Goal: Complete application form: Complete application form

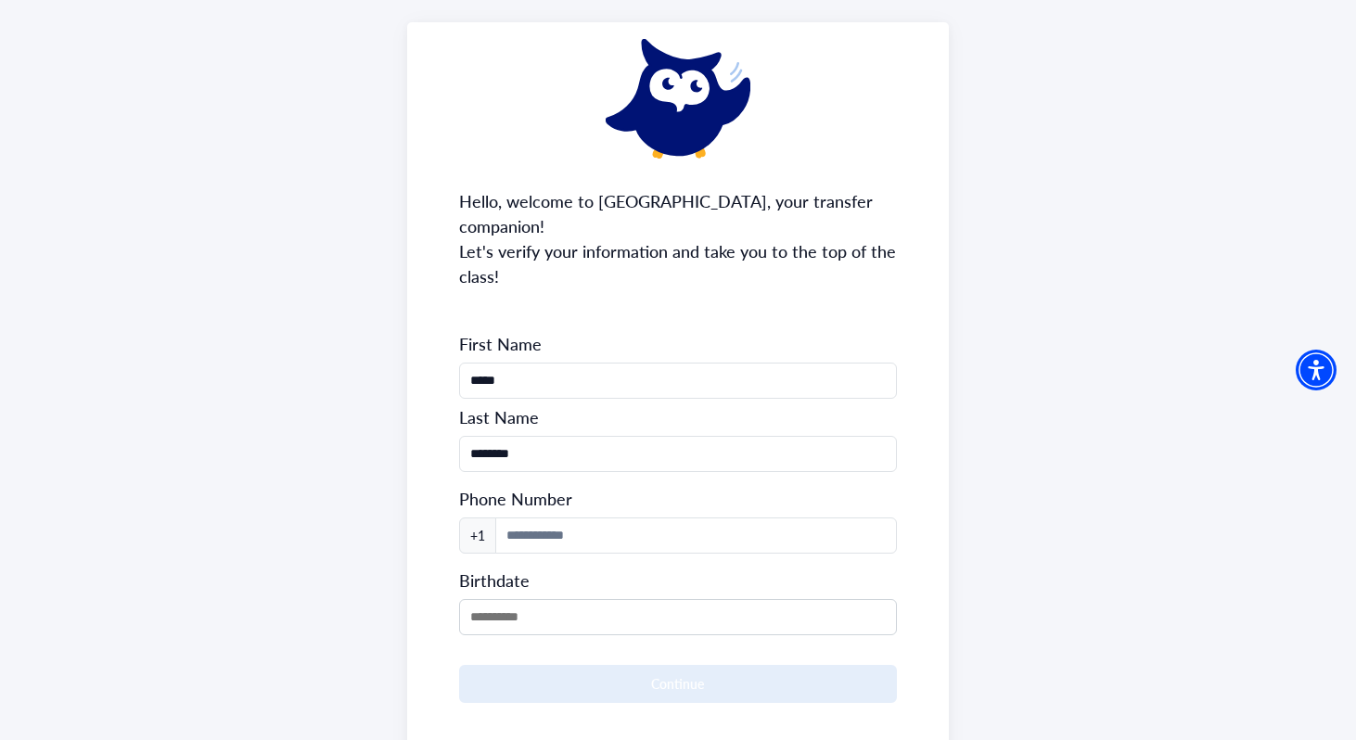
scroll to position [170, 0]
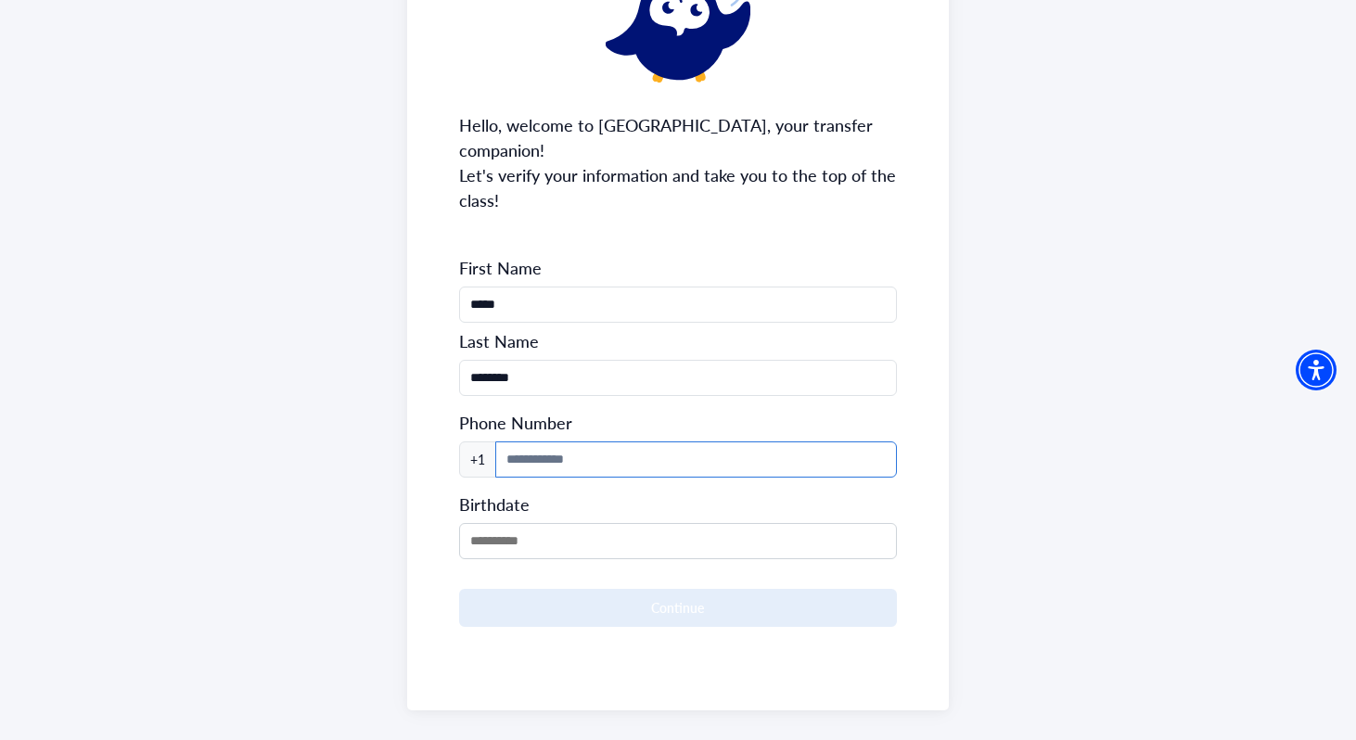
click at [623, 442] on input at bounding box center [696, 460] width 403 height 36
type input "**********"
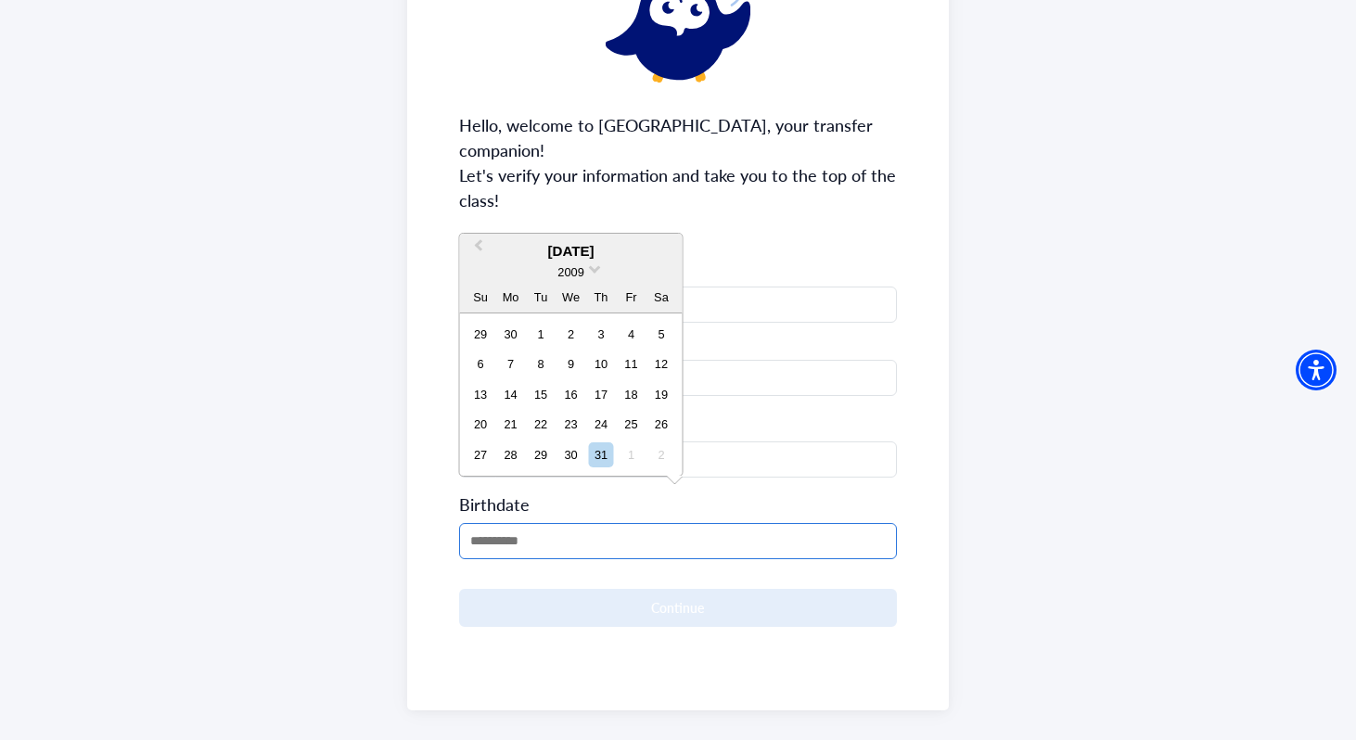
click at [582, 523] on input "MM/DD/YYYY" at bounding box center [678, 541] width 439 height 36
click at [590, 270] on div "2009" at bounding box center [571, 272] width 223 height 19
click at [597, 270] on span at bounding box center [595, 268] width 12 height 12
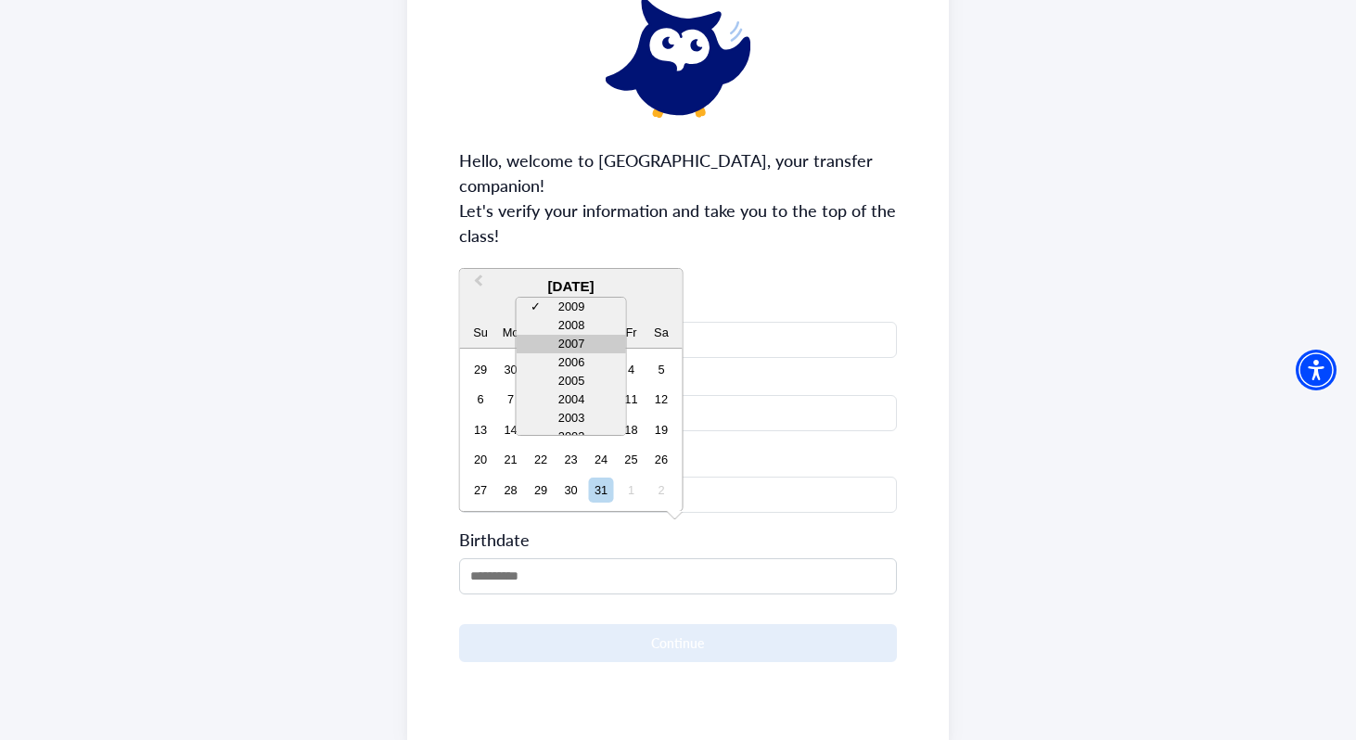
scroll to position [19, 0]
click at [578, 341] on div "2006" at bounding box center [571, 343] width 109 height 19
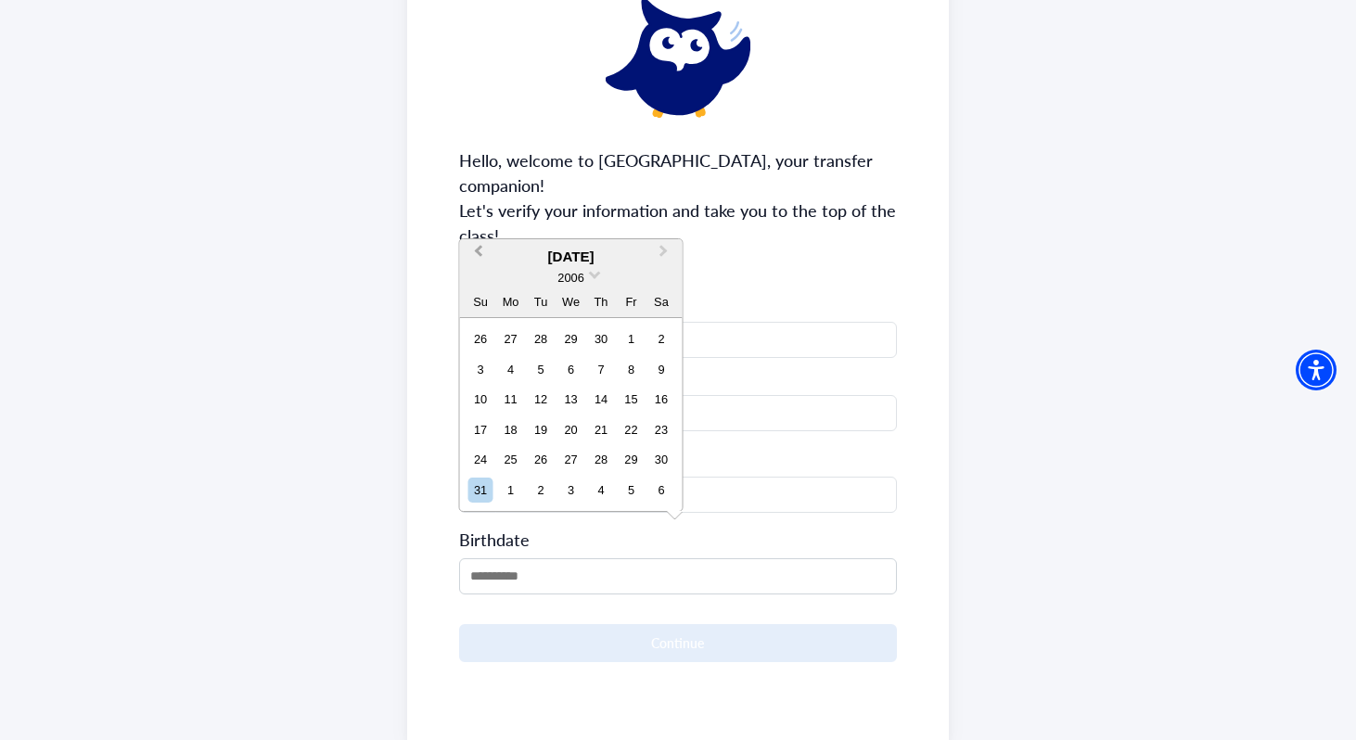
click at [479, 253] on span "Previous Month" at bounding box center [479, 255] width 0 height 28
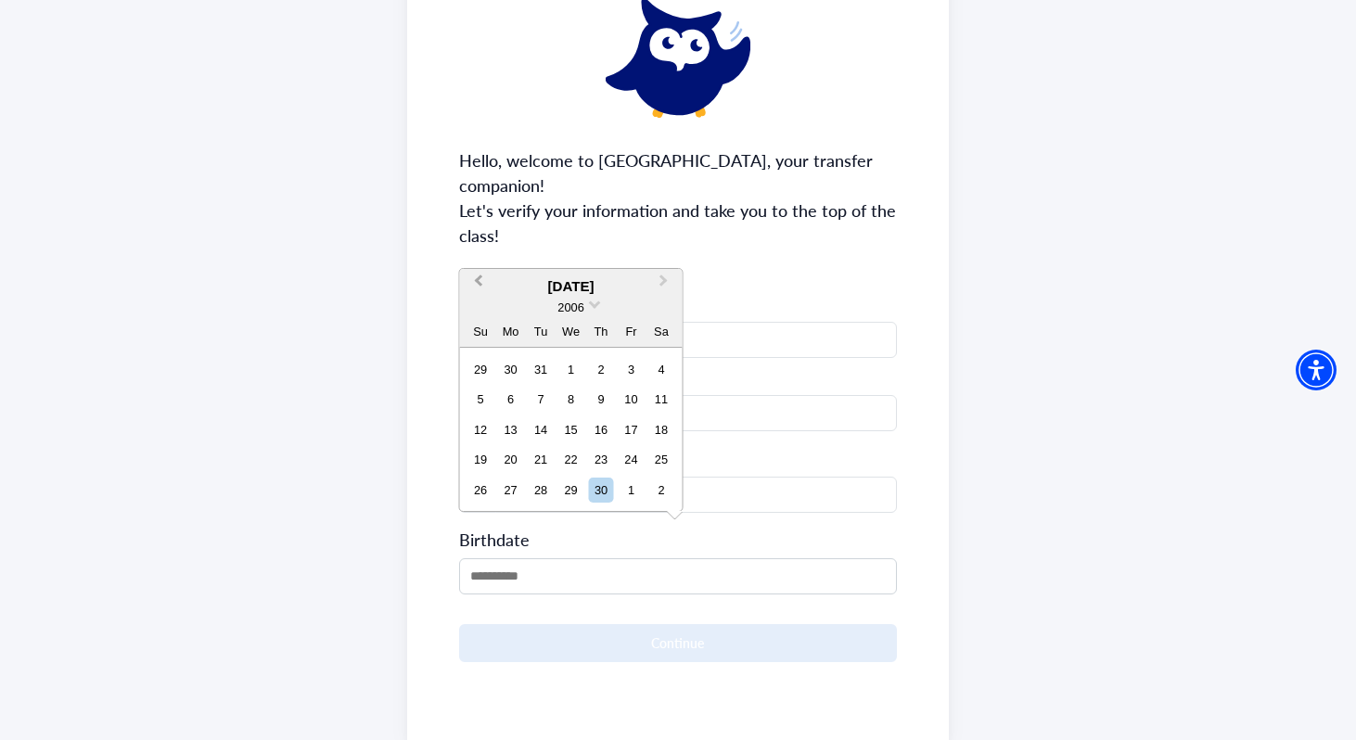
click at [477, 253] on div "**********" at bounding box center [678, 363] width 543 height 764
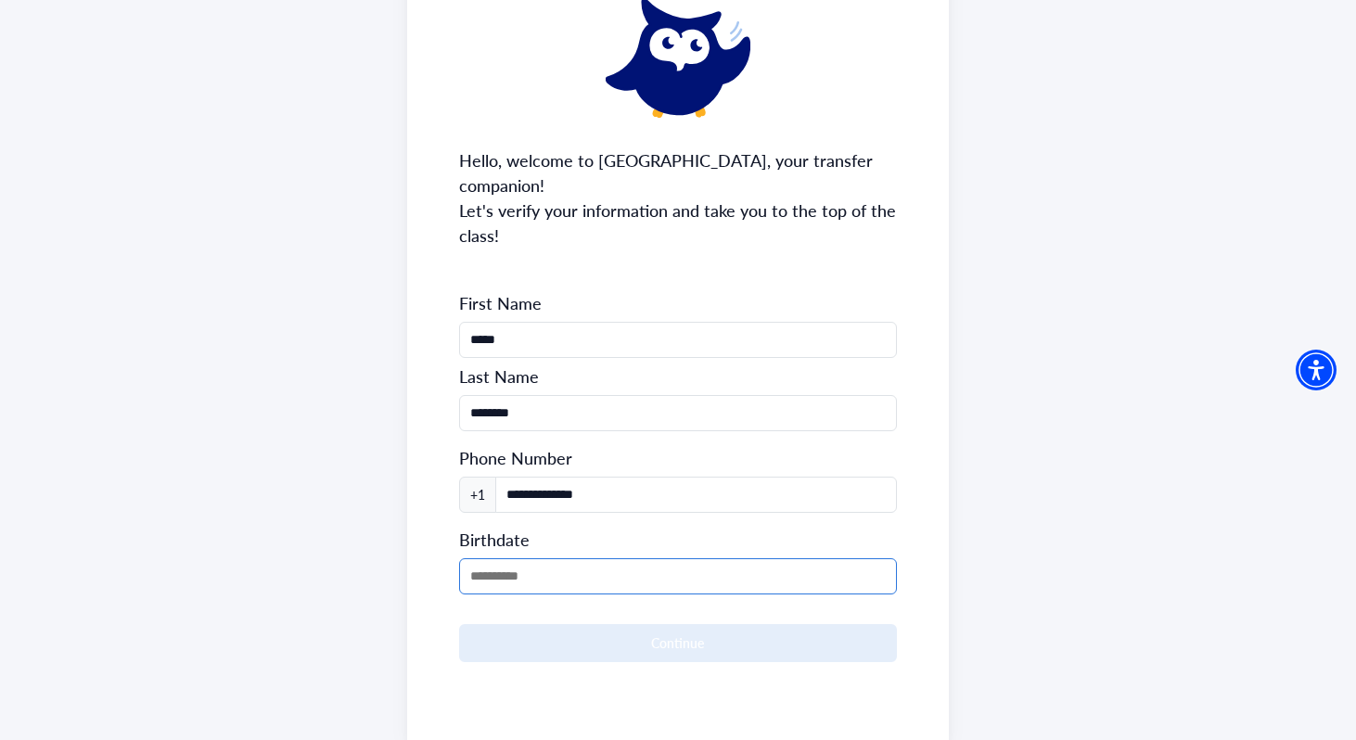
click at [554, 558] on input "MM/DD/YYYY" at bounding box center [678, 576] width 439 height 36
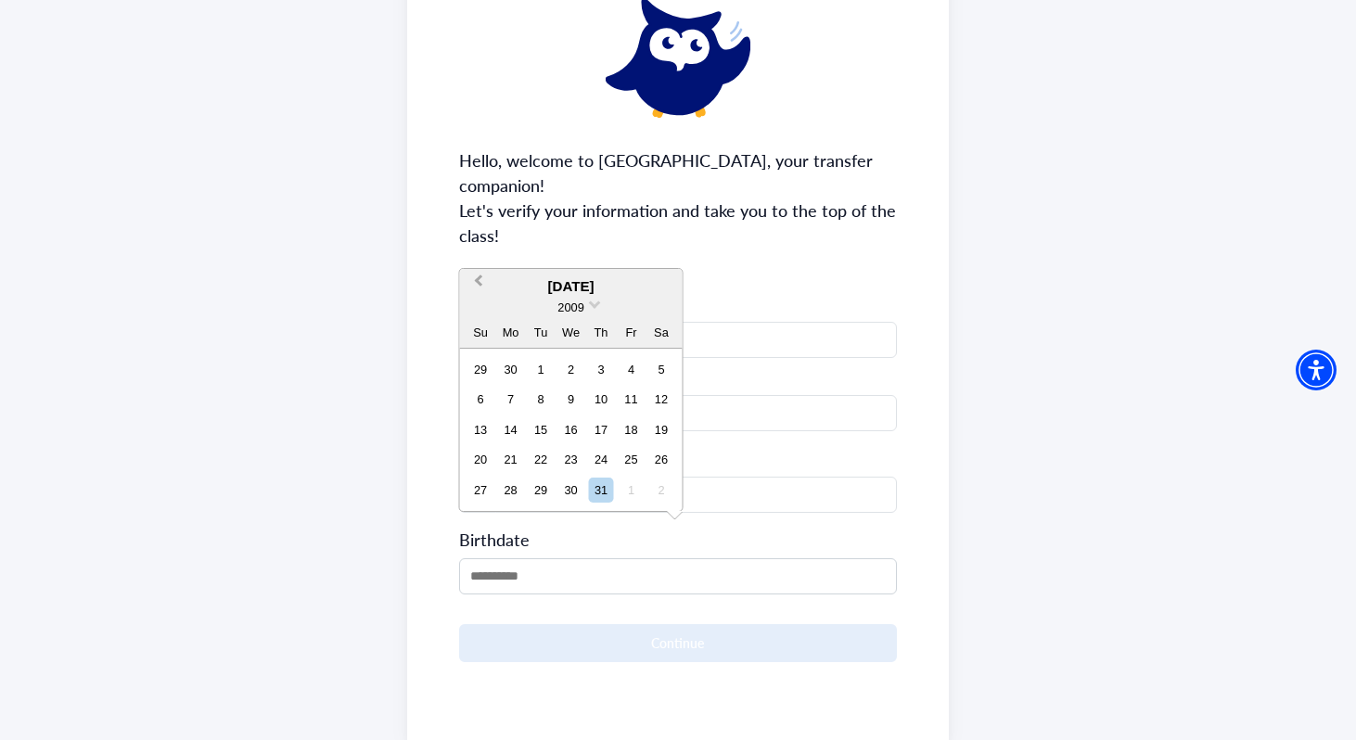
click at [479, 282] on span "Previous Month" at bounding box center [479, 285] width 0 height 28
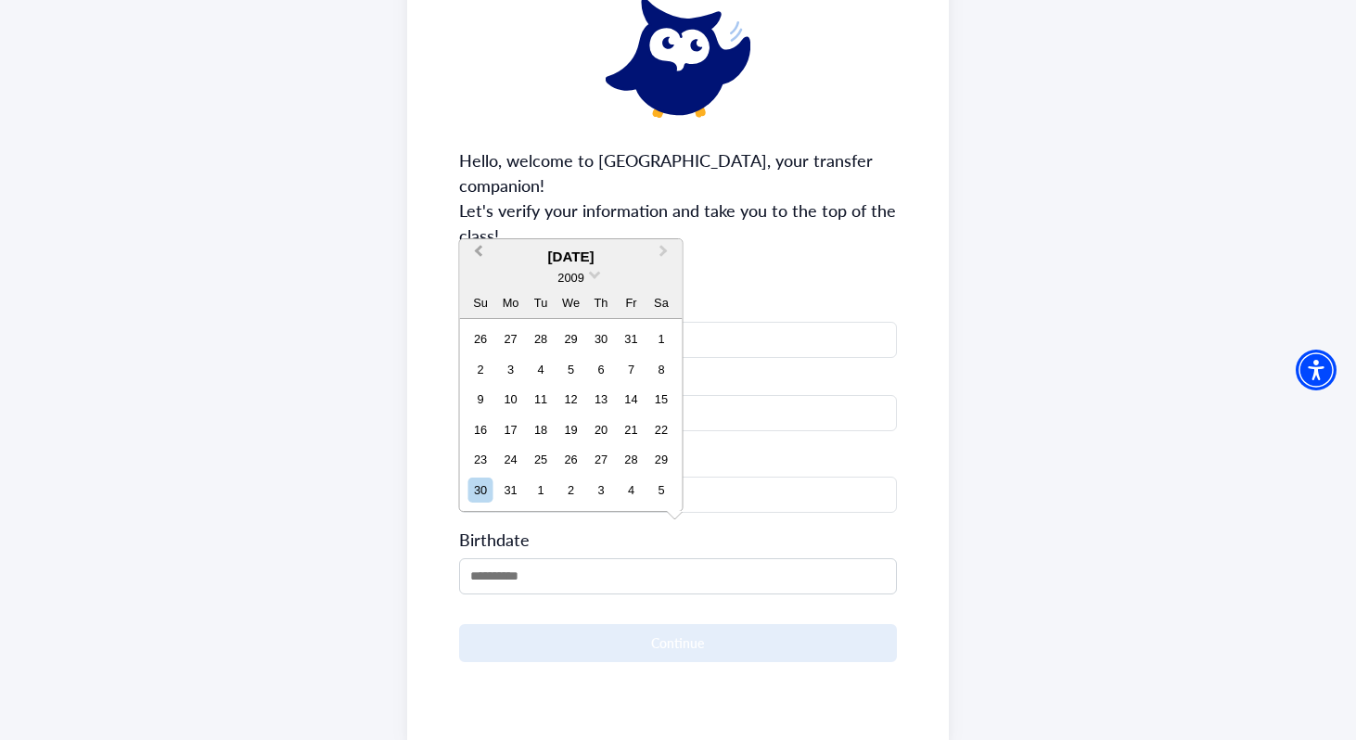
click at [481, 282] on div "2009" at bounding box center [571, 277] width 223 height 19
click at [479, 250] on span "Previous Month" at bounding box center [479, 255] width 0 height 28
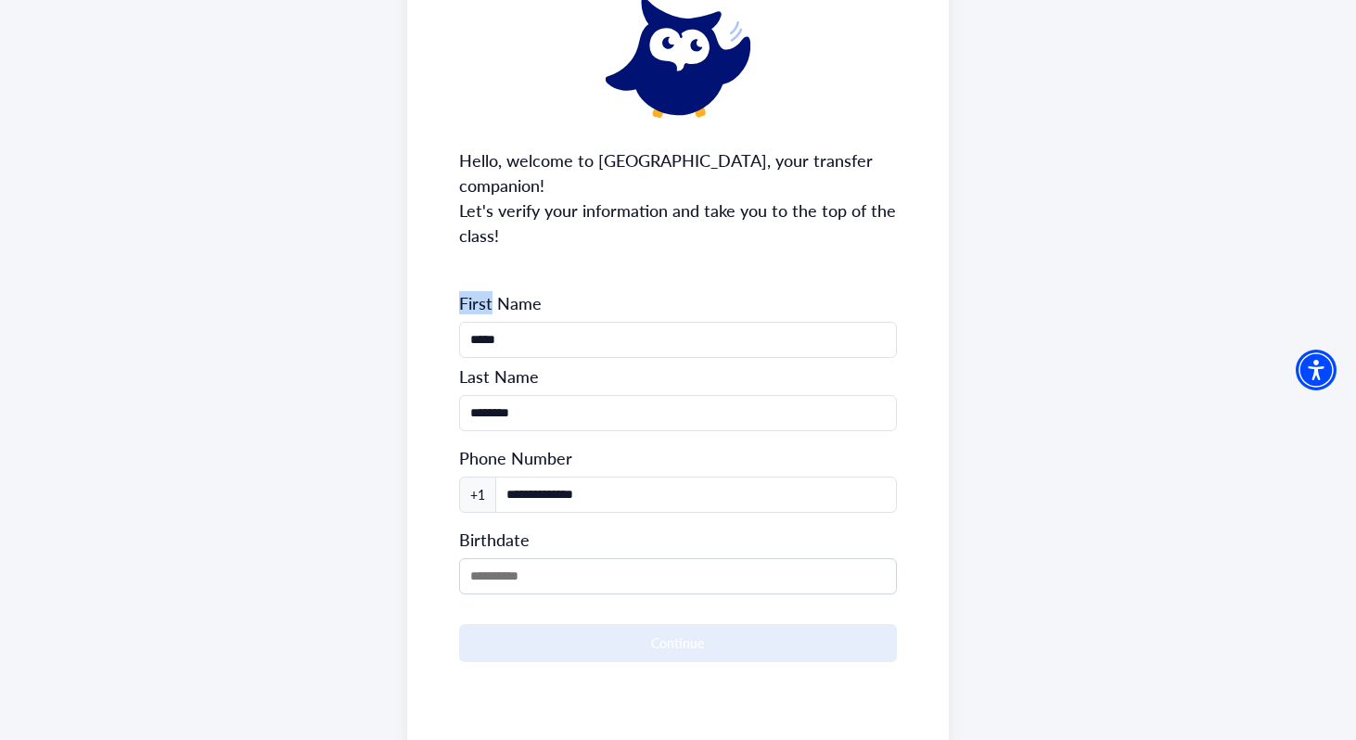
click at [481, 250] on div "**********" at bounding box center [678, 363] width 543 height 764
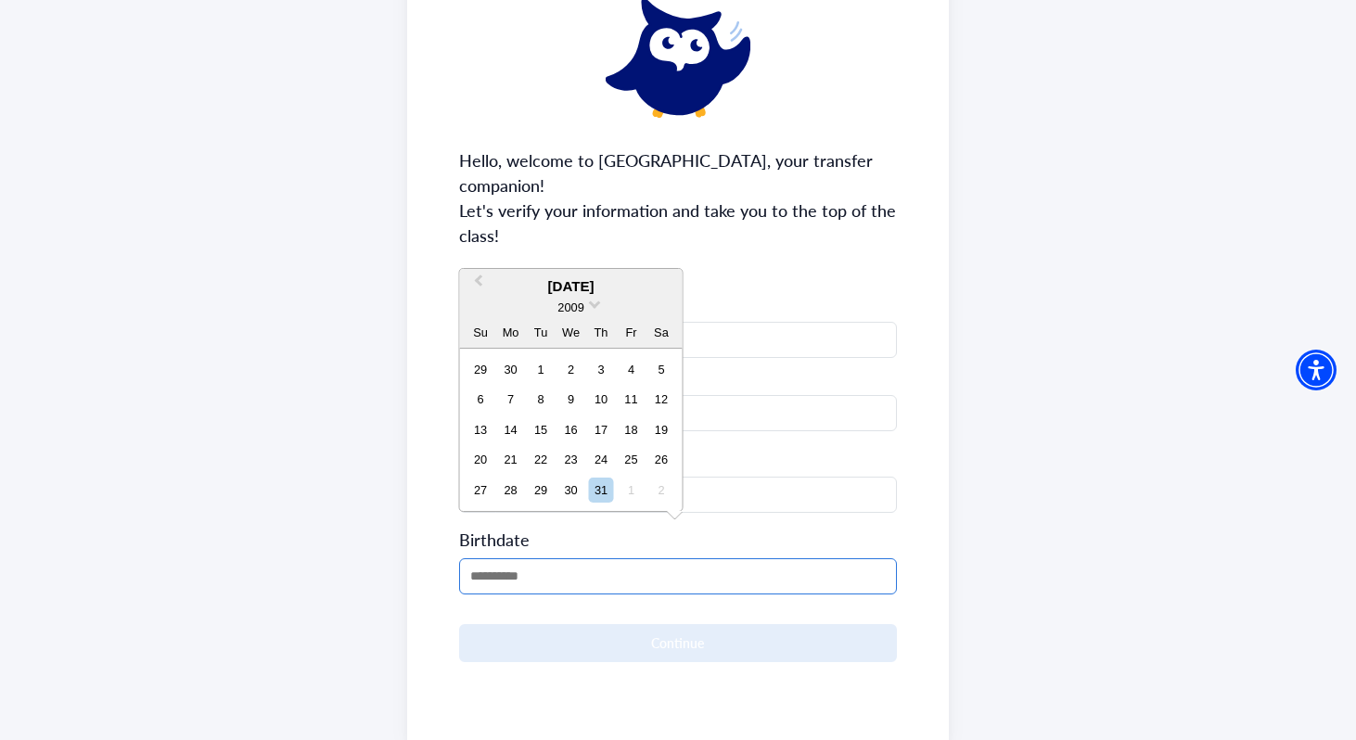
click at [504, 558] on input "MM/DD/YYYY" at bounding box center [678, 576] width 439 height 36
click at [482, 285] on button "Previous Month" at bounding box center [477, 286] width 30 height 30
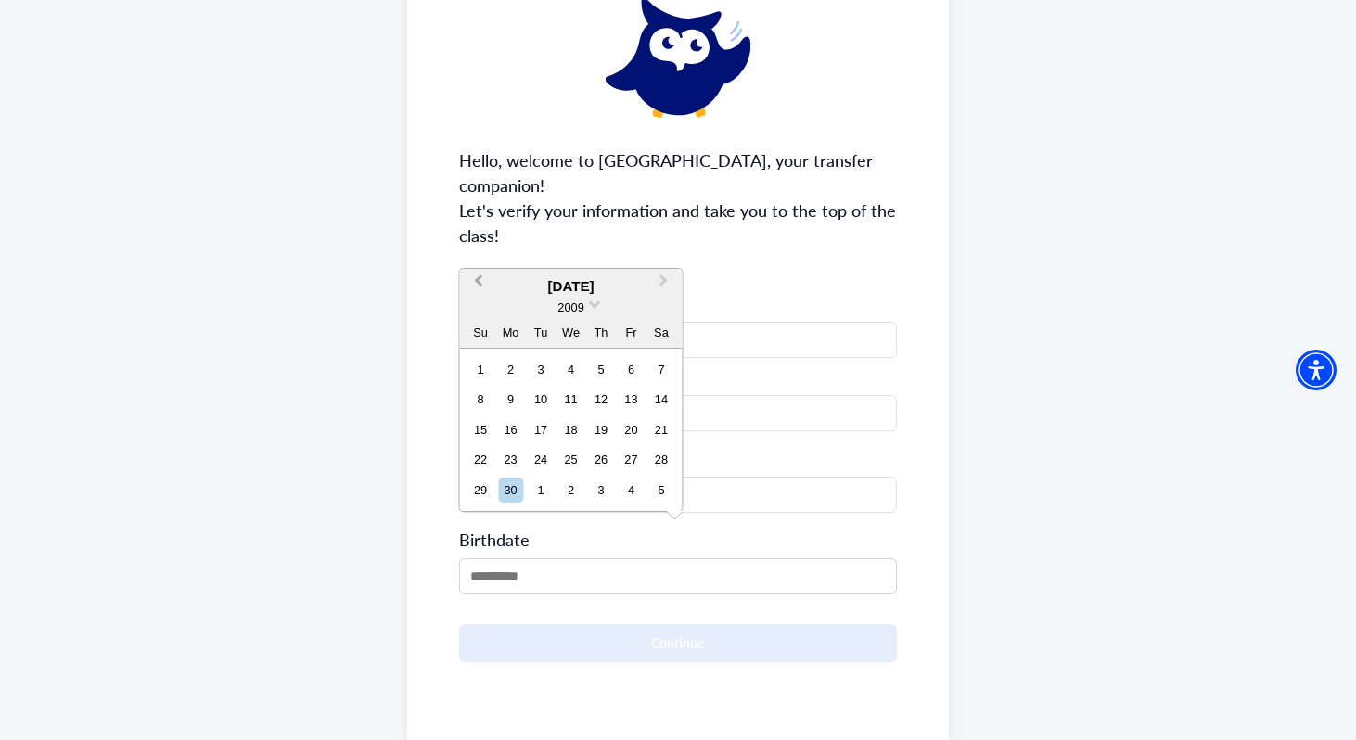
click at [482, 285] on button "Previous Month" at bounding box center [477, 286] width 30 height 30
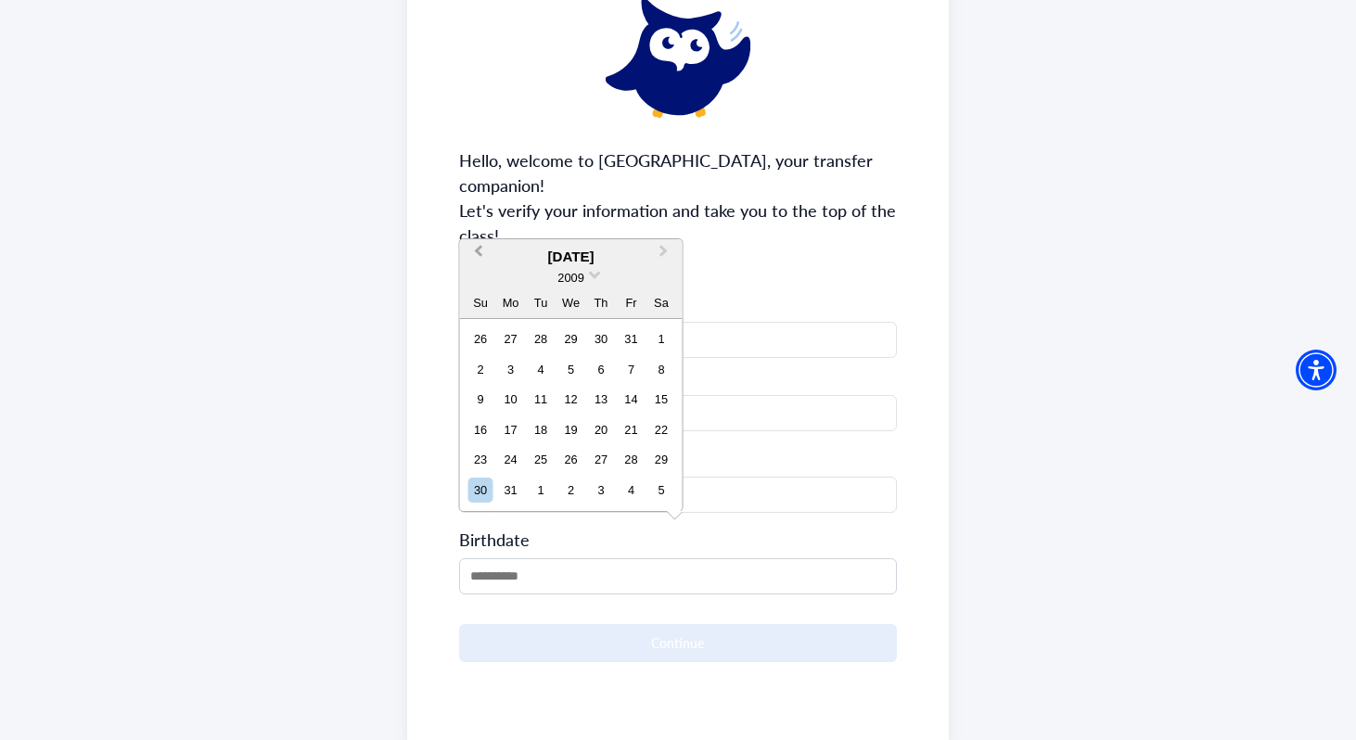
click at [479, 252] on span "Previous Month" at bounding box center [479, 255] width 0 height 28
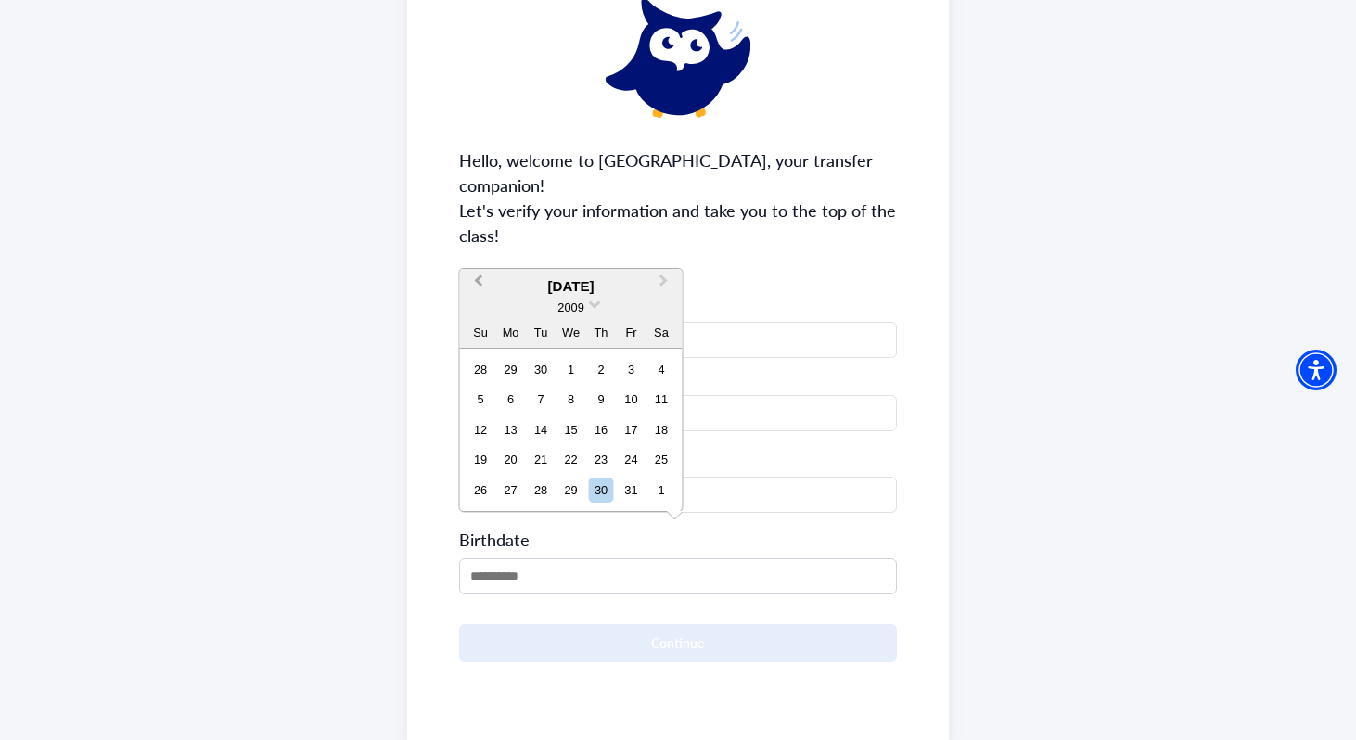
click at [473, 286] on button "Previous Month" at bounding box center [477, 286] width 30 height 30
click at [476, 285] on button "Previous Month" at bounding box center [477, 286] width 30 height 30
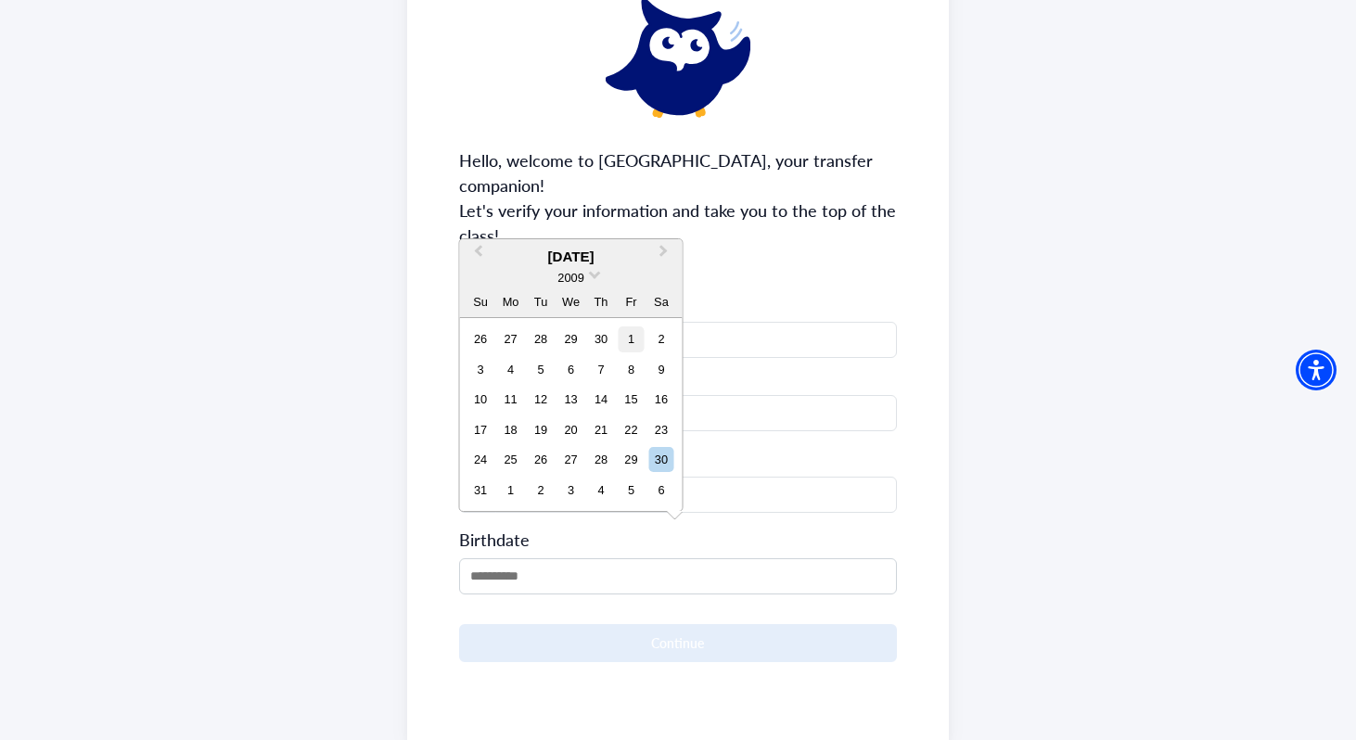
click at [626, 340] on div "1" at bounding box center [631, 339] width 25 height 25
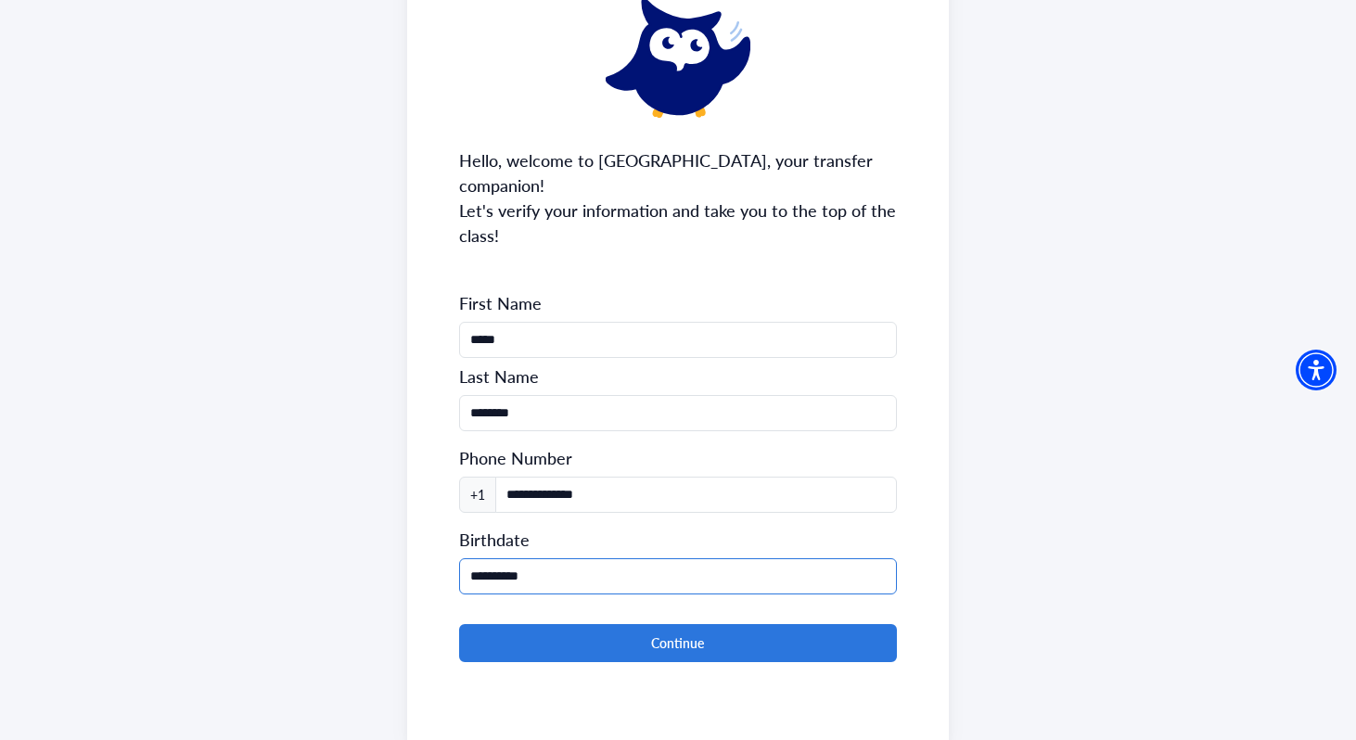
click at [553, 558] on input "**********" at bounding box center [678, 576] width 439 height 36
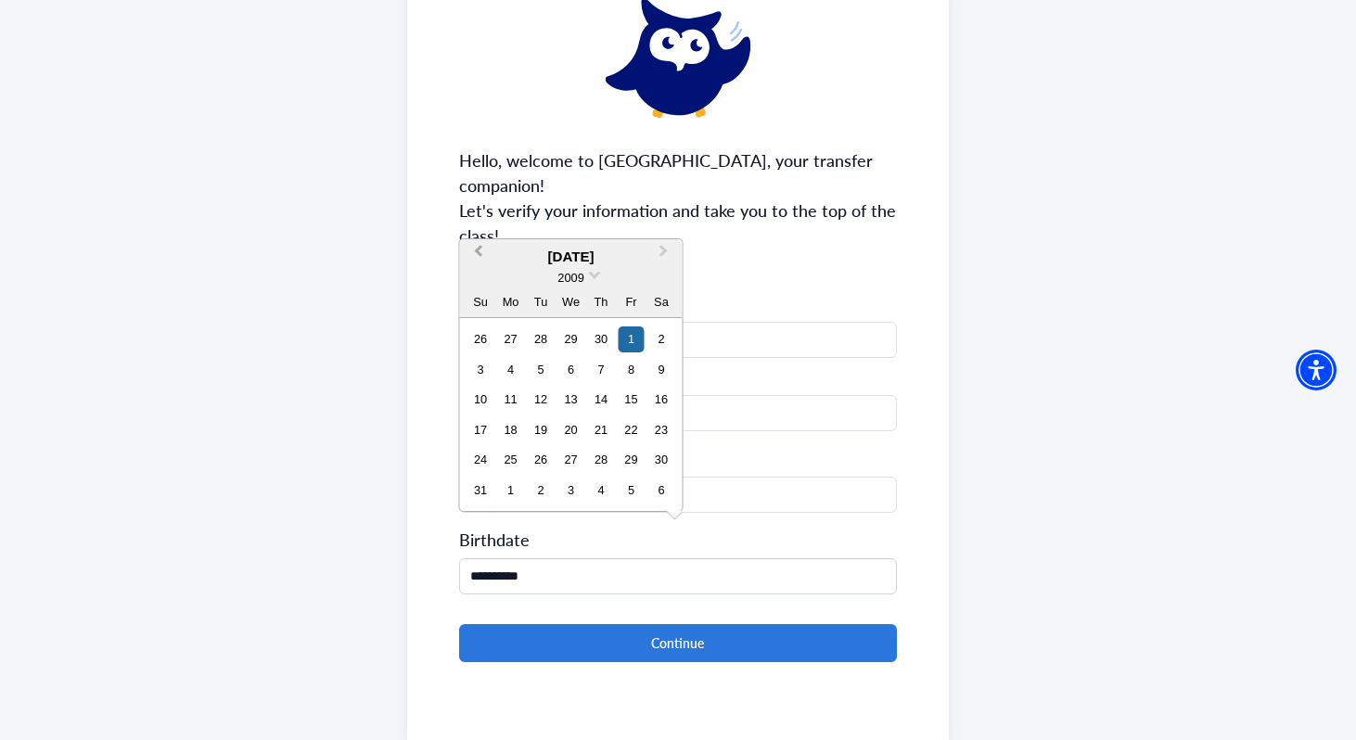
click at [475, 248] on button "Previous Month" at bounding box center [477, 256] width 30 height 30
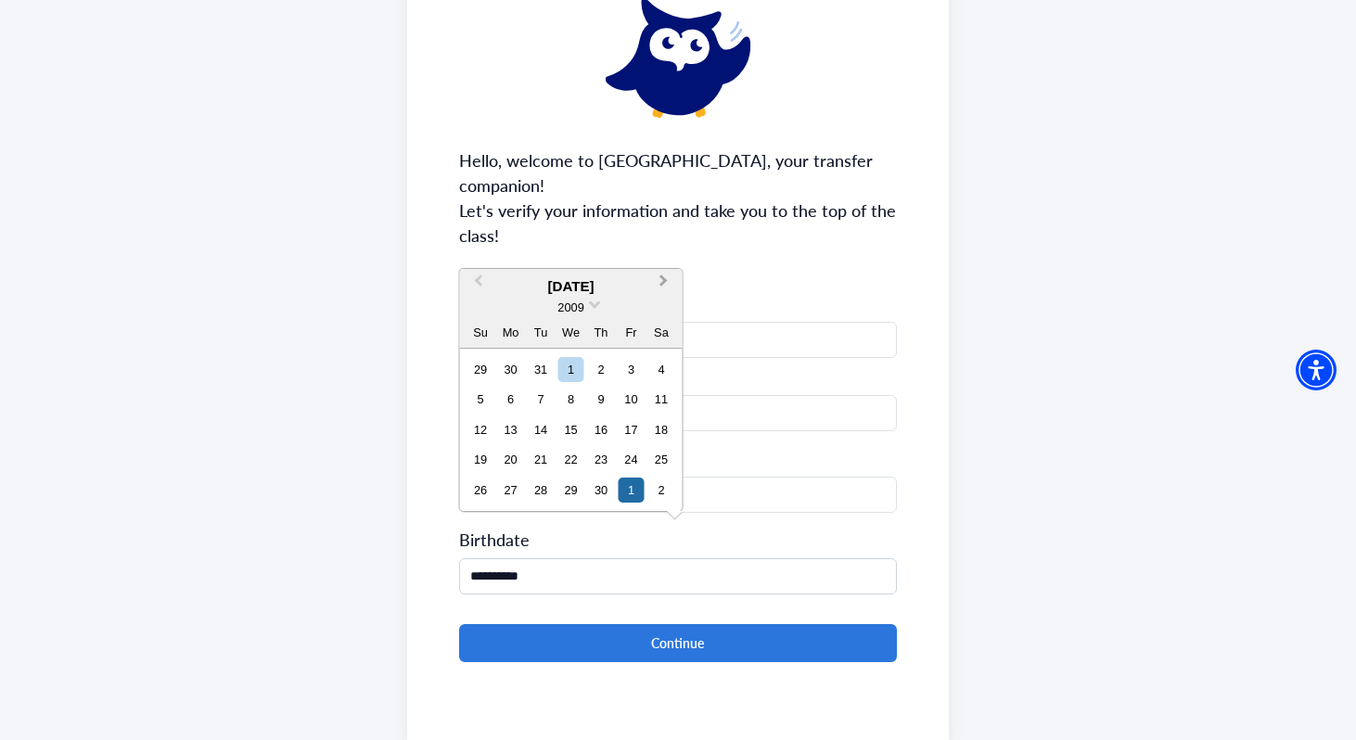
click at [664, 282] on span "Next Month" at bounding box center [664, 285] width 0 height 28
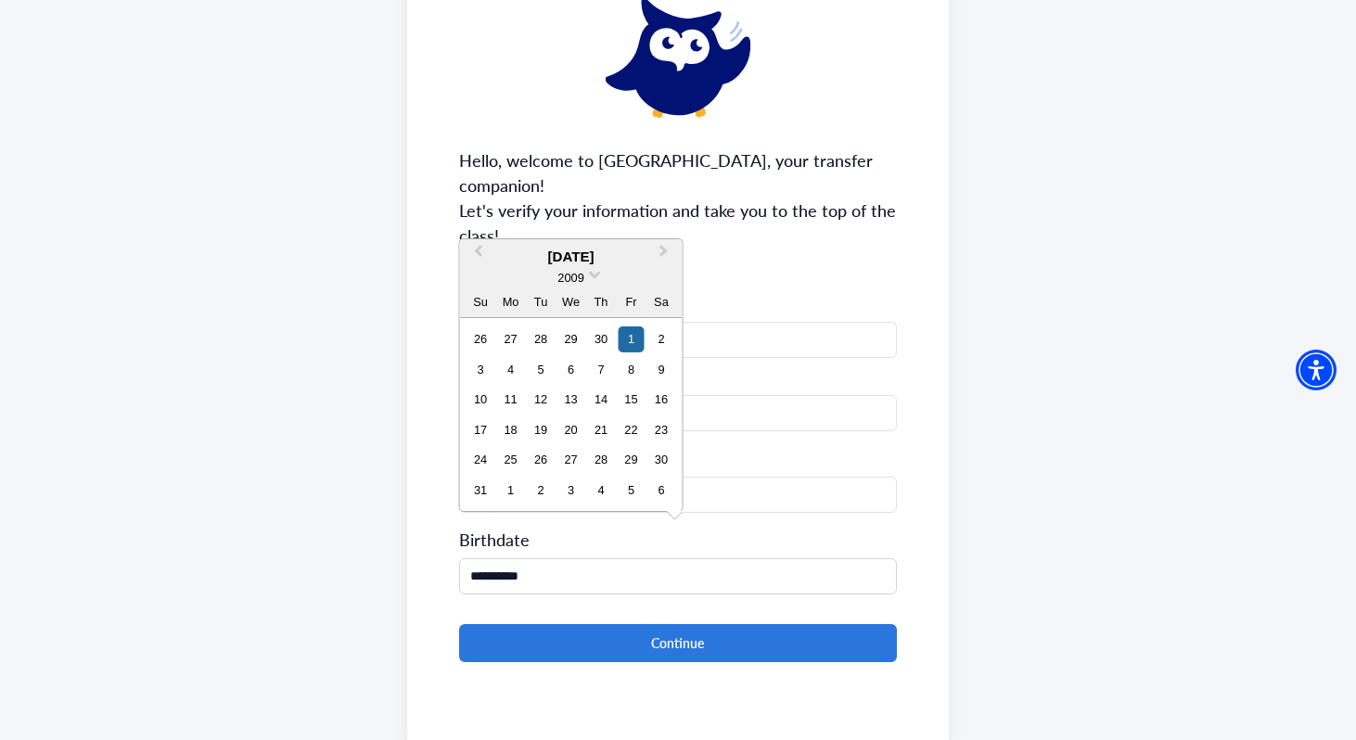
click at [585, 276] on div "2009" at bounding box center [571, 277] width 223 height 19
click at [593, 274] on span at bounding box center [595, 273] width 12 height 12
click at [587, 330] on div "2006" at bounding box center [571, 333] width 109 height 19
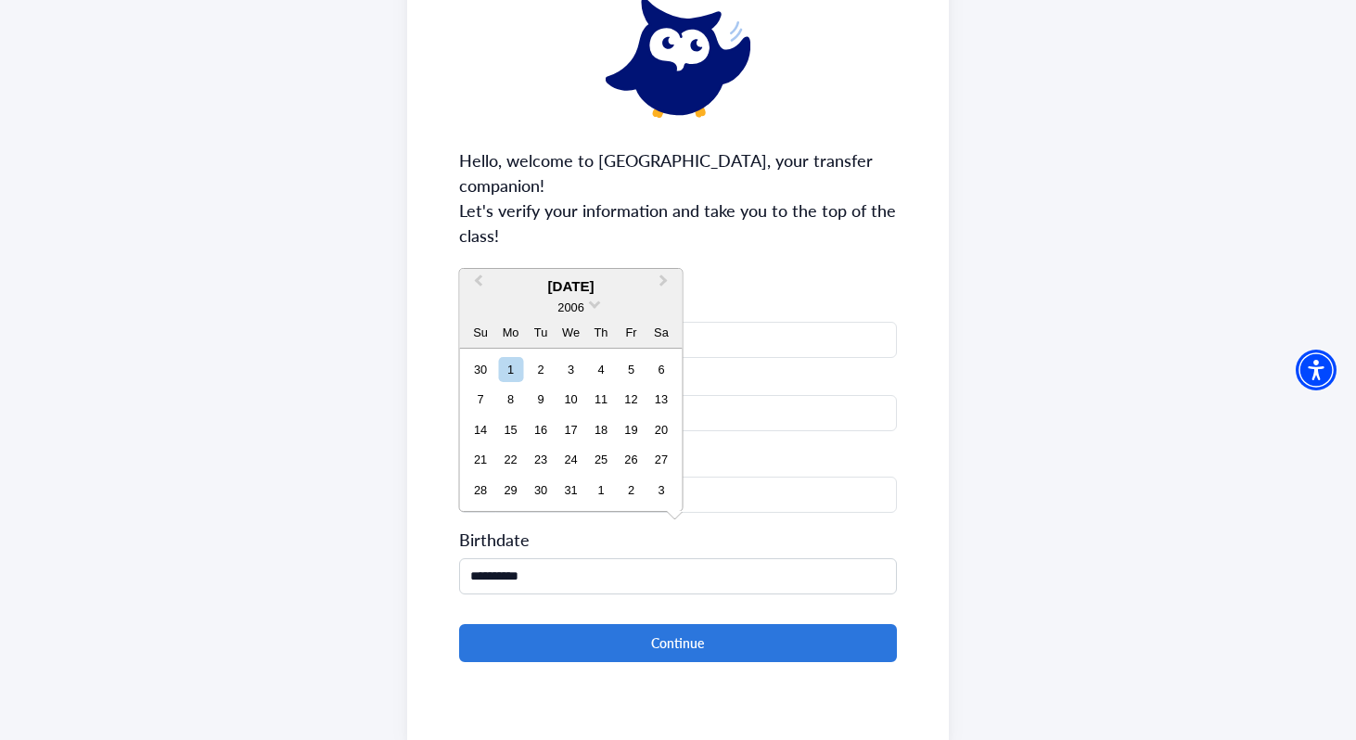
click at [742, 527] on div "**********" at bounding box center [678, 557] width 439 height 74
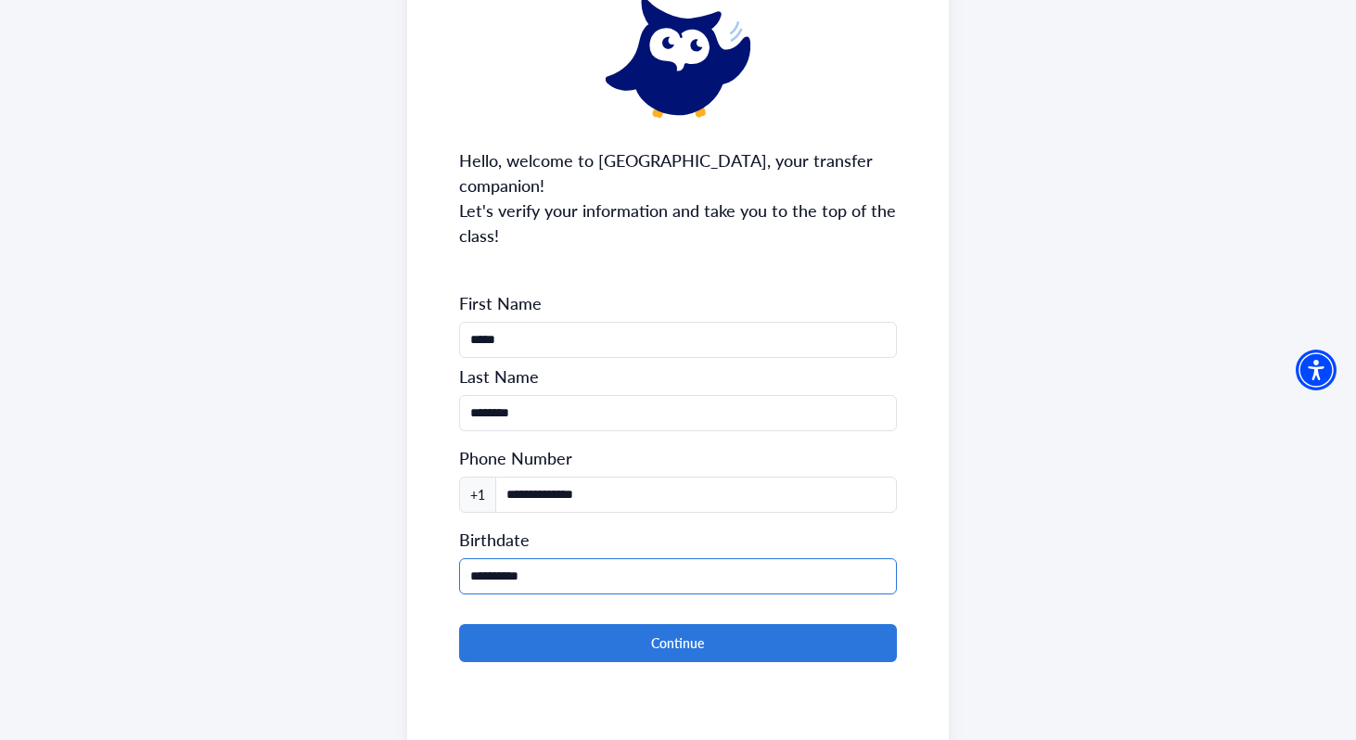
click at [663, 558] on input "**********" at bounding box center [678, 576] width 439 height 36
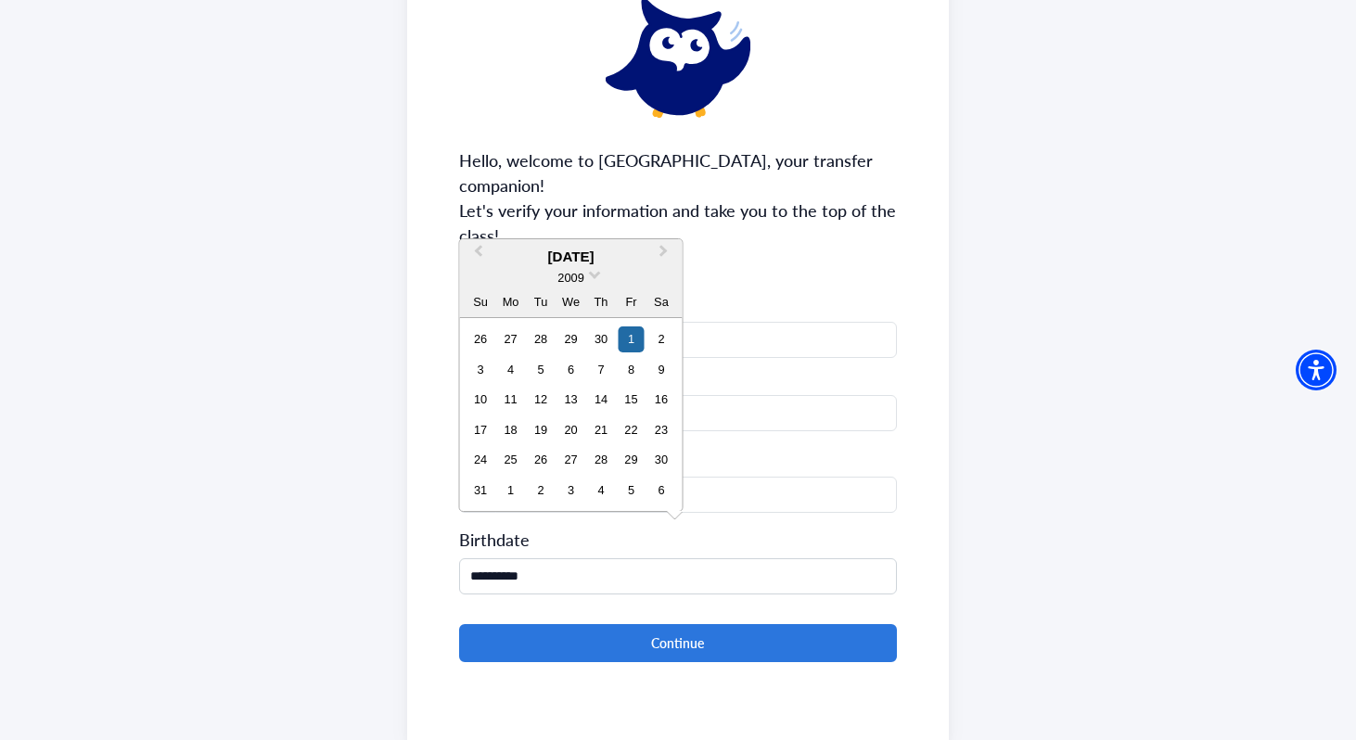
click at [586, 274] on div "2009" at bounding box center [571, 277] width 223 height 19
click at [595, 275] on span at bounding box center [595, 273] width 12 height 12
click at [598, 328] on div "2006" at bounding box center [571, 333] width 109 height 19
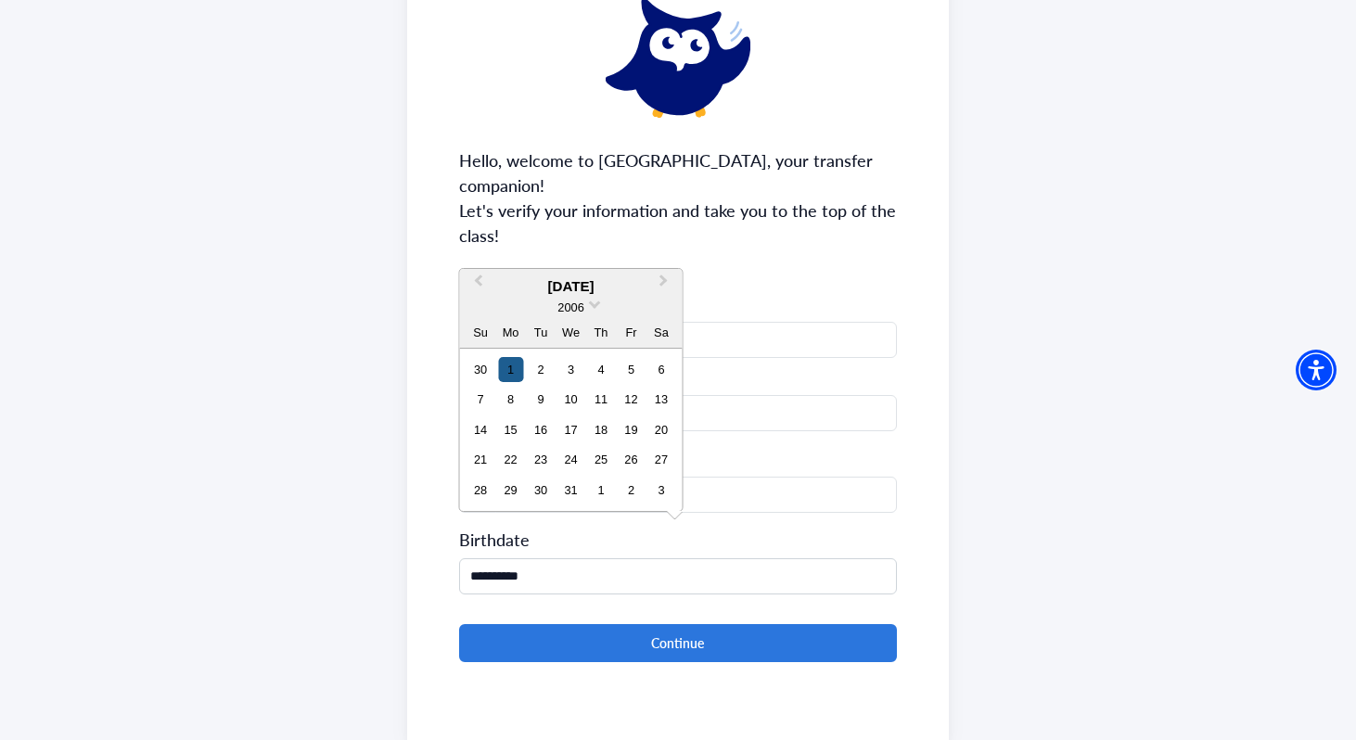
click at [513, 365] on div "1" at bounding box center [510, 369] width 25 height 25
type input "**********"
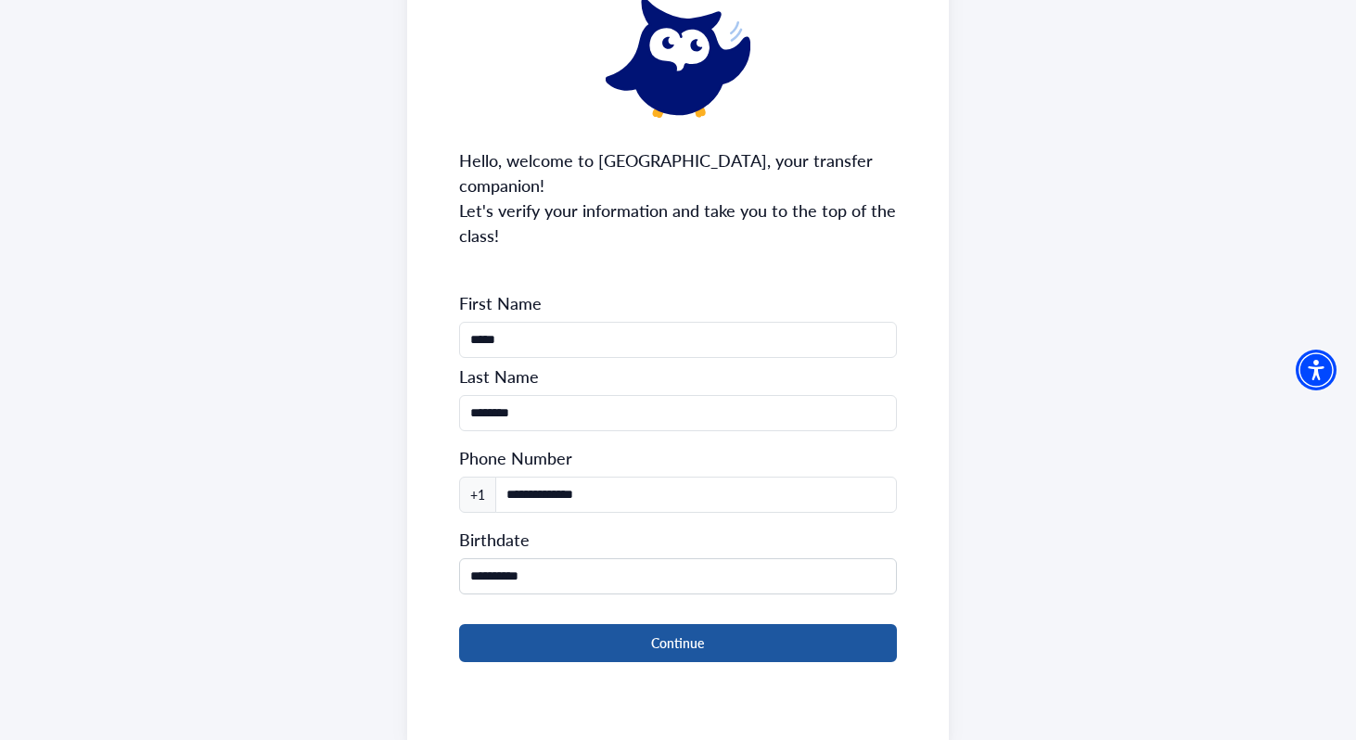
click at [584, 624] on button "Continue" at bounding box center [678, 643] width 439 height 38
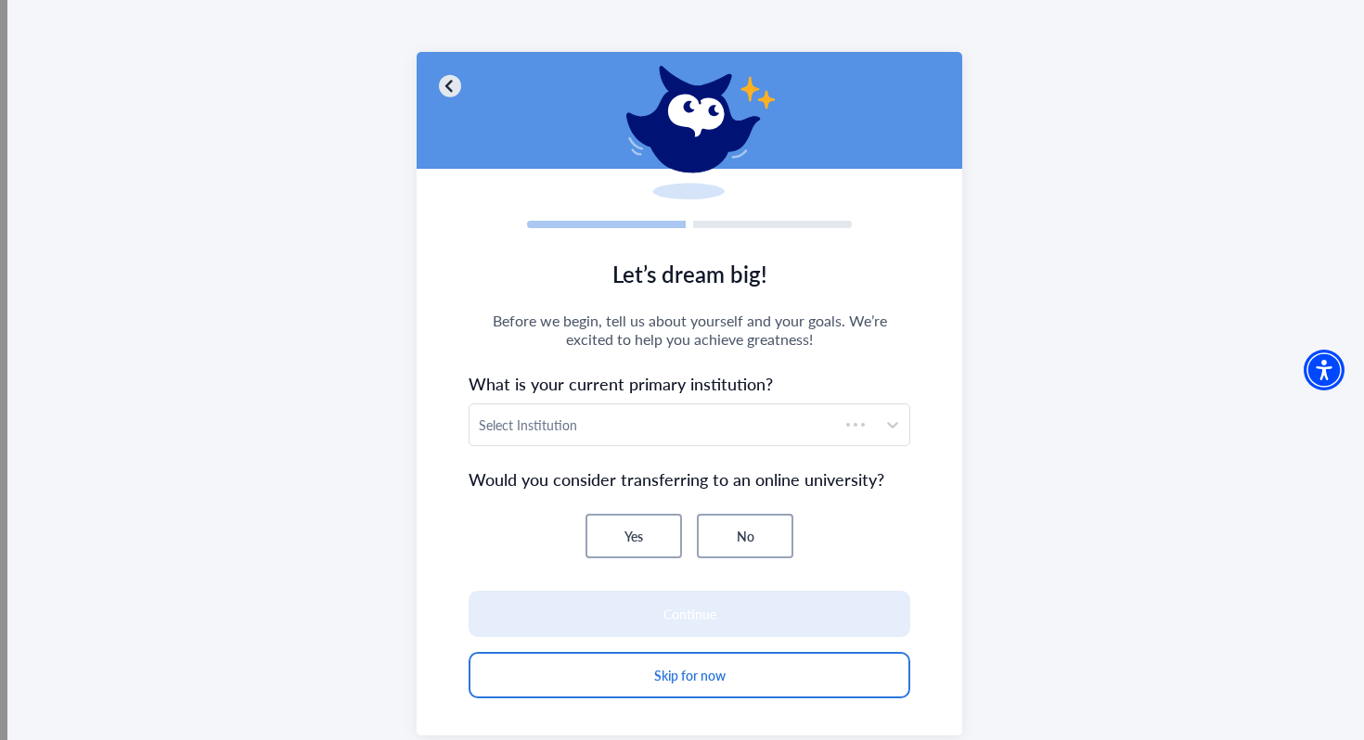
scroll to position [116, 0]
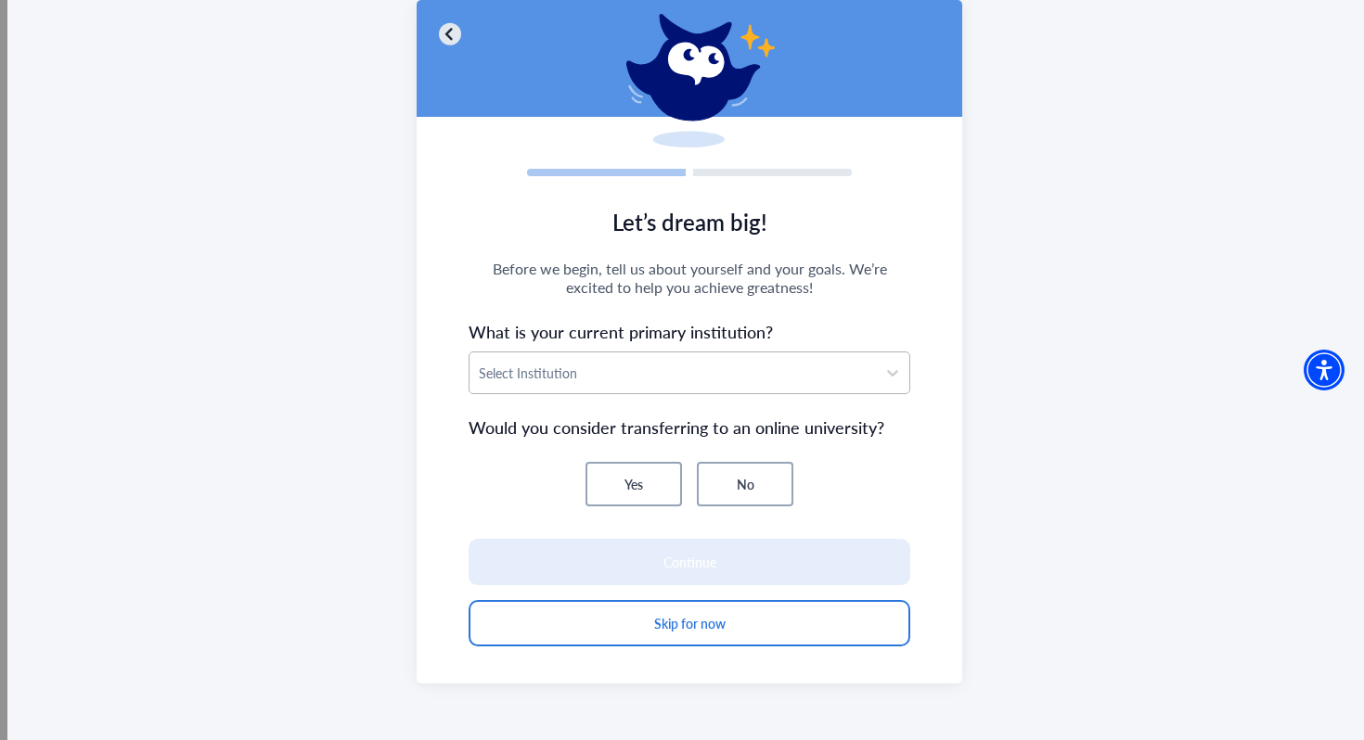
click at [738, 368] on div at bounding box center [673, 373] width 388 height 23
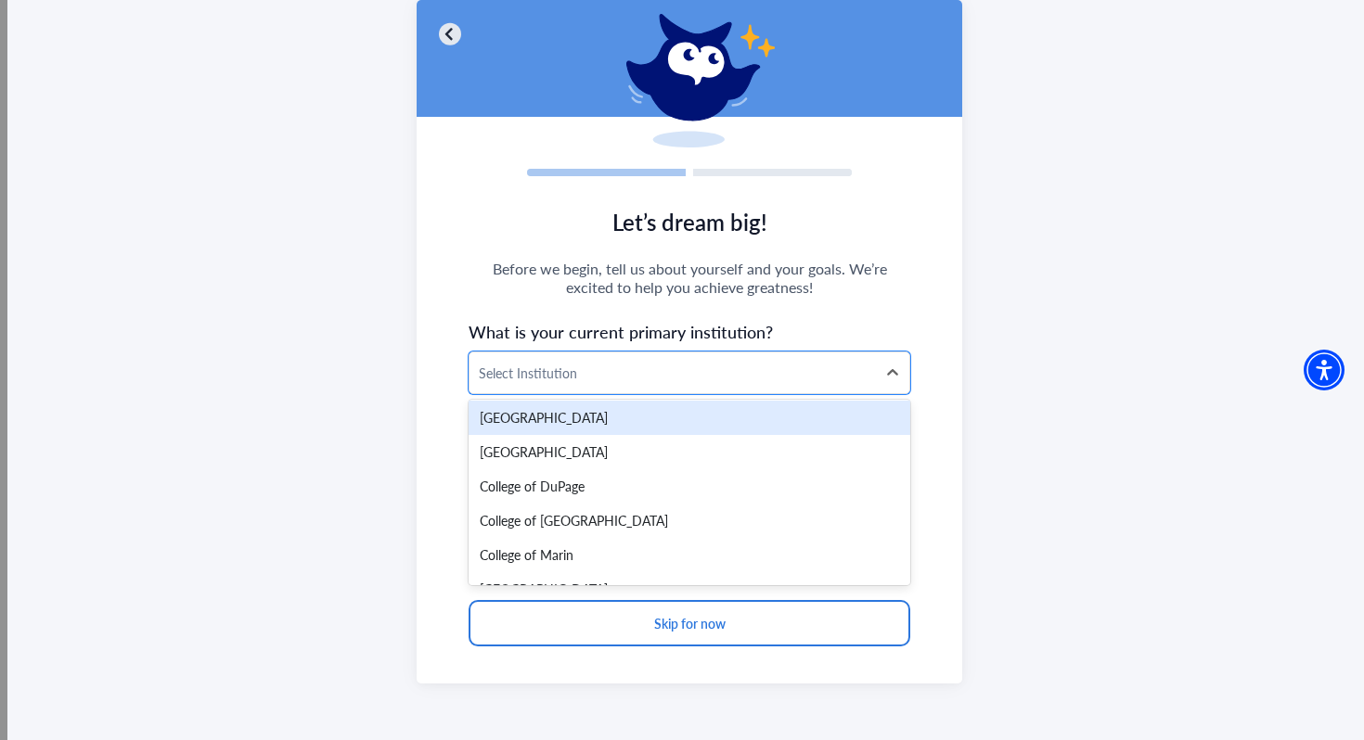
scroll to position [6047, 0]
click at [817, 281] on span "Before we begin, tell us about yourself and your goals. We’re excited to help y…" at bounding box center [690, 278] width 442 height 37
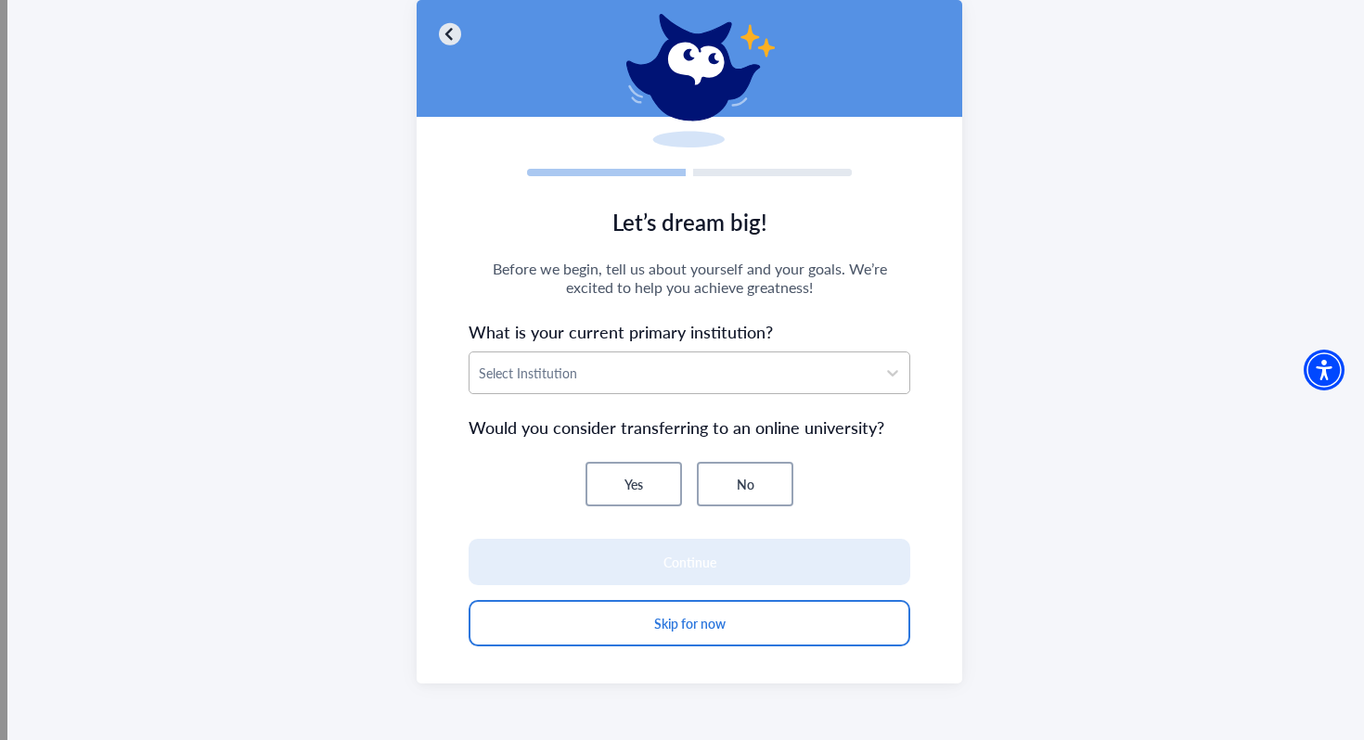
click at [651, 378] on div at bounding box center [673, 373] width 388 height 23
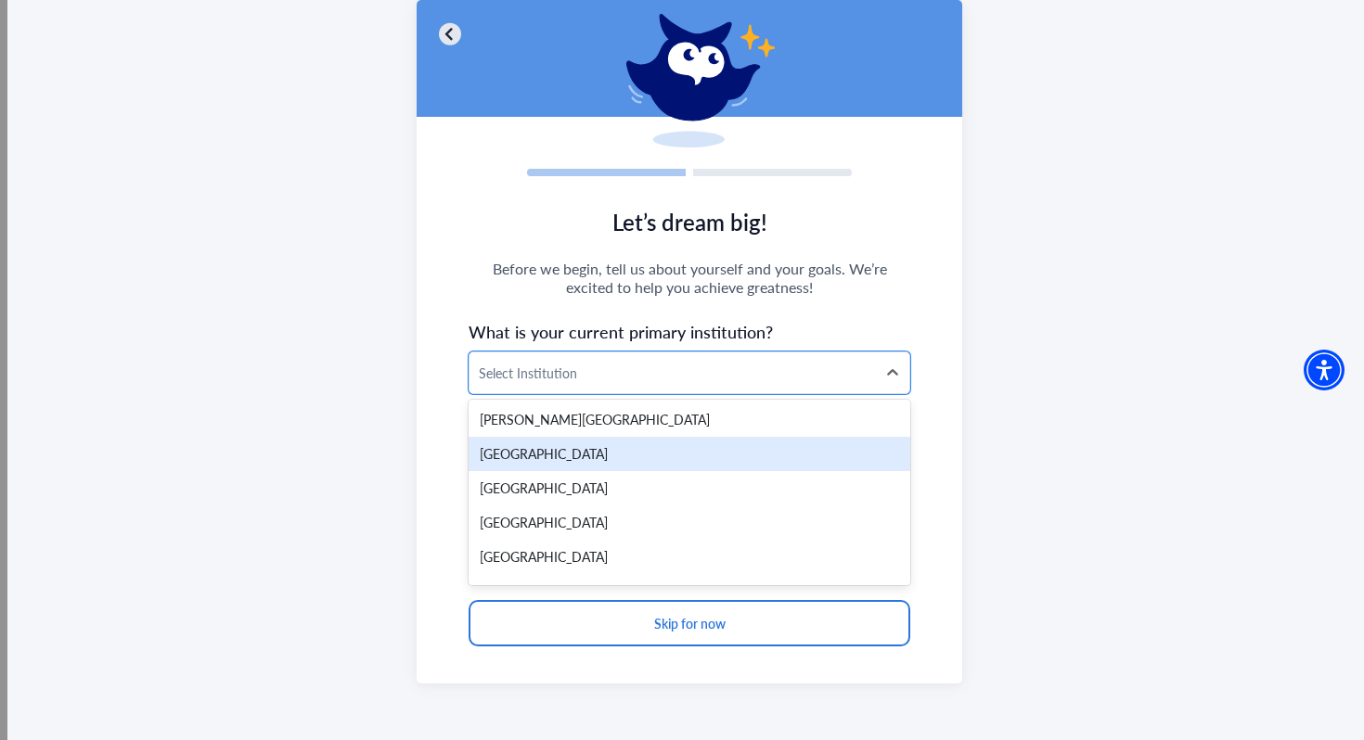
scroll to position [11177, 0]
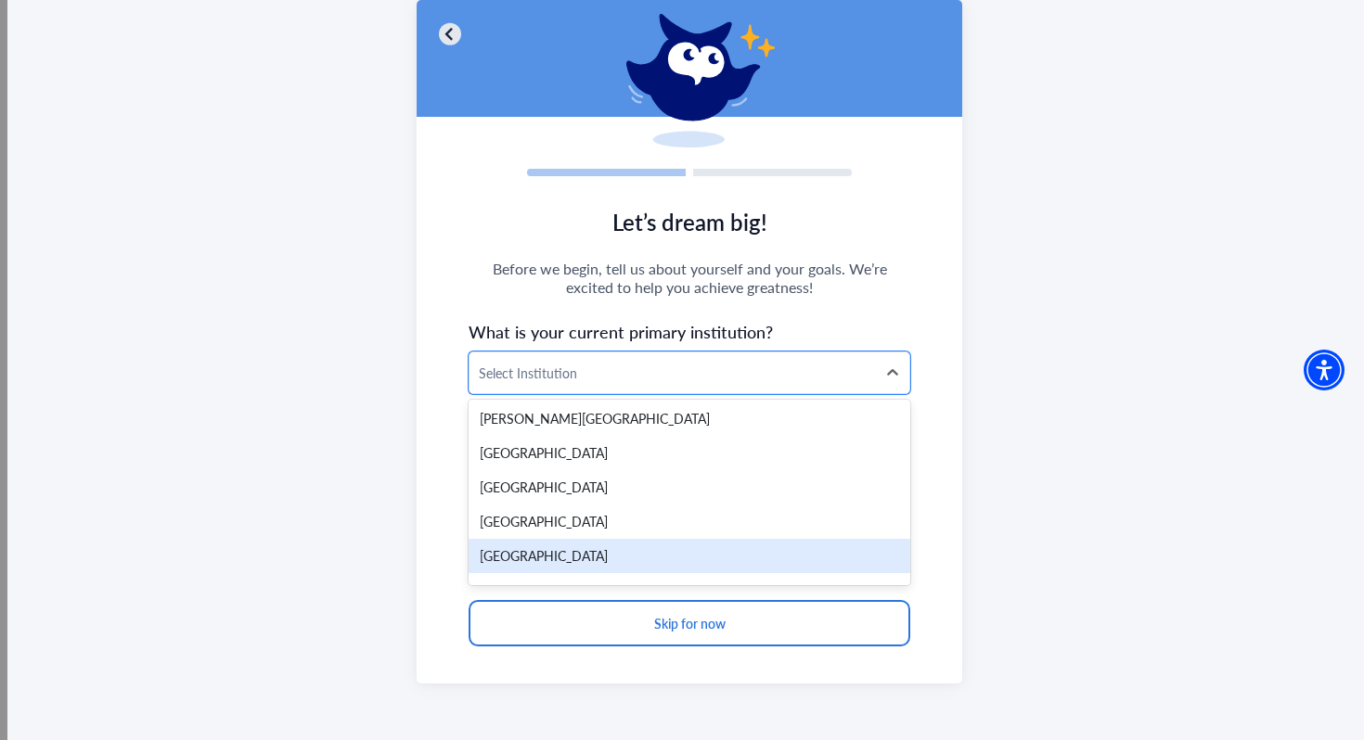
click at [557, 539] on div "[GEOGRAPHIC_DATA]" at bounding box center [690, 556] width 442 height 34
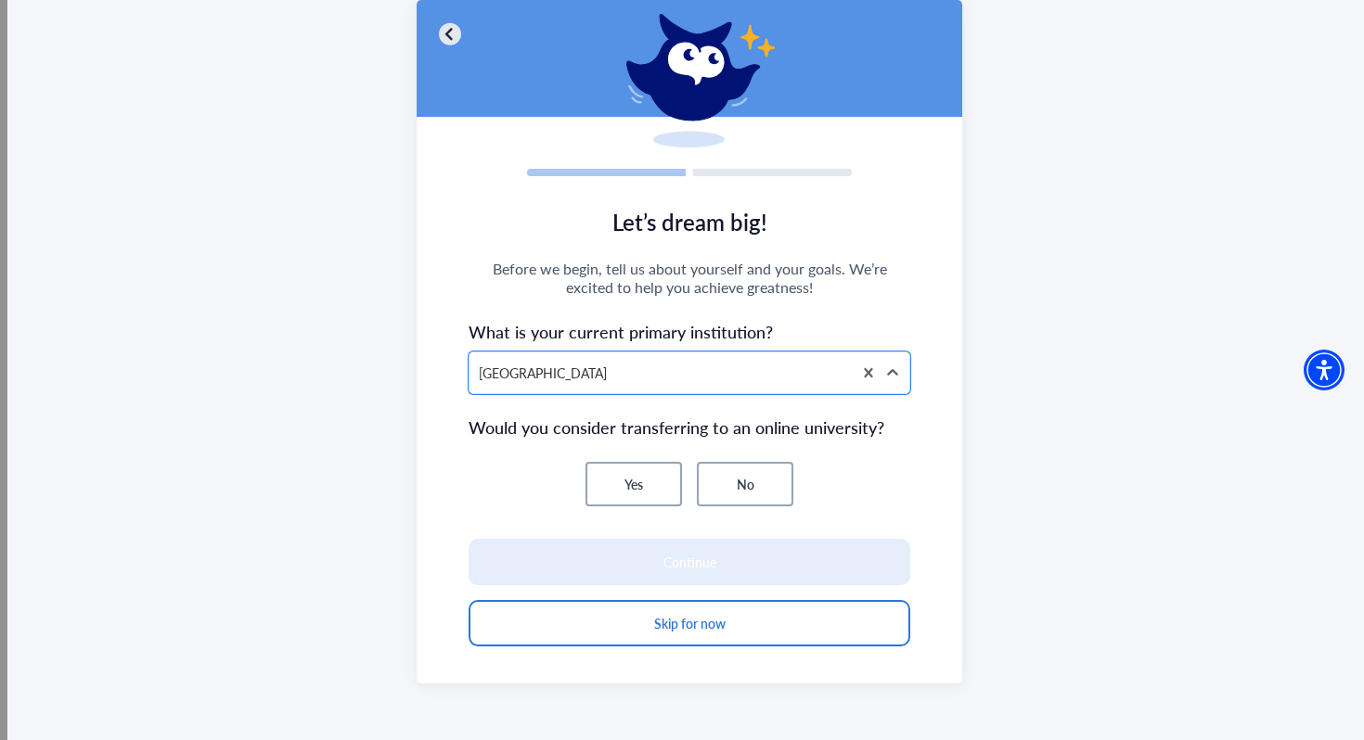
click at [738, 483] on button "No" at bounding box center [745, 484] width 96 height 45
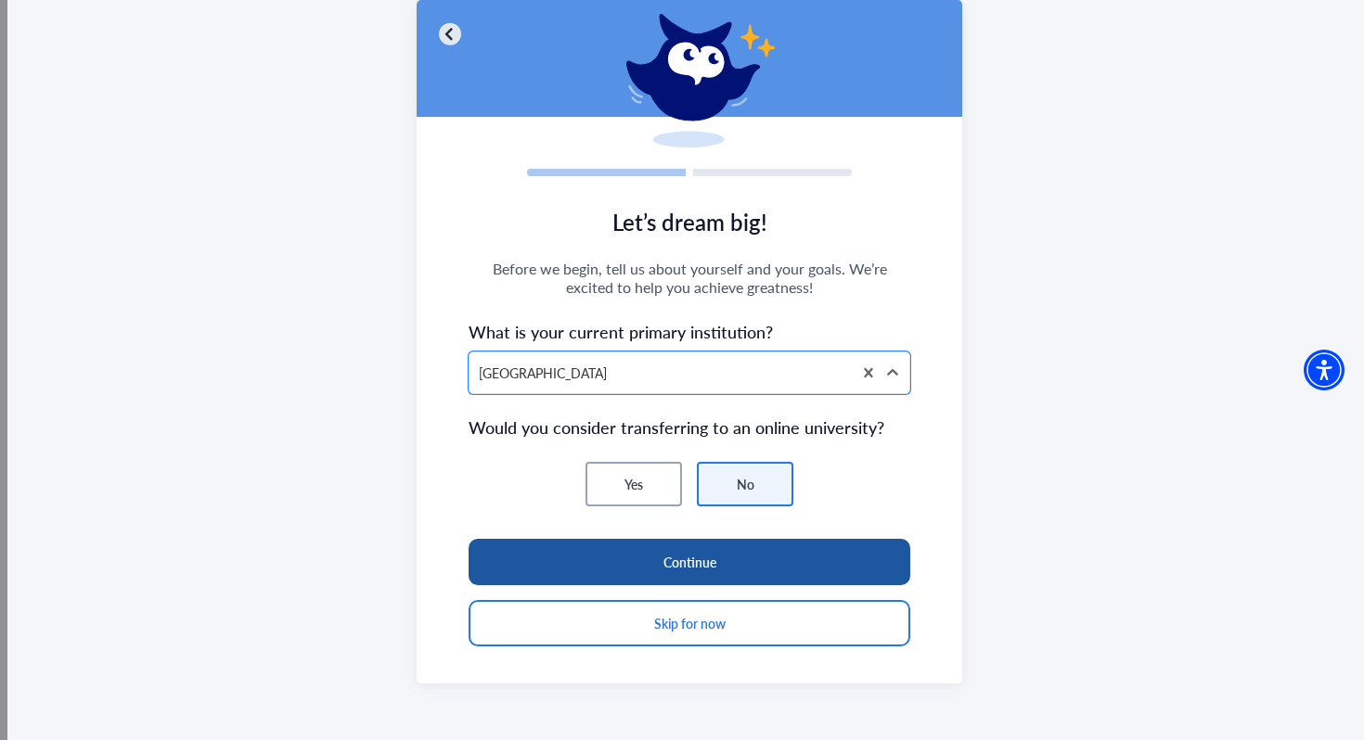
click at [721, 559] on button "Continue" at bounding box center [690, 562] width 442 height 46
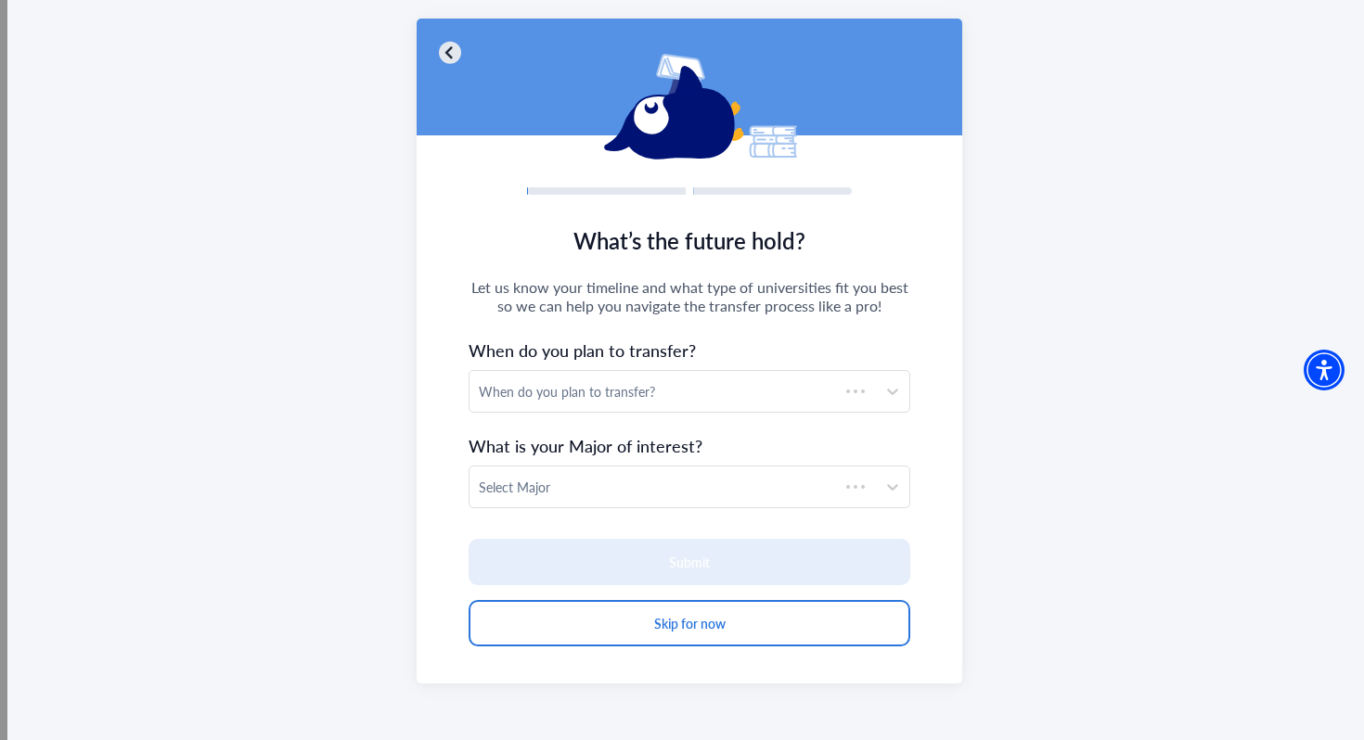
scroll to position [97, 0]
click at [743, 395] on div "When do you plan to transfer?" at bounding box center [673, 391] width 388 height 19
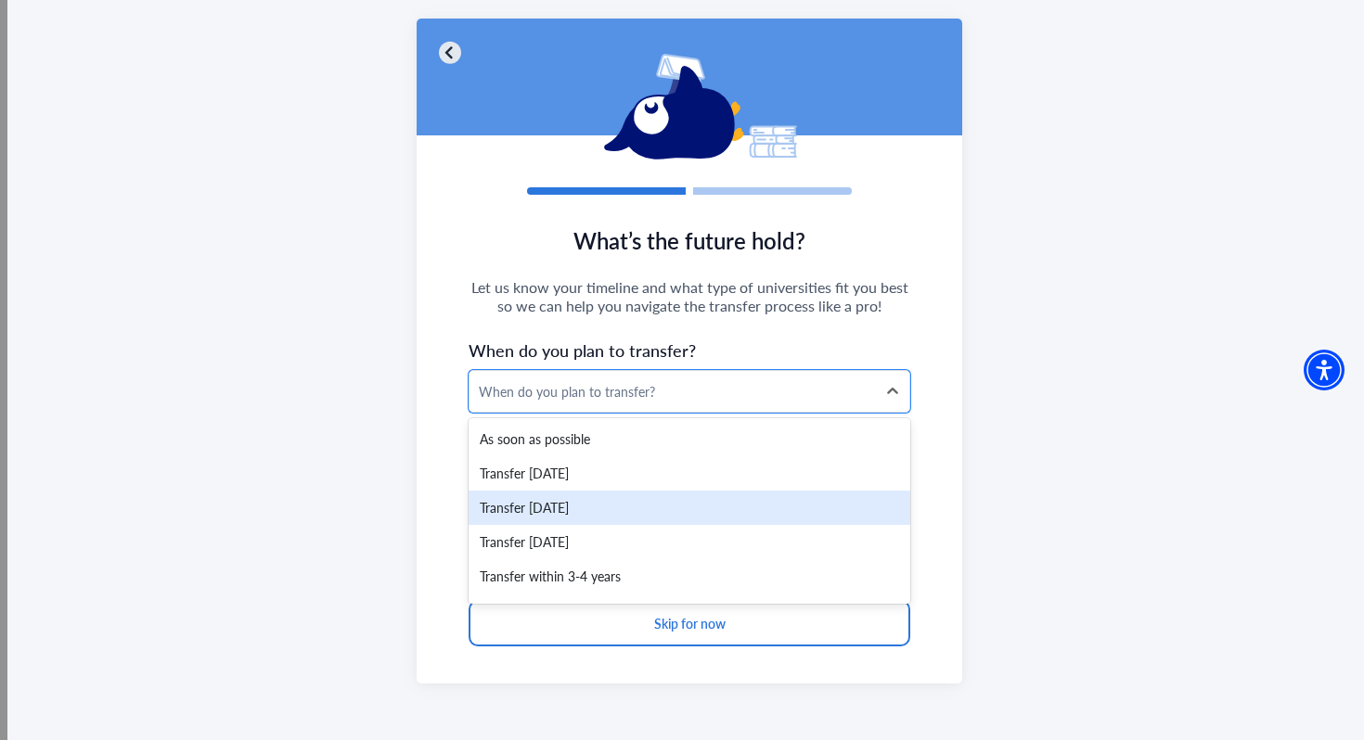
click at [614, 500] on div "Transfer [DATE]" at bounding box center [690, 508] width 442 height 34
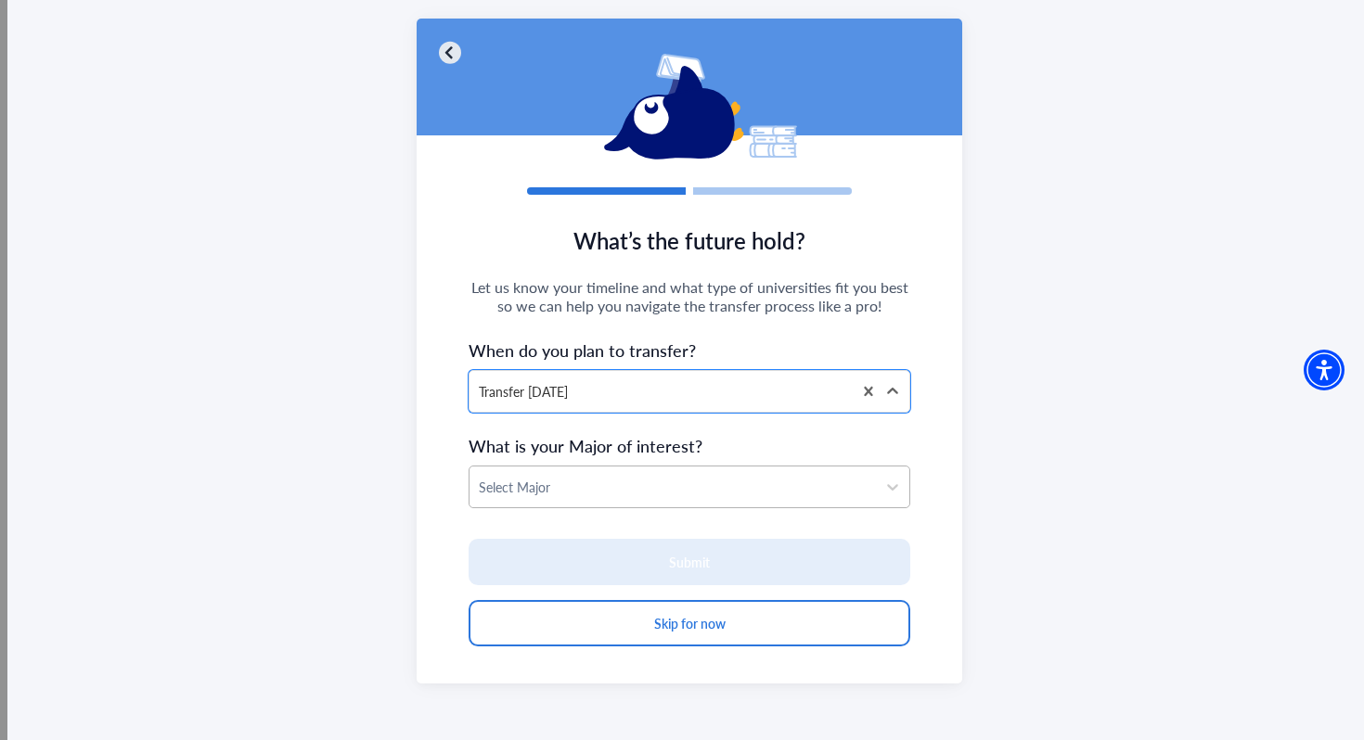
click at [644, 482] on div at bounding box center [673, 487] width 388 height 23
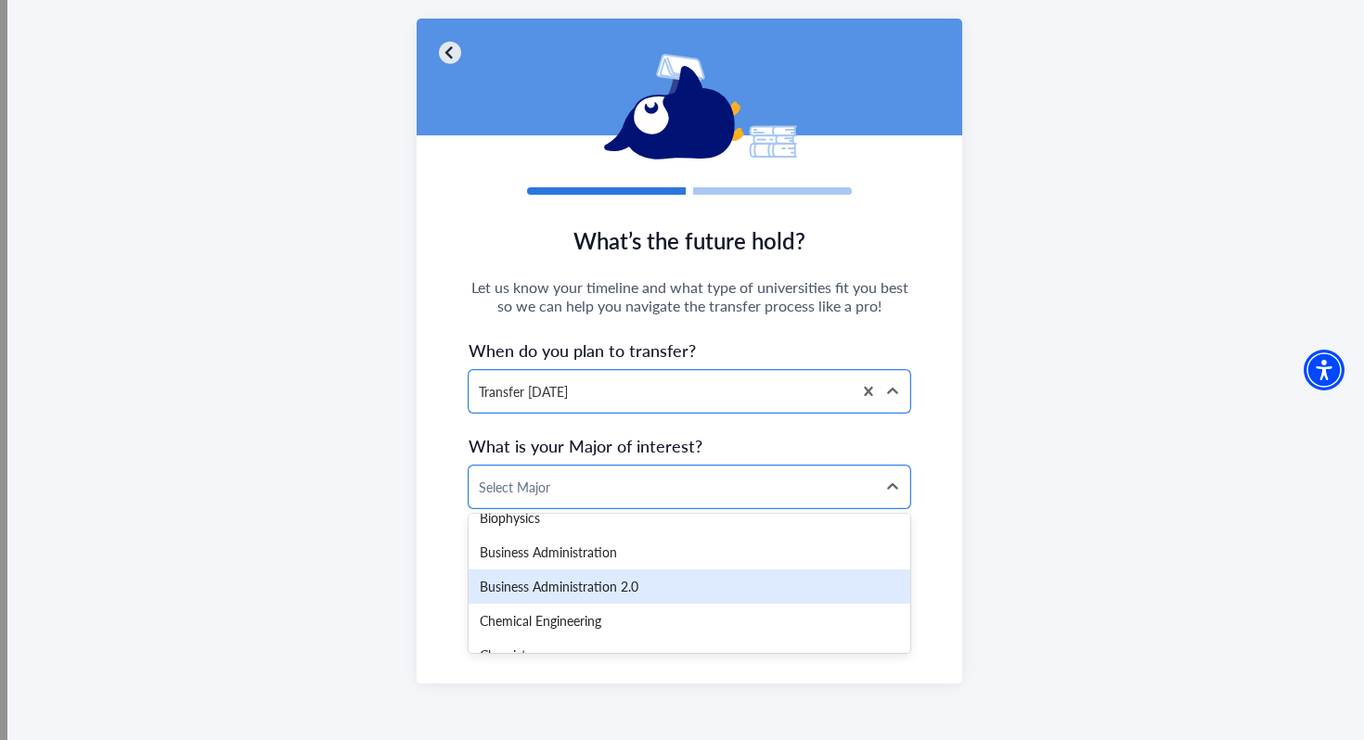
scroll to position [634, 0]
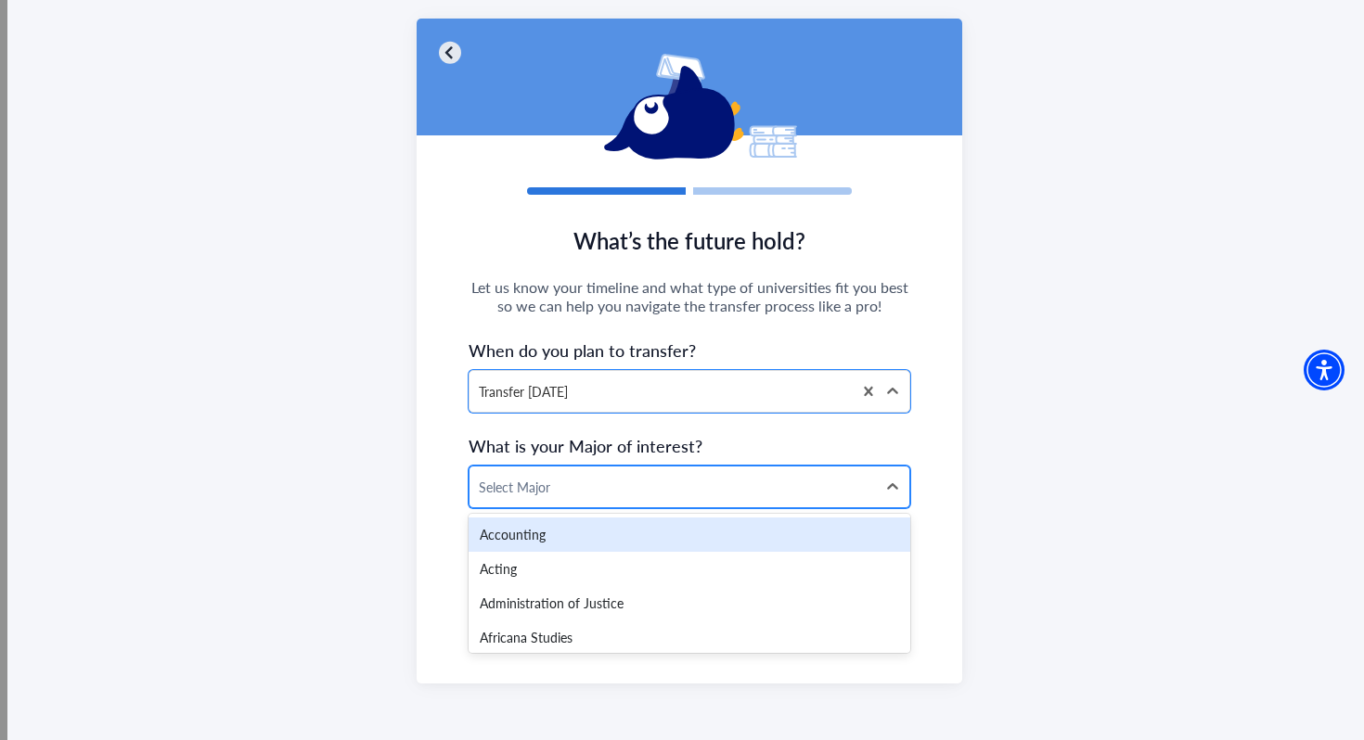
click at [606, 503] on div "Select Major" at bounding box center [672, 487] width 406 height 41
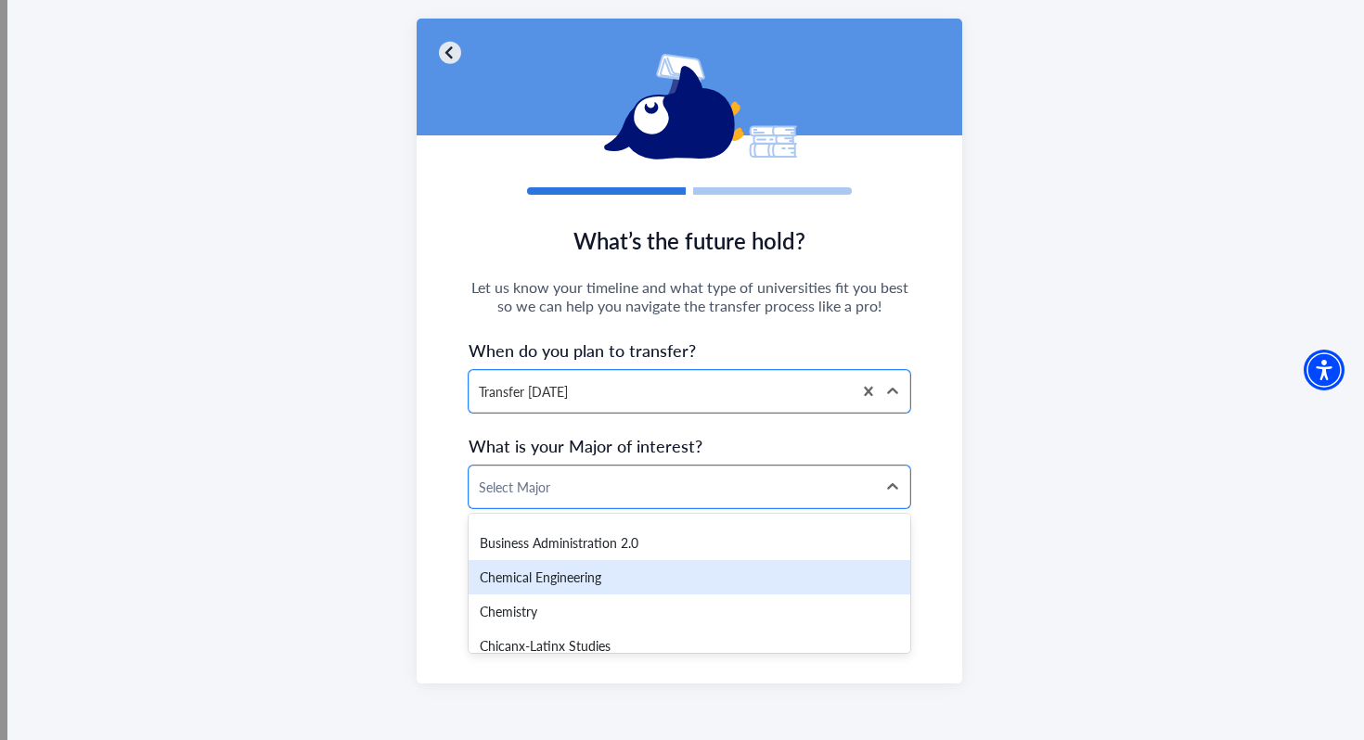
scroll to position [639, 0]
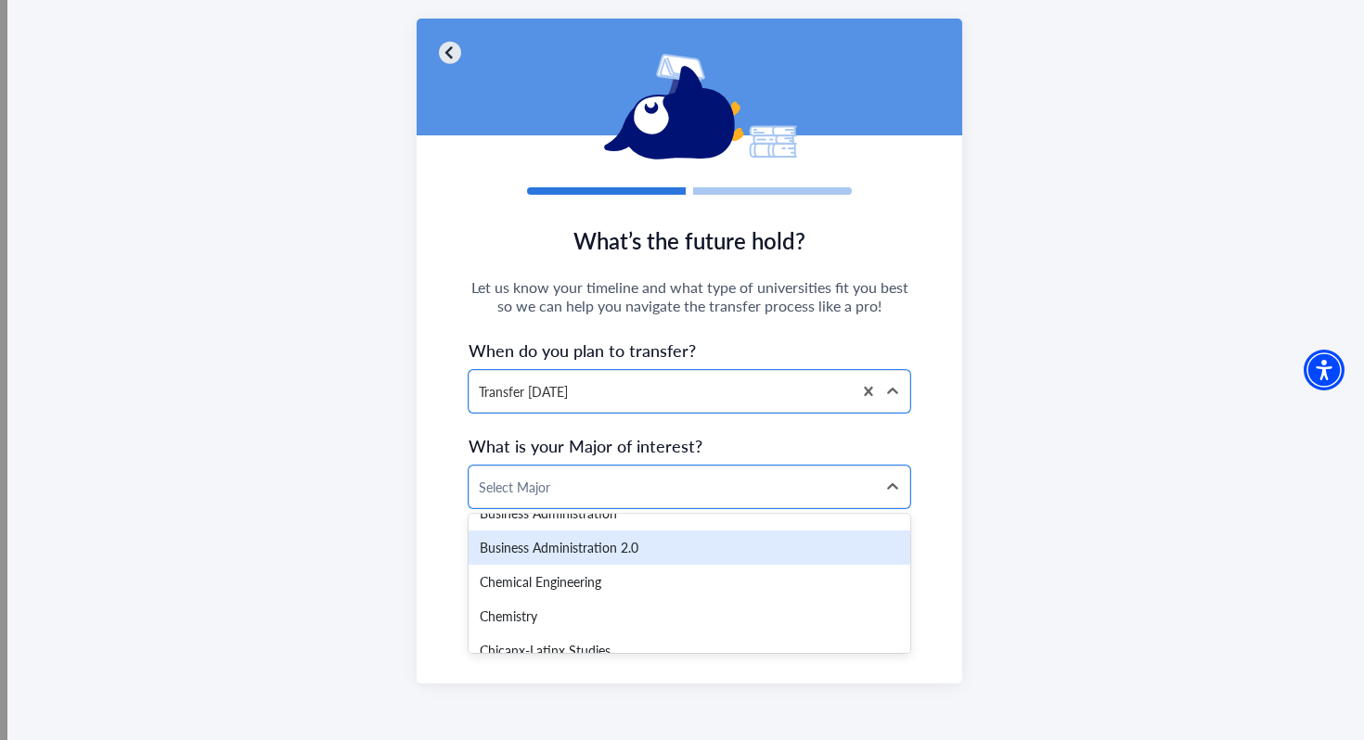
click at [573, 552] on div "Business Administration 2.0" at bounding box center [690, 548] width 442 height 34
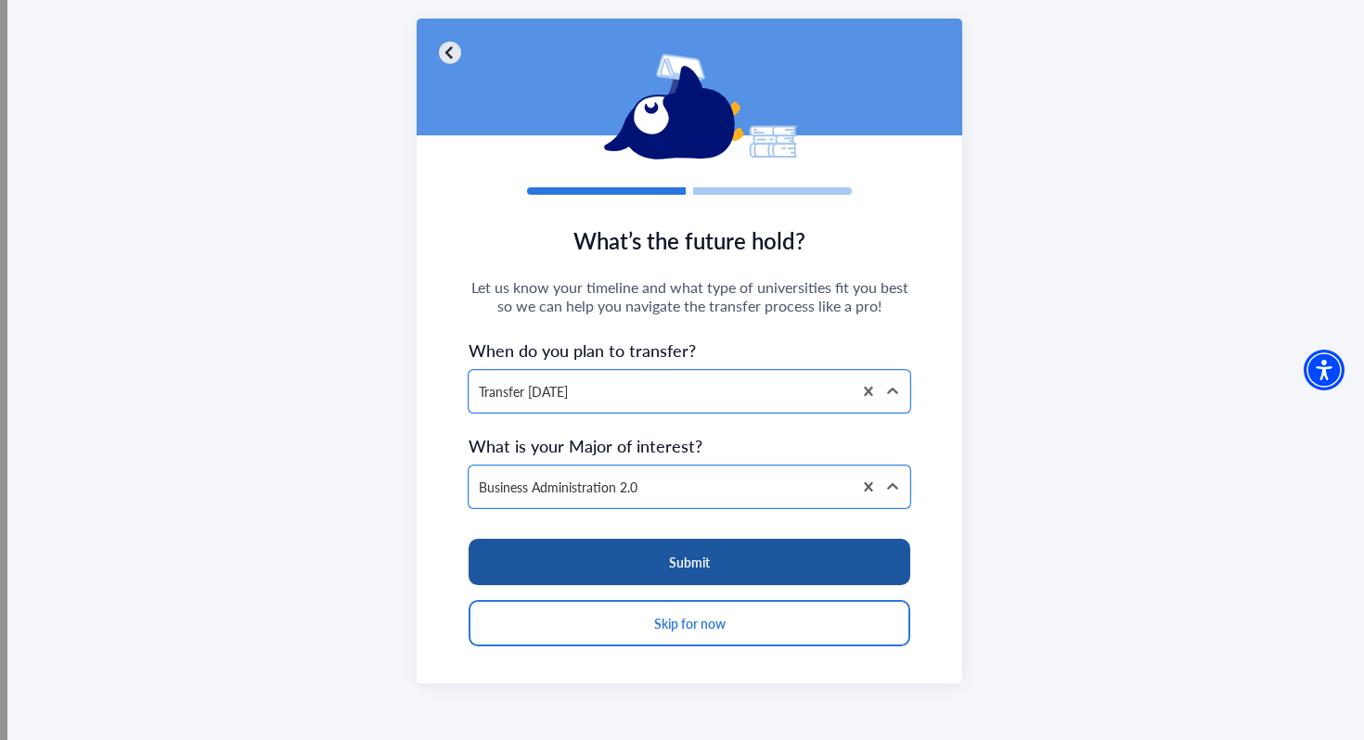
click at [612, 562] on button "Submit" at bounding box center [690, 562] width 442 height 46
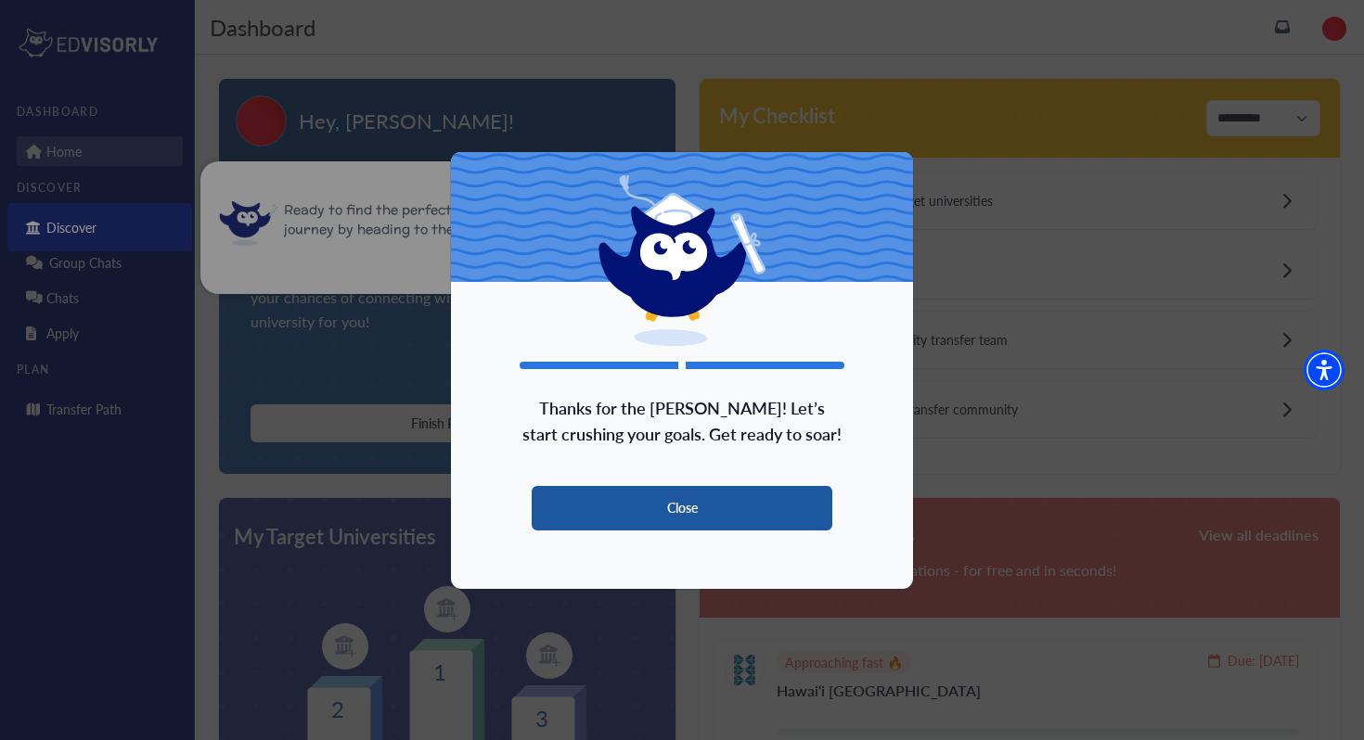
click at [648, 509] on button "Close" at bounding box center [682, 508] width 301 height 45
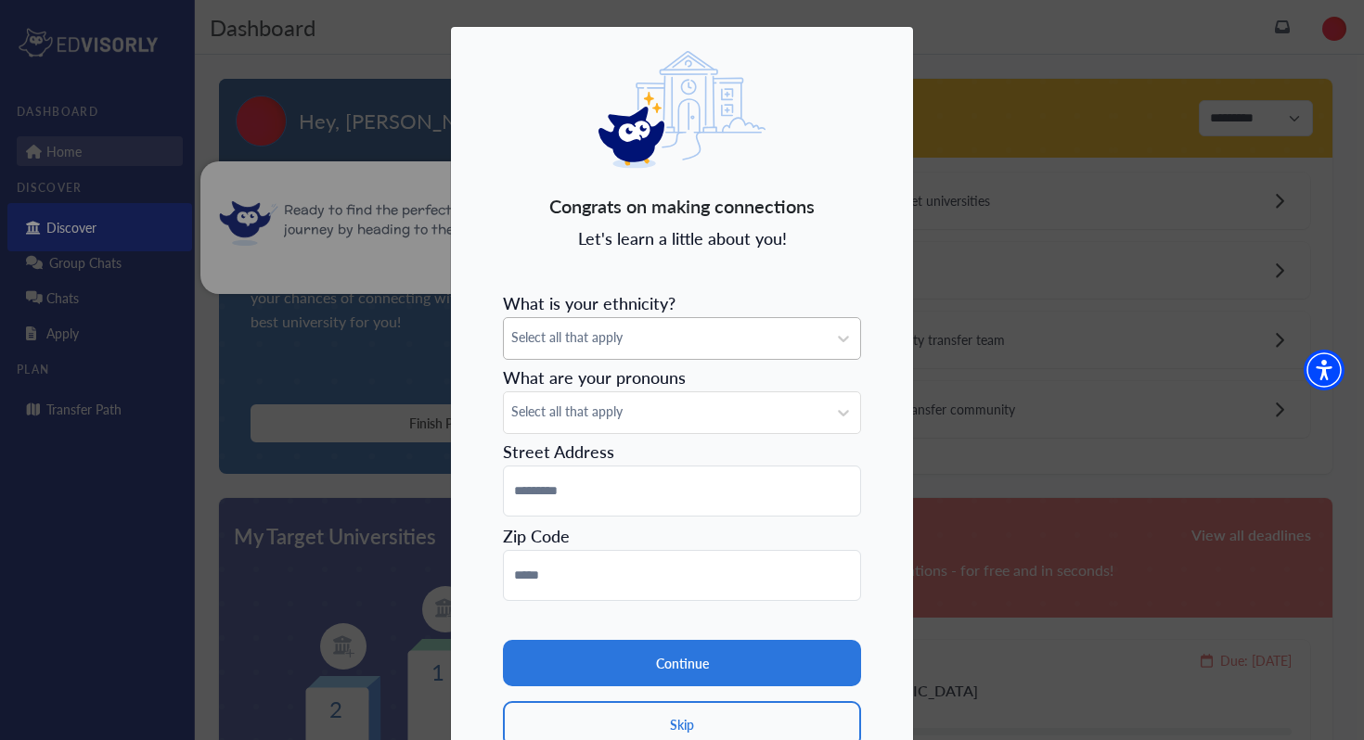
click at [718, 348] on div "Select all that apply" at bounding box center [665, 338] width 323 height 41
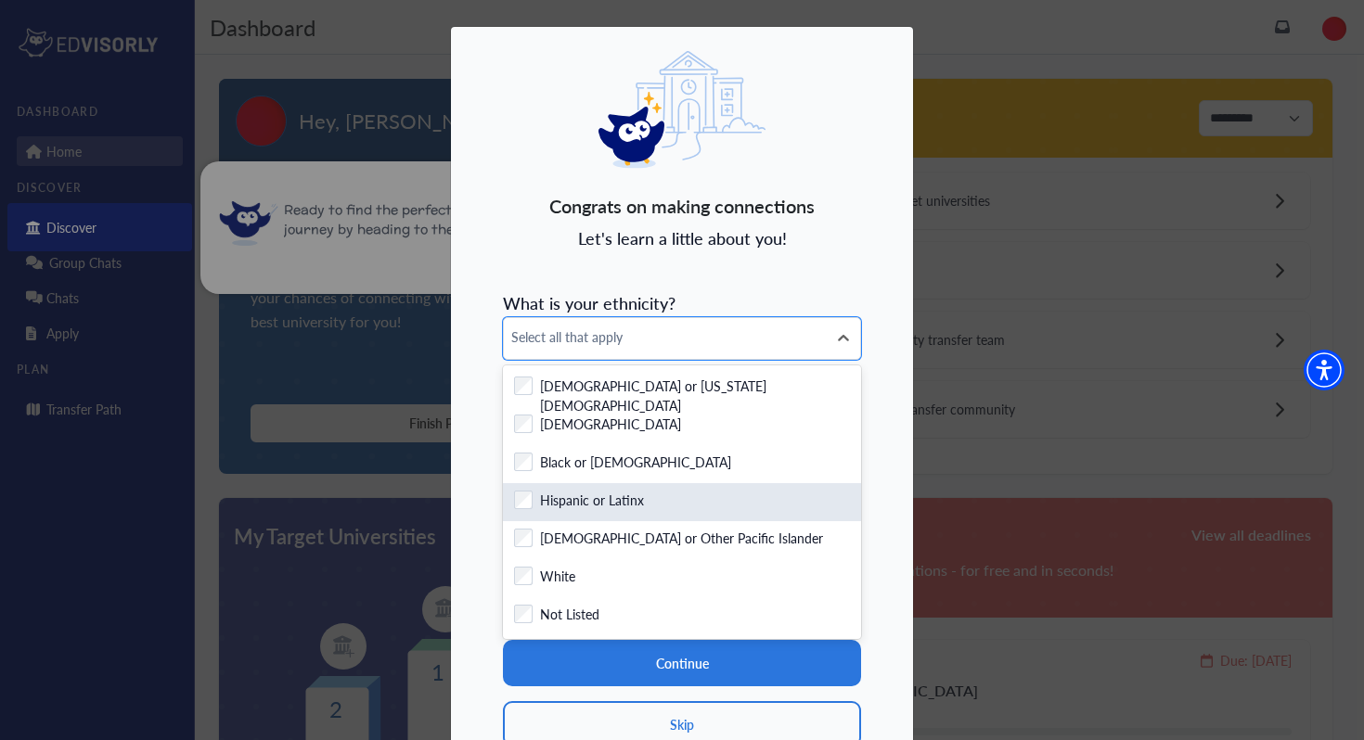
click at [599, 498] on label "Hispanic or Latinx" at bounding box center [592, 502] width 104 height 23
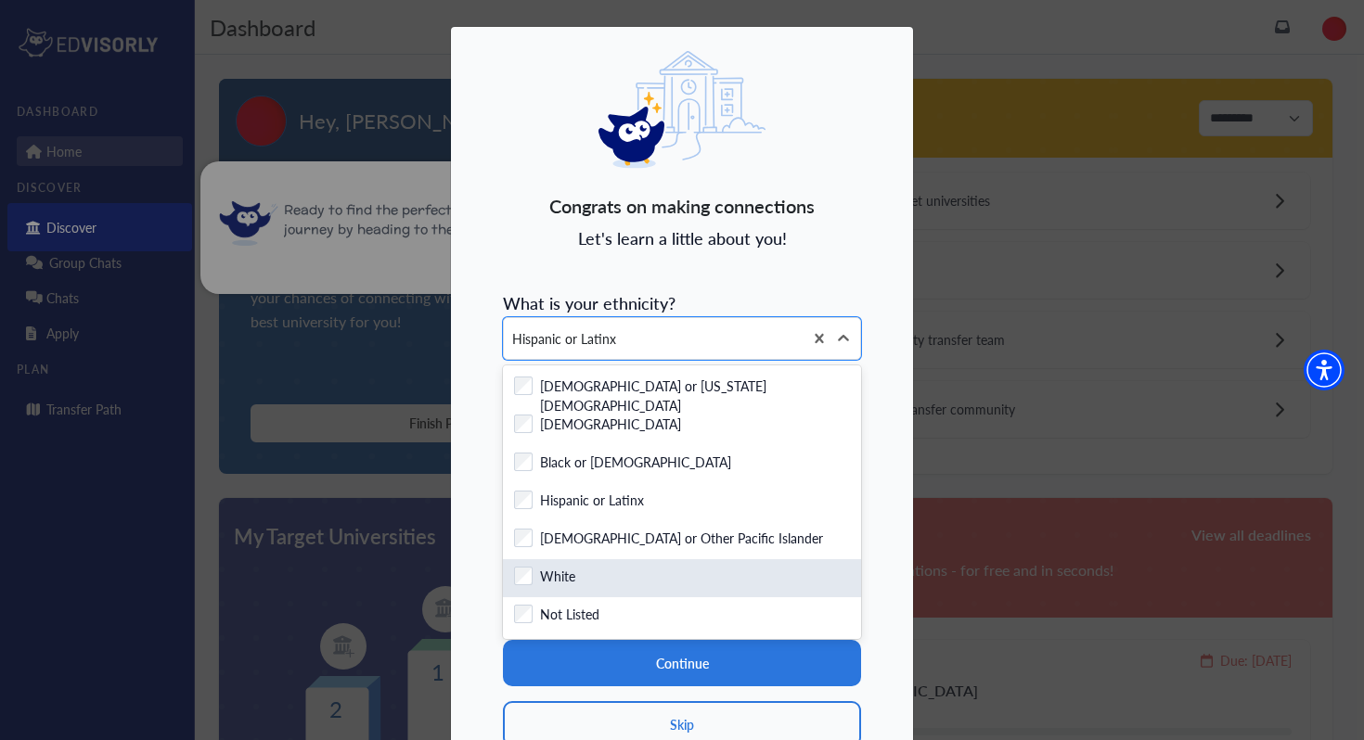
click at [548, 575] on label "White" at bounding box center [557, 578] width 35 height 23
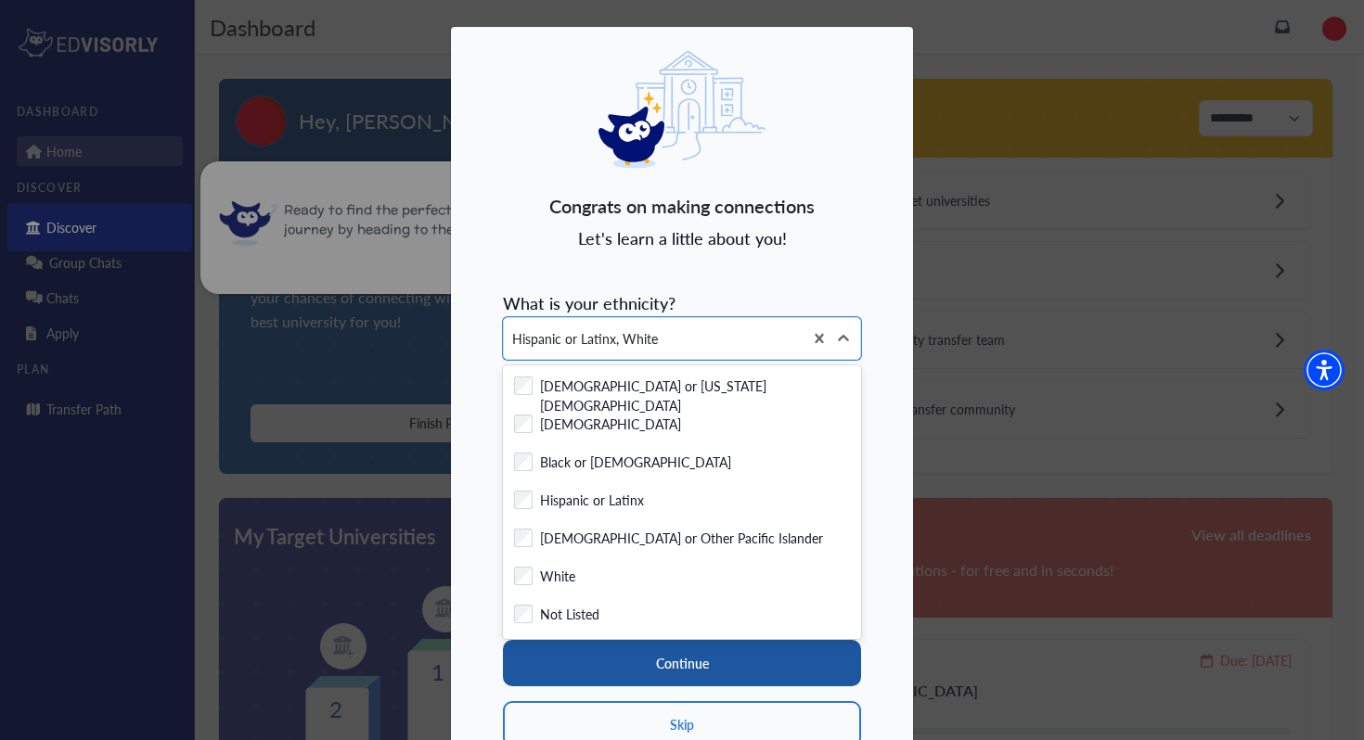
click at [675, 657] on button "Continue" at bounding box center [682, 663] width 358 height 46
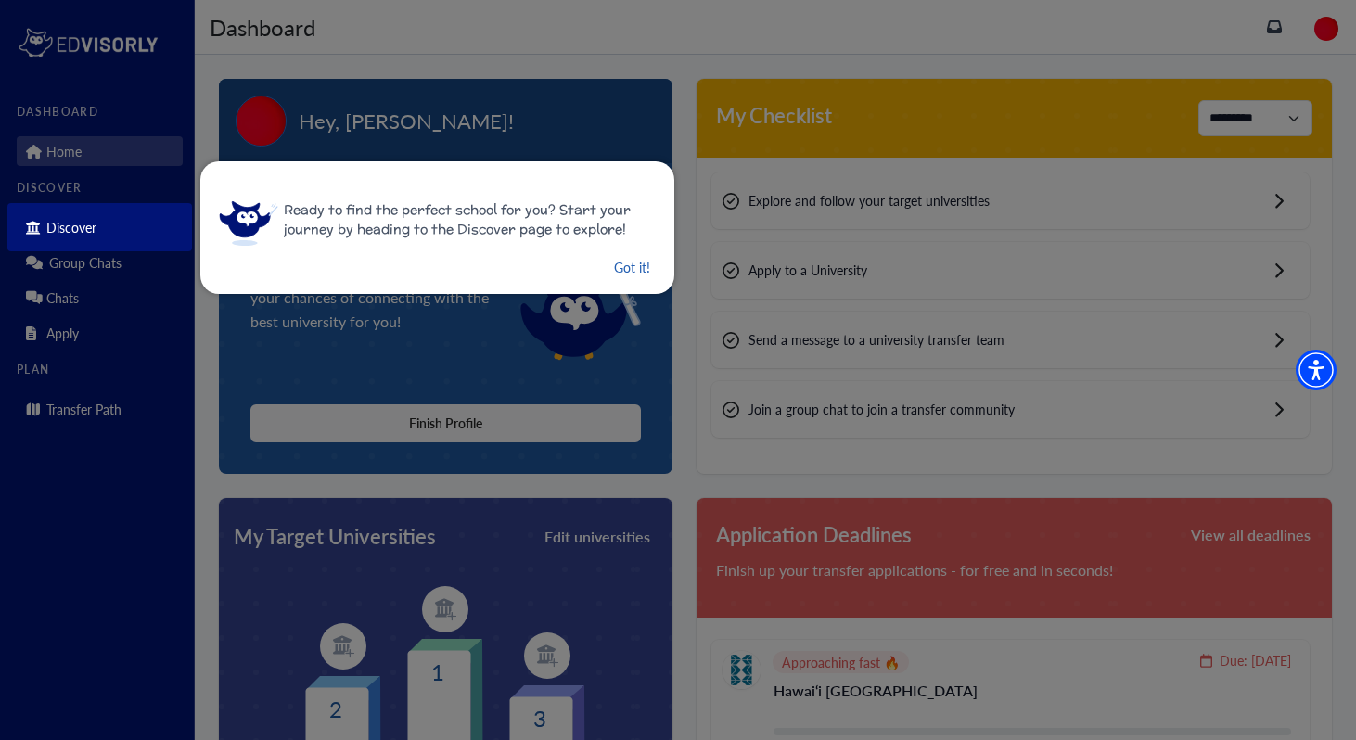
click at [627, 265] on button "Got it!" at bounding box center [632, 267] width 40 height 23
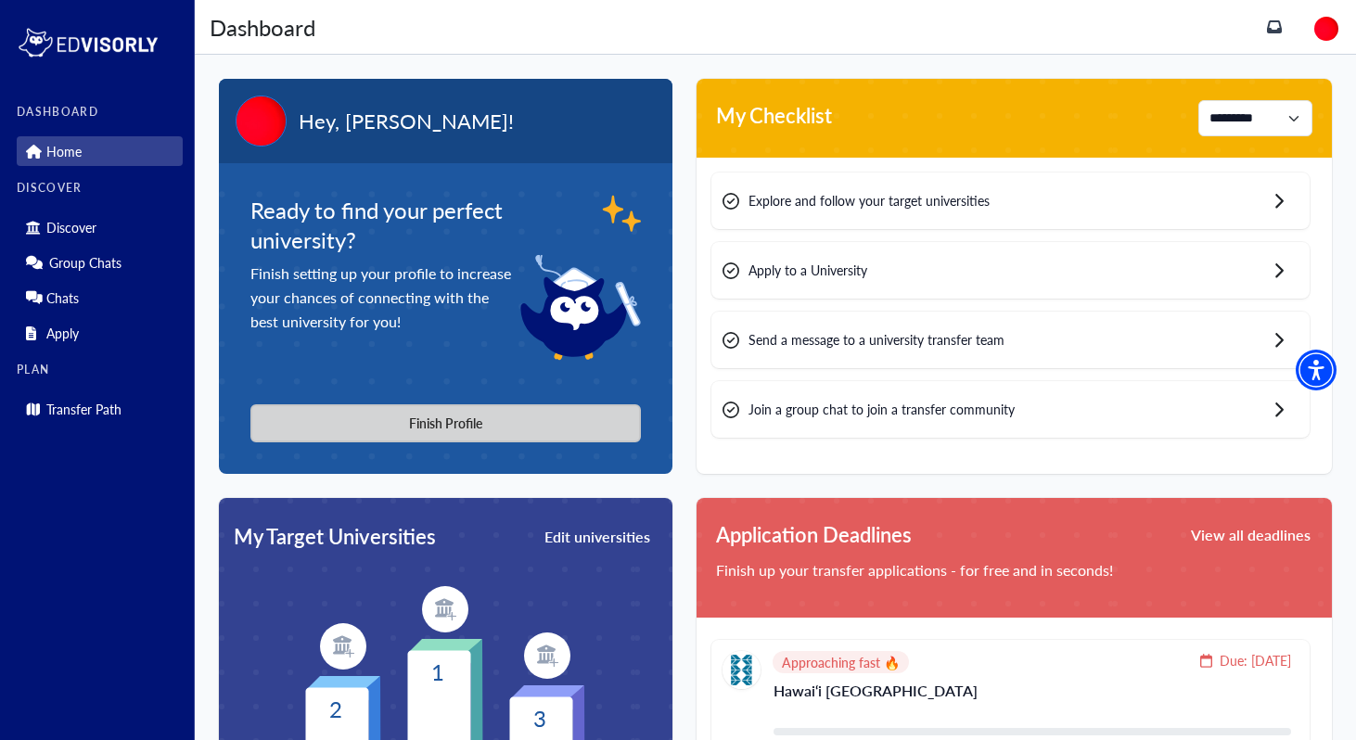
click at [493, 424] on button "Finish Profile" at bounding box center [445, 423] width 391 height 38
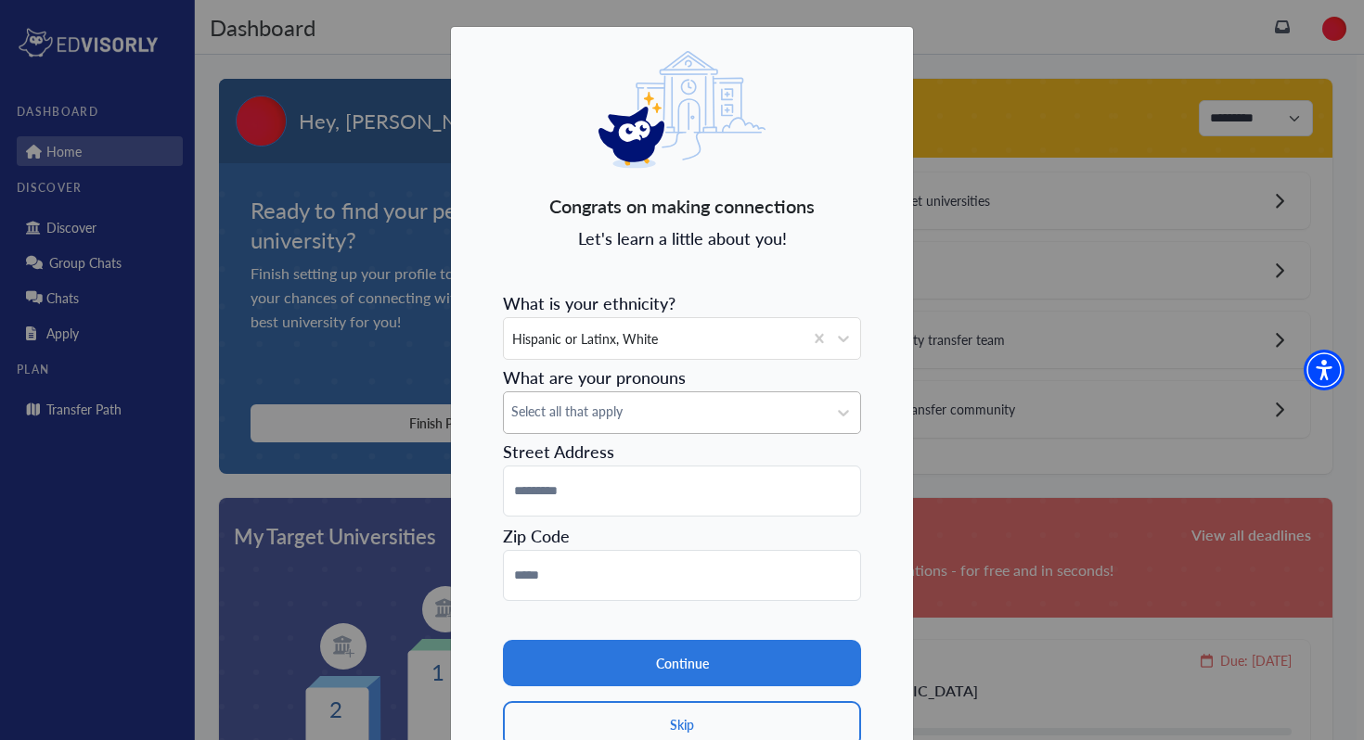
click at [687, 405] on span "Select all that apply" at bounding box center [665, 411] width 308 height 19
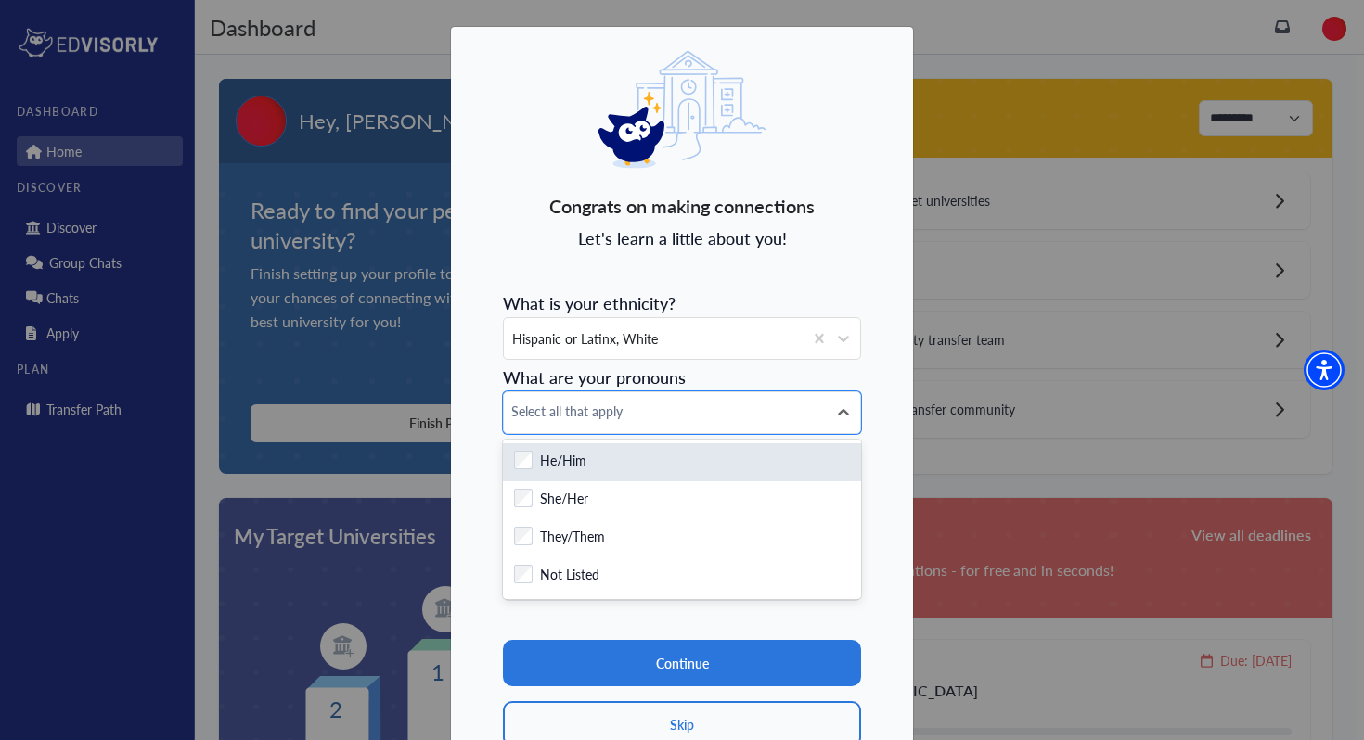
click at [568, 466] on label "He/Him" at bounding box center [563, 462] width 46 height 23
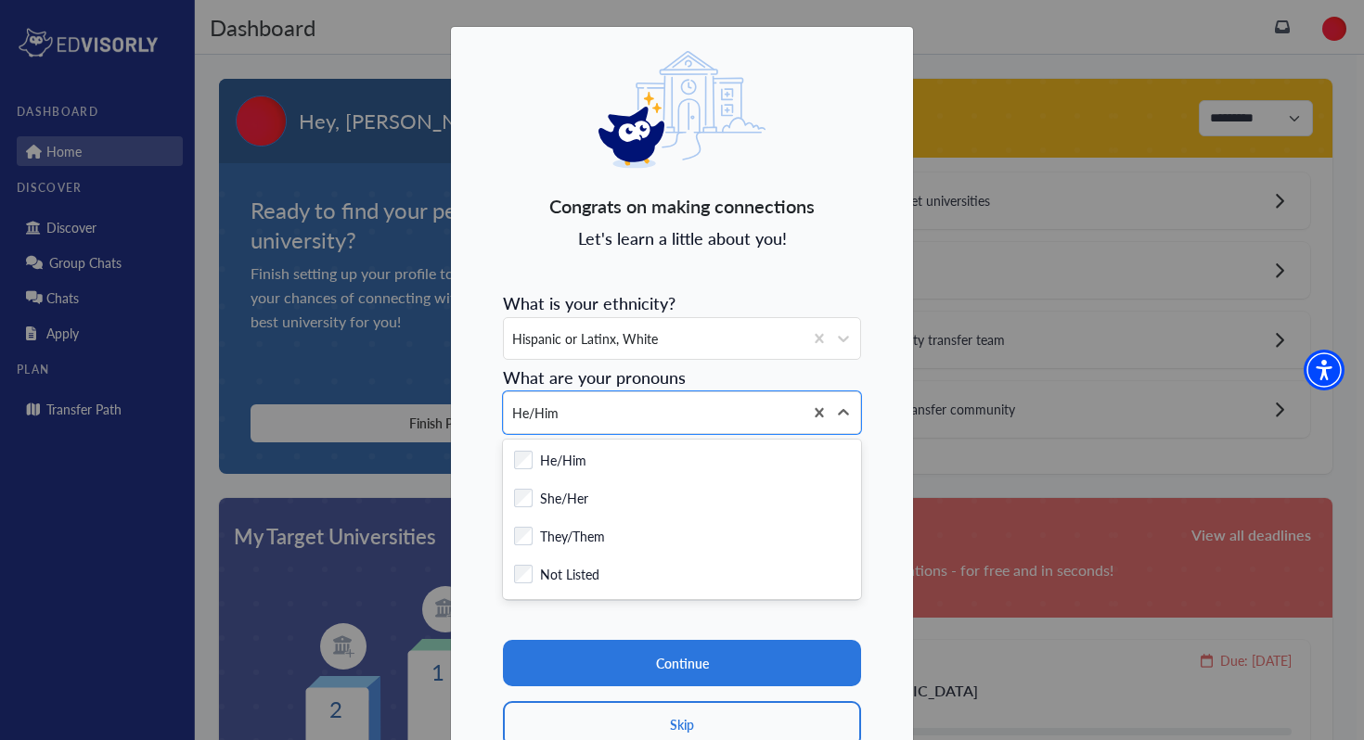
click at [857, 400] on div "Congrats on making connections Let's learn a little about you! What is your eth…" at bounding box center [682, 412] width 464 height 773
click at [667, 383] on span "What are your pronouns" at bounding box center [594, 377] width 183 height 23
click at [661, 400] on div "He/Him" at bounding box center [653, 412] width 299 height 41
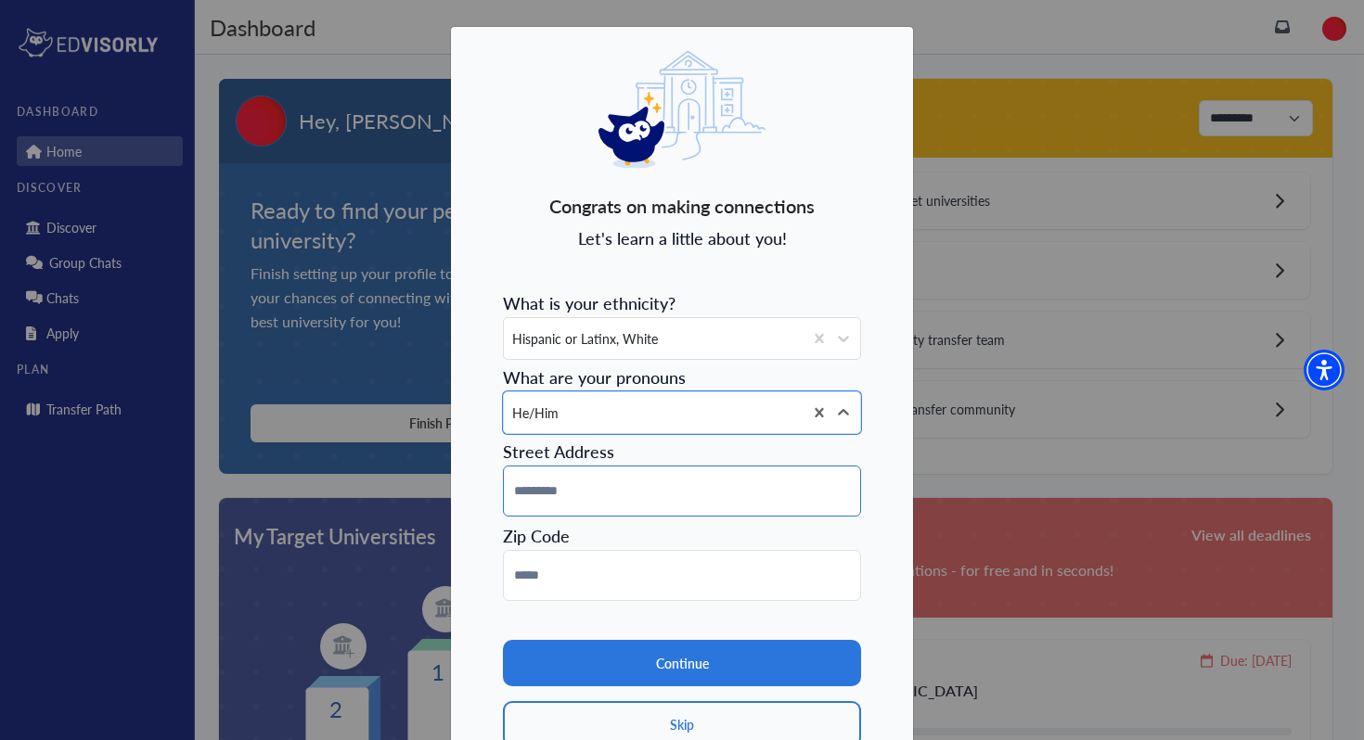
click at [618, 480] on input at bounding box center [682, 491] width 358 height 51
type input "**********"
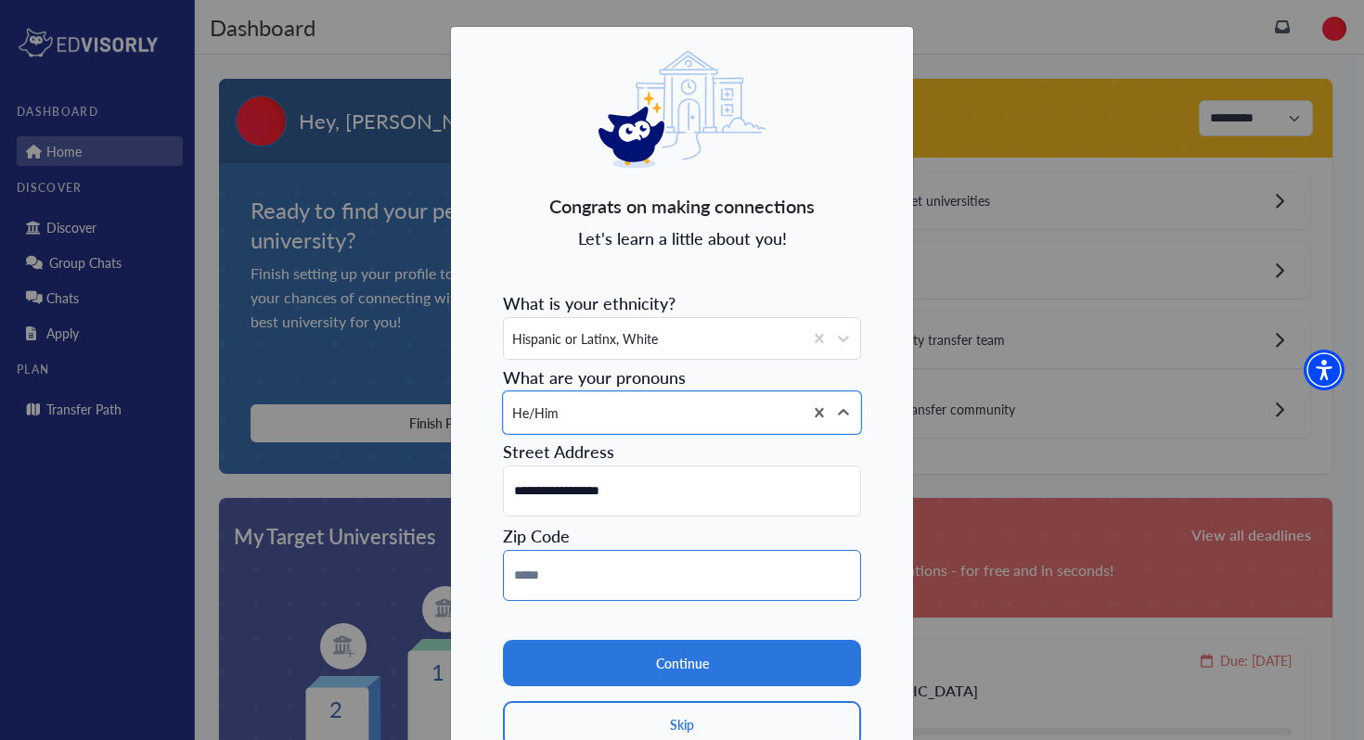
type input "*****"
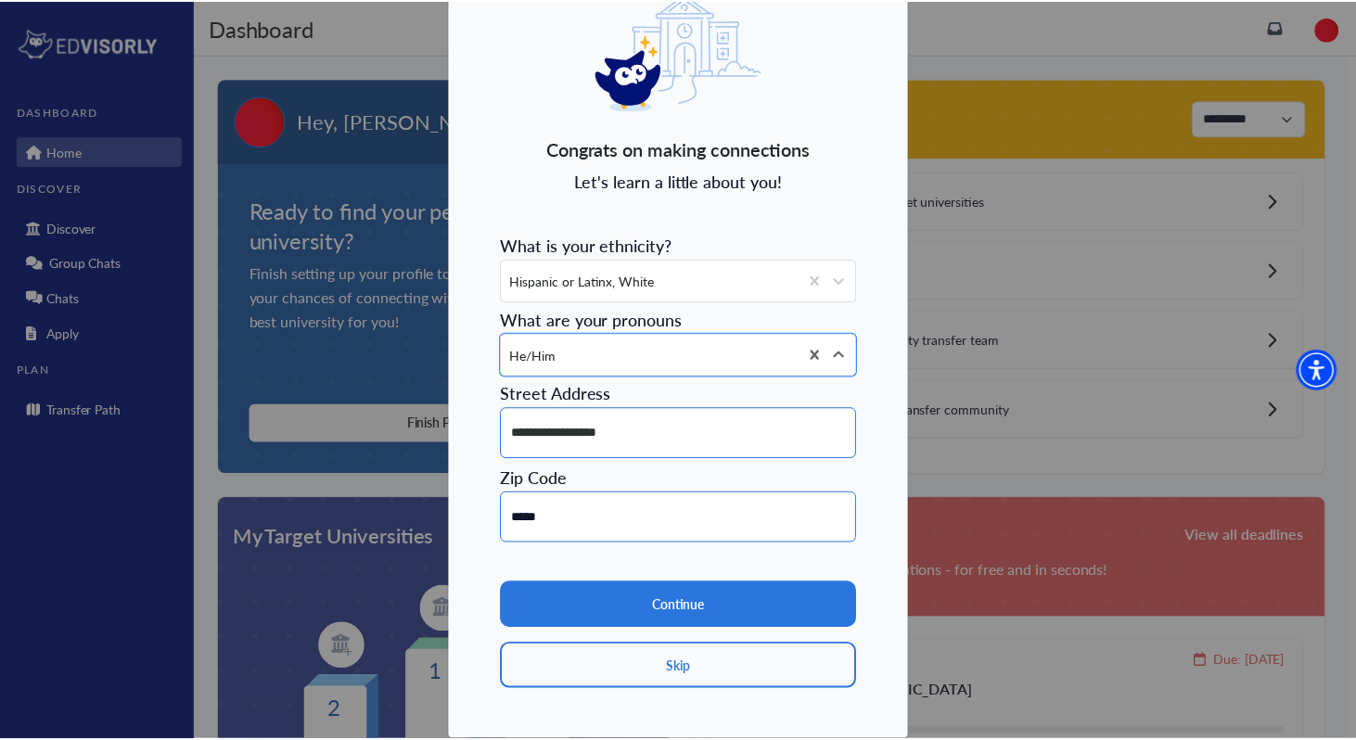
scroll to position [84, 0]
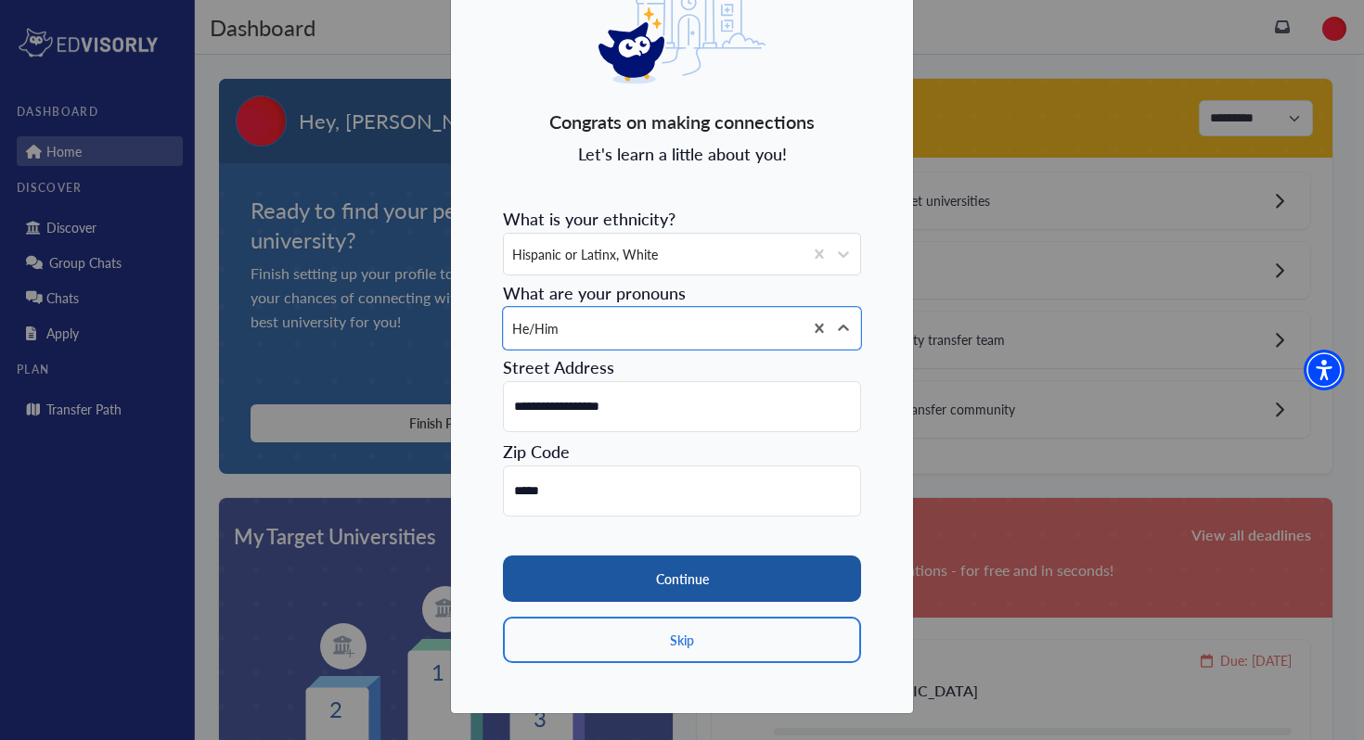
click at [666, 571] on button "Continue" at bounding box center [682, 579] width 358 height 46
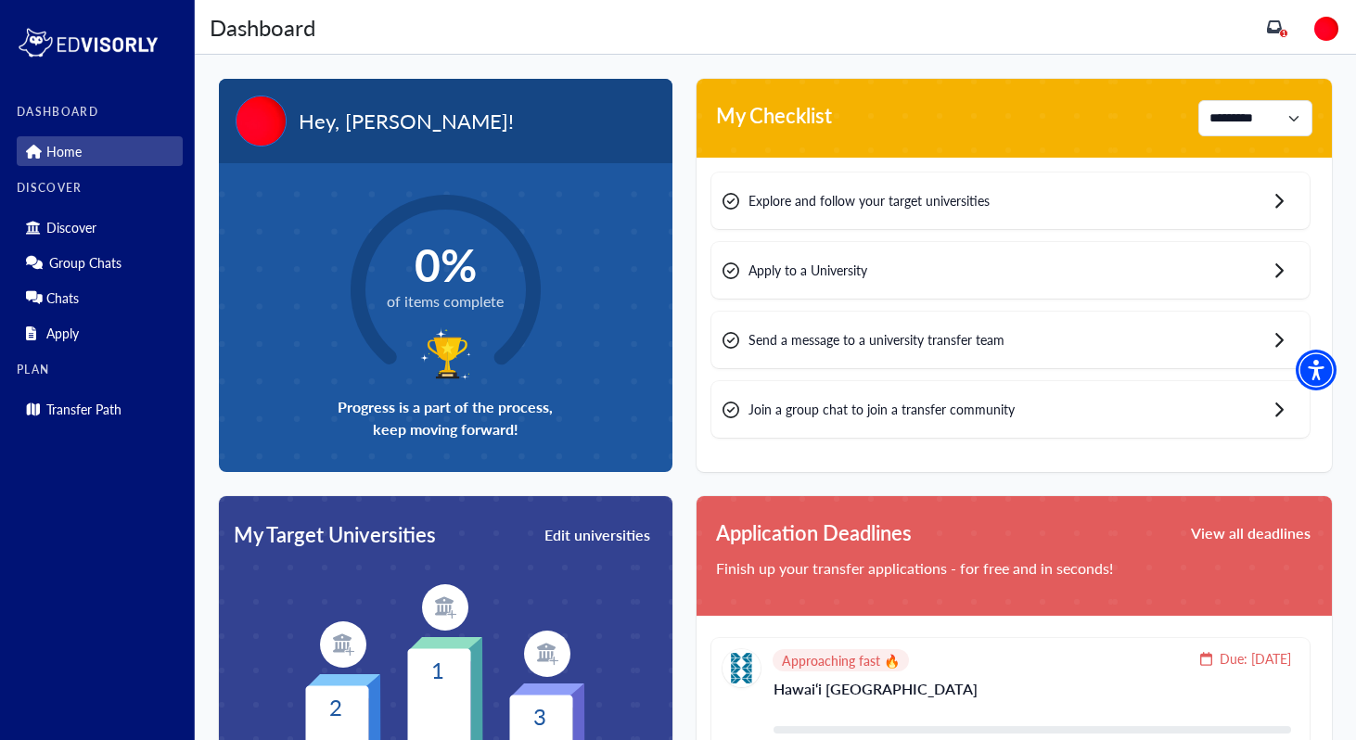
click at [1205, 202] on div "Explore and follow your target universities" at bounding box center [1011, 201] width 598 height 57
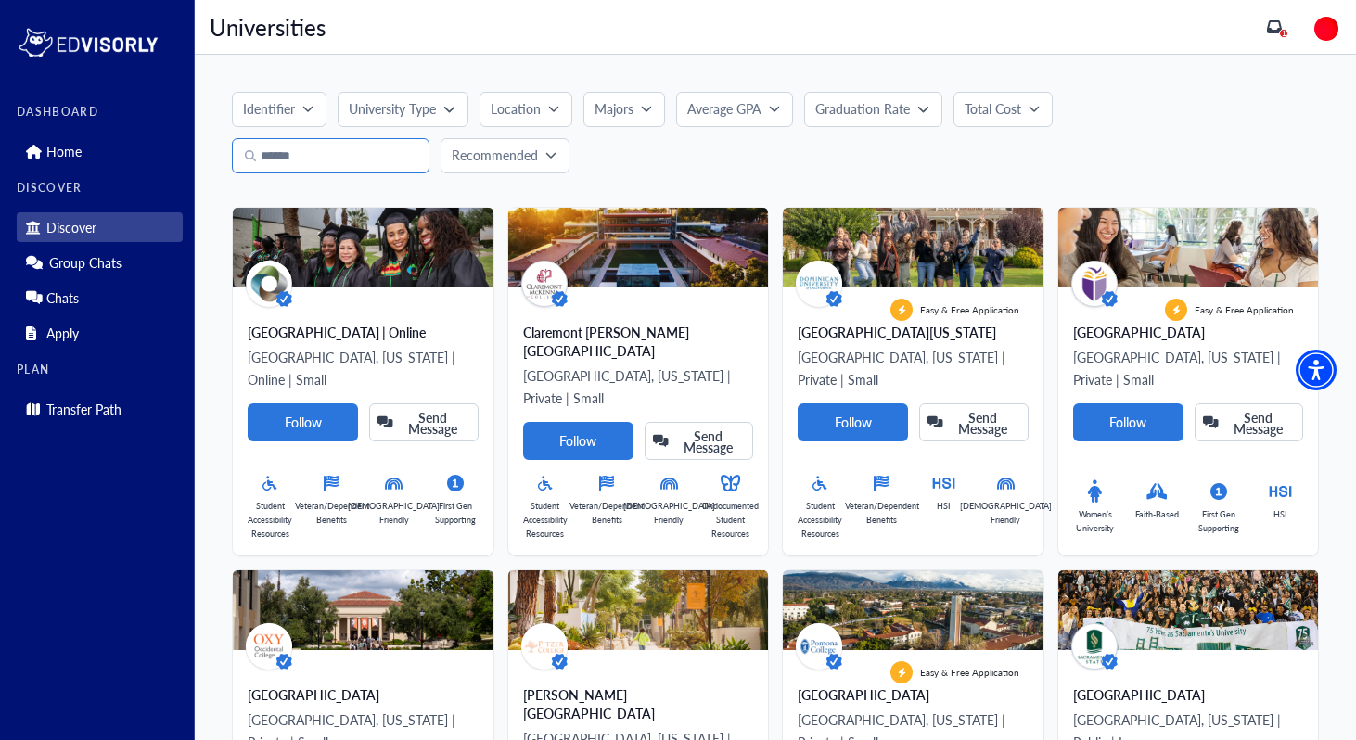
click at [304, 157] on input "Search" at bounding box center [331, 155] width 198 height 35
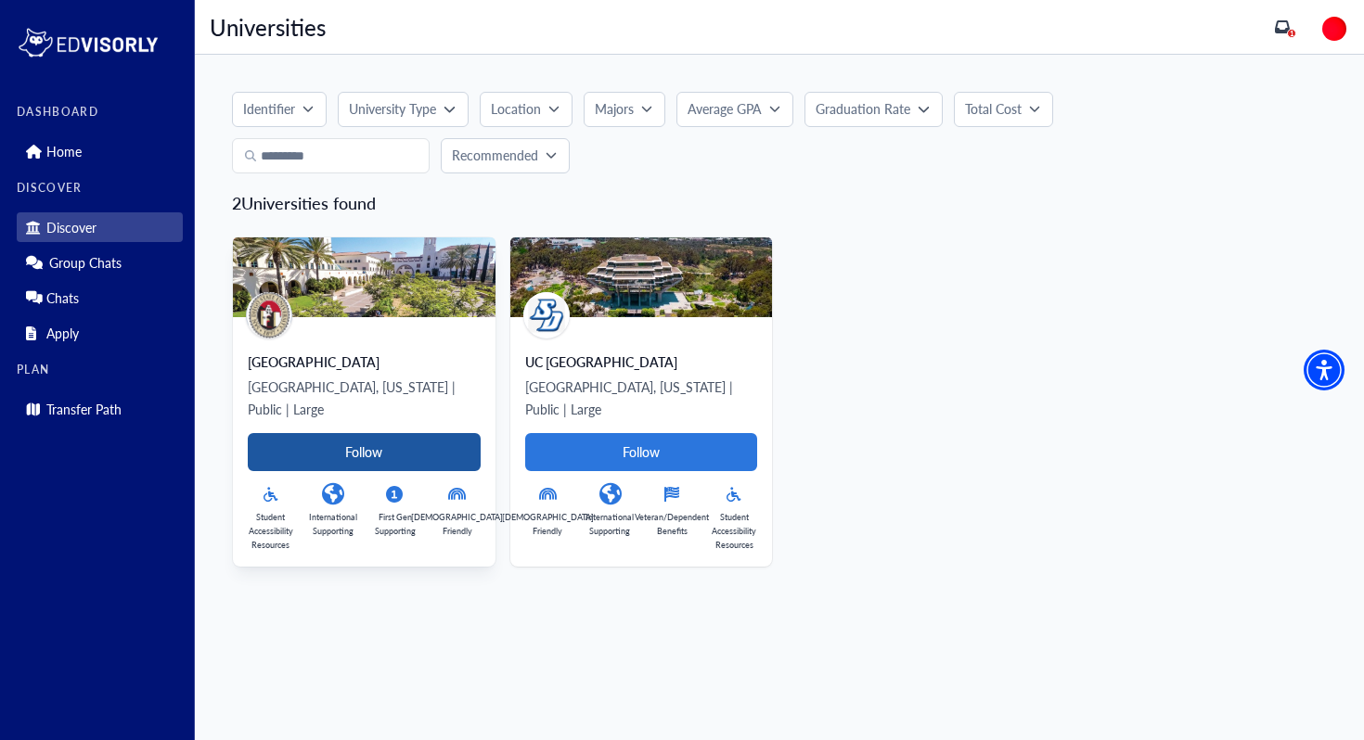
click at [359, 433] on Card-tag "Follow" at bounding box center [364, 452] width 233 height 38
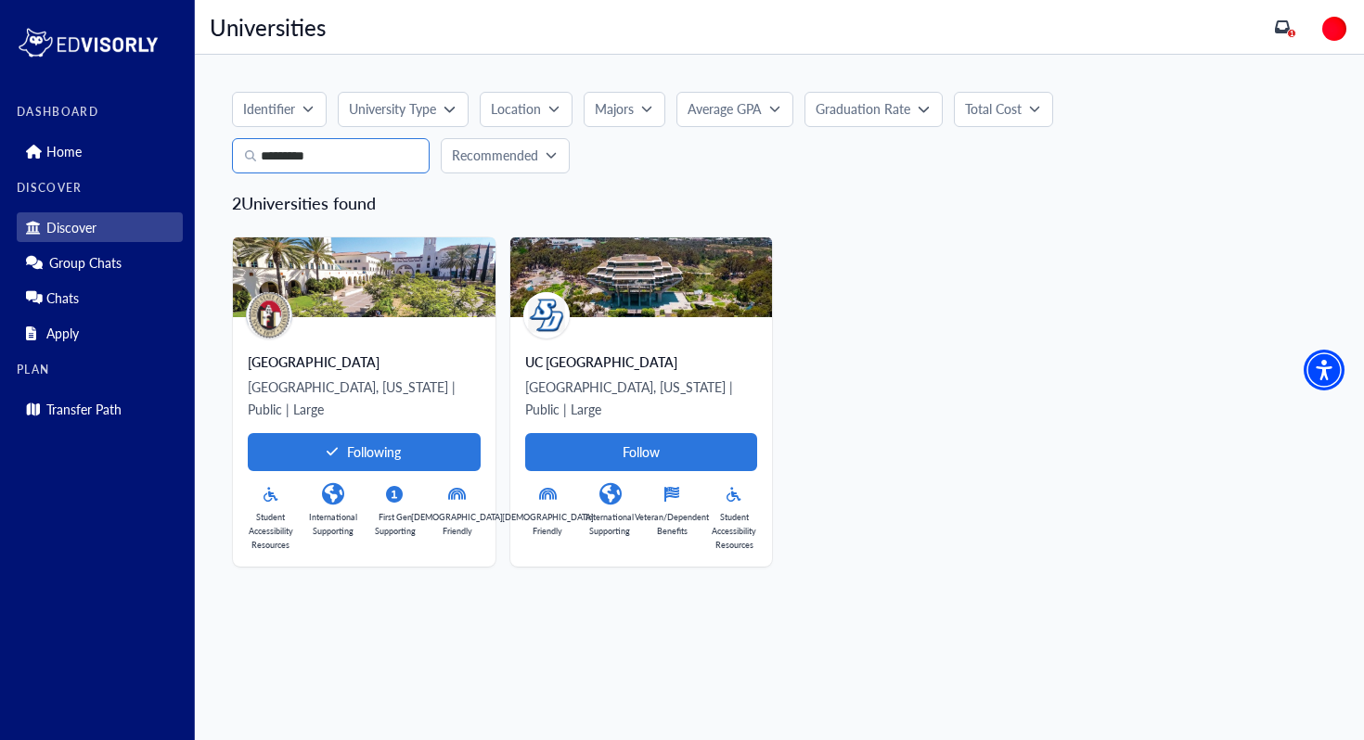
click at [391, 159] on input "*********" at bounding box center [331, 155] width 198 height 35
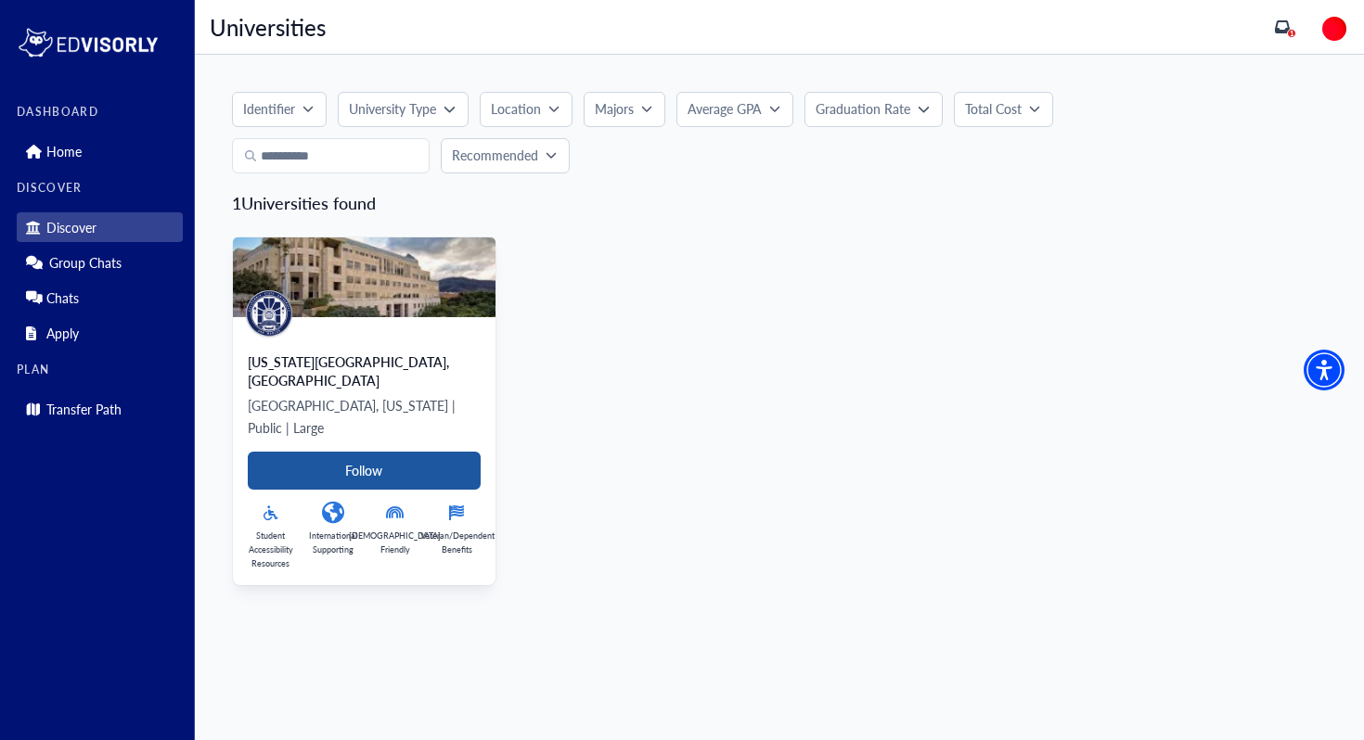
click at [355, 452] on Card-tag "Follow" at bounding box center [364, 471] width 233 height 38
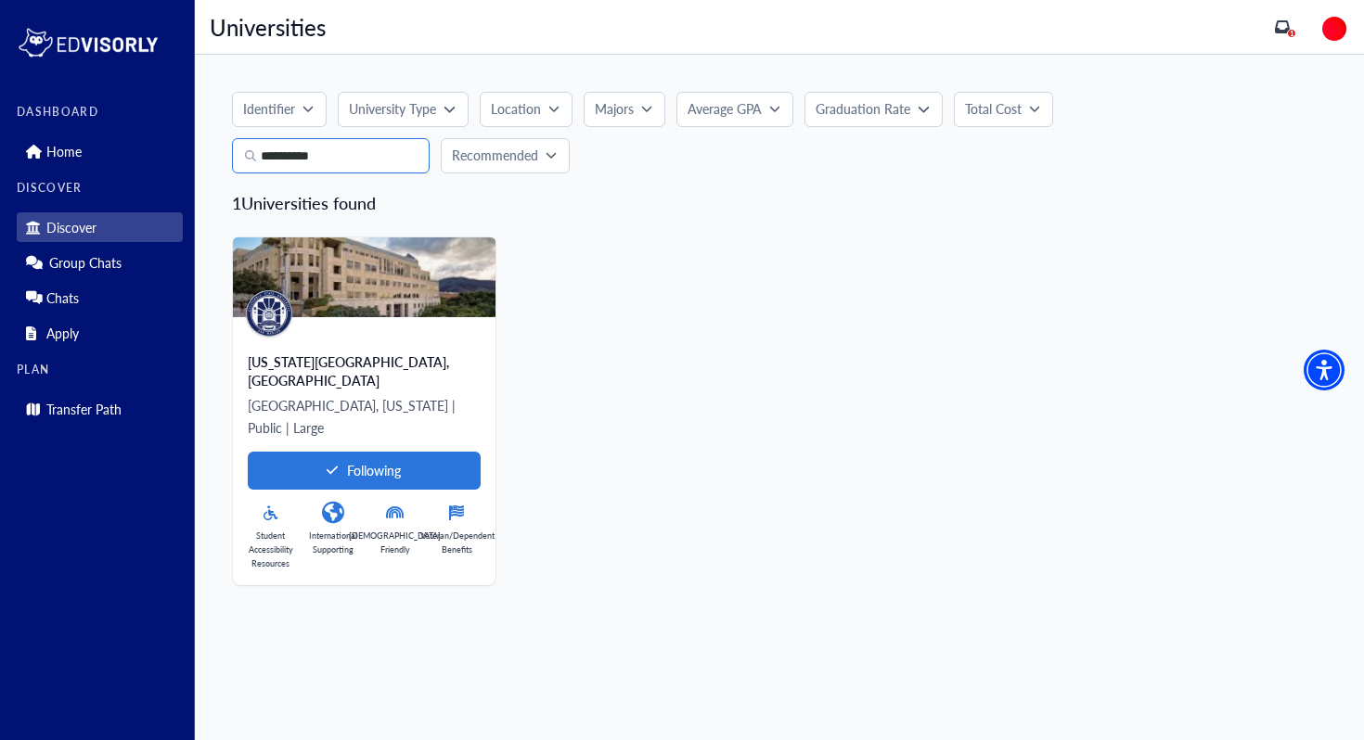
click at [351, 164] on input "**********" at bounding box center [331, 155] width 198 height 35
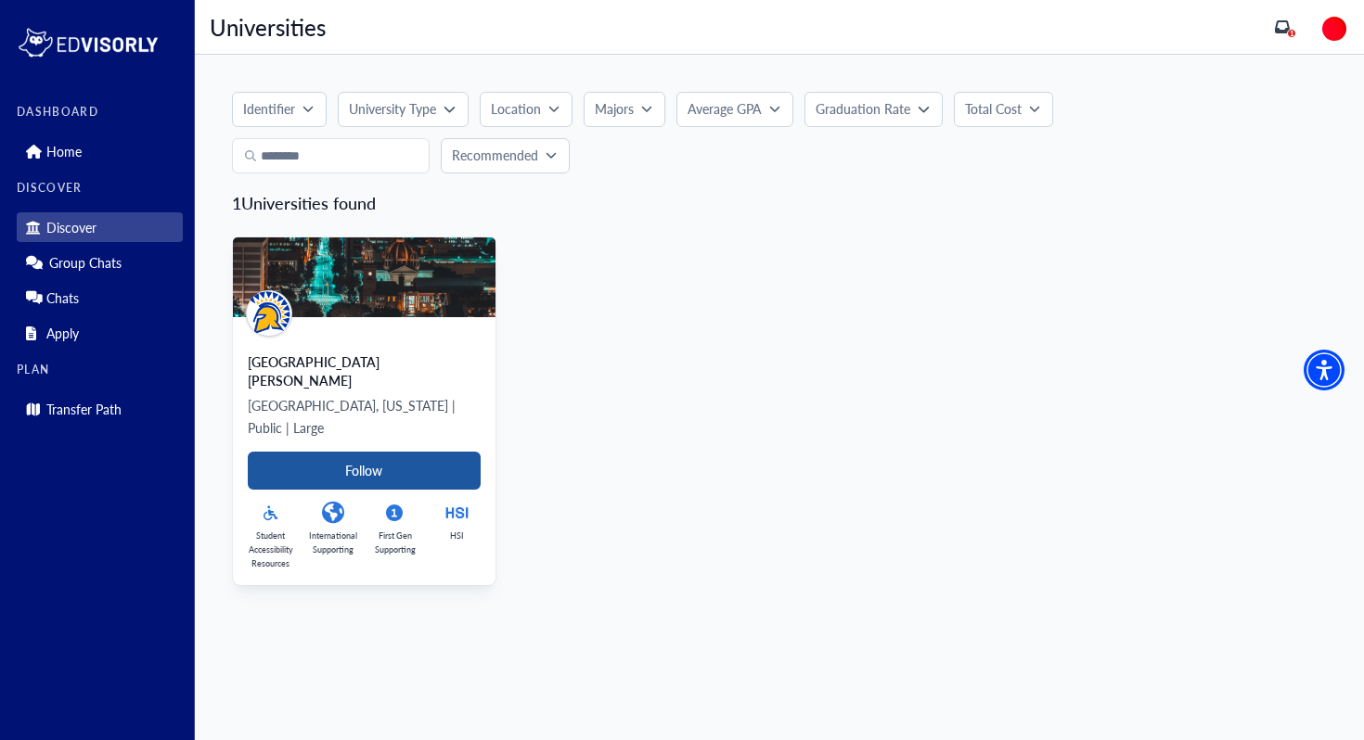
click at [402, 452] on Card-tag "Follow" at bounding box center [364, 471] width 233 height 38
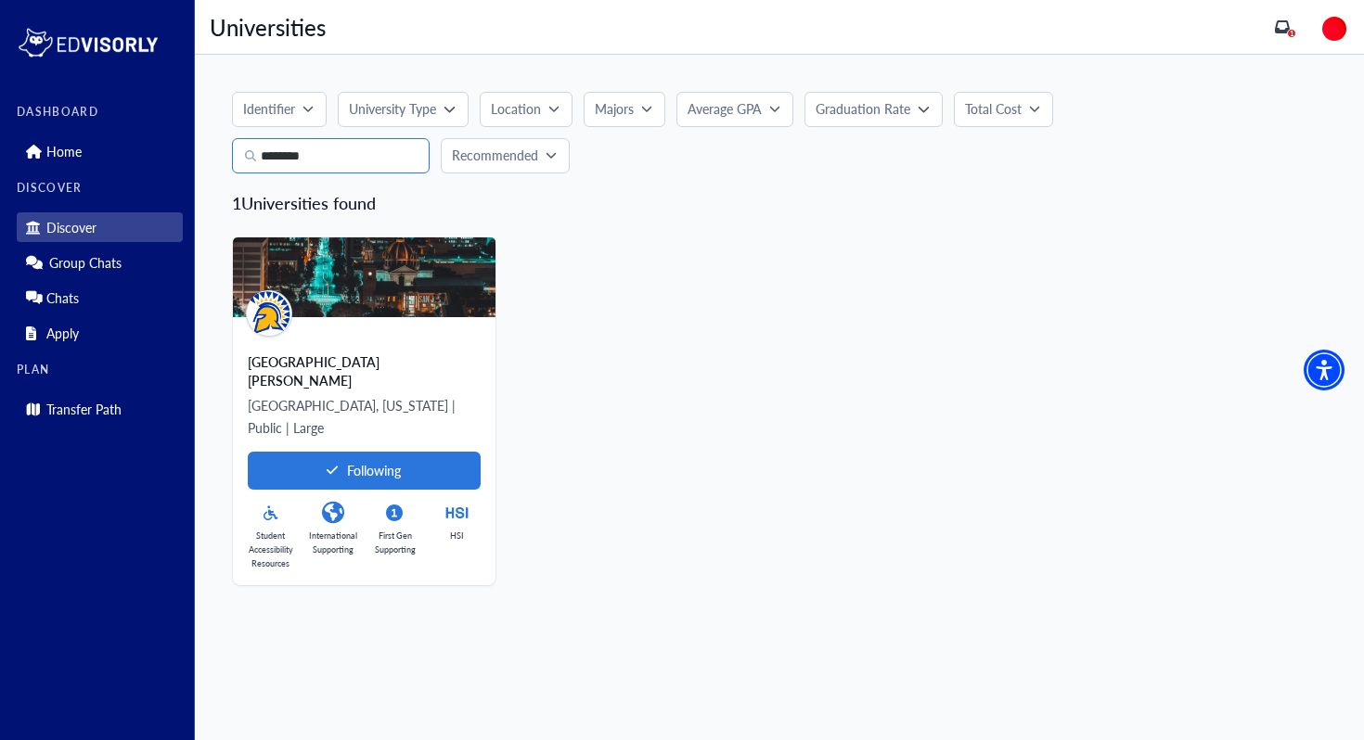
click at [360, 158] on input "********" at bounding box center [331, 155] width 198 height 35
type input "*"
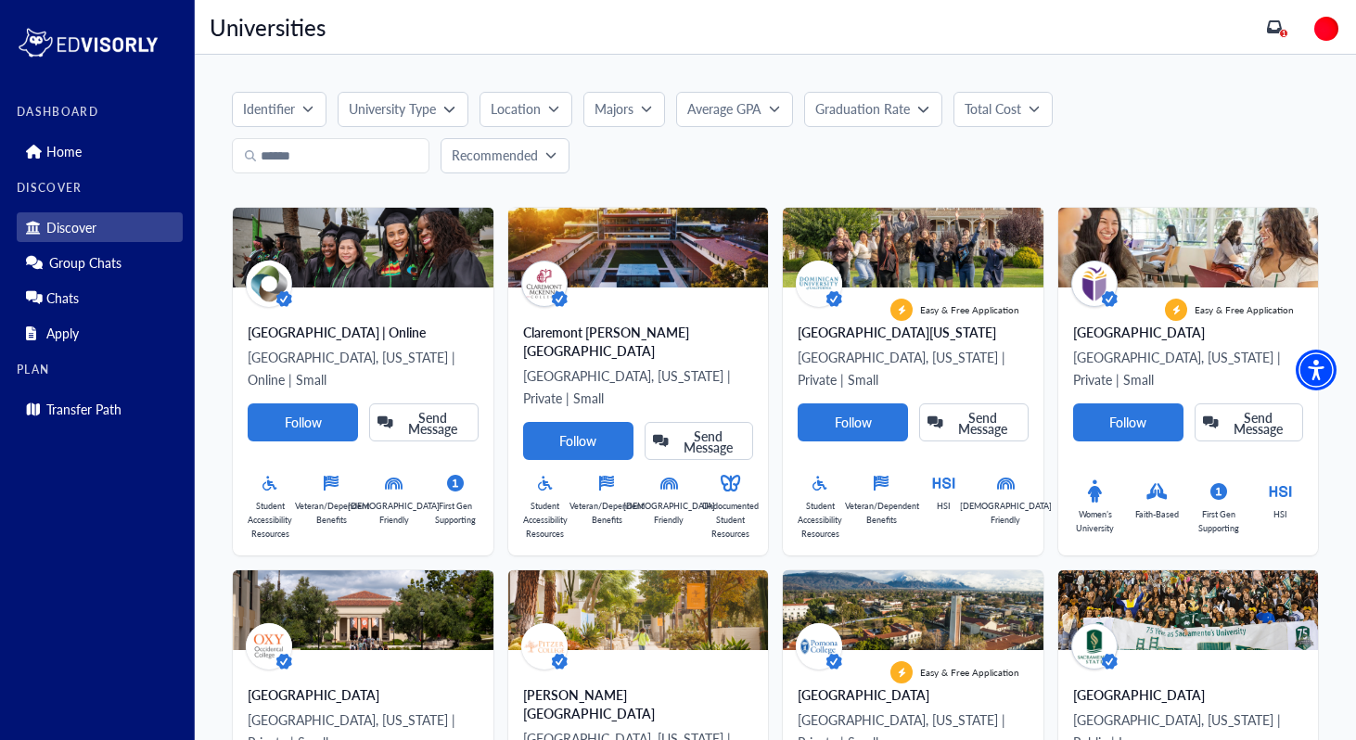
click at [738, 118] on p "Average GPA" at bounding box center [724, 108] width 74 height 19
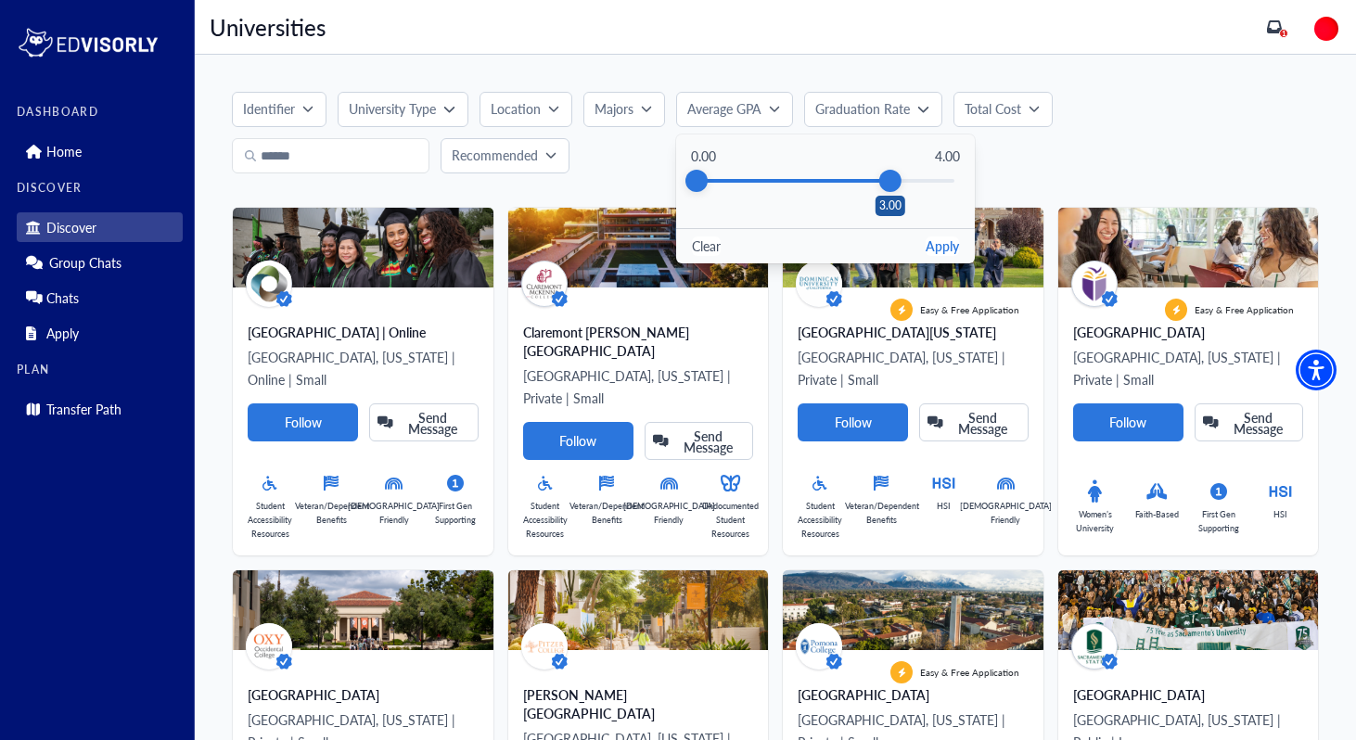
drag, startPoint x: 959, startPoint y: 179, endPoint x: 890, endPoint y: 185, distance: 69.8
click at [890, 185] on div "3.00" at bounding box center [890, 181] width 22 height 22
click at [950, 251] on button "Apply" at bounding box center [942, 246] width 33 height 19
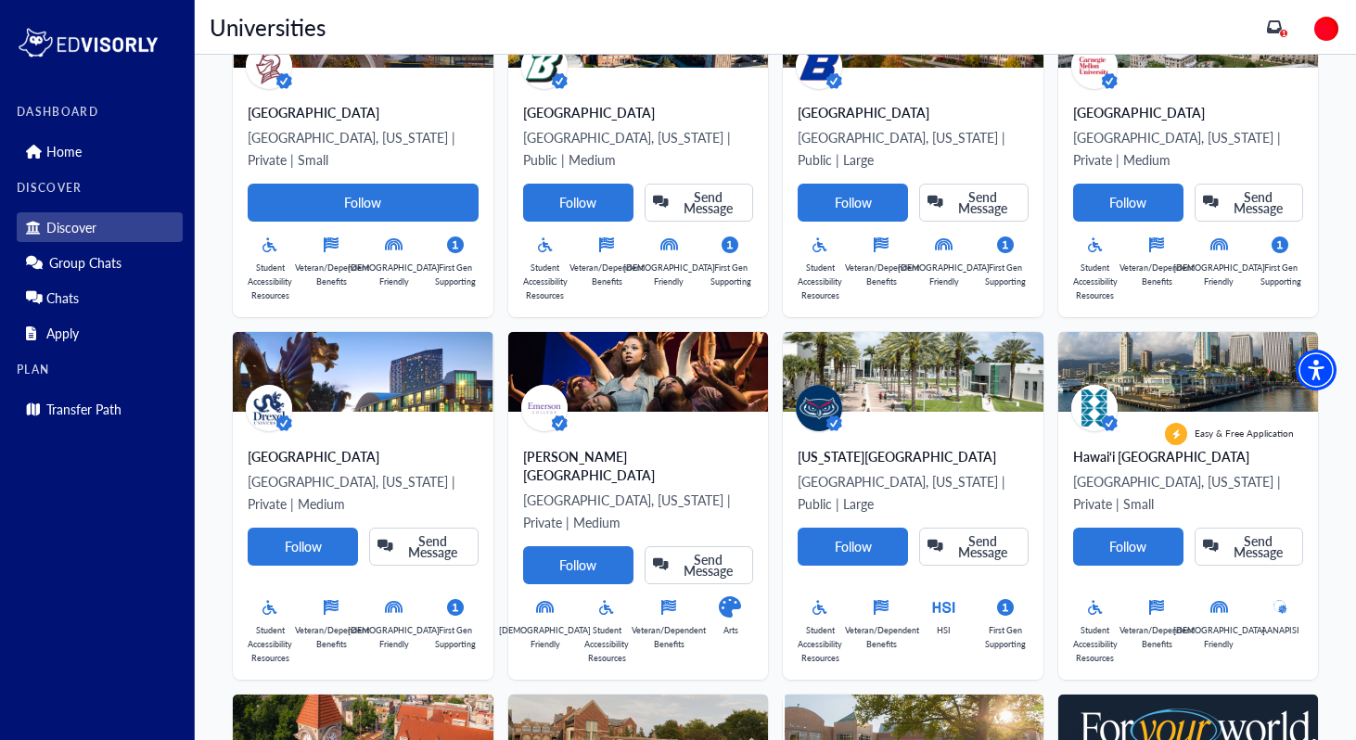
scroll to position [1683, 0]
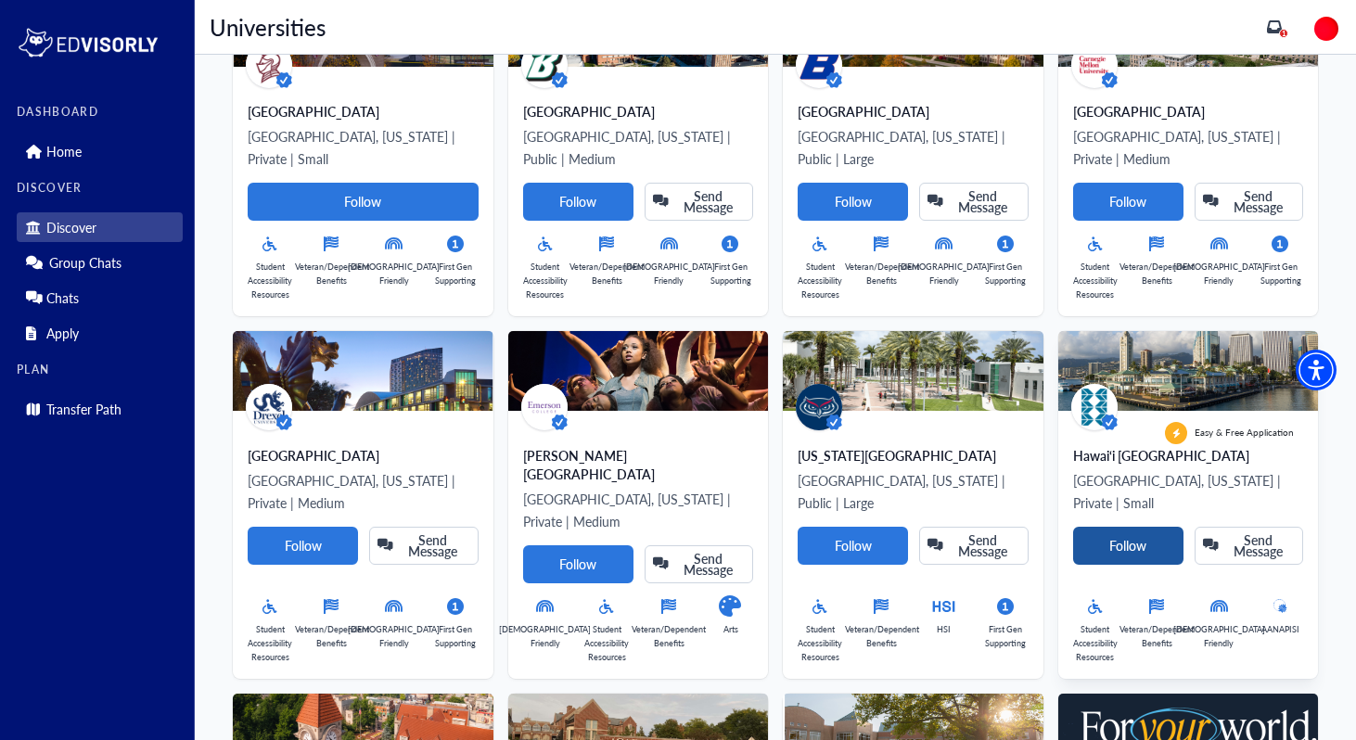
click at [1116, 527] on Card-tag "Follow" at bounding box center [1128, 546] width 110 height 38
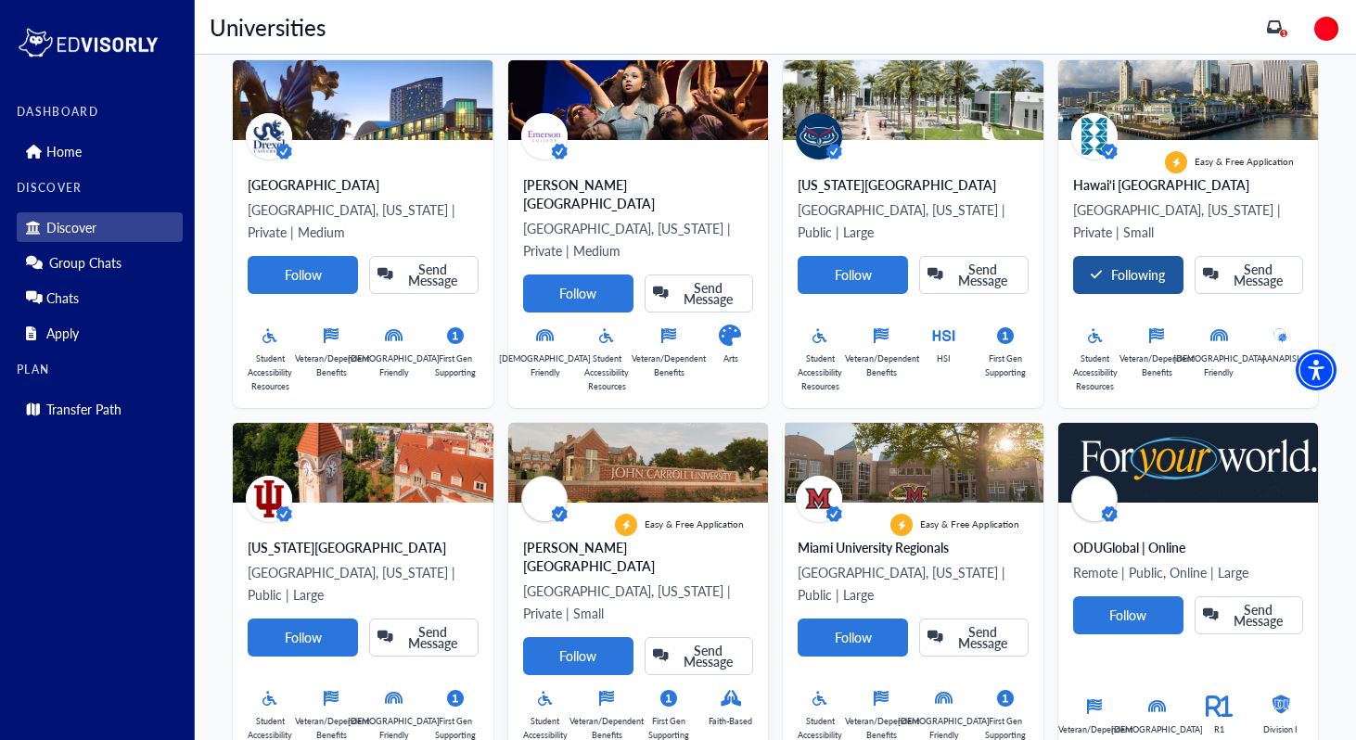
scroll to position [1958, 0]
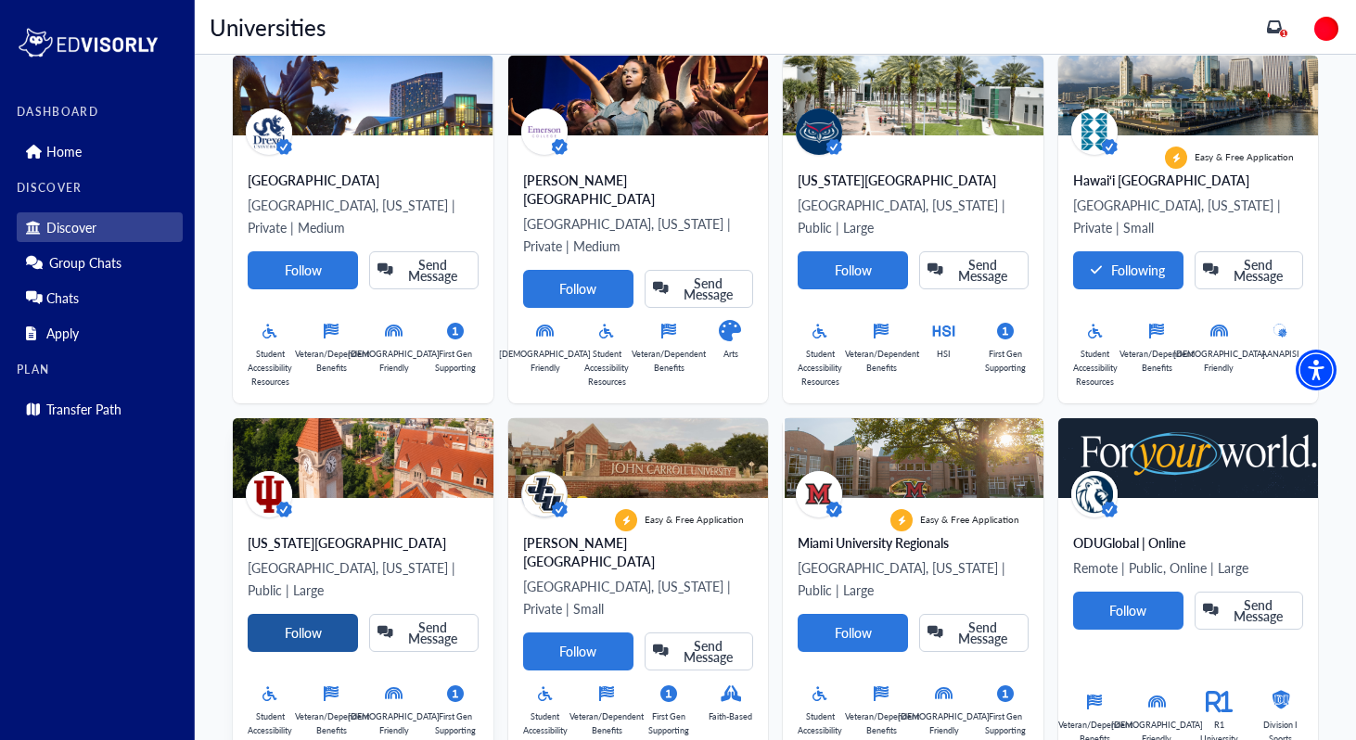
click at [296, 614] on Card-tag "Follow" at bounding box center [303, 633] width 110 height 38
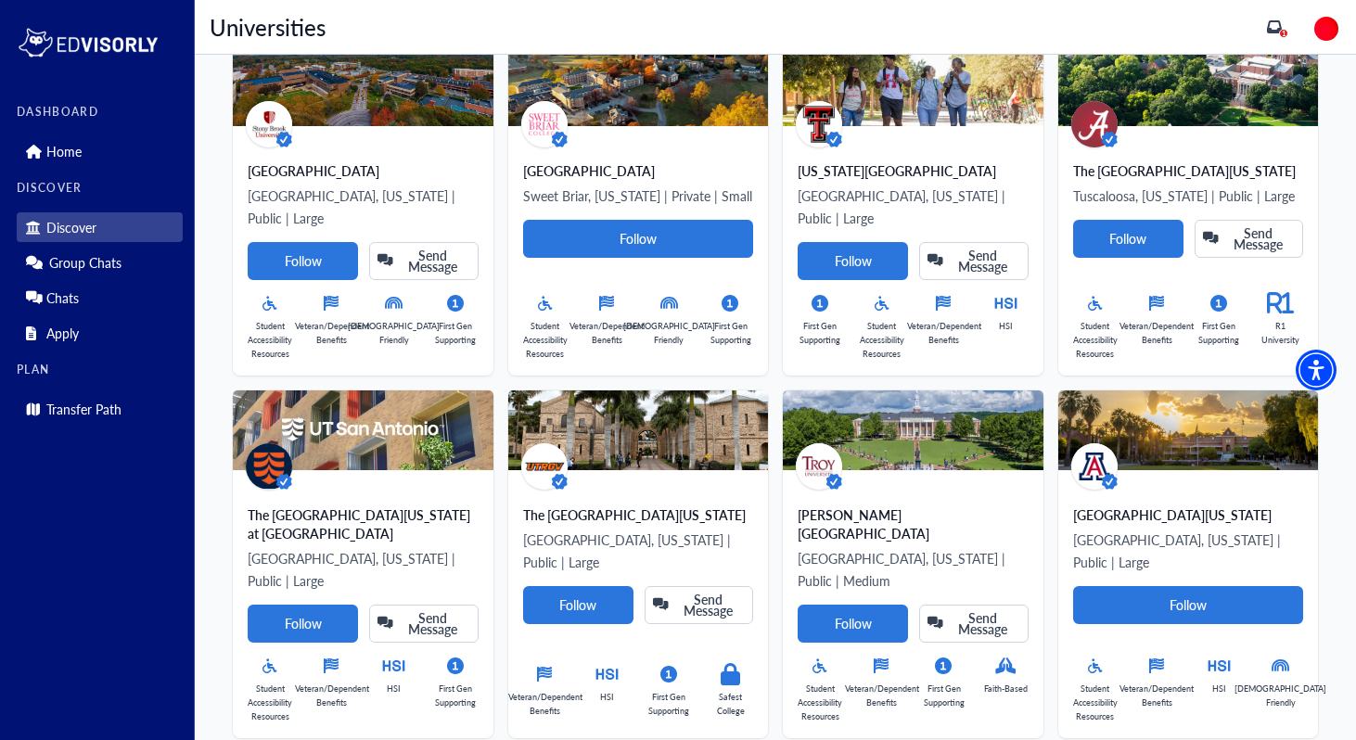
scroll to position [3384, 0]
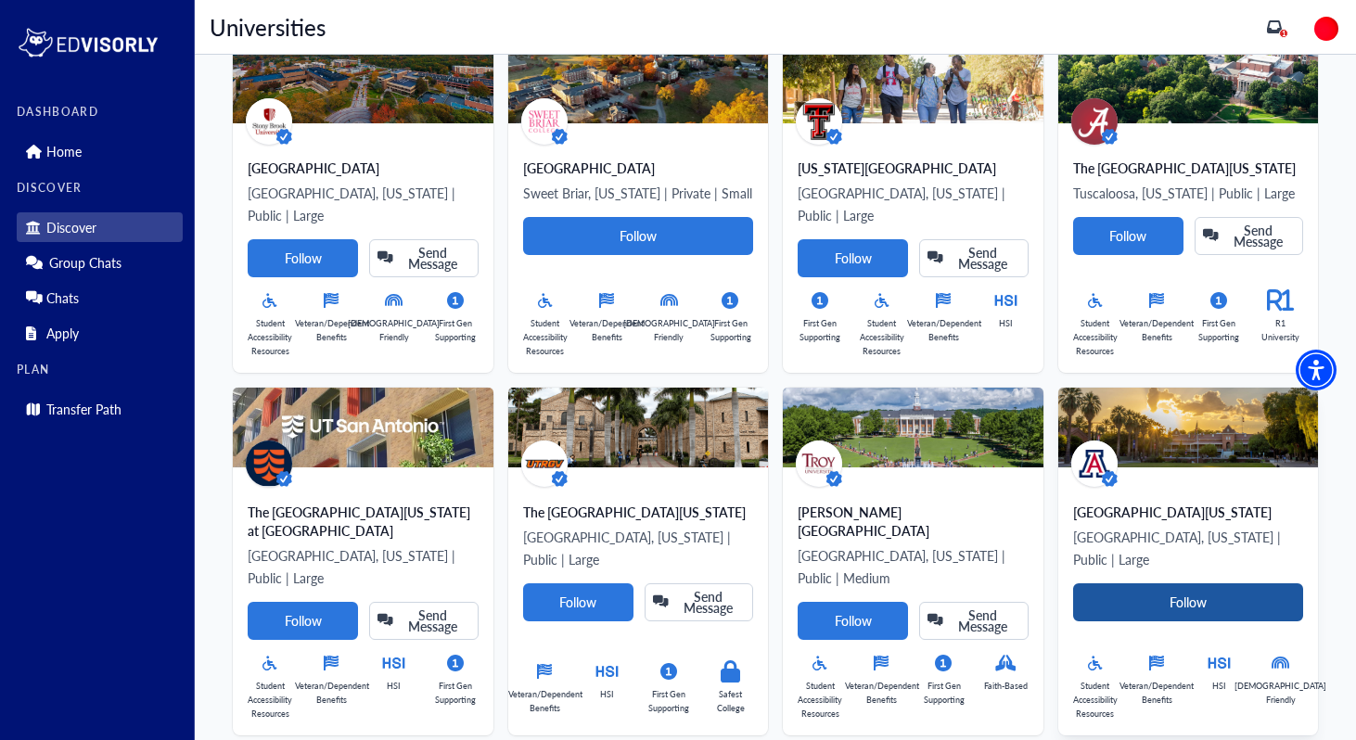
click at [1118, 584] on Card-tag "Follow" at bounding box center [1188, 603] width 231 height 38
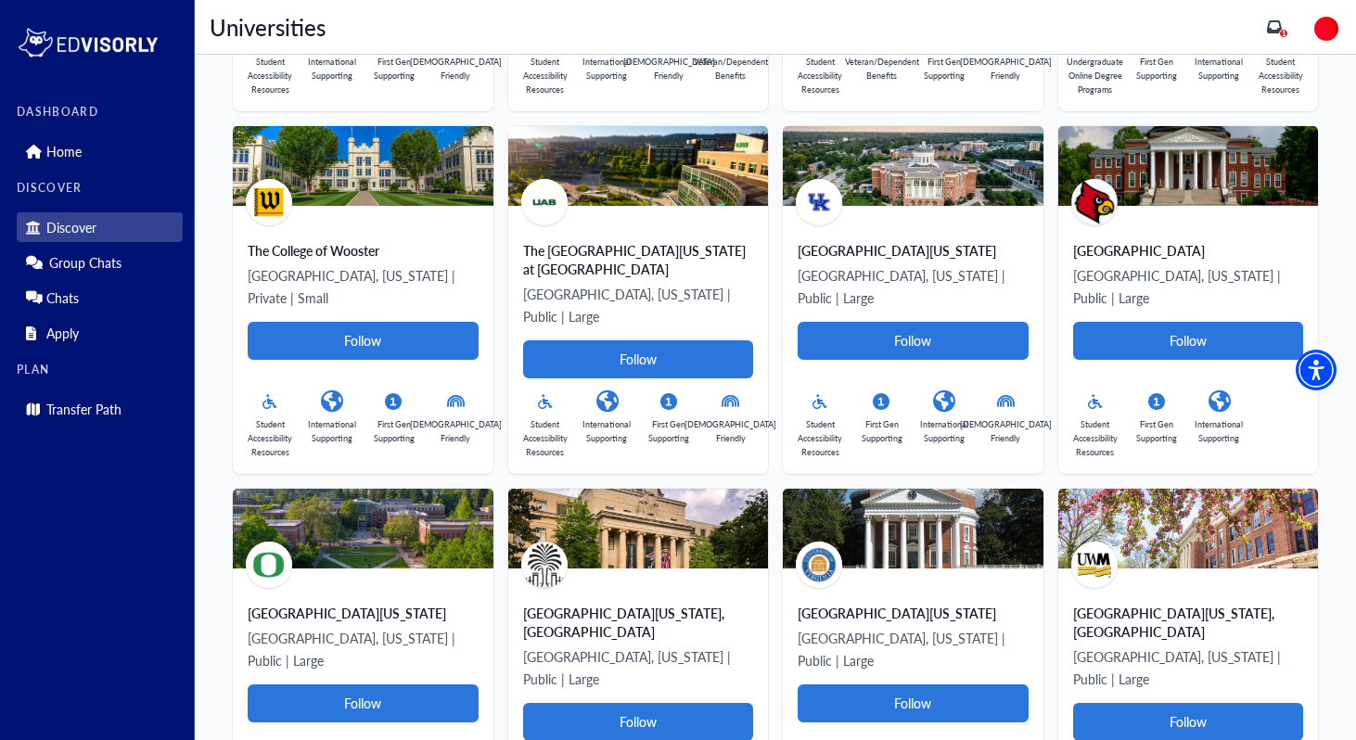
scroll to position [6188, 0]
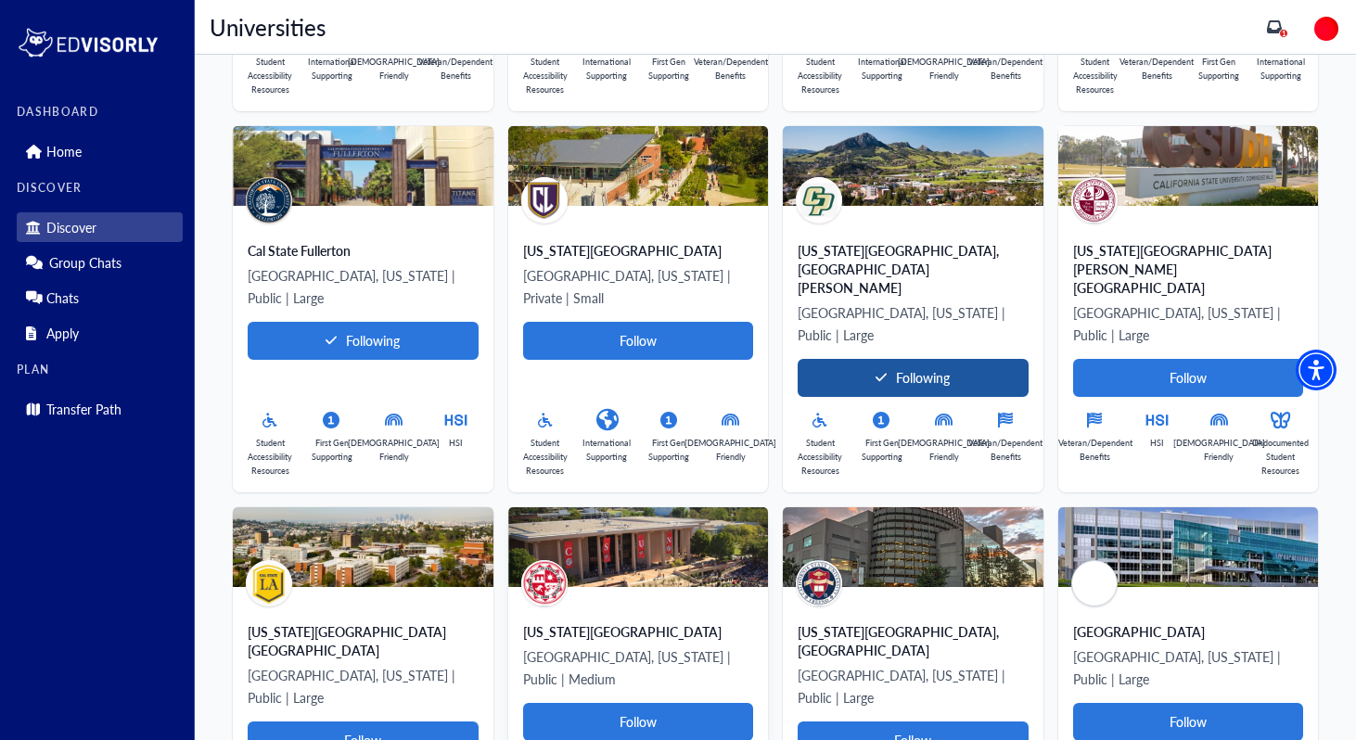
scroll to position [6895, 0]
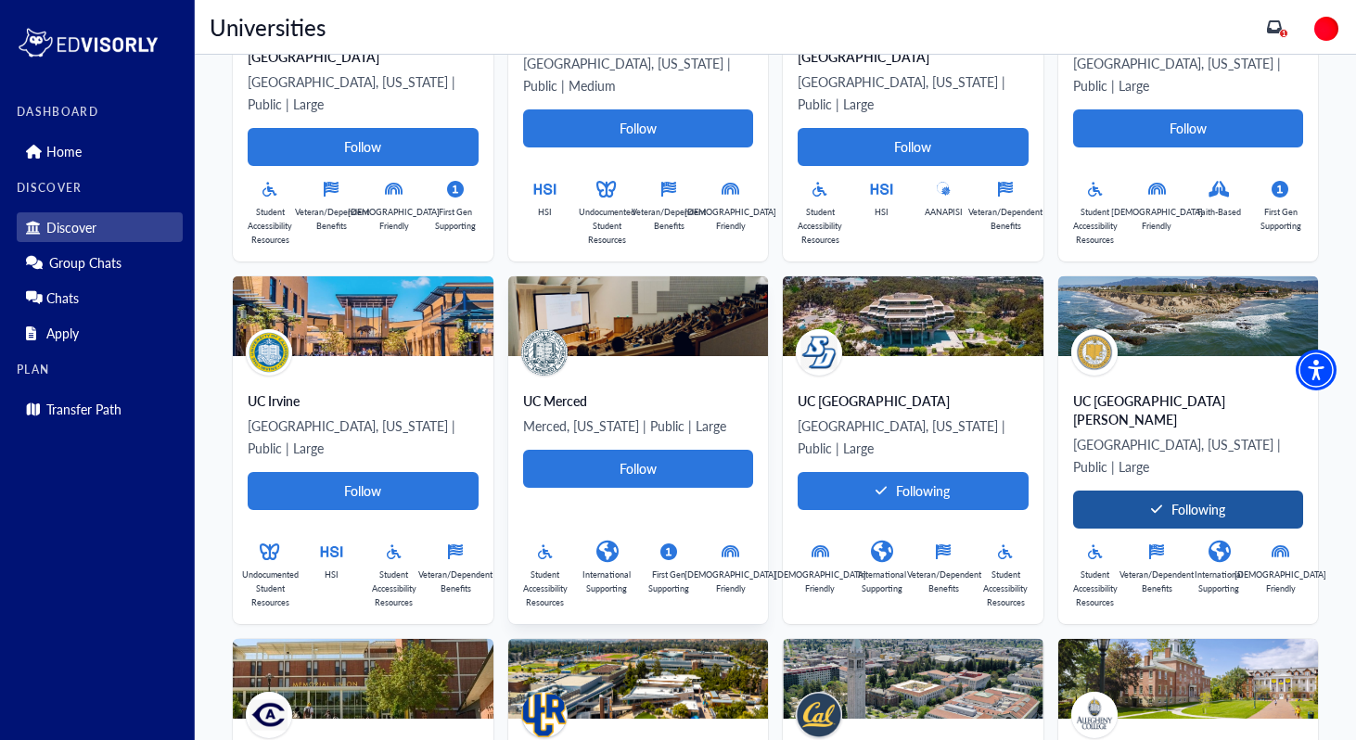
scroll to position [7484, 0]
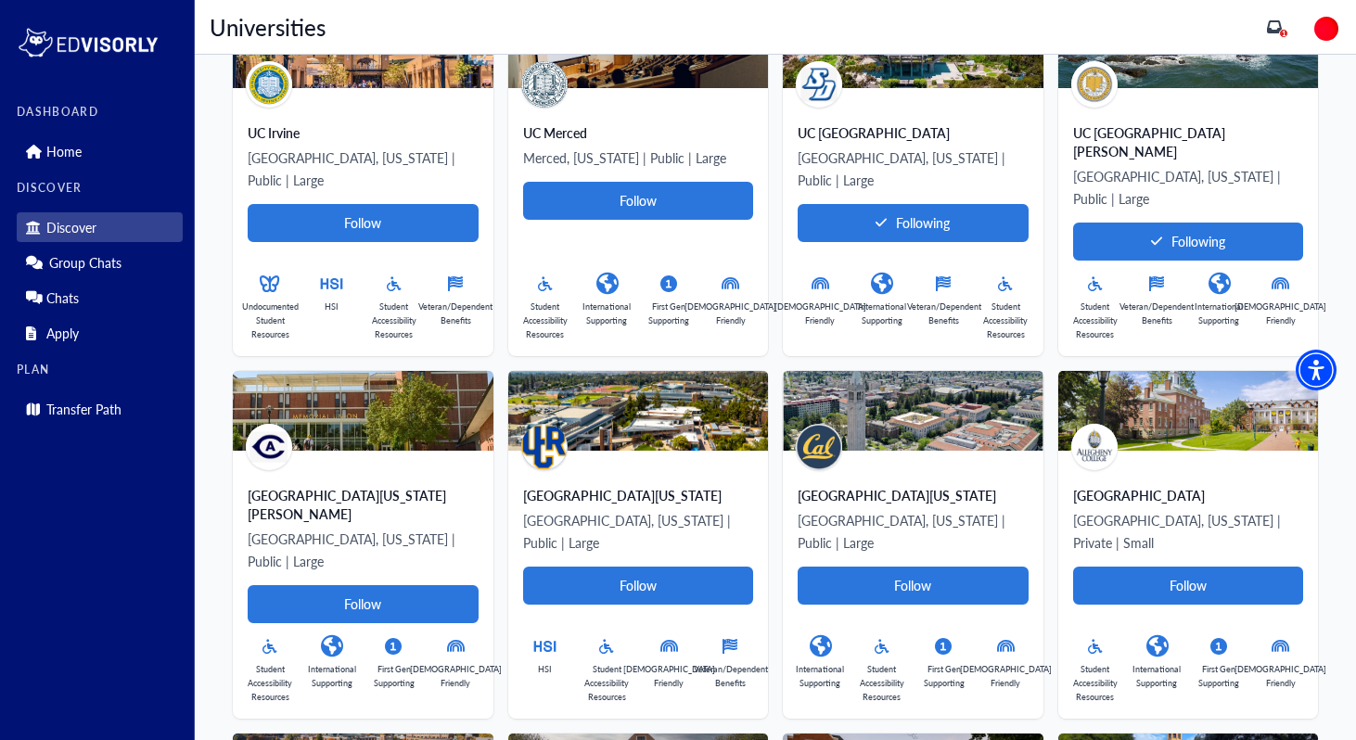
scroll to position [7752, 0]
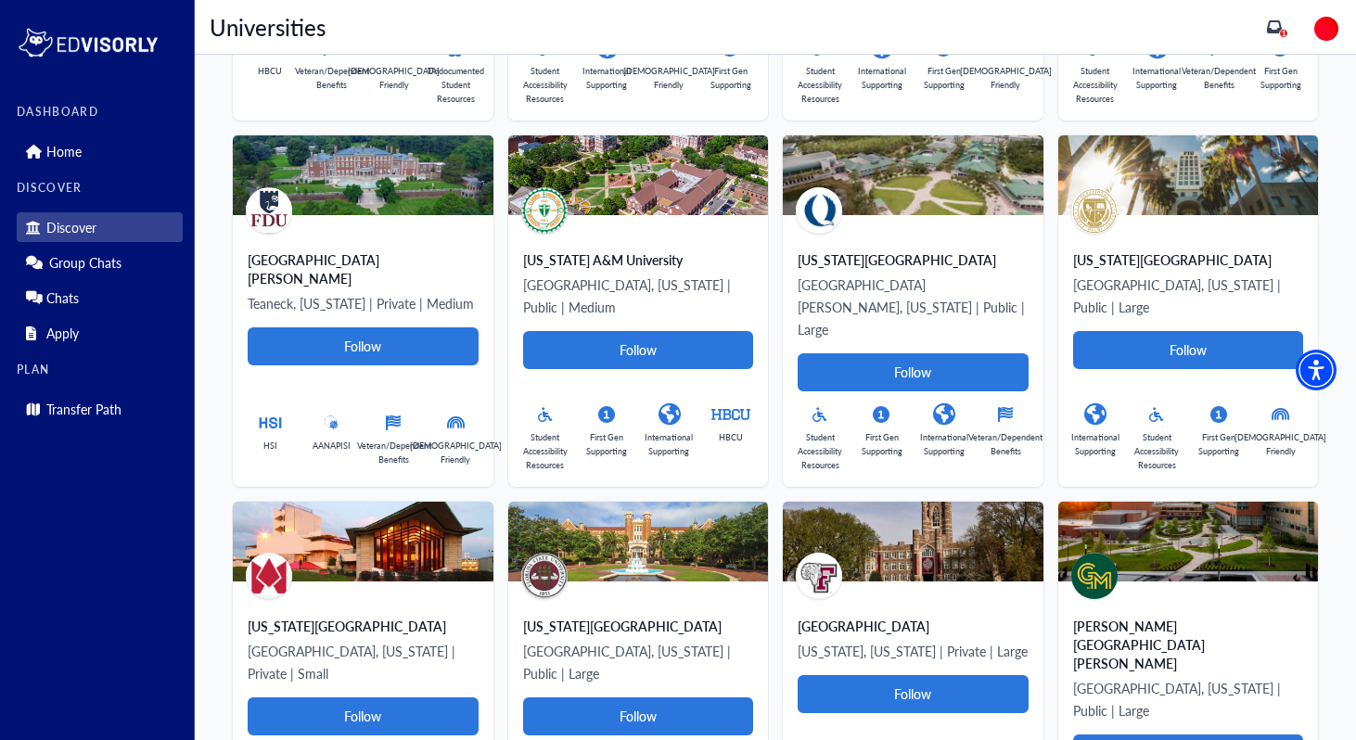
scroll to position [9437, 0]
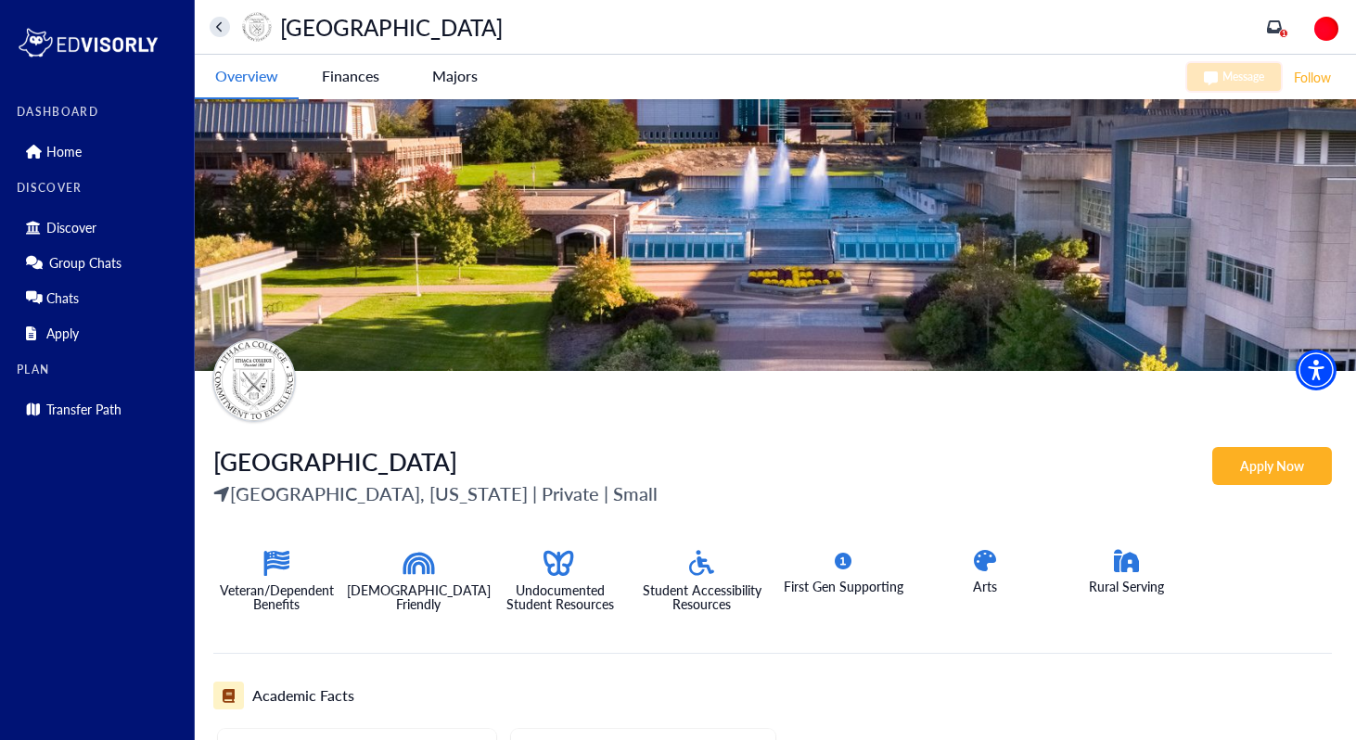
click at [346, 81] on College-tag "Finances" at bounding box center [351, 76] width 104 height 43
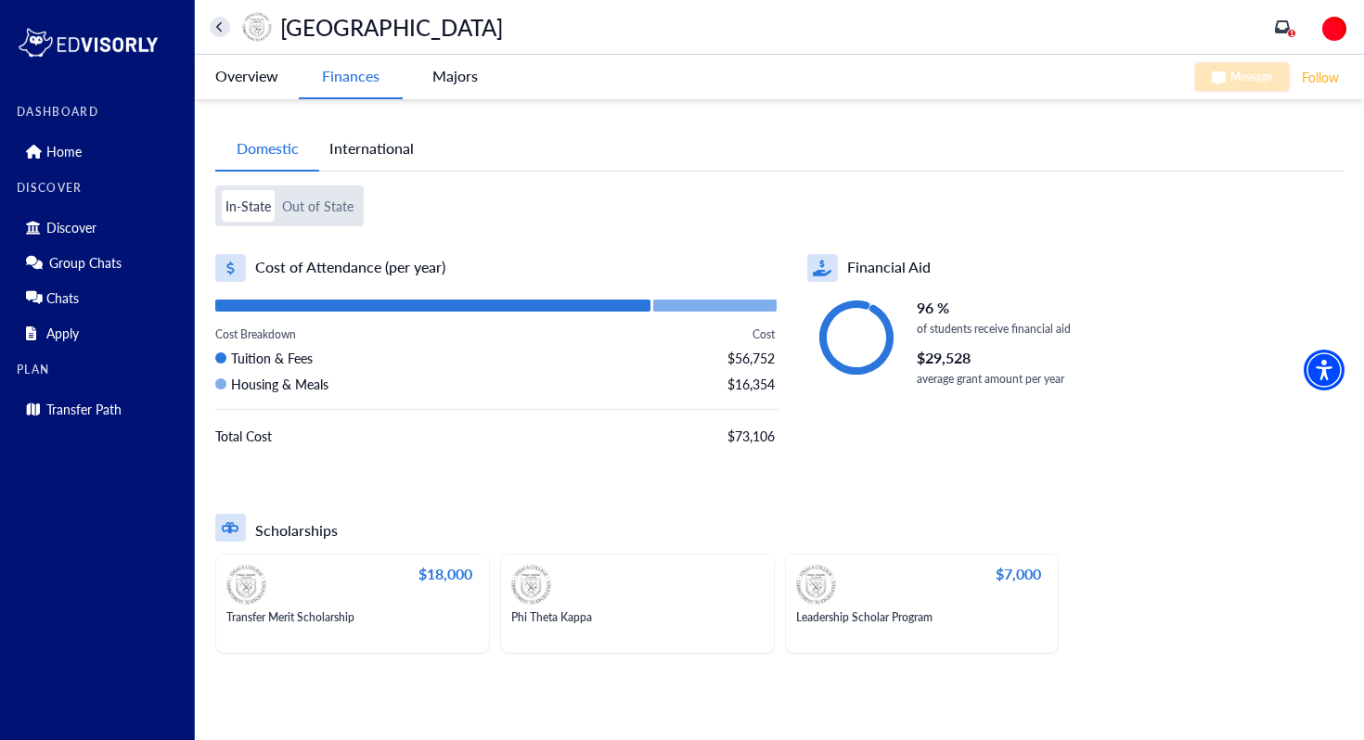
click at [456, 81] on -tag "Majors" at bounding box center [455, 76] width 104 height 43
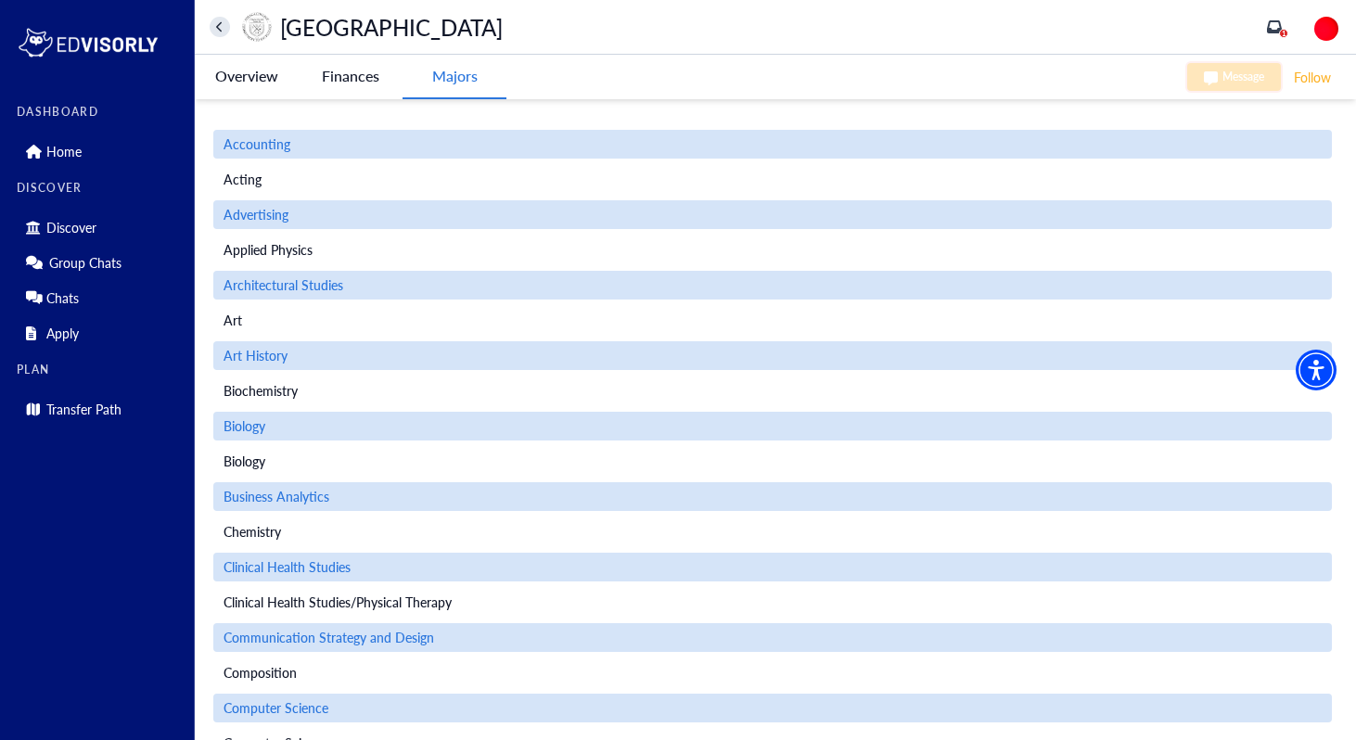
click at [222, 29] on icon "home" at bounding box center [219, 27] width 7 height 12
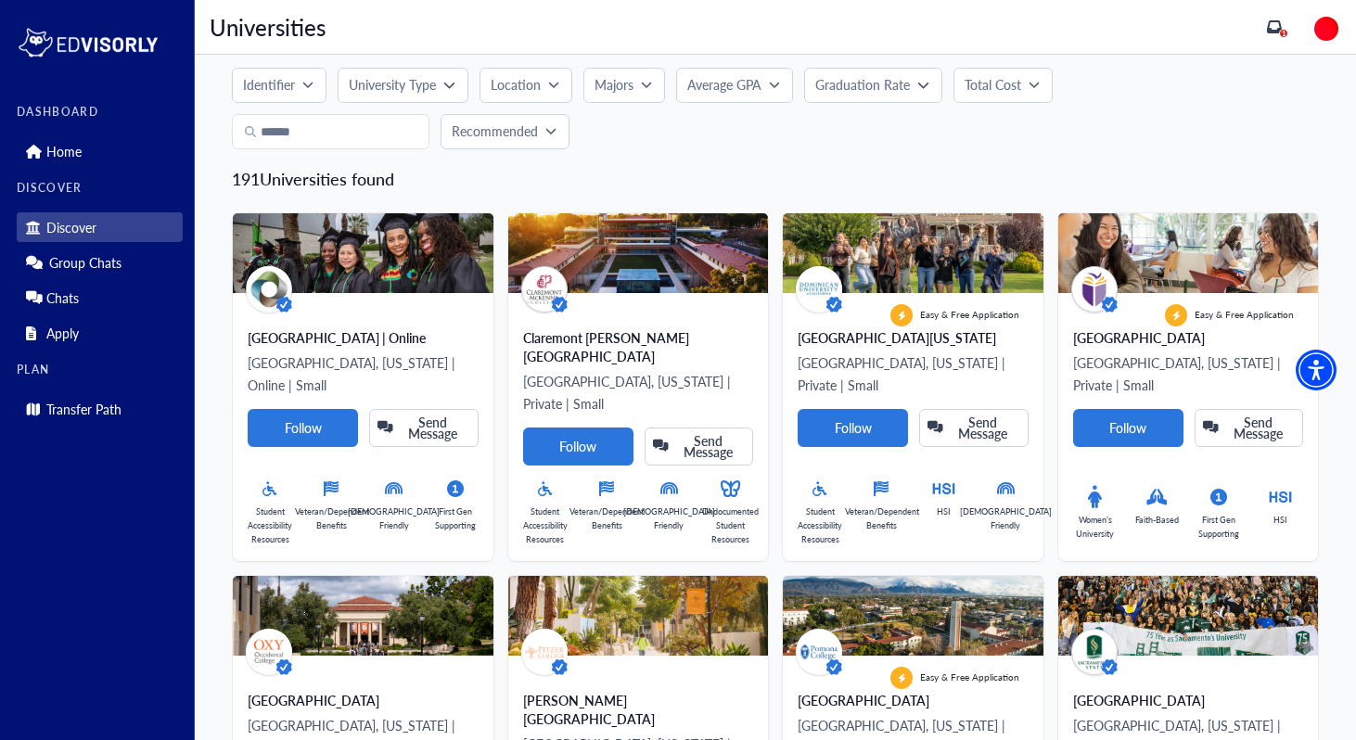
scroll to position [26, 0]
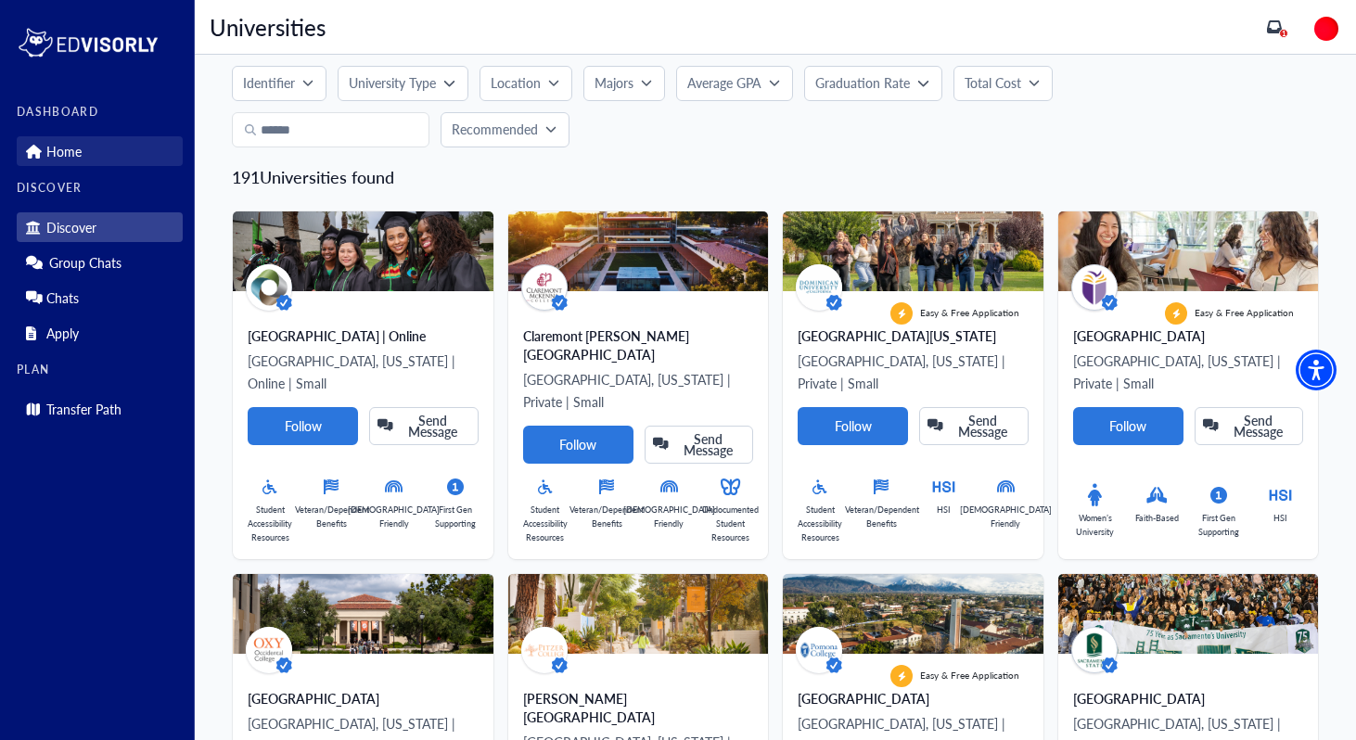
click at [99, 155] on link "Home" at bounding box center [100, 151] width 166 height 30
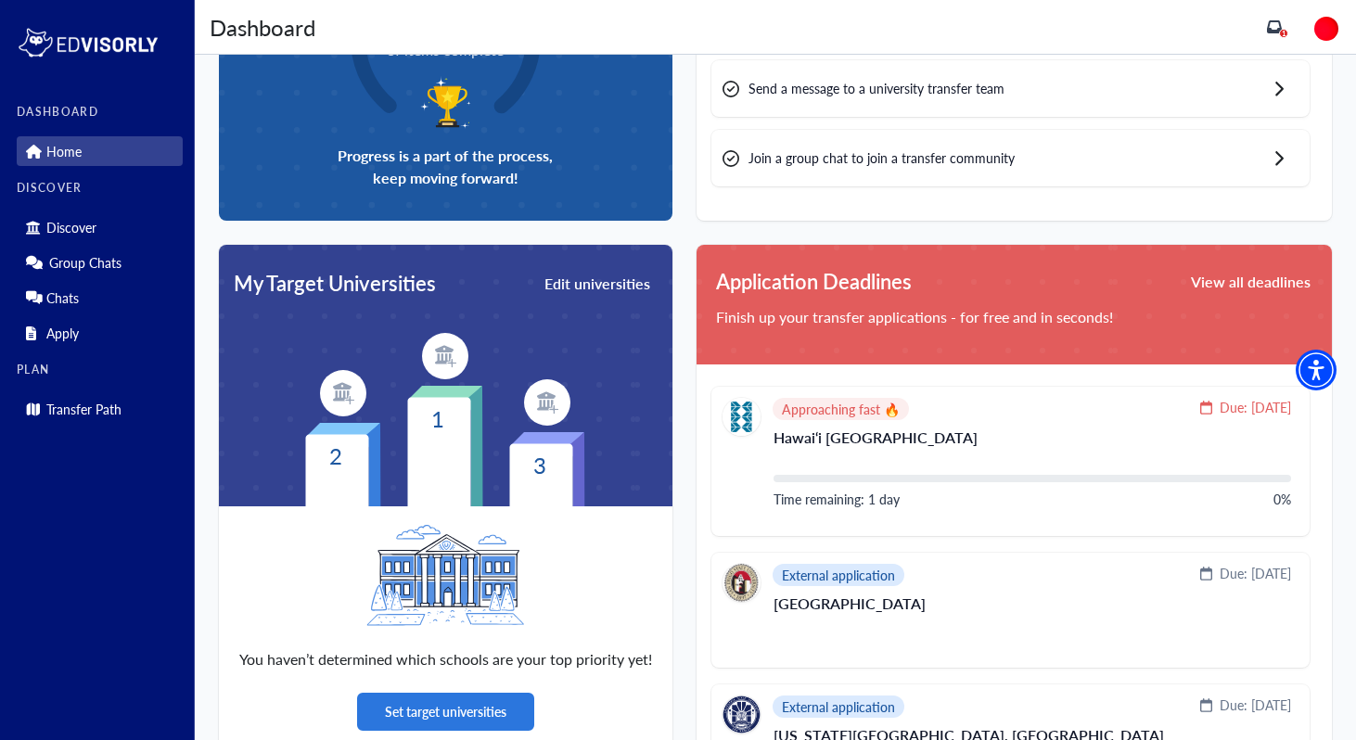
scroll to position [266, 0]
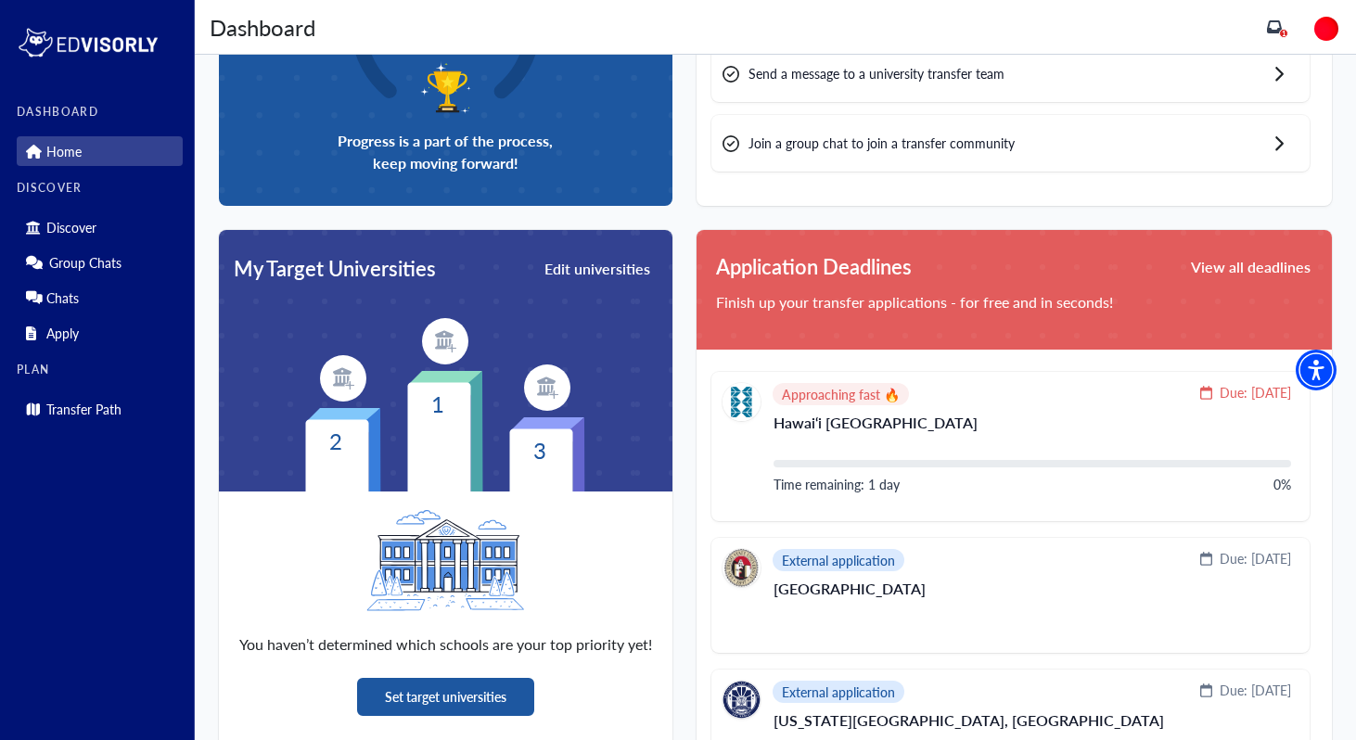
click at [447, 699] on button "Set target universities" at bounding box center [445, 697] width 177 height 38
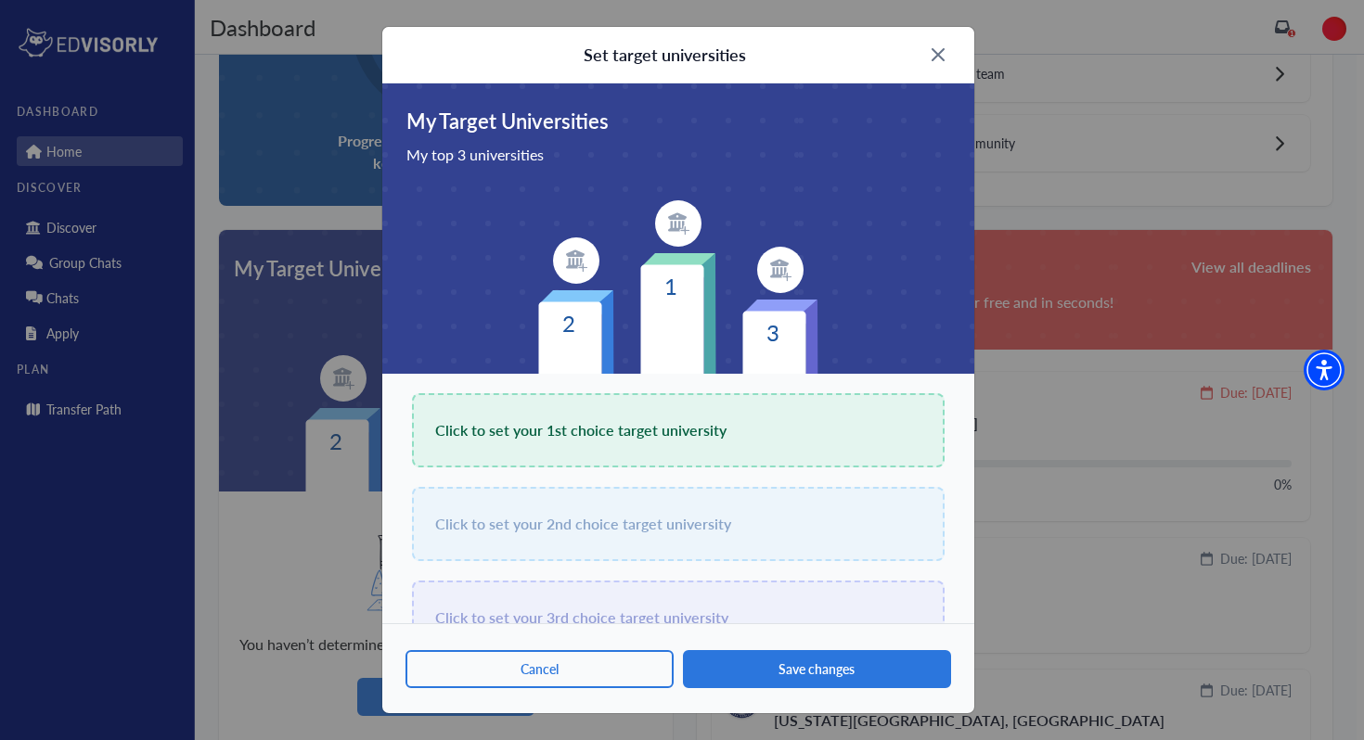
click at [602, 428] on span "Click to set your 1st choice target university" at bounding box center [580, 430] width 291 height 26
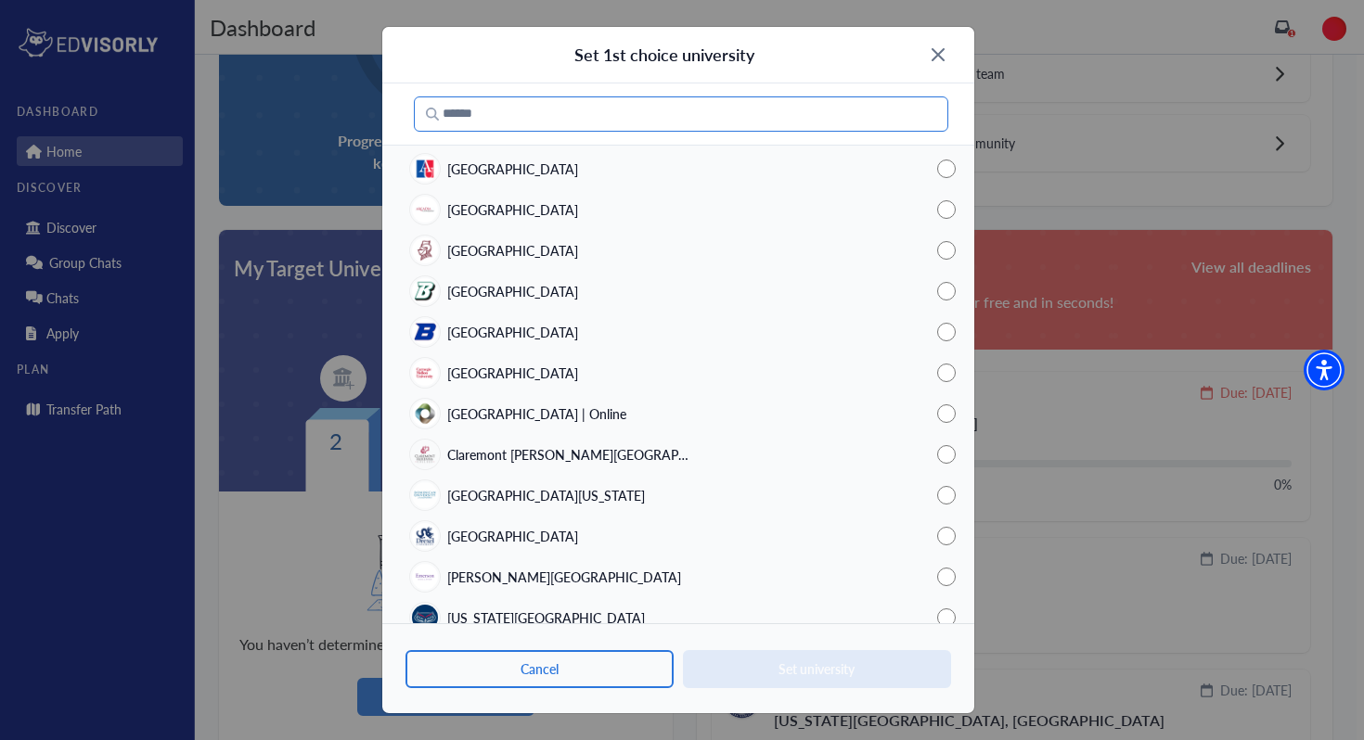
click at [611, 112] on input "Search" at bounding box center [681, 113] width 534 height 35
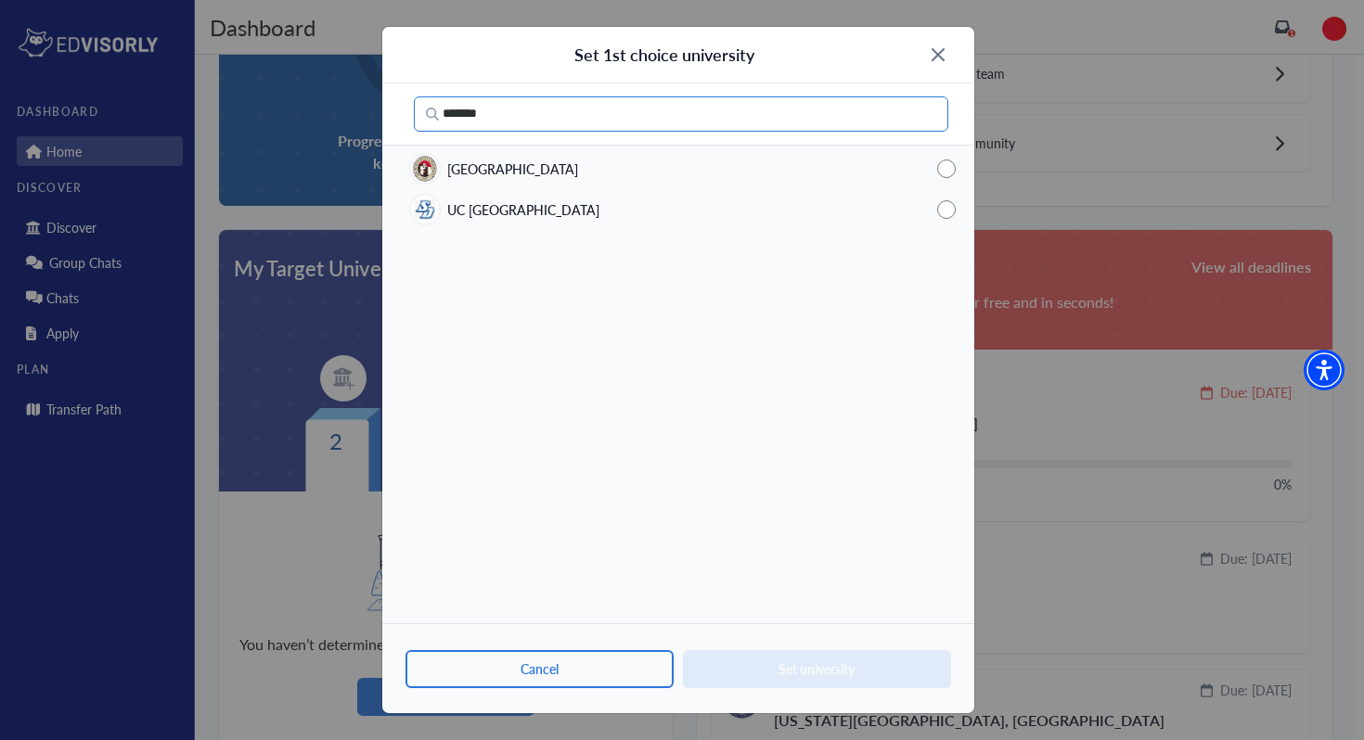
type input "*******"
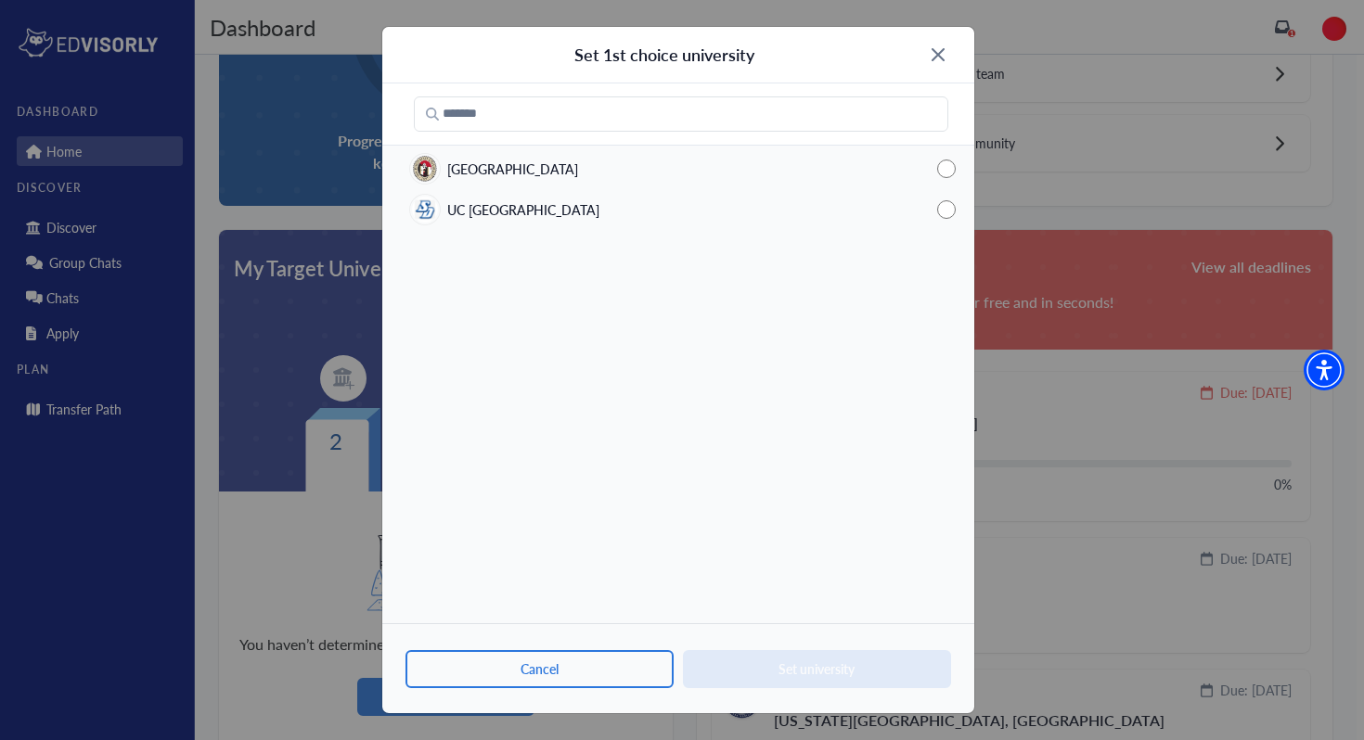
click at [533, 164] on span "[GEOGRAPHIC_DATA]" at bounding box center [512, 169] width 131 height 19
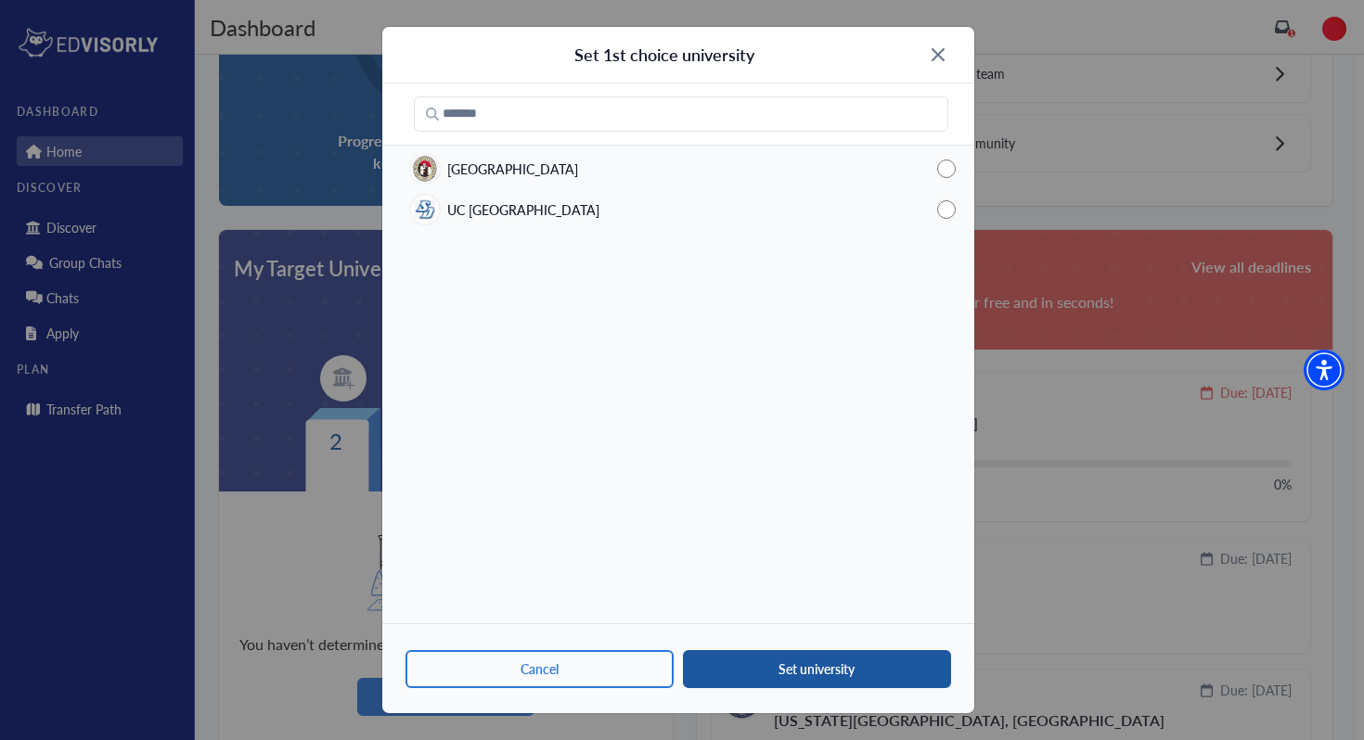
click at [759, 671] on button "Set university" at bounding box center [817, 669] width 268 height 38
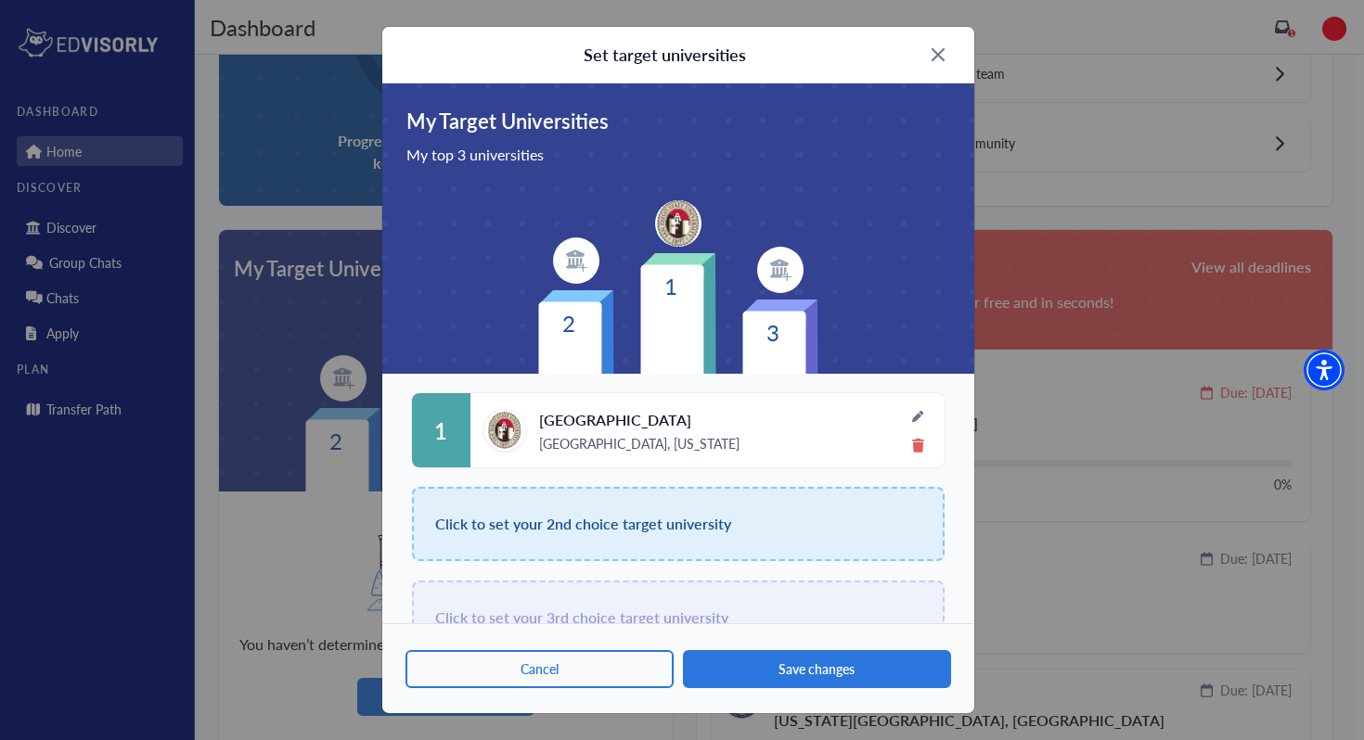
click at [583, 520] on span "Click to set your 2nd choice target university" at bounding box center [583, 524] width 296 height 26
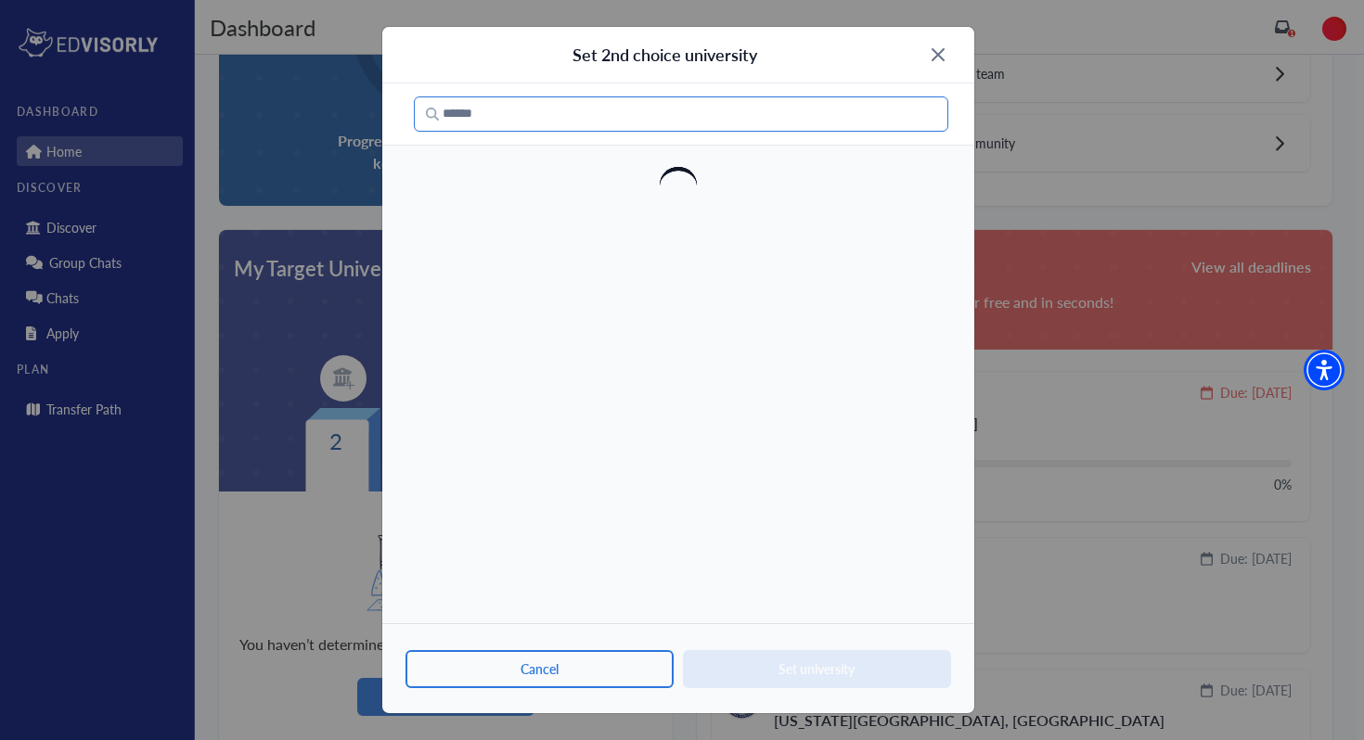
click at [592, 119] on input "Search" at bounding box center [681, 113] width 534 height 35
type input "*********"
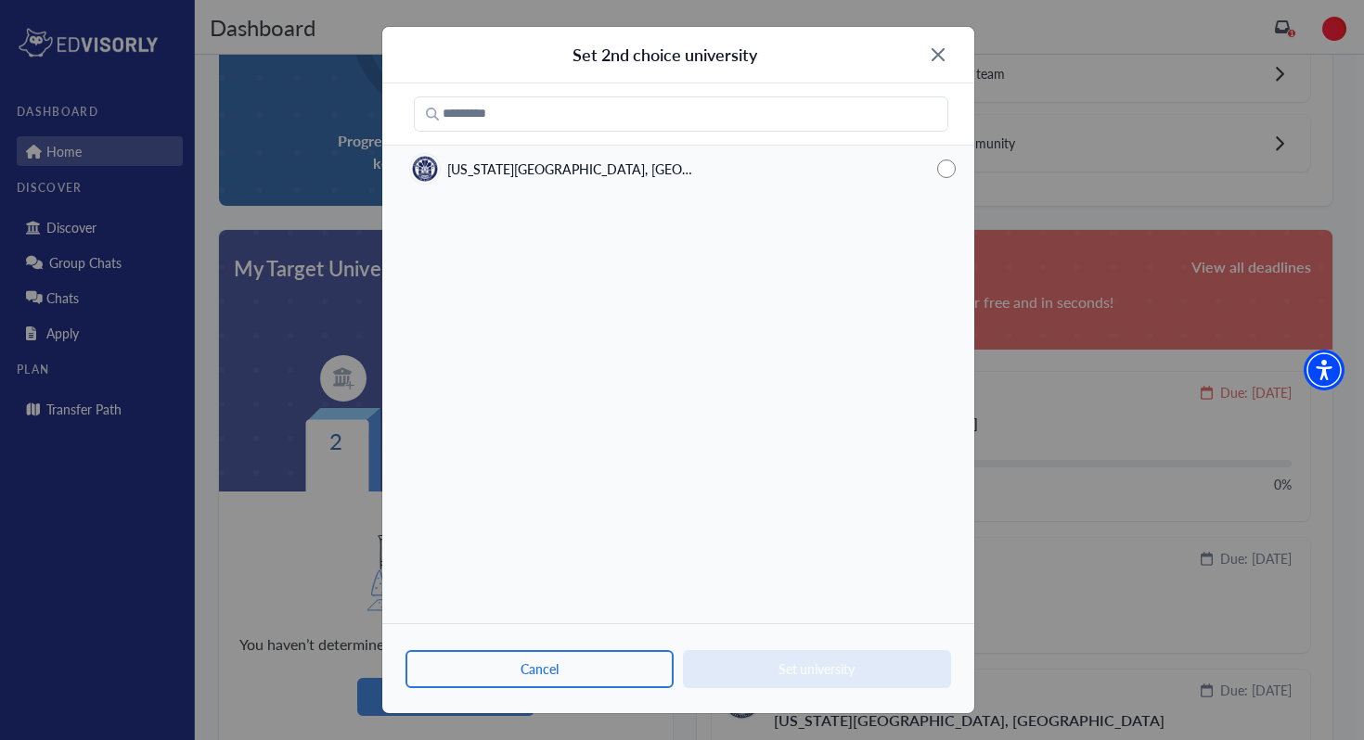
click at [505, 171] on span "[US_STATE][GEOGRAPHIC_DATA], [GEOGRAPHIC_DATA]" at bounding box center [572, 169] width 250 height 19
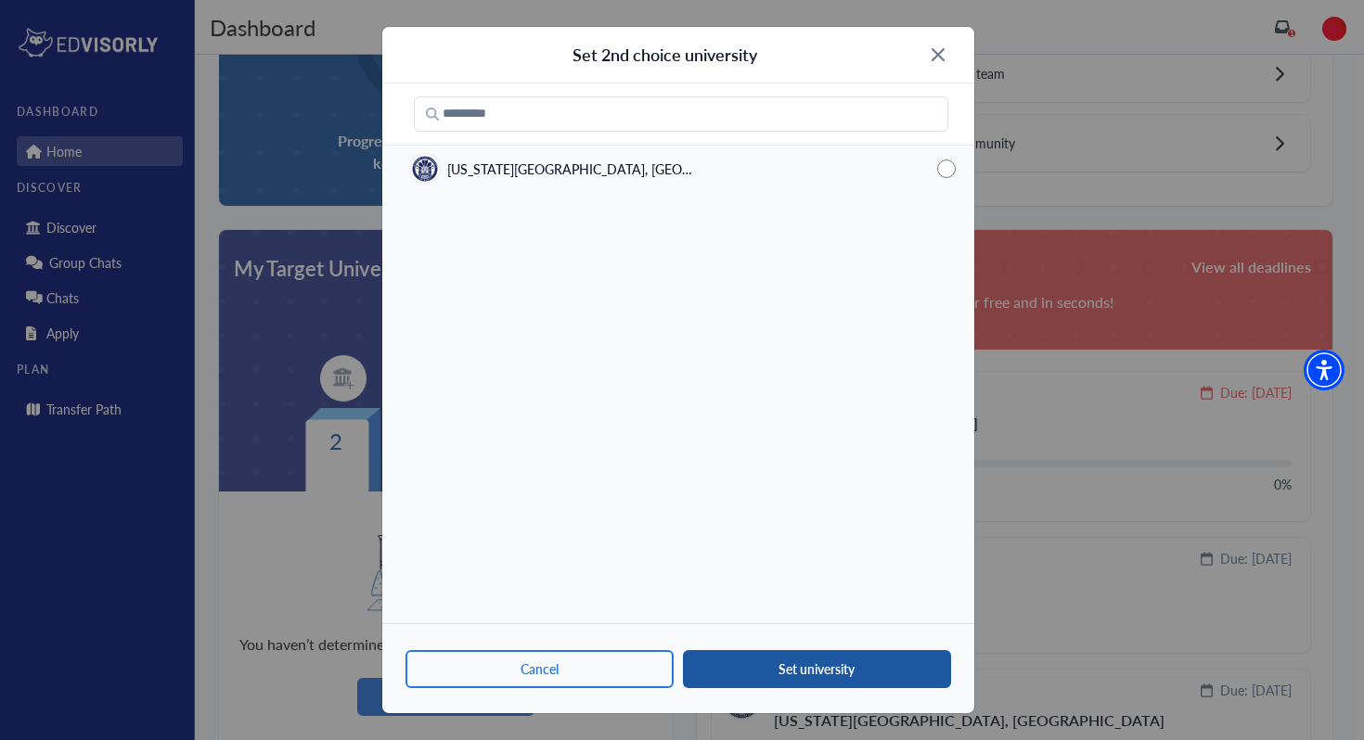
click at [733, 662] on button "Set university" at bounding box center [817, 669] width 268 height 38
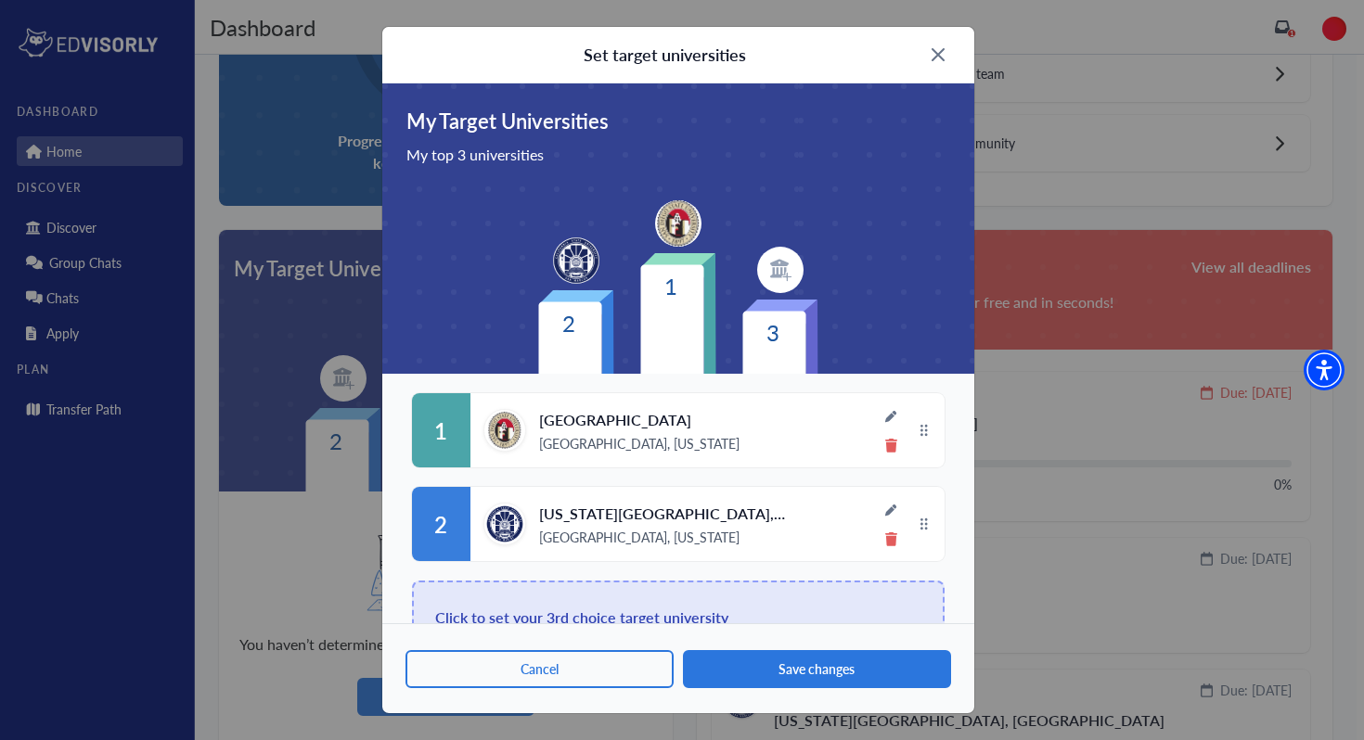
click at [712, 604] on div "Click to set your 3rd choice target university" at bounding box center [678, 618] width 533 height 74
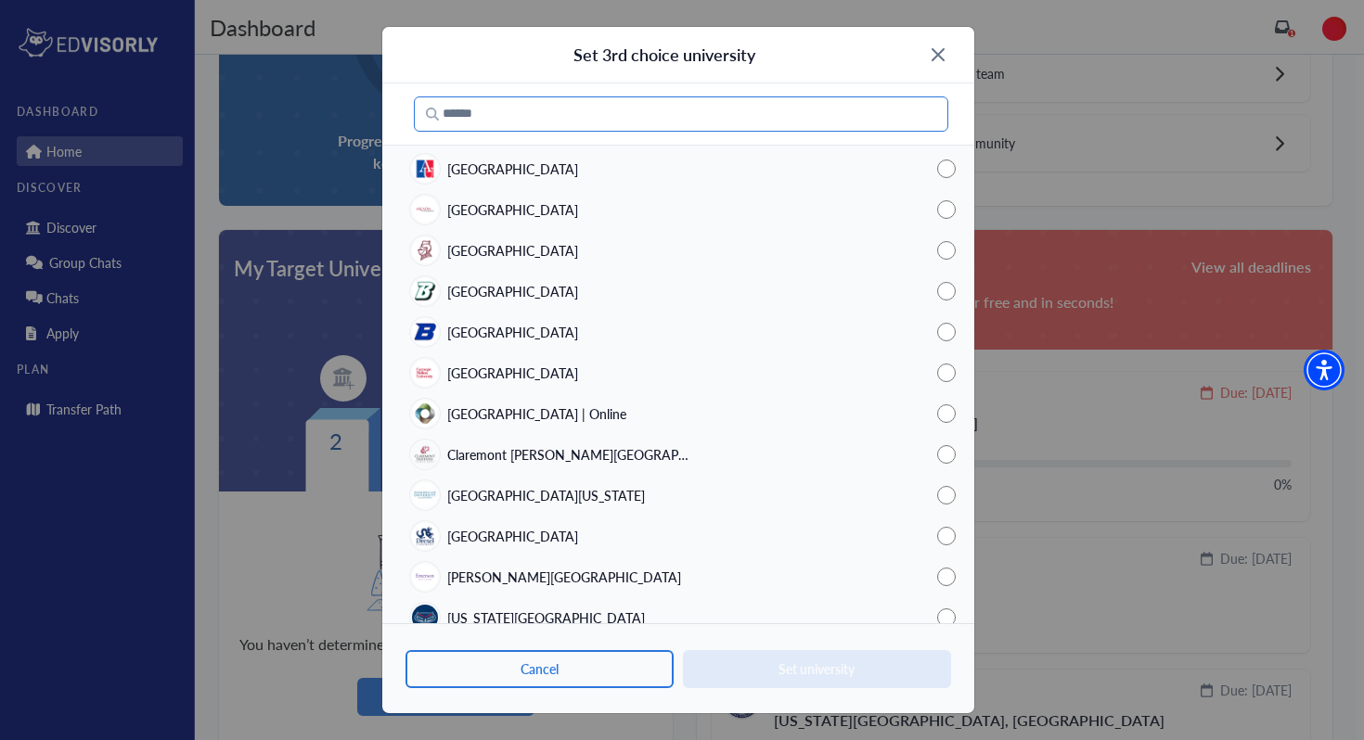
click at [649, 128] on input "Search" at bounding box center [681, 113] width 534 height 35
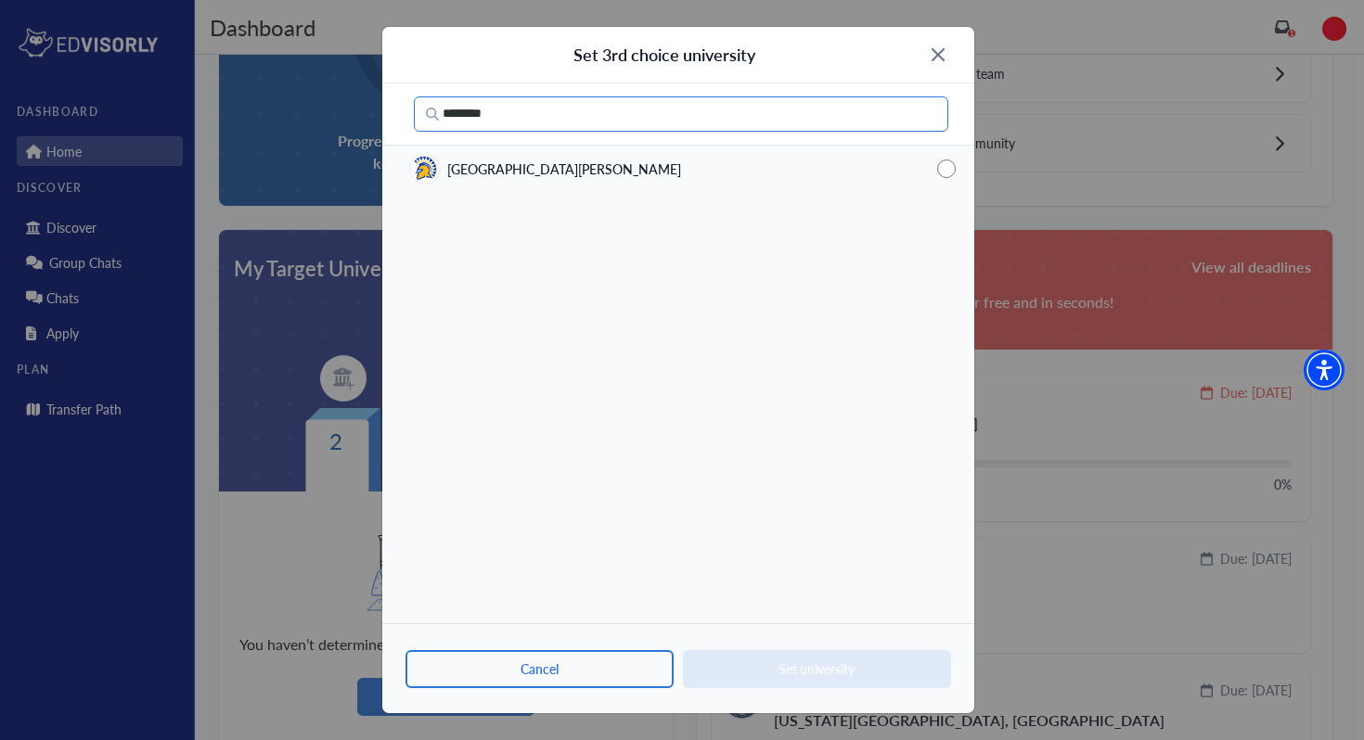
type input "********"
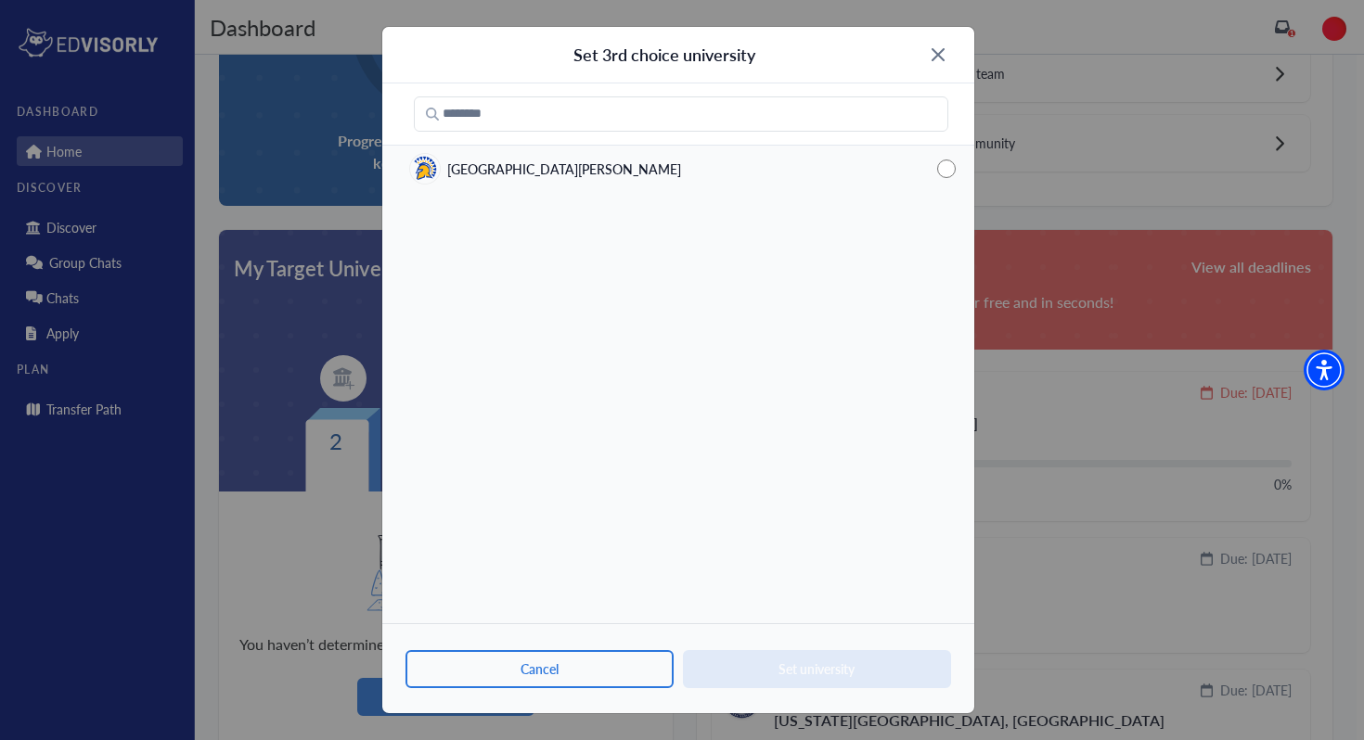
click at [549, 176] on div "[GEOGRAPHIC_DATA][PERSON_NAME]" at bounding box center [678, 168] width 592 height 41
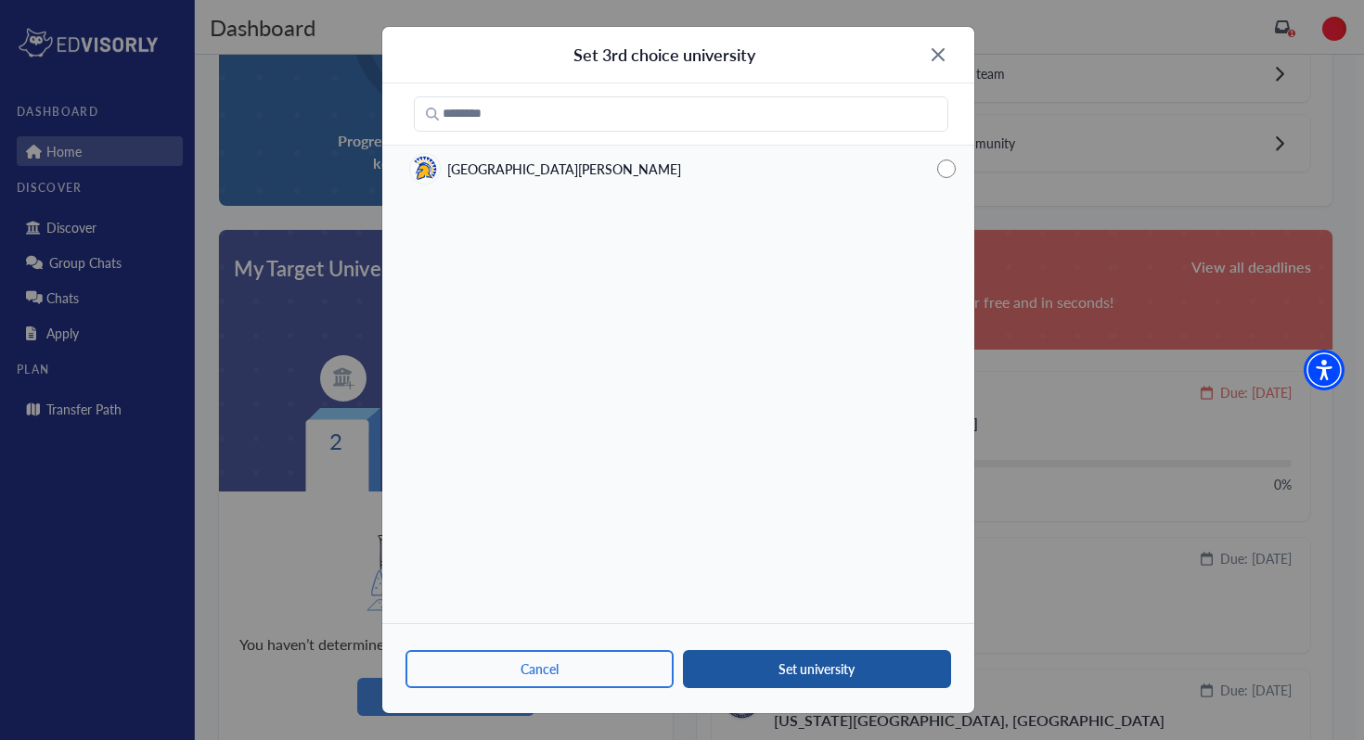
click at [775, 658] on button "Set university" at bounding box center [817, 669] width 268 height 38
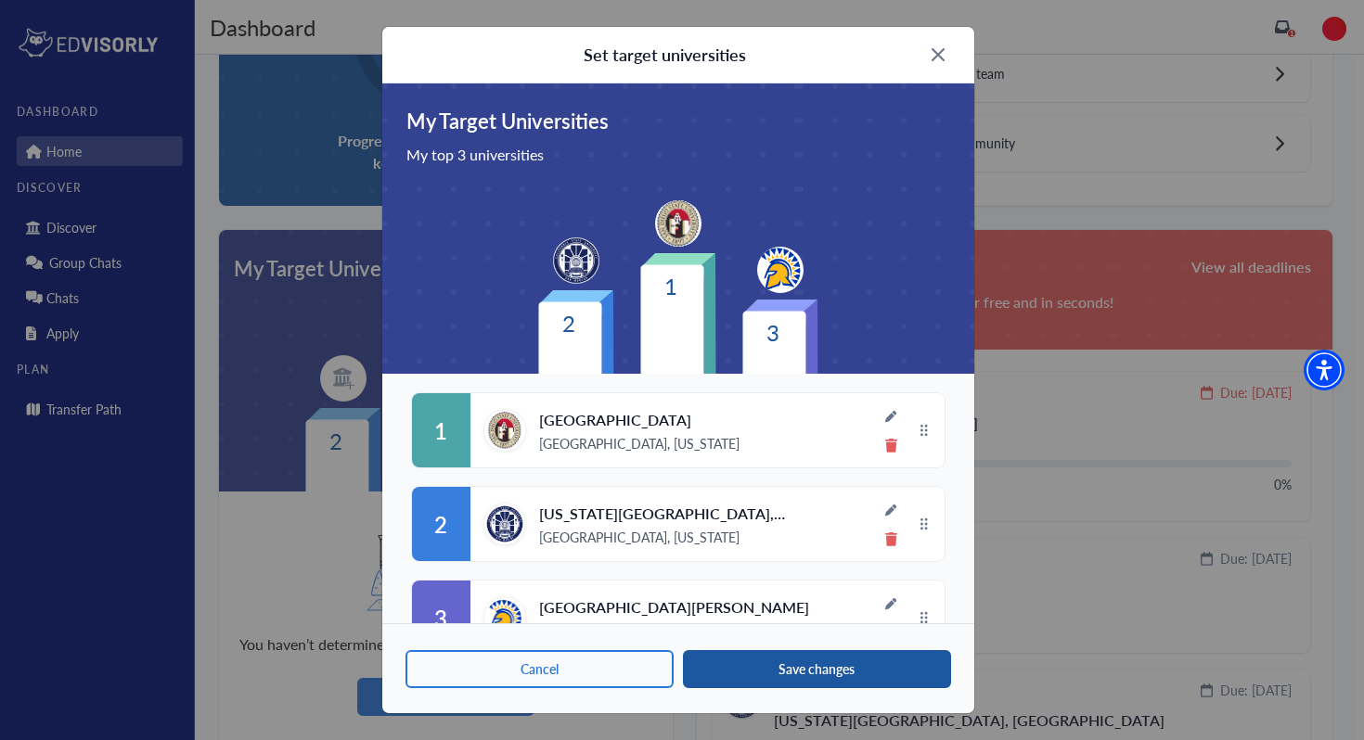
click at [763, 680] on button "Save changes" at bounding box center [817, 669] width 268 height 38
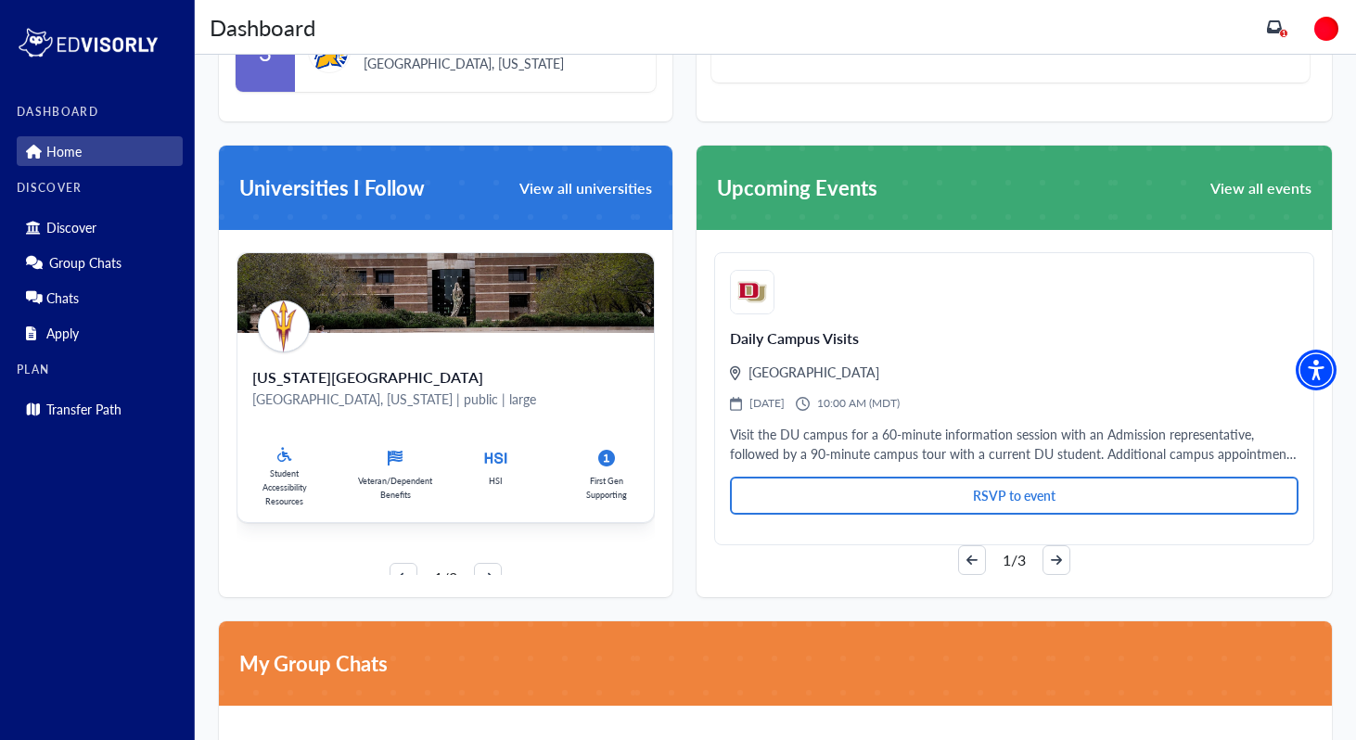
scroll to position [976, 0]
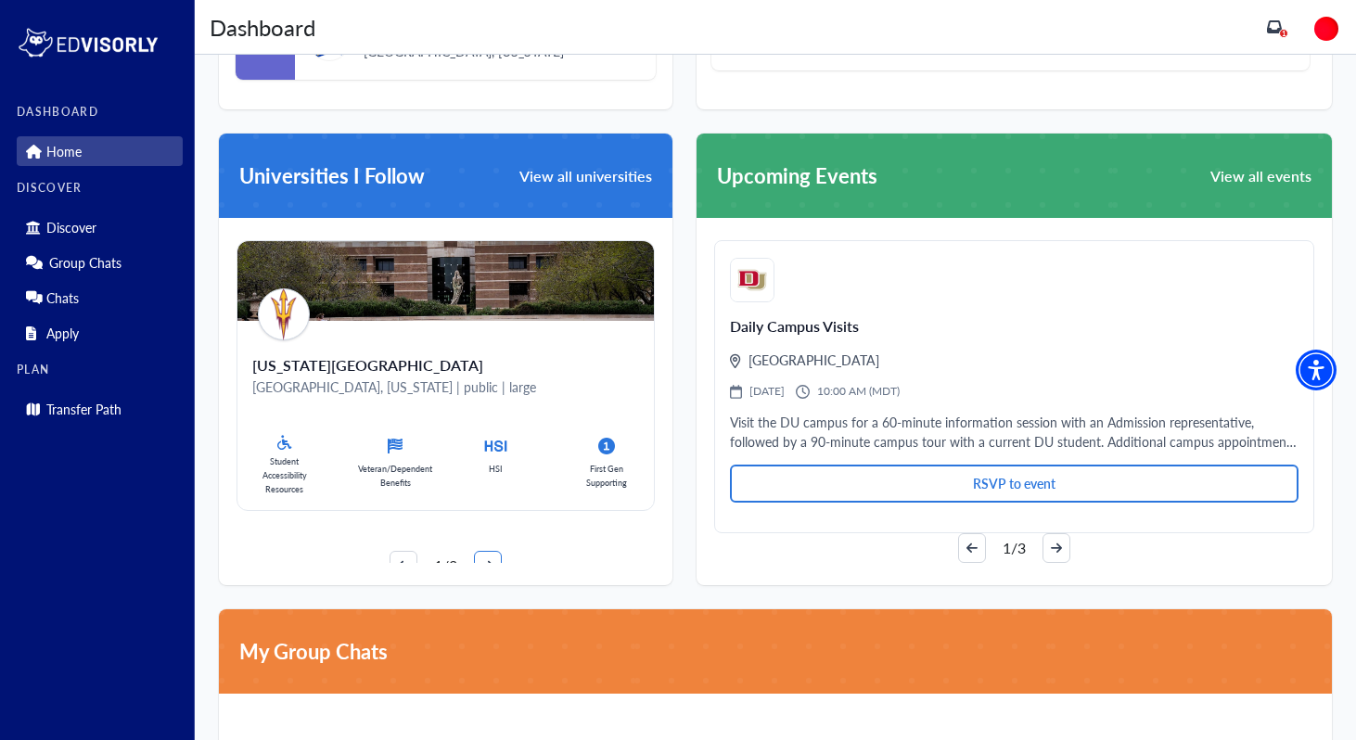
click at [484, 561] on icon "arrow-right" at bounding box center [487, 566] width 11 height 10
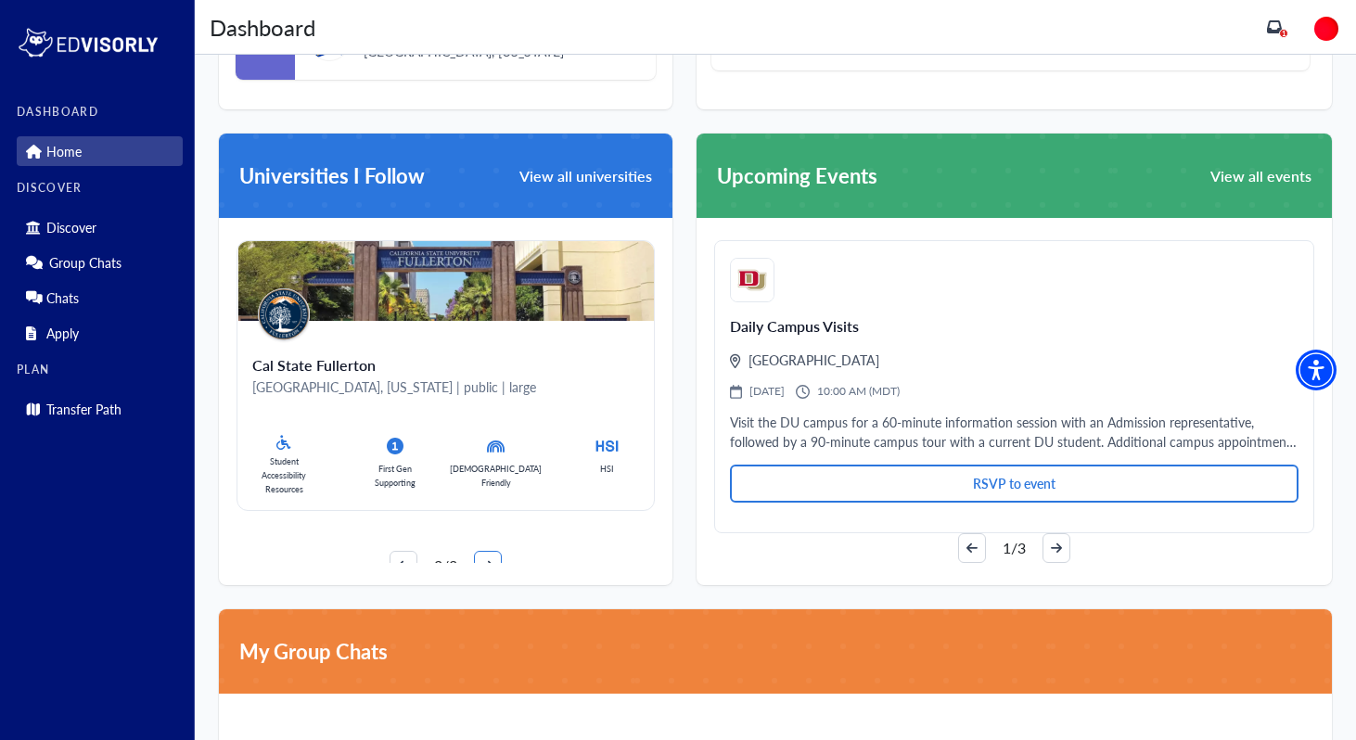
click at [484, 561] on icon "arrow-right" at bounding box center [487, 566] width 11 height 10
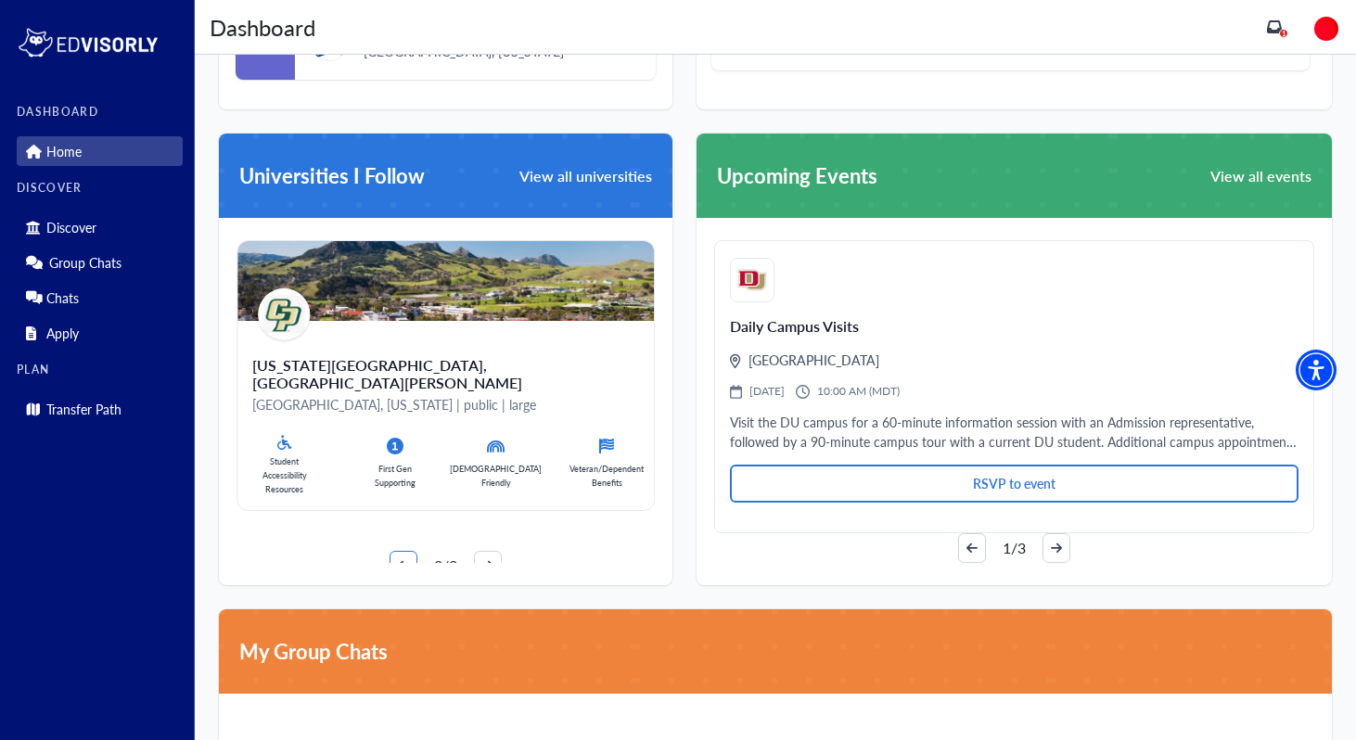
click at [398, 561] on icon "arrow-left" at bounding box center [403, 566] width 11 height 10
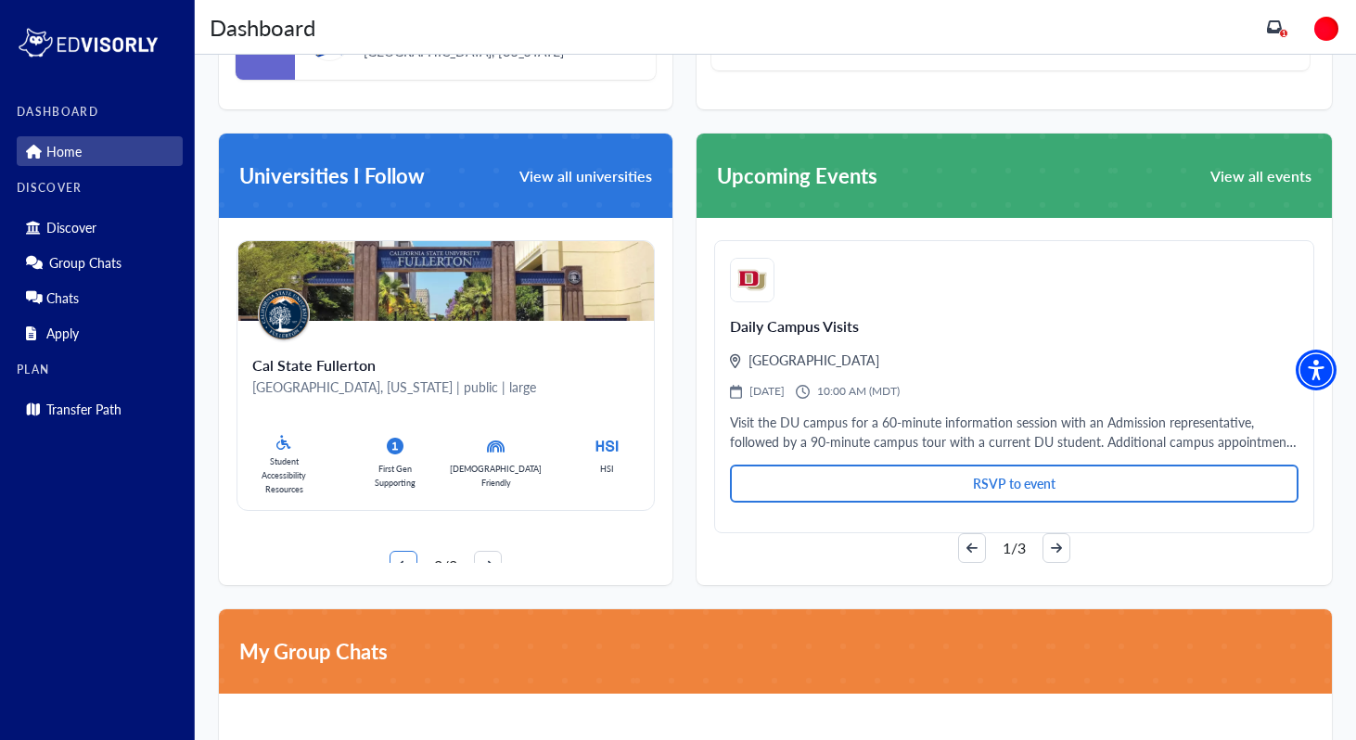
click at [398, 561] on icon "arrow-left" at bounding box center [403, 566] width 11 height 10
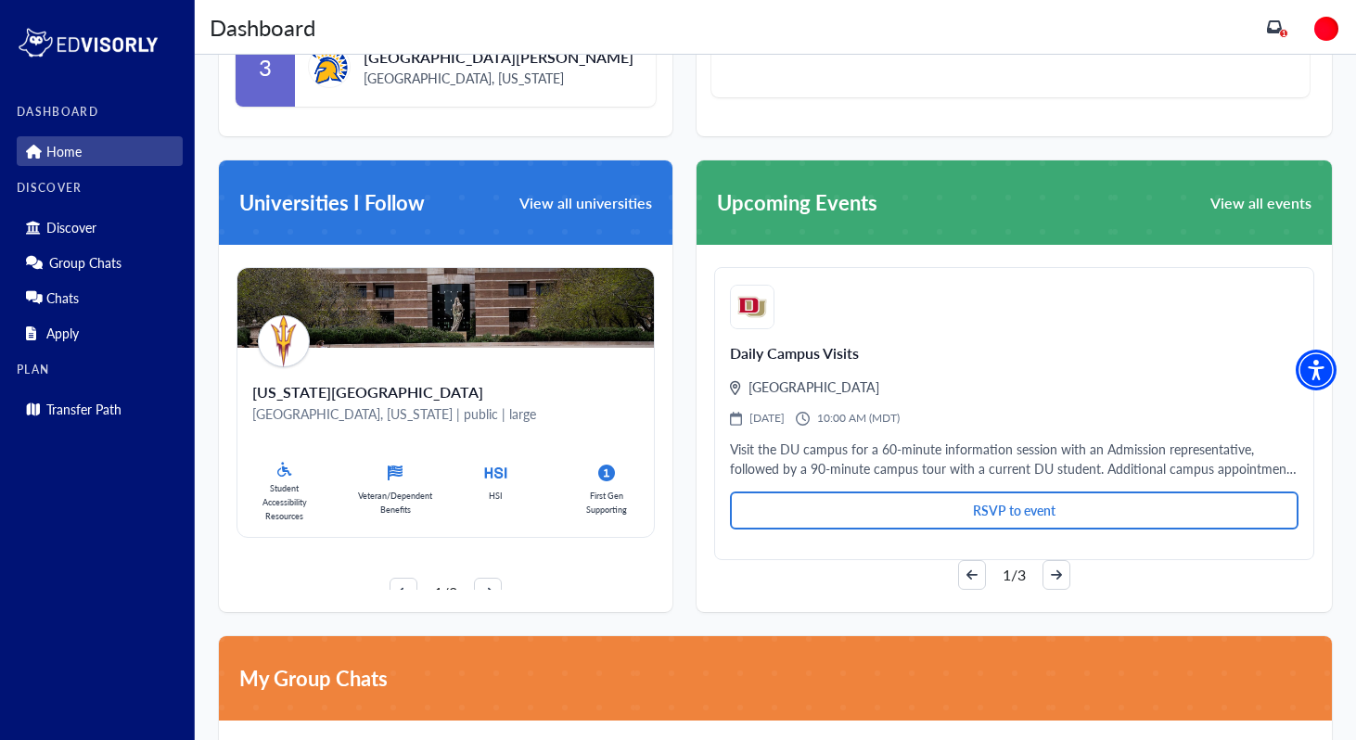
scroll to position [954, 0]
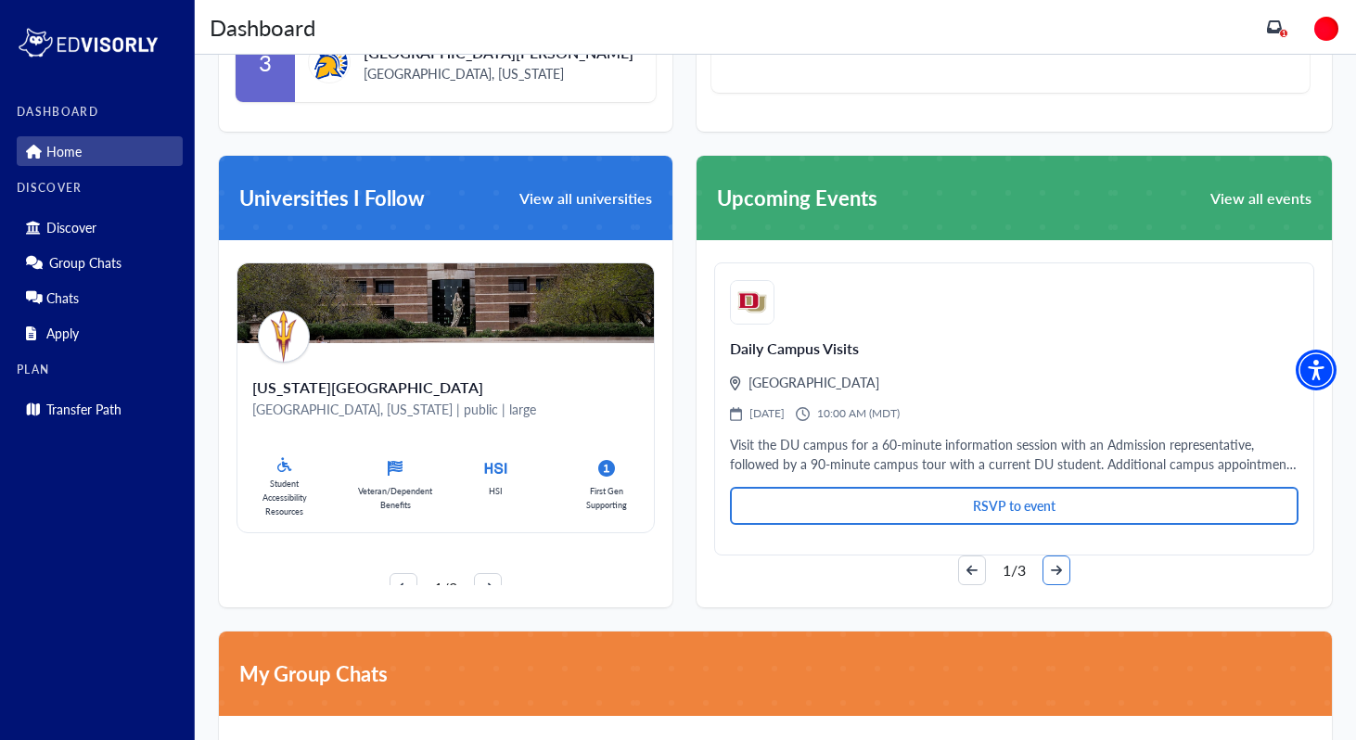
click at [1052, 573] on icon "arrow-right" at bounding box center [1056, 570] width 11 height 13
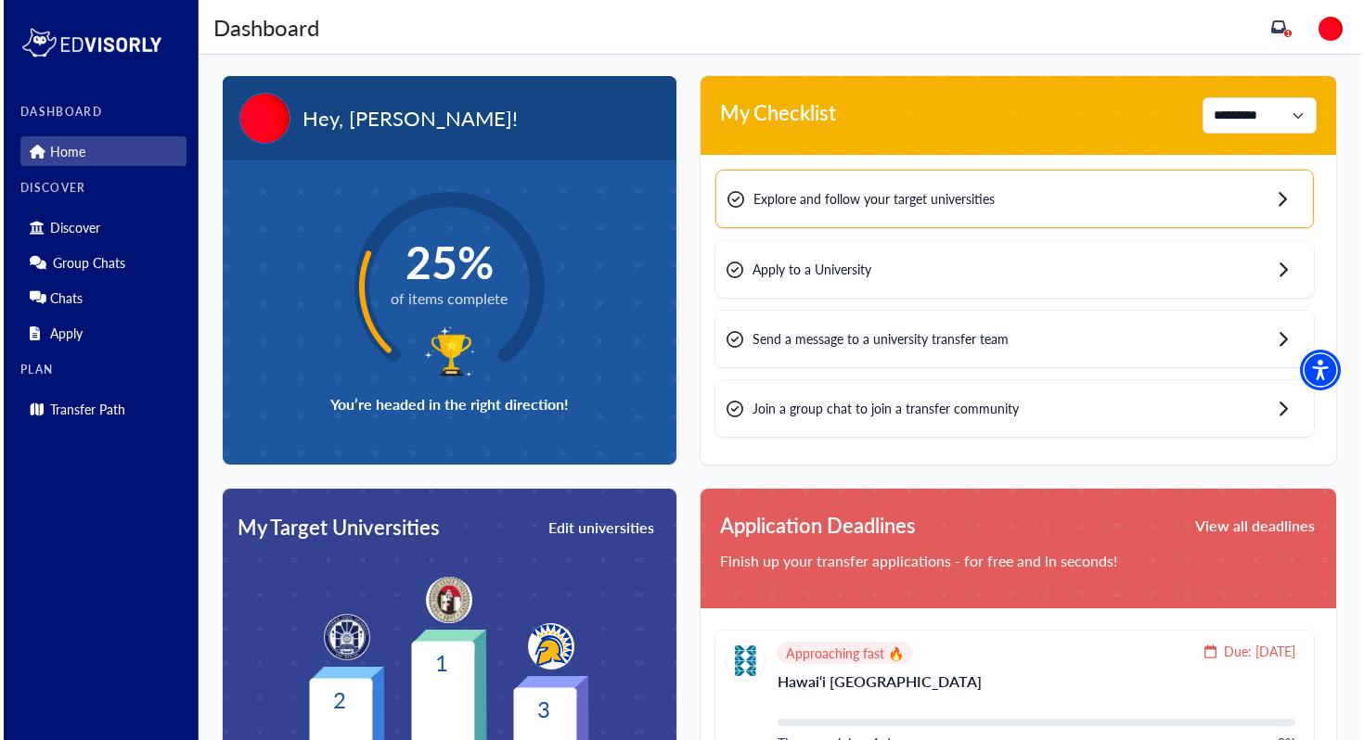
scroll to position [0, 0]
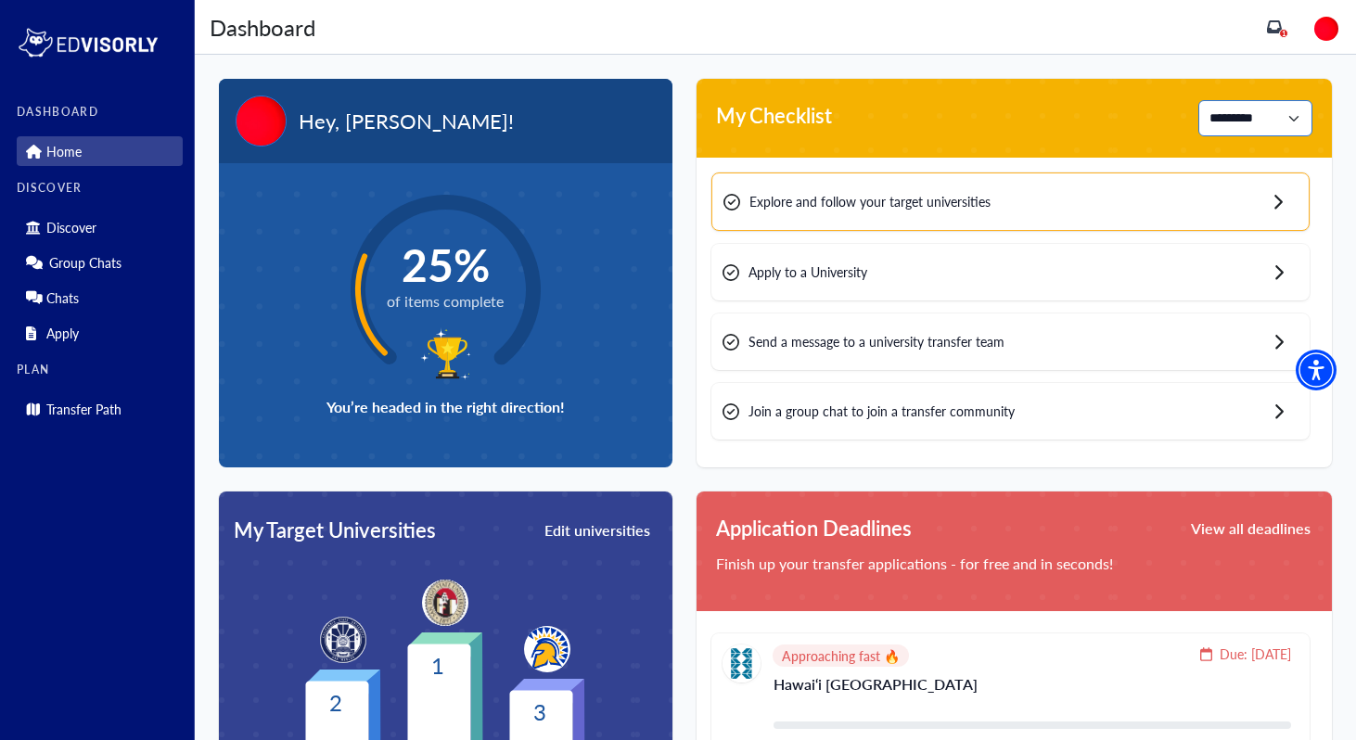
click at [1250, 126] on select "**********" at bounding box center [1256, 118] width 114 height 36
click at [109, 225] on link "Discover" at bounding box center [100, 227] width 166 height 30
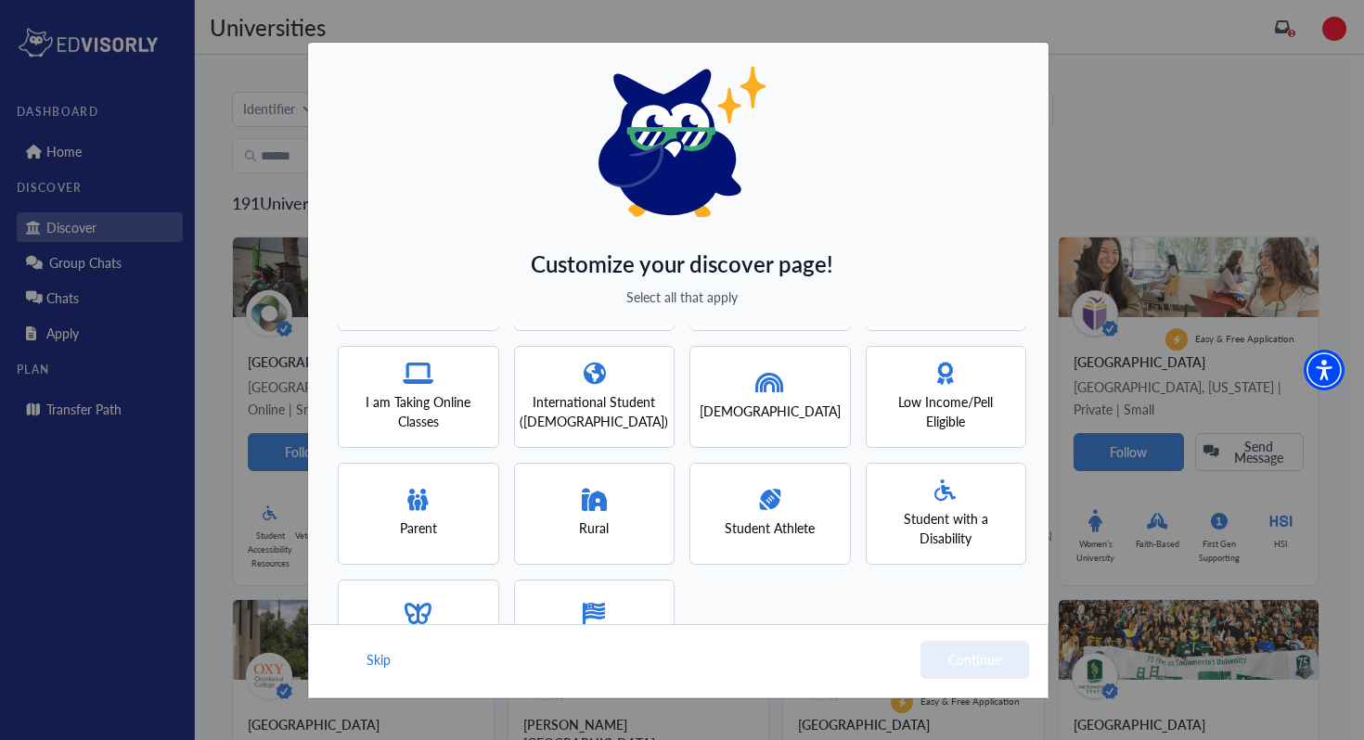
scroll to position [122, 0]
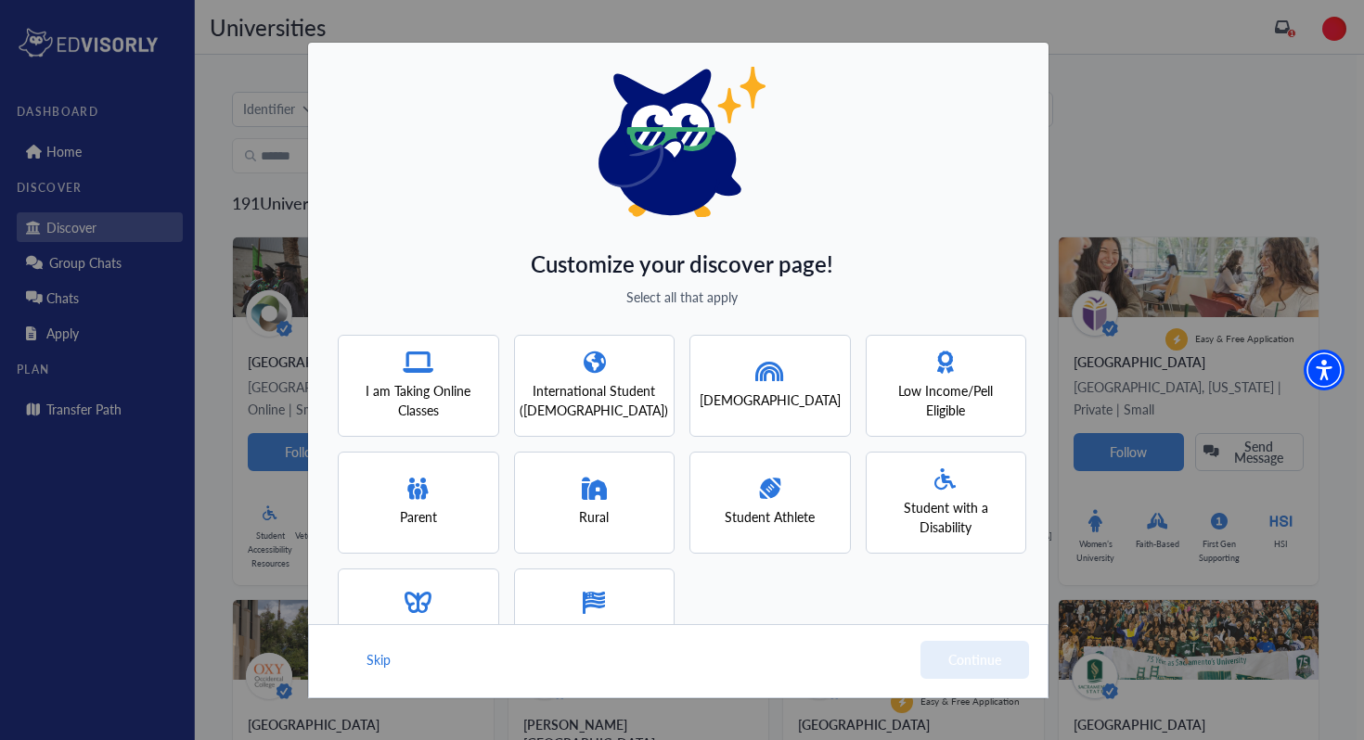
click at [701, 492] on div "Student Athlete" at bounding box center [769, 503] width 161 height 102
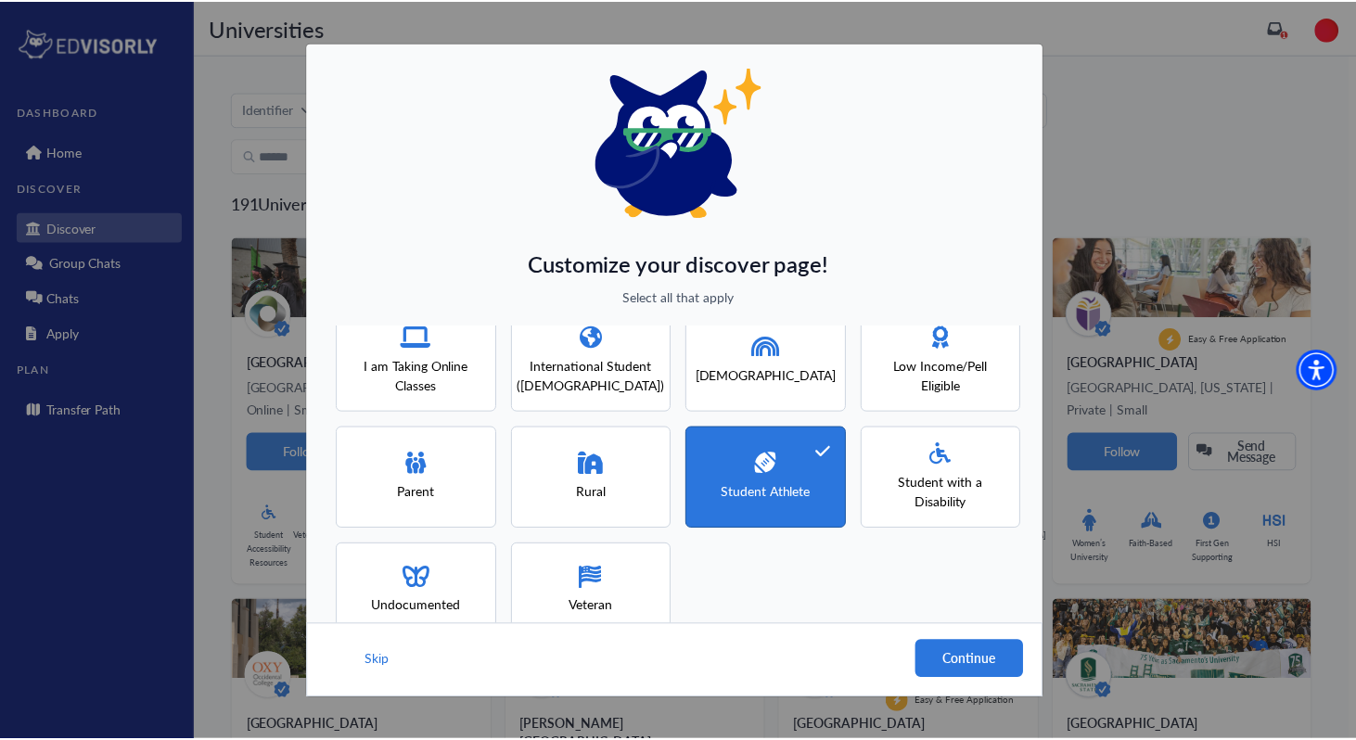
scroll to position [189, 0]
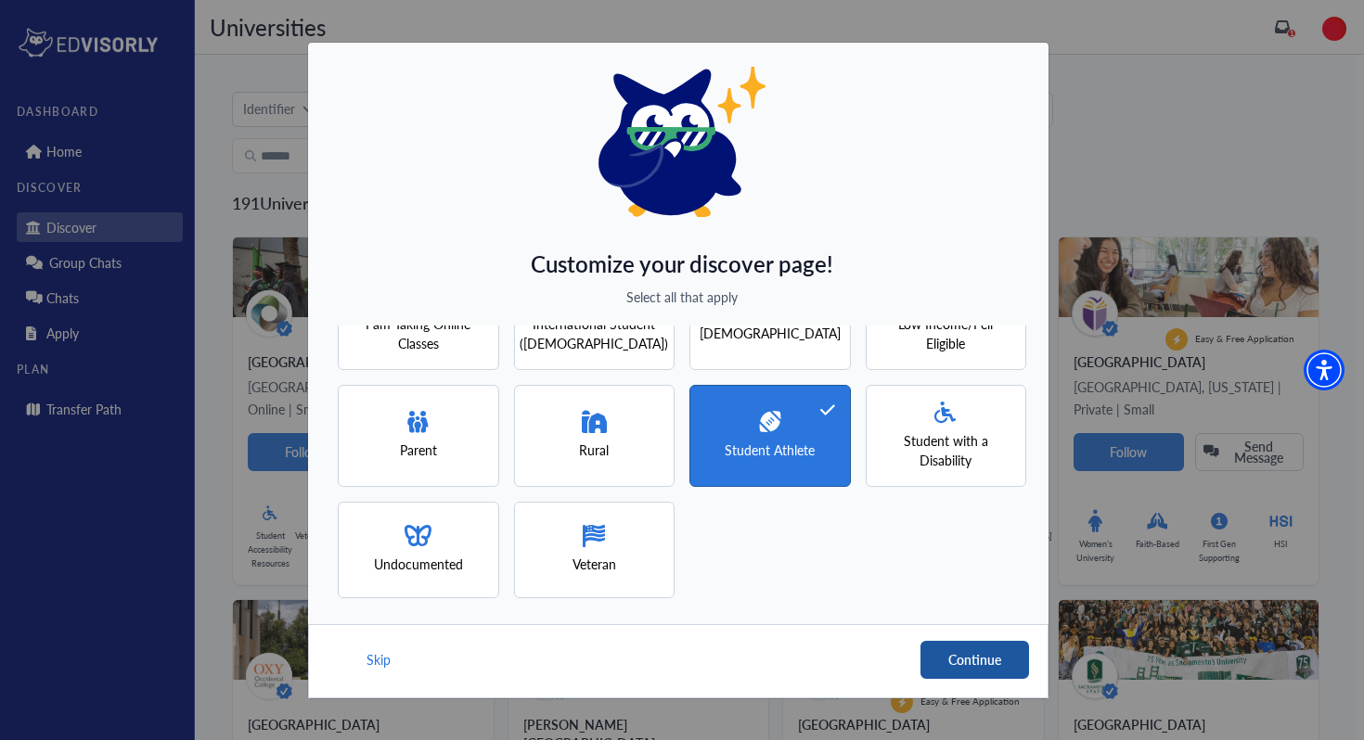
click at [939, 649] on button "Continue" at bounding box center [974, 660] width 109 height 38
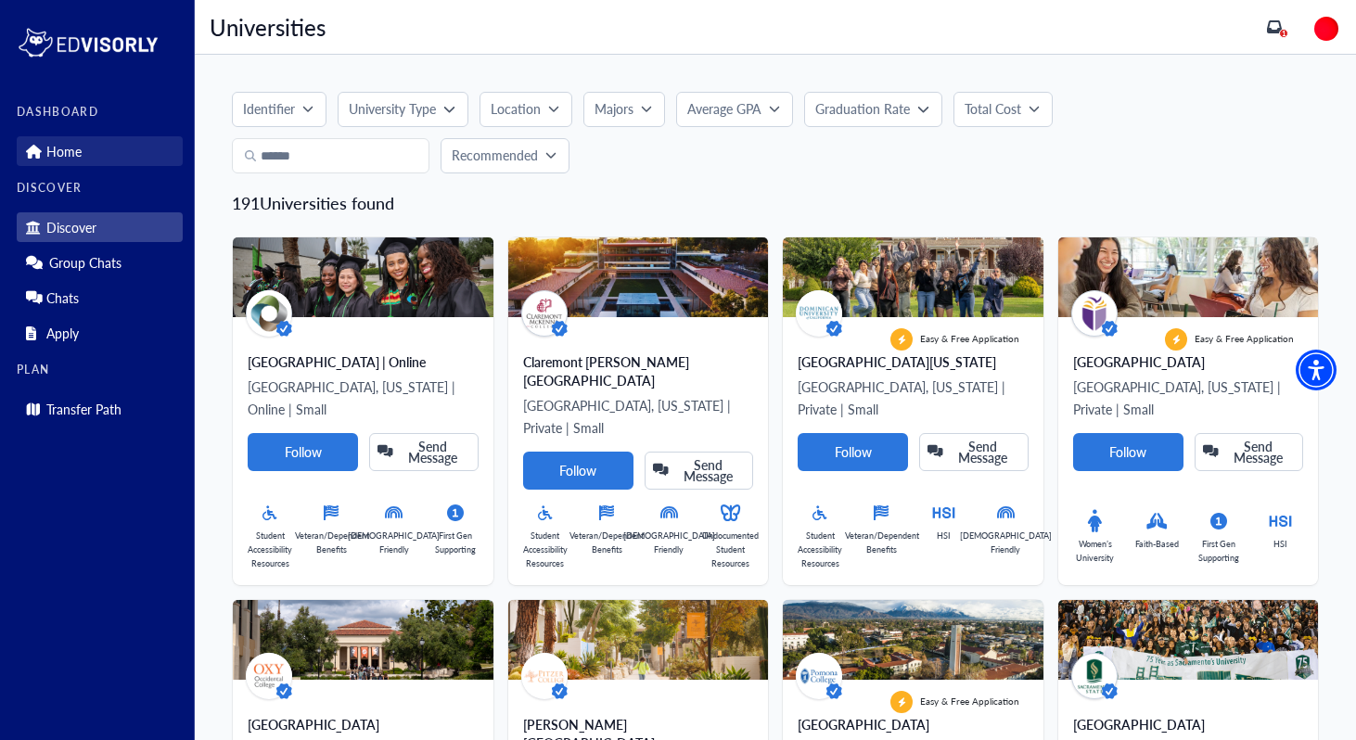
click at [118, 156] on link "Home" at bounding box center [100, 151] width 166 height 30
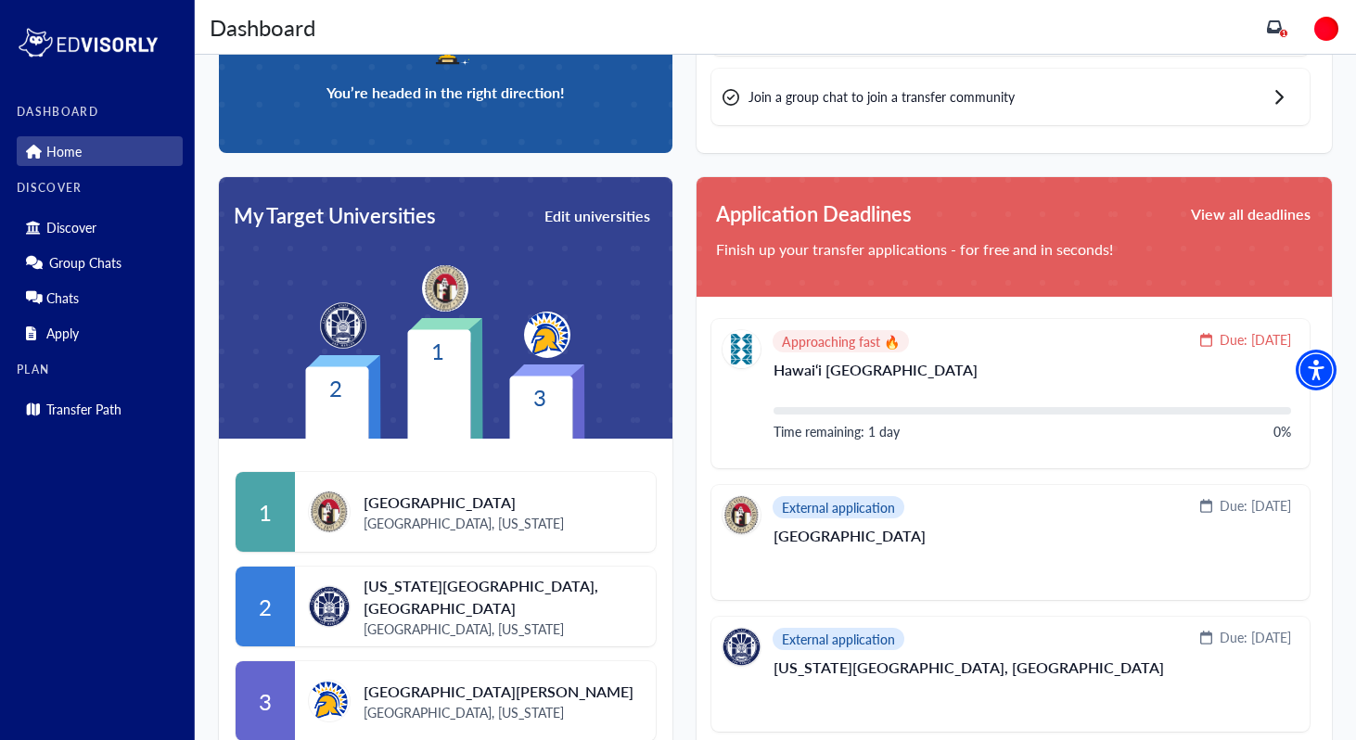
scroll to position [314, 0]
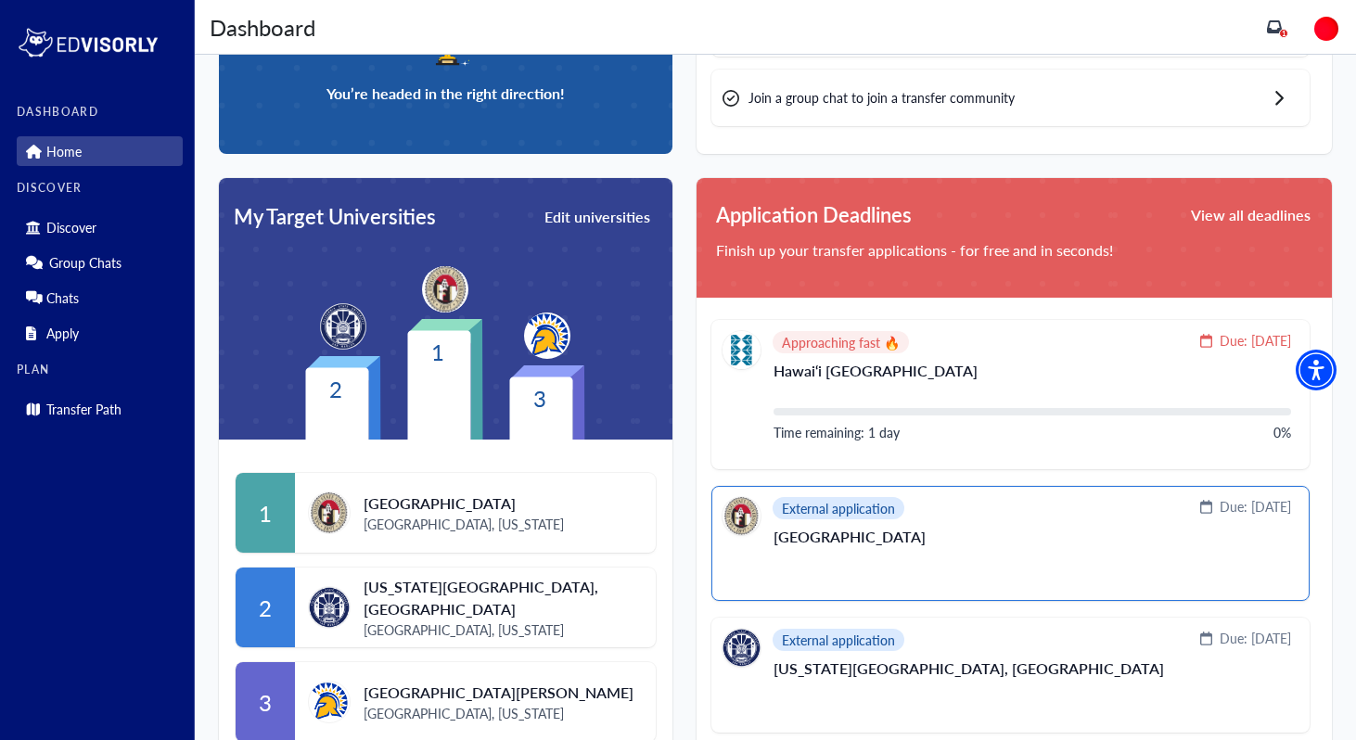
click at [841, 558] on p "[GEOGRAPHIC_DATA]" at bounding box center [1033, 545] width 518 height 30
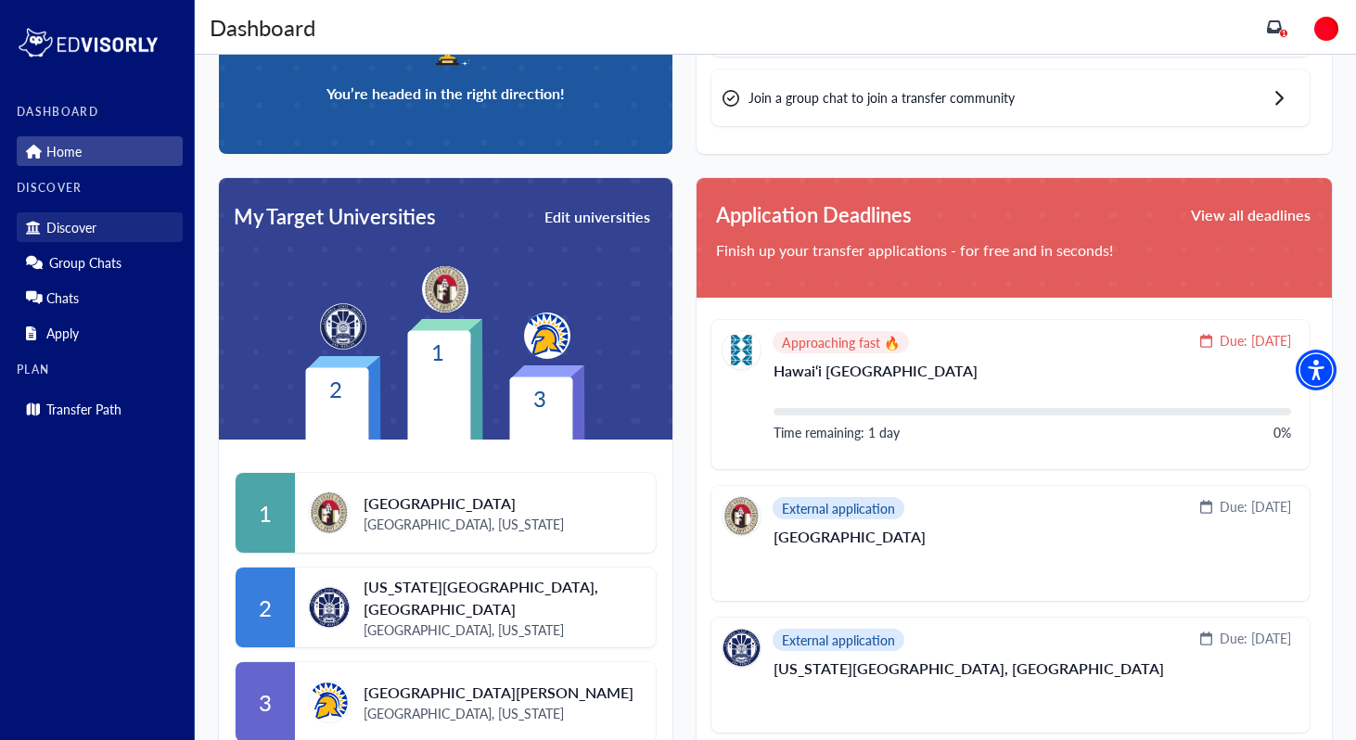
click at [81, 229] on p "Discover" at bounding box center [71, 228] width 50 height 16
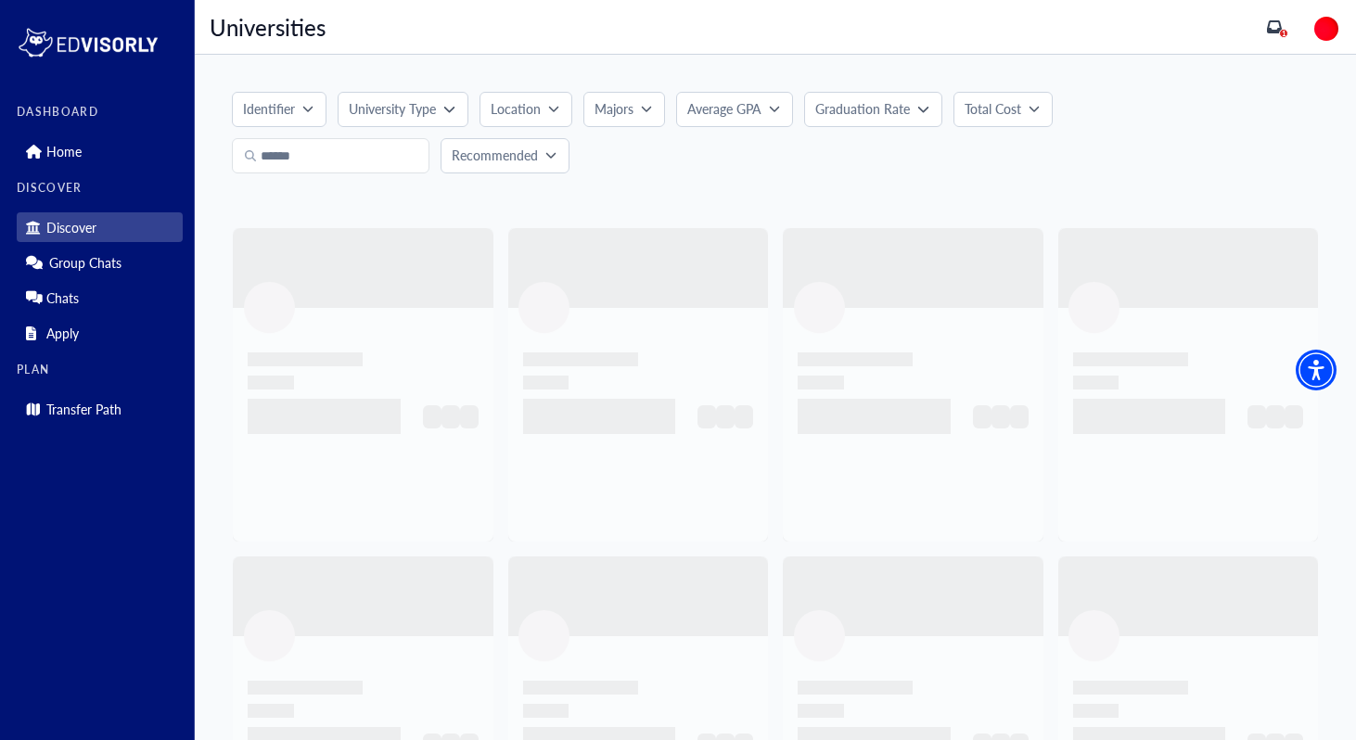
click at [522, 114] on p "Location" at bounding box center [516, 108] width 50 height 19
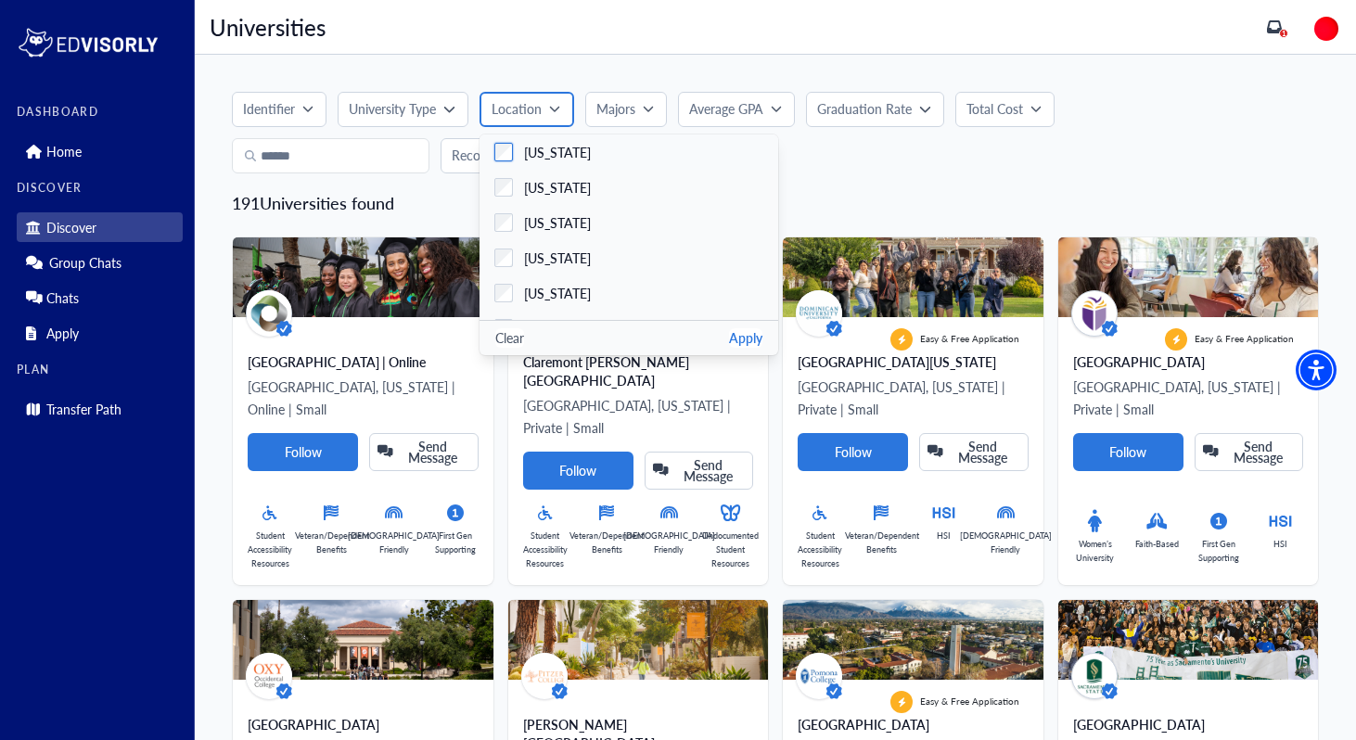
scroll to position [75, 0]
click at [549, 221] on span "[US_STATE]" at bounding box center [557, 218] width 67 height 19
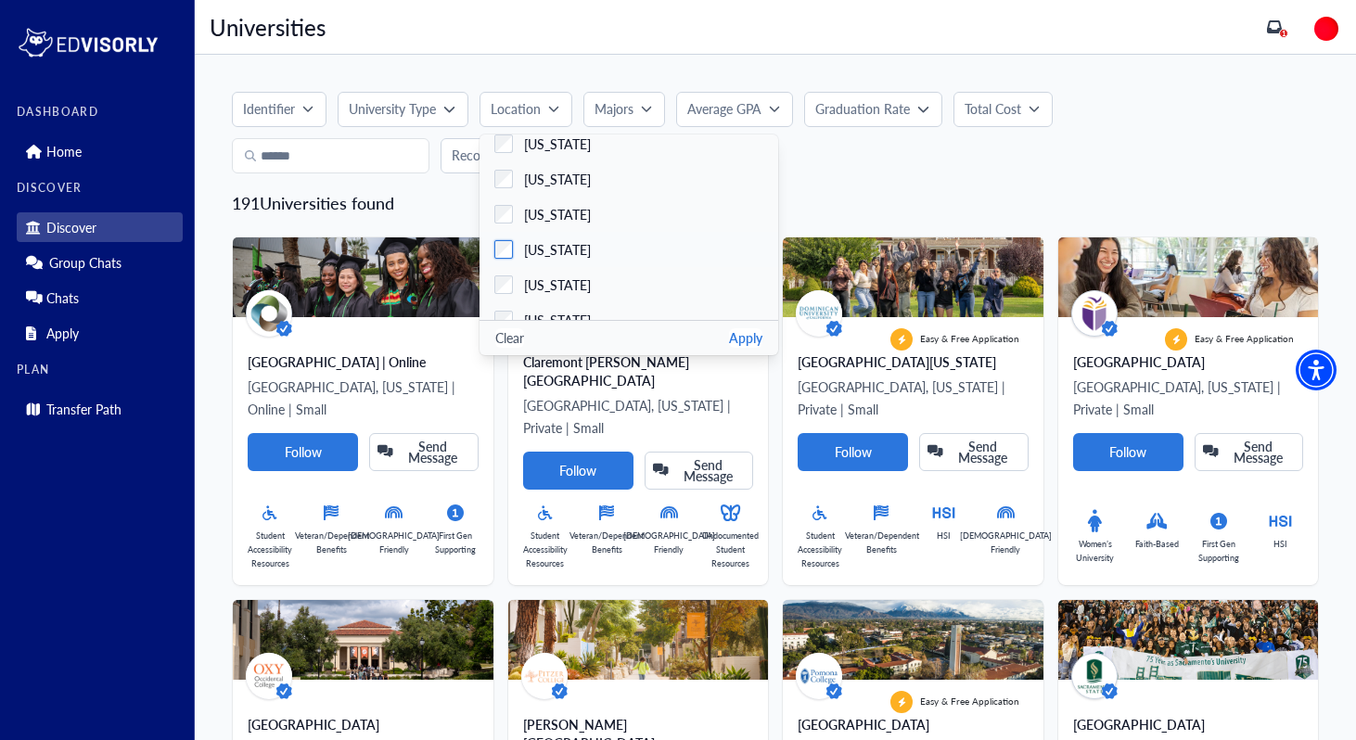
scroll to position [36, 0]
click at [540, 186] on span "[US_STATE]" at bounding box center [557, 186] width 67 height 19
click at [753, 334] on button "Apply" at bounding box center [745, 337] width 33 height 19
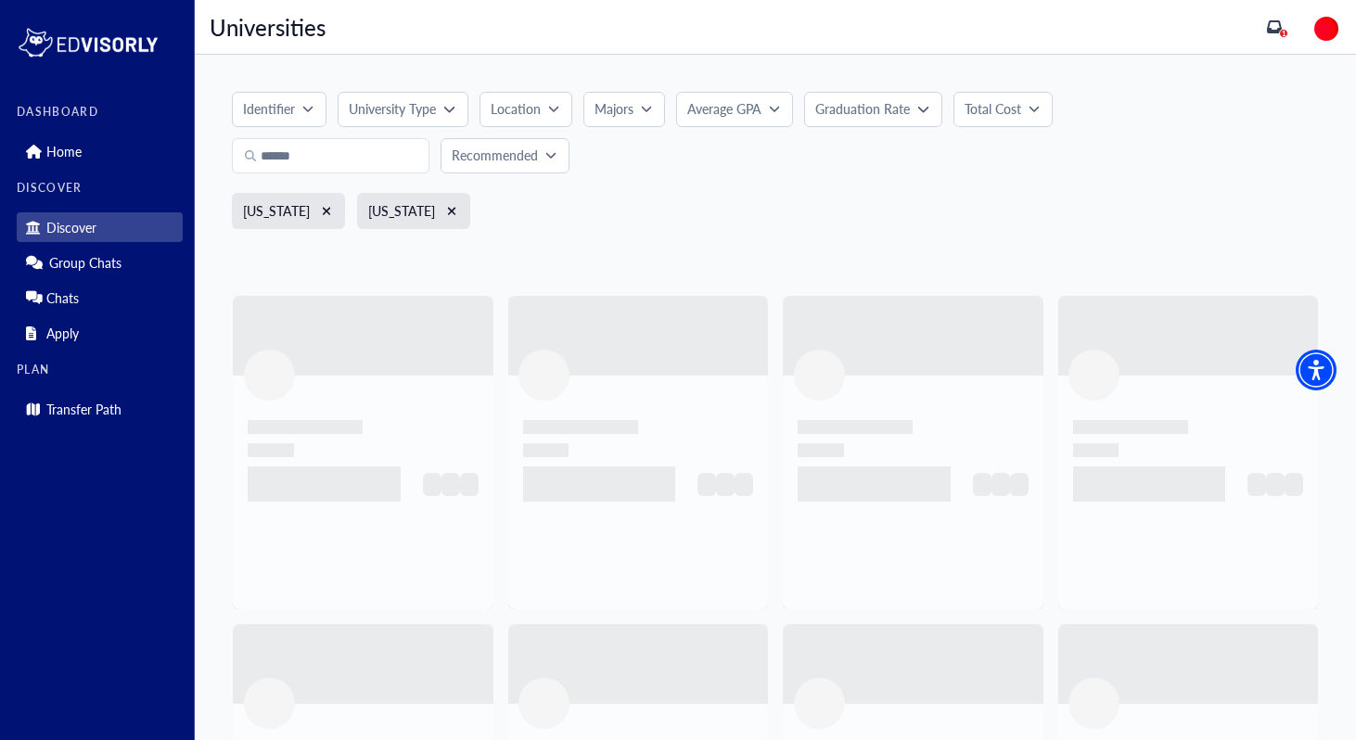
click at [635, 110] on div "Majors" at bounding box center [618, 108] width 46 height 19
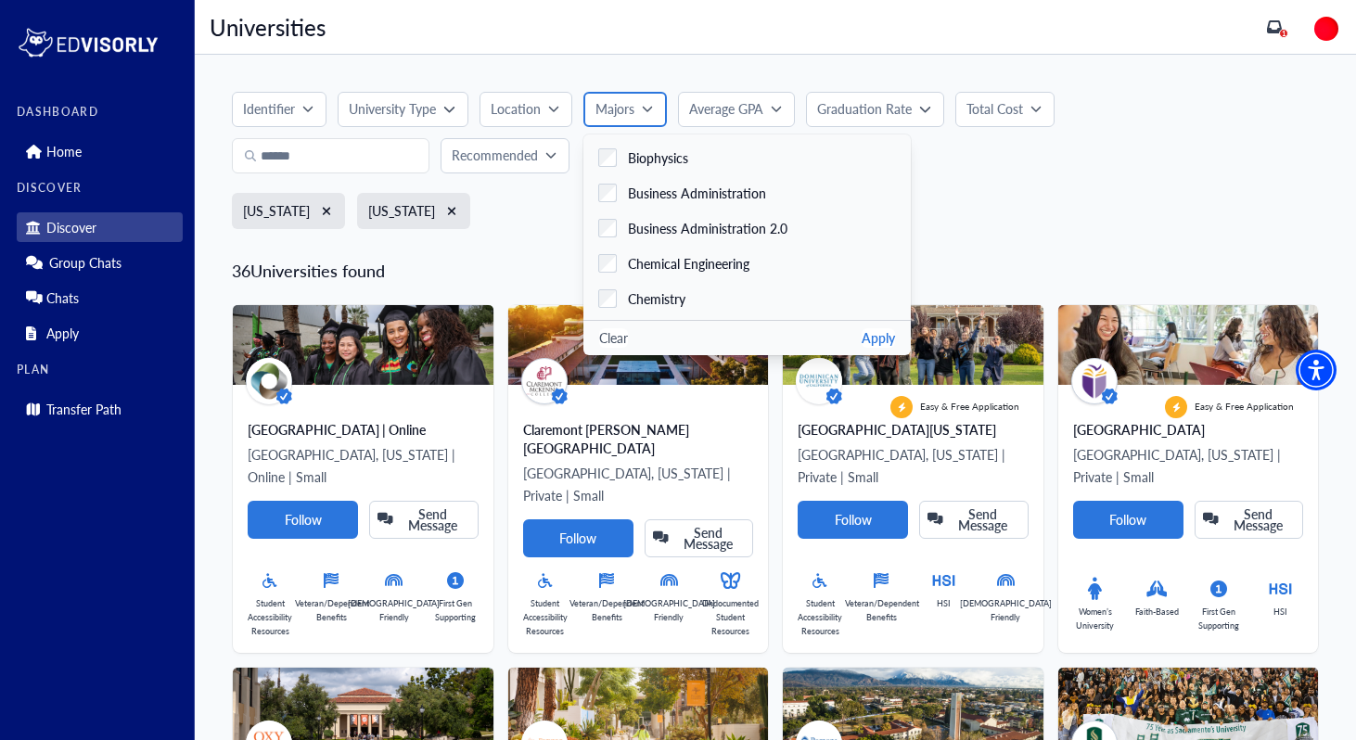
scroll to position [597, 0]
click at [654, 229] on span "Business Administration 2.0" at bounding box center [708, 224] width 160 height 19
click at [726, 114] on p "Average GPA" at bounding box center [724, 108] width 74 height 19
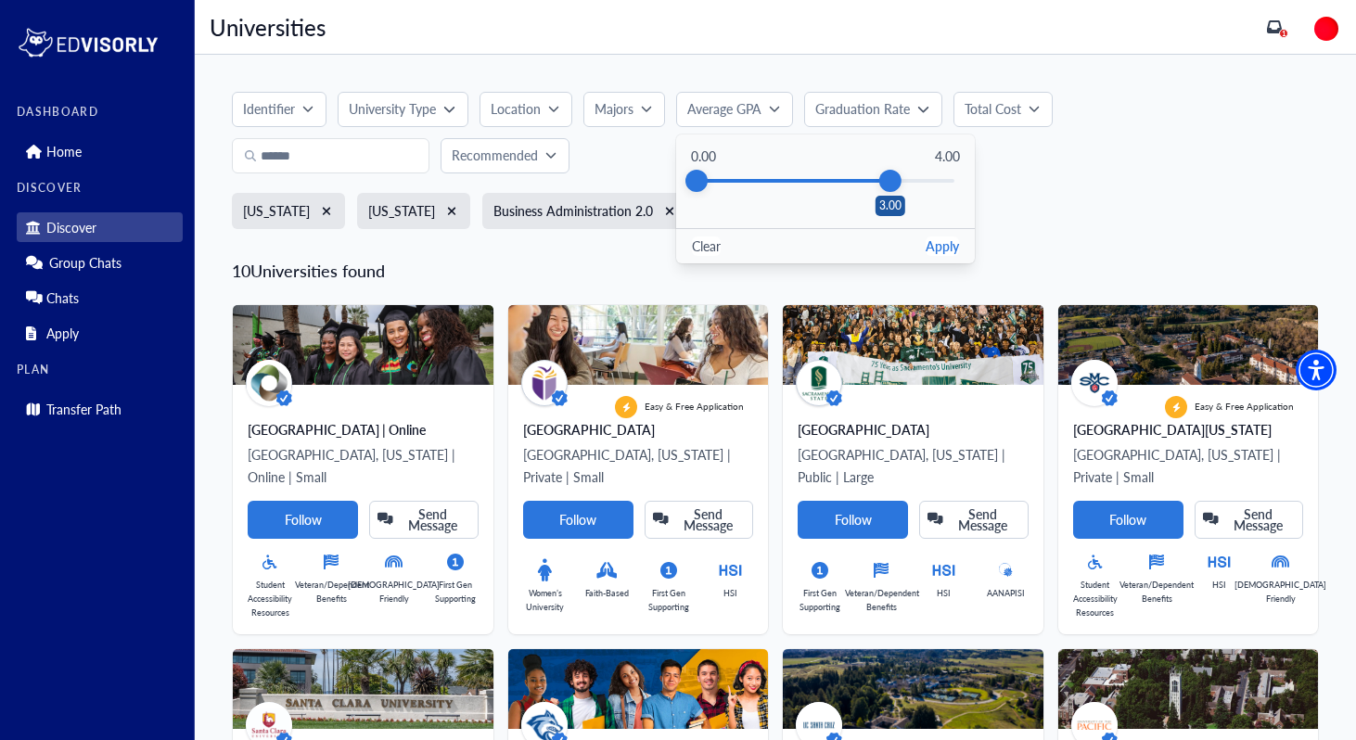
click at [890, 177] on div "3.00" at bounding box center [890, 181] width 22 height 22
click at [946, 249] on button "Apply" at bounding box center [942, 246] width 33 height 19
click at [301, 113] on div "Identifier" at bounding box center [272, 108] width 59 height 19
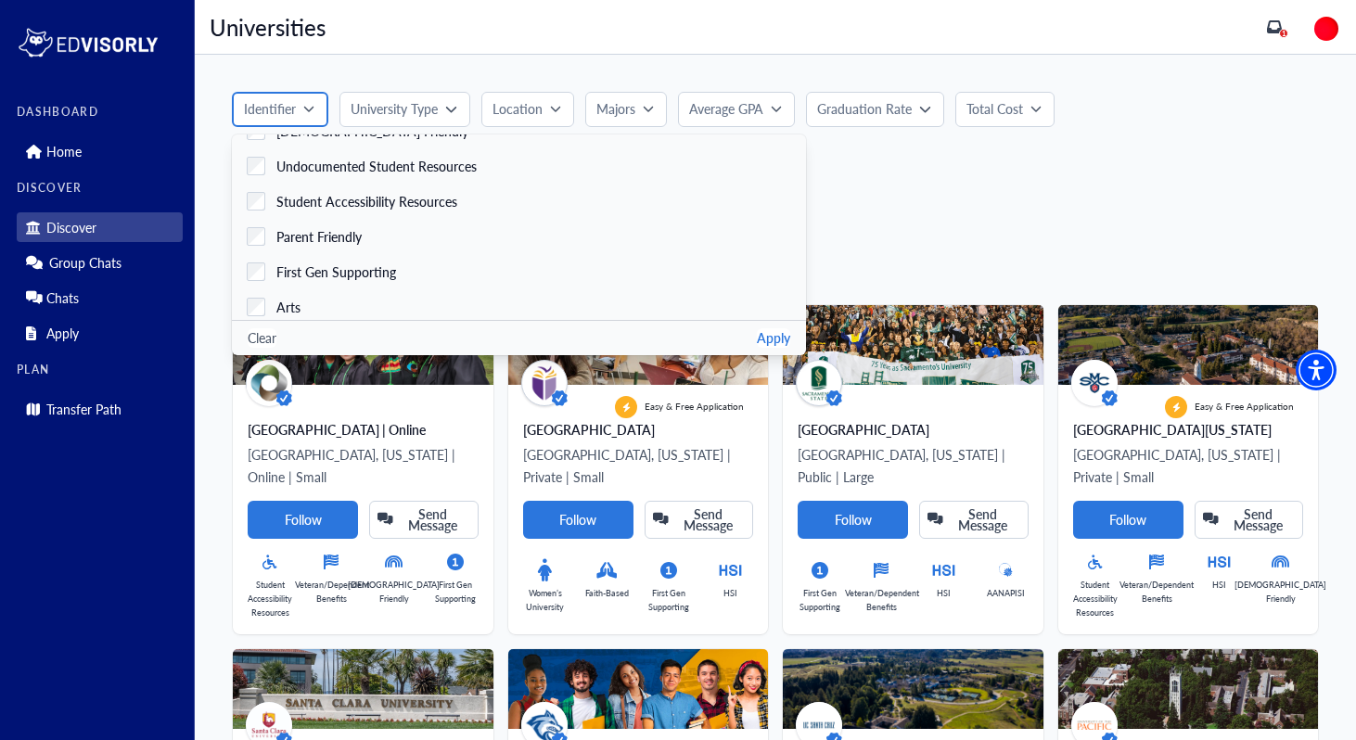
scroll to position [0, 0]
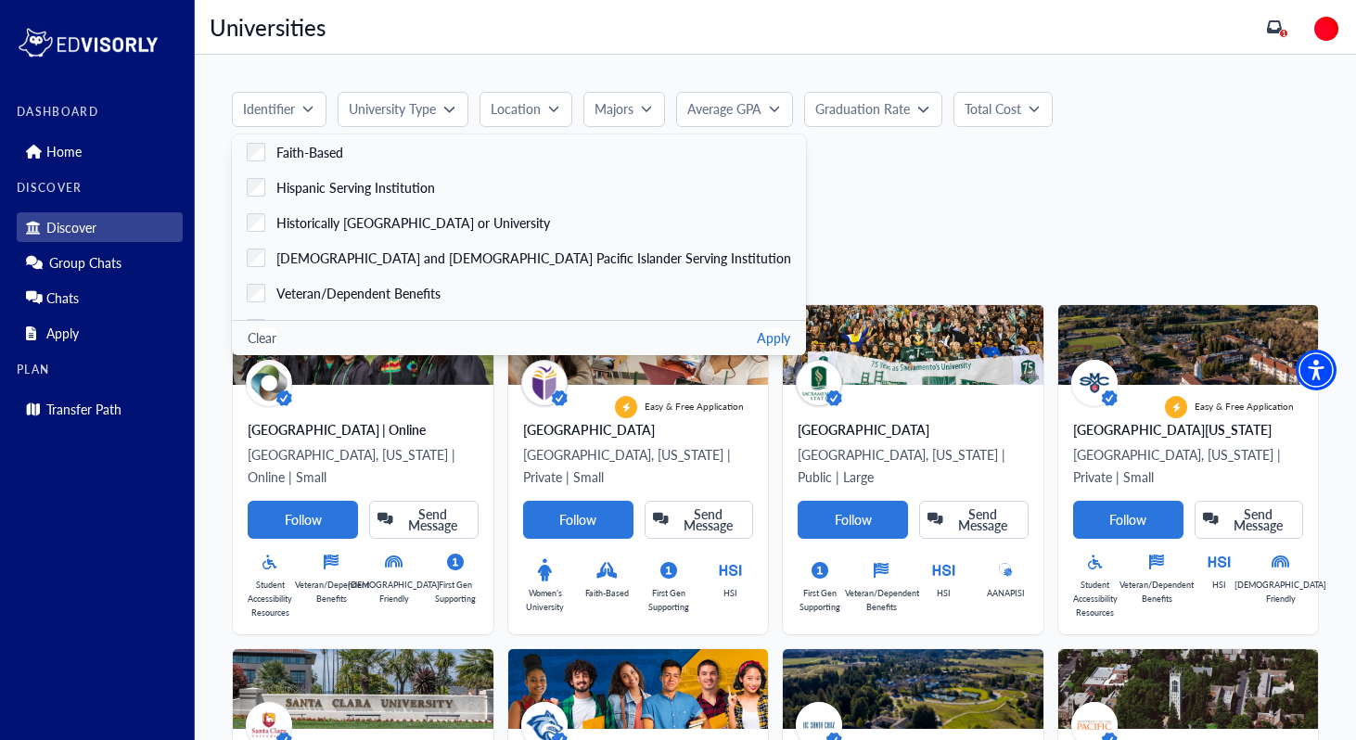
click at [770, 207] on div "[US_STATE] [US_STATE] Business Administration 2.0" at bounding box center [775, 217] width 1087 height 48
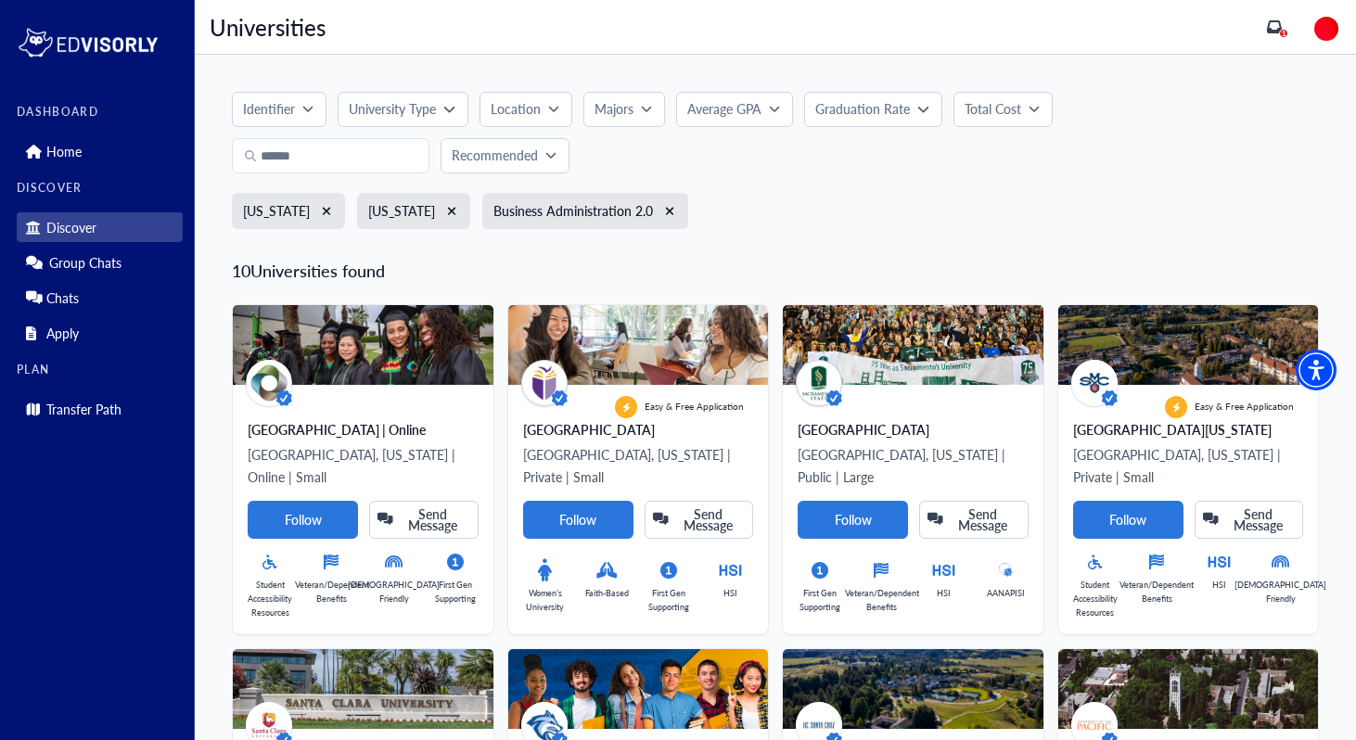
click at [389, 102] on p "University Type" at bounding box center [392, 108] width 87 height 19
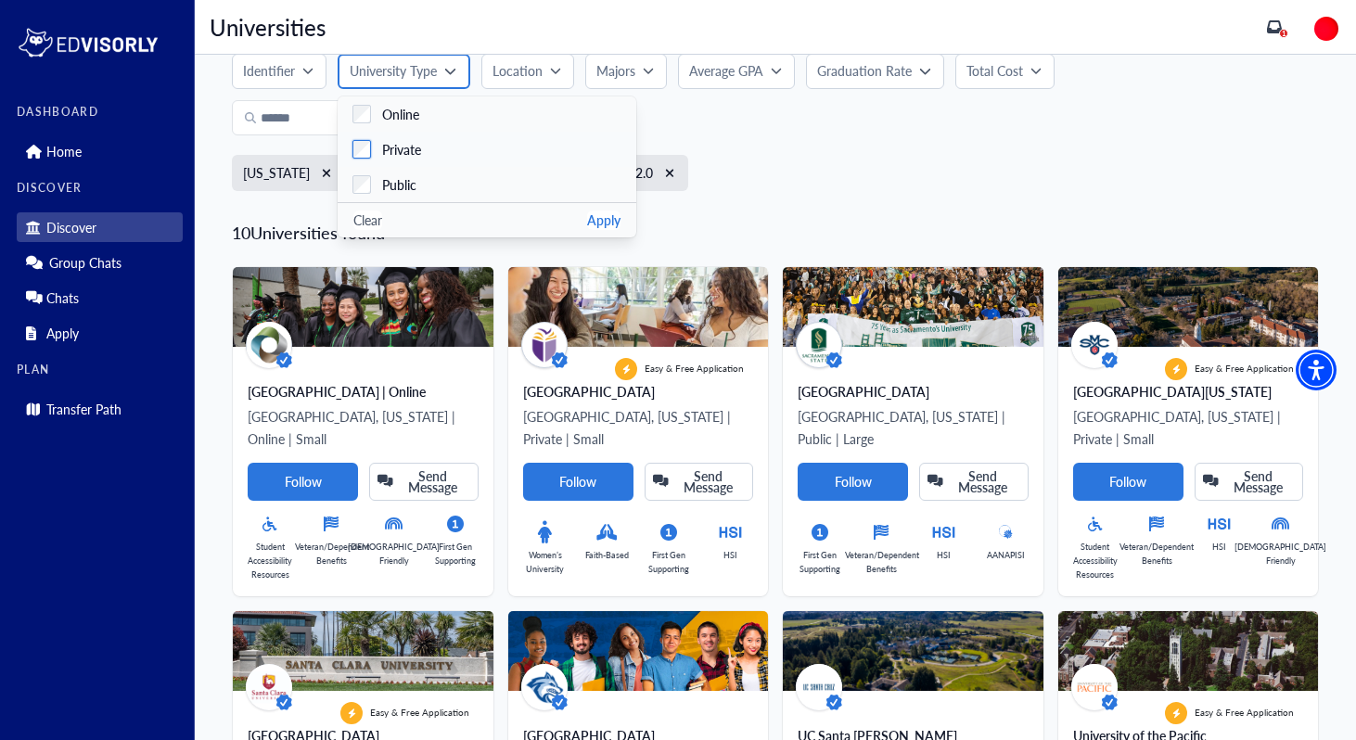
scroll to position [57, 0]
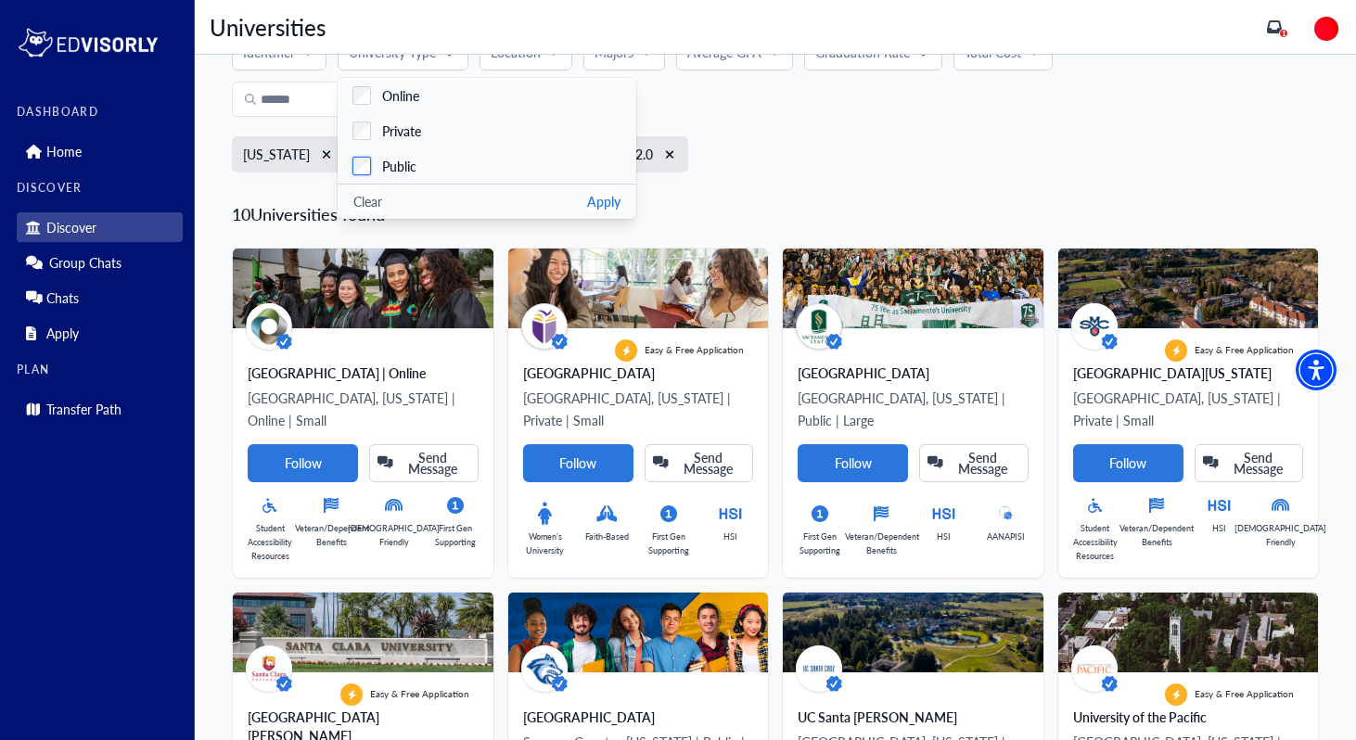
click at [375, 161] on div "Public" at bounding box center [393, 166] width 45 height 19
click at [376, 132] on div "Private" at bounding box center [396, 131] width 50 height 19
click at [593, 197] on button "Apply" at bounding box center [603, 201] width 33 height 19
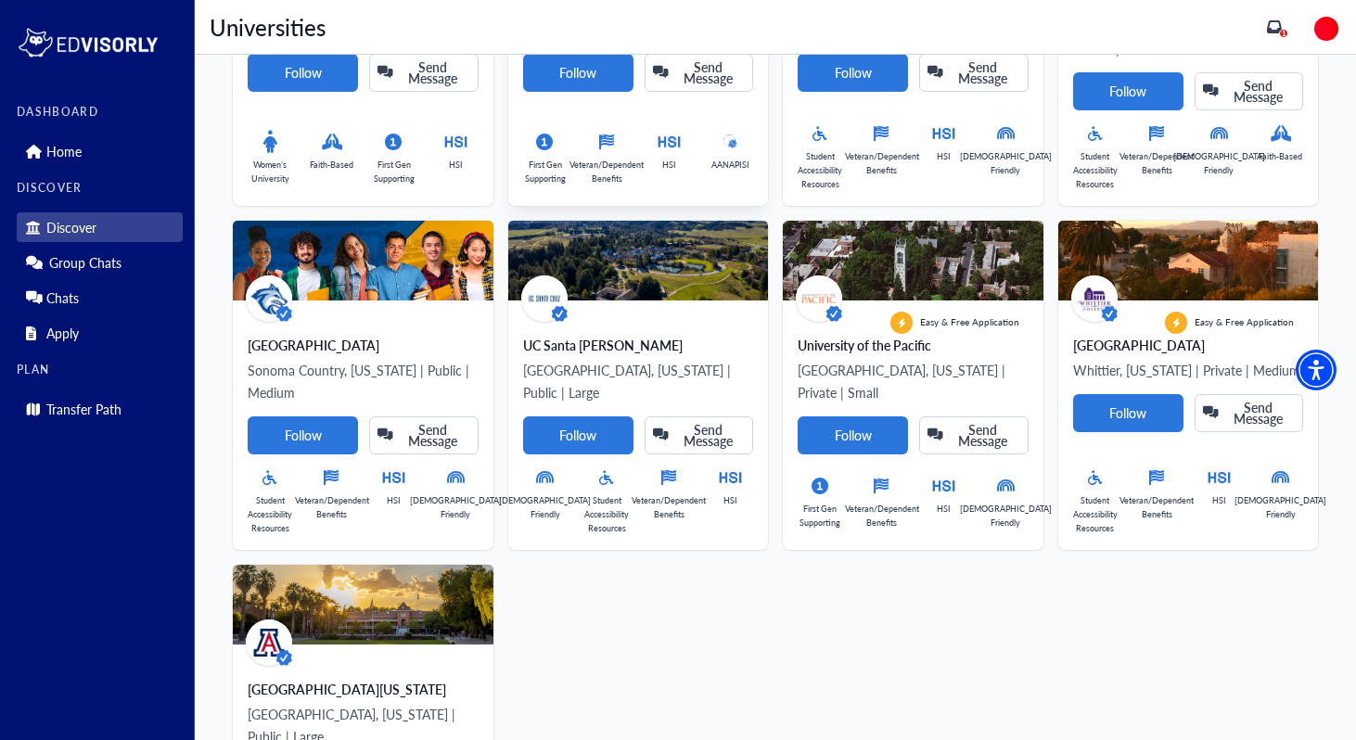
scroll to position [0, 0]
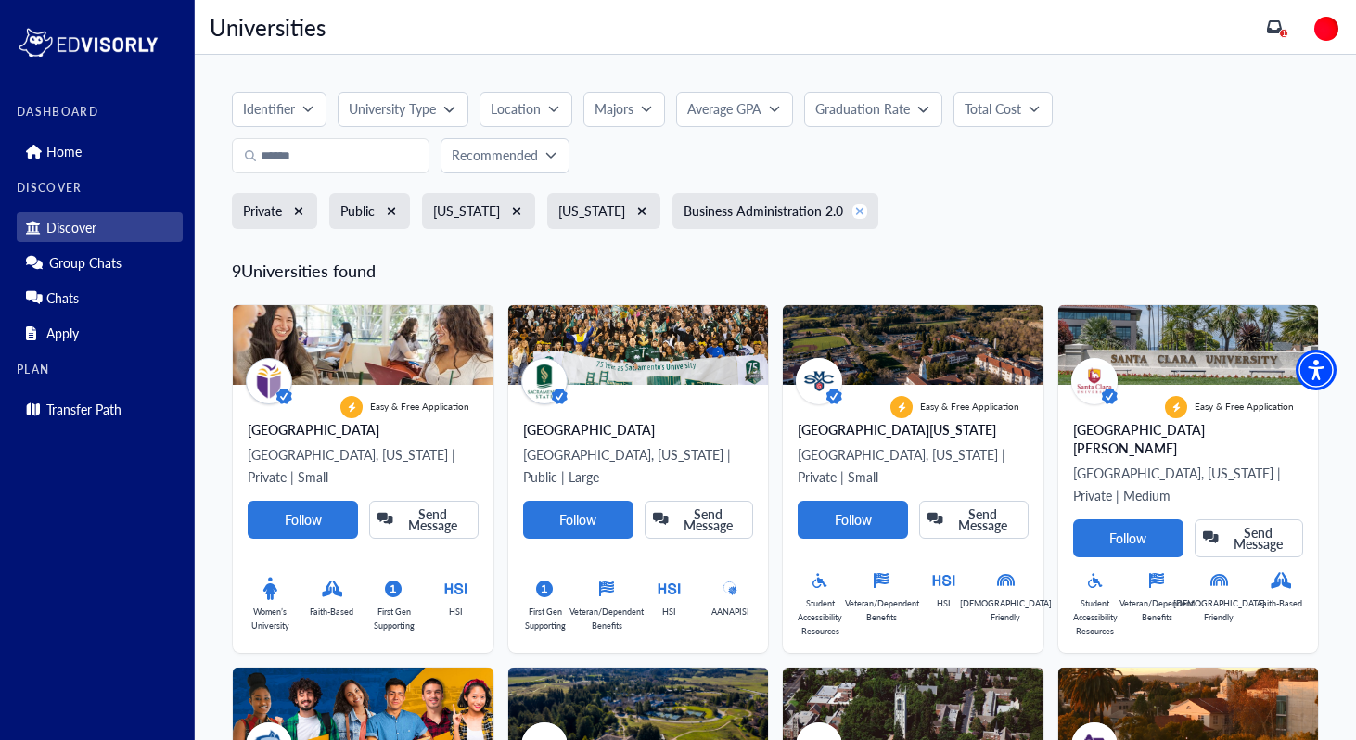
click at [855, 208] on icon "xmark" at bounding box center [860, 211] width 10 height 13
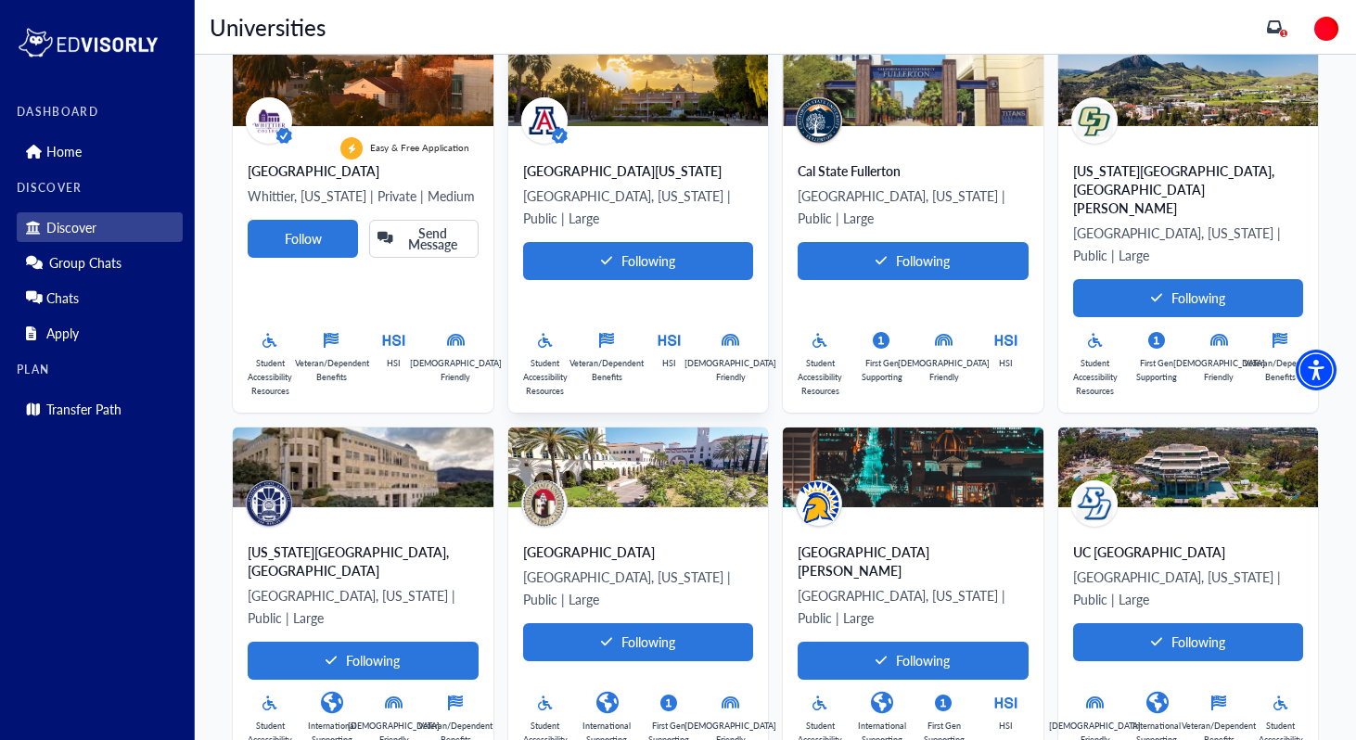
scroll to position [1353, 0]
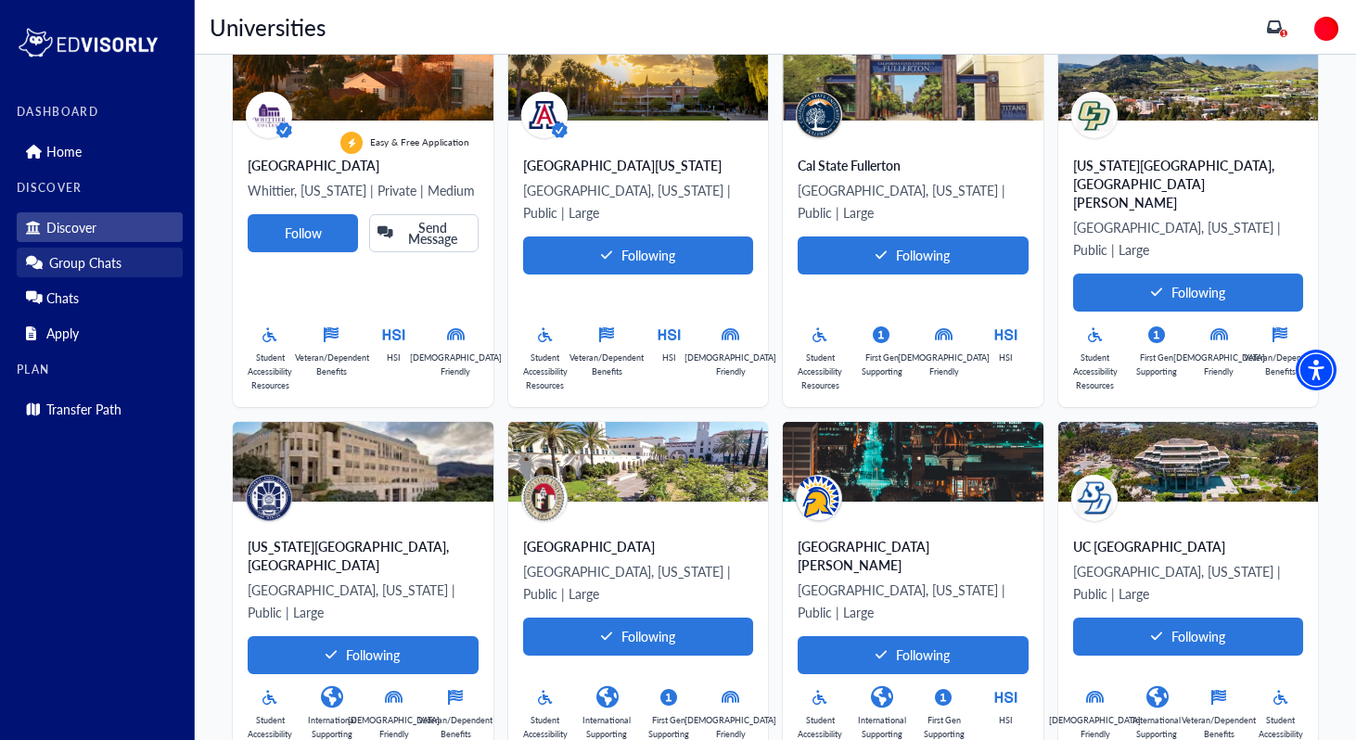
click at [110, 273] on link "Group Chats" at bounding box center [100, 263] width 166 height 30
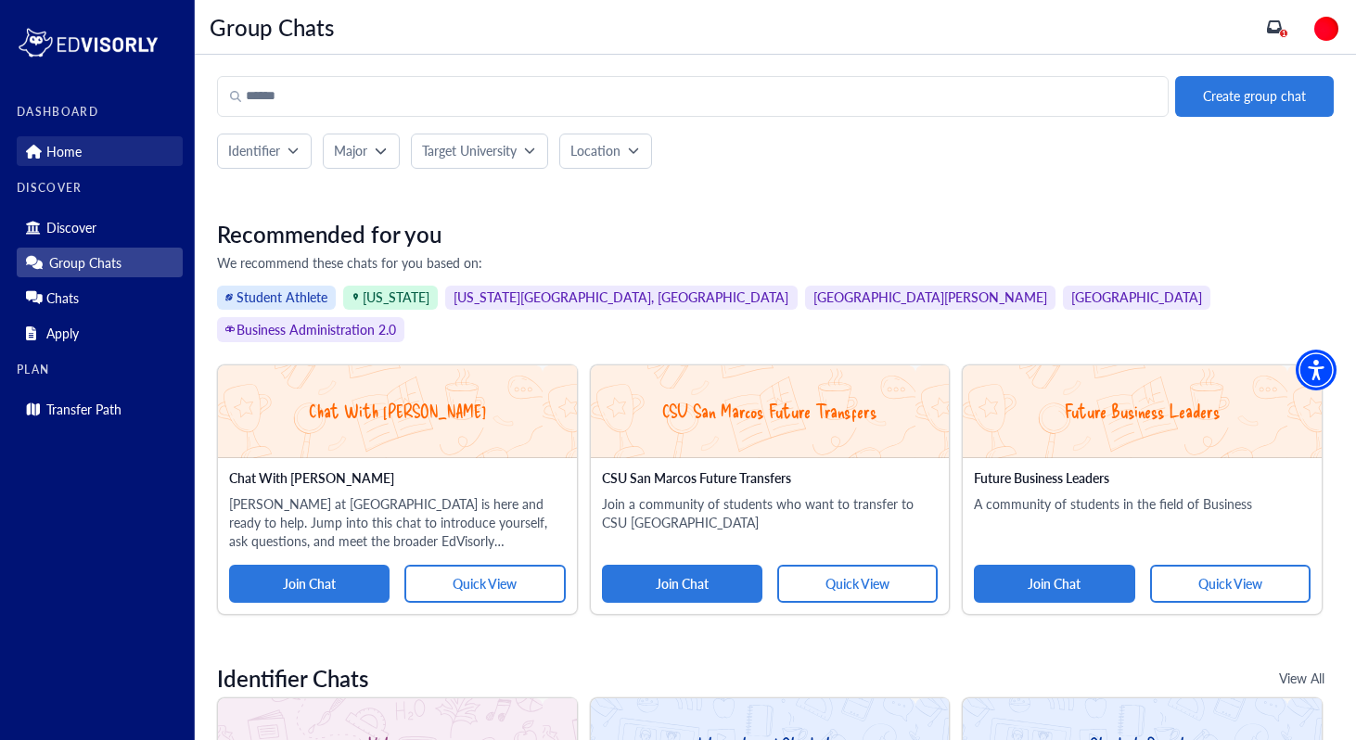
click at [121, 150] on link "Home" at bounding box center [100, 151] width 166 height 30
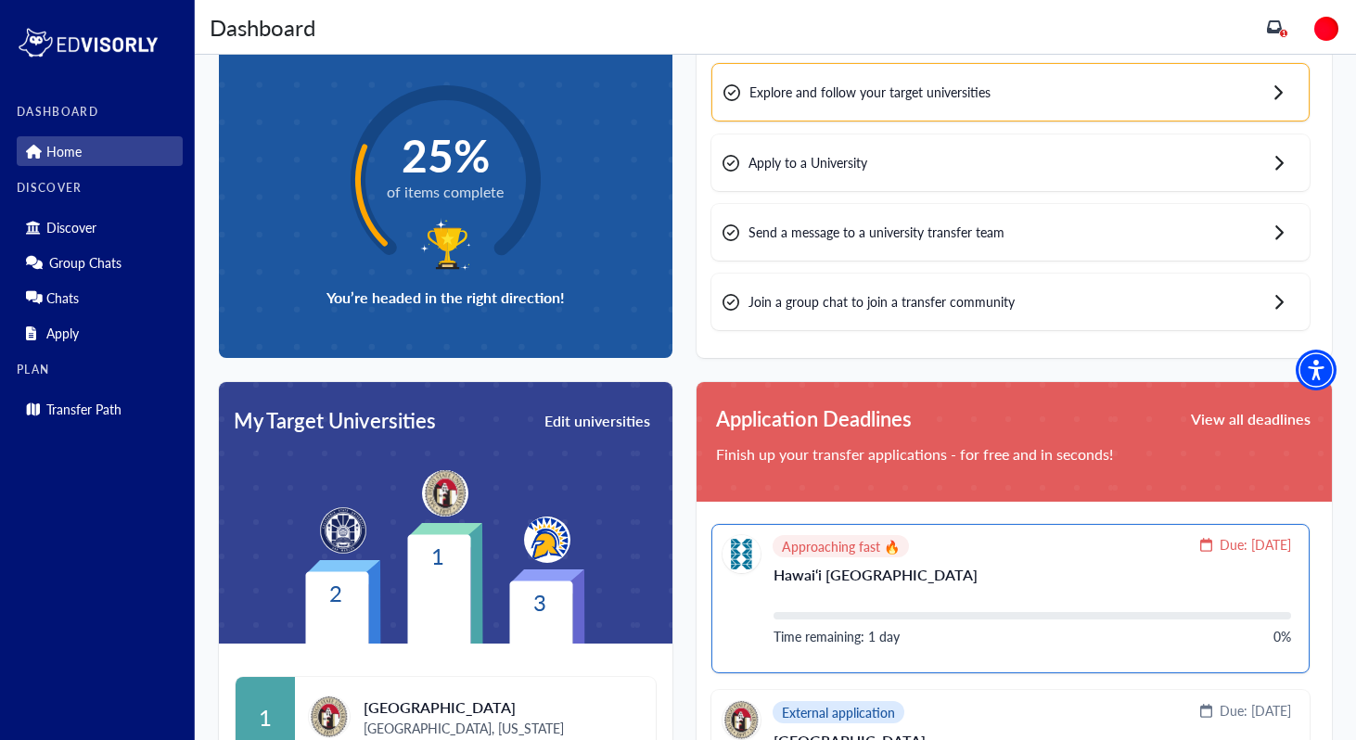
scroll to position [164, 0]
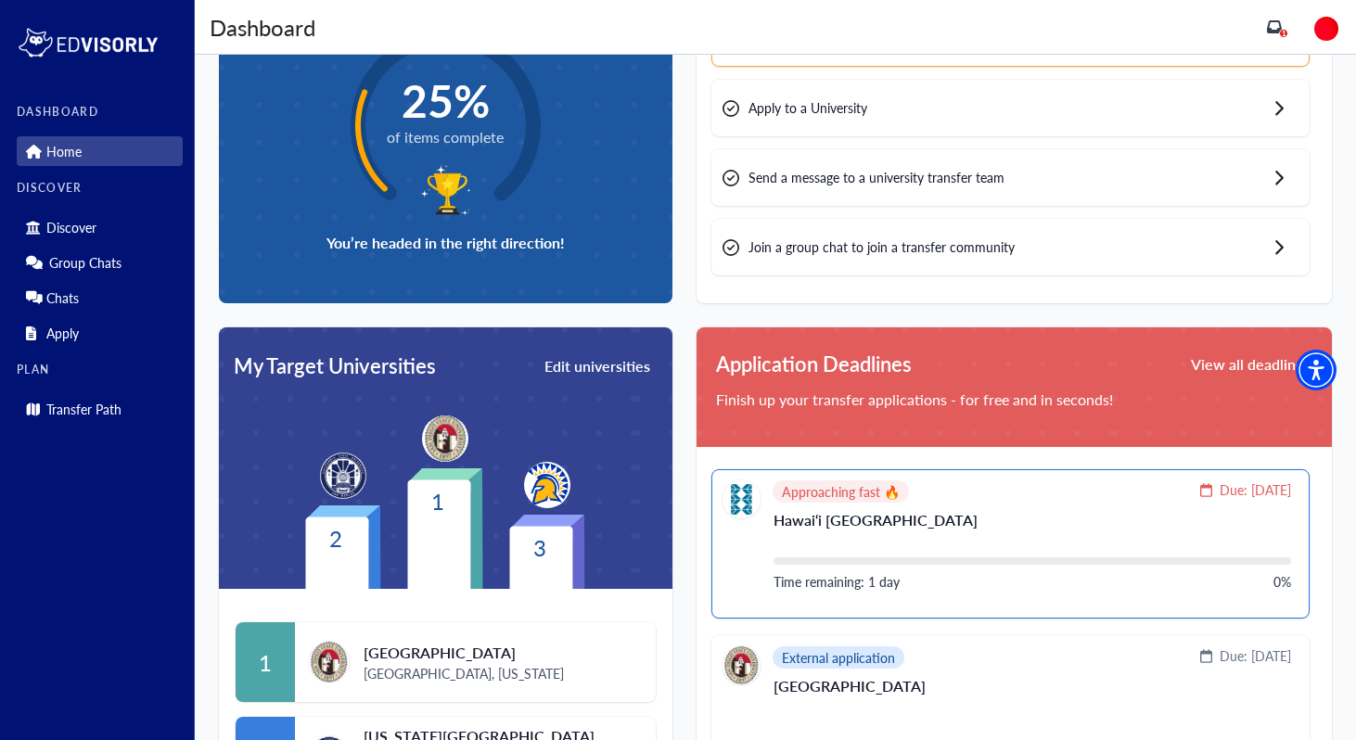
click at [1004, 526] on p "Hawai‘i [GEOGRAPHIC_DATA]" at bounding box center [1033, 528] width 518 height 30
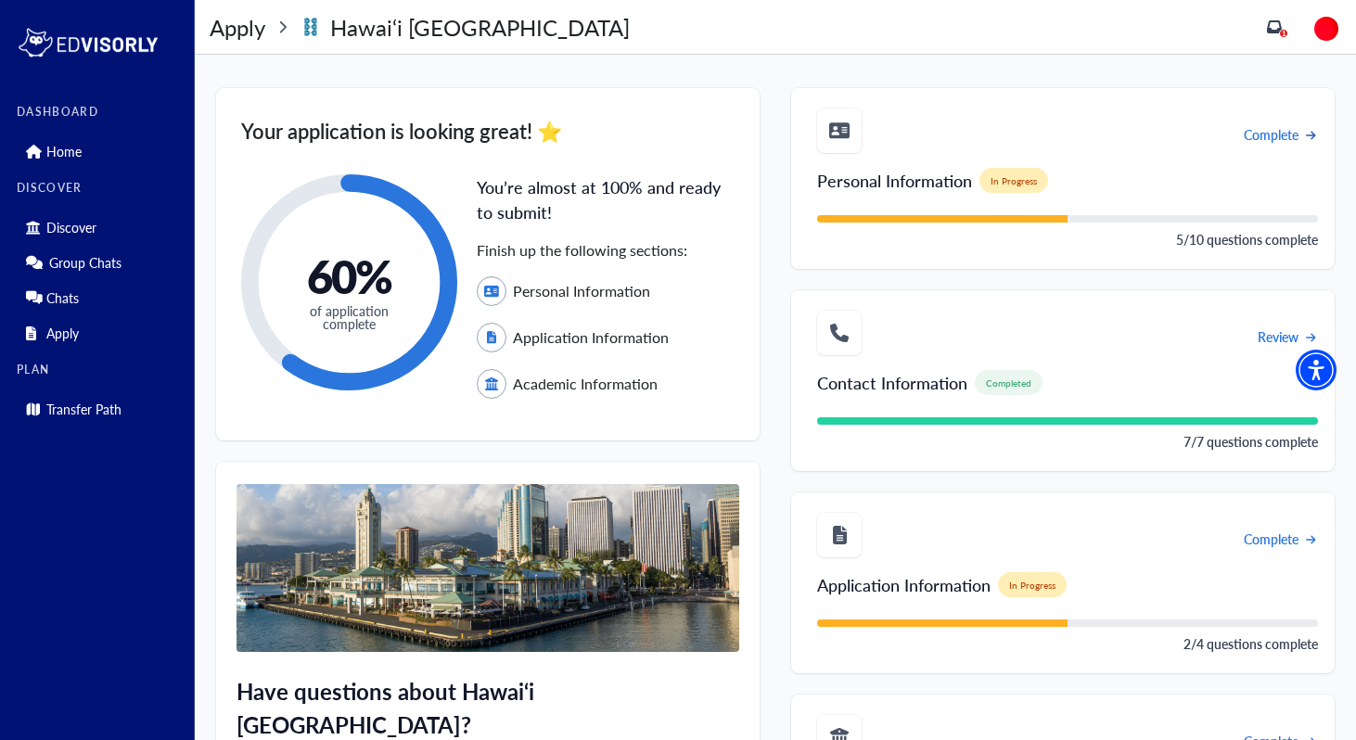
click at [1276, 138] on span "Complete" at bounding box center [1271, 134] width 55 height 19
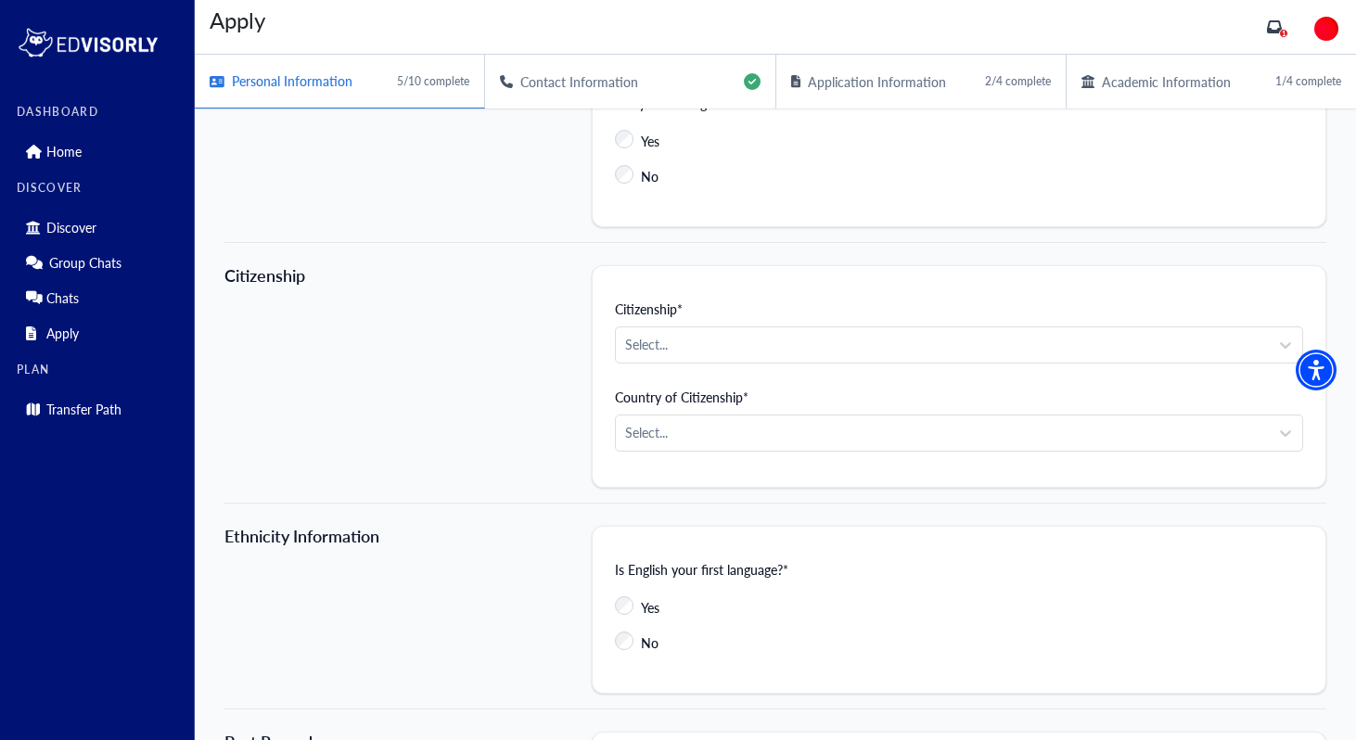
scroll to position [1059, 0]
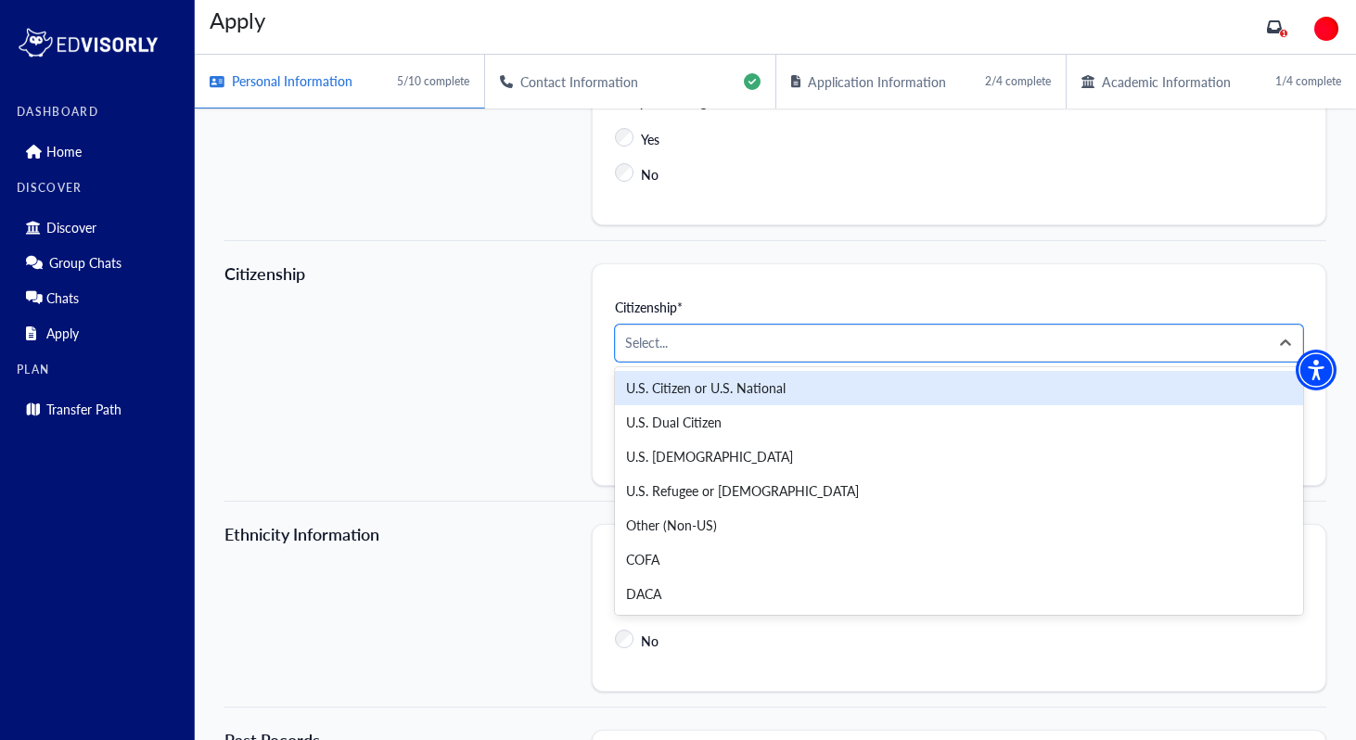
click at [708, 396] on div "U.S. Citizen or U.S. National" at bounding box center [959, 388] width 688 height 34
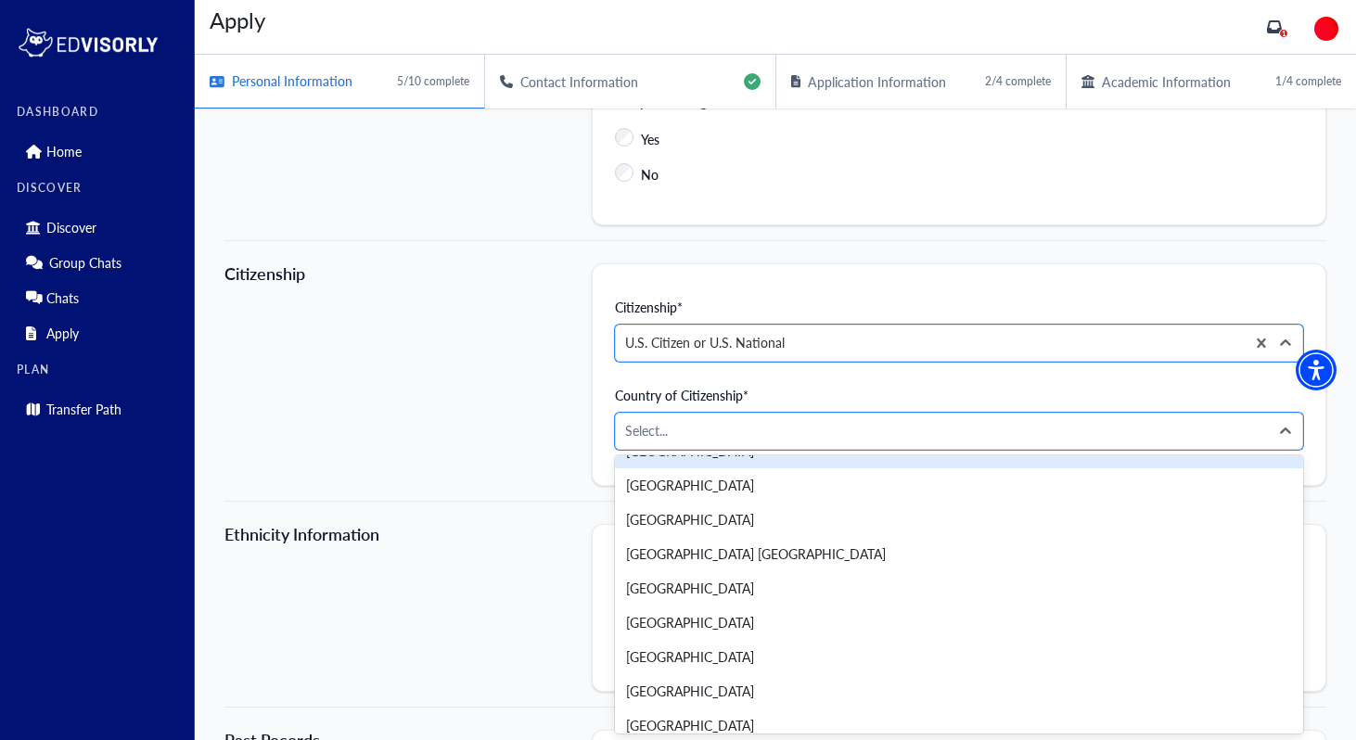
scroll to position [8010, 0]
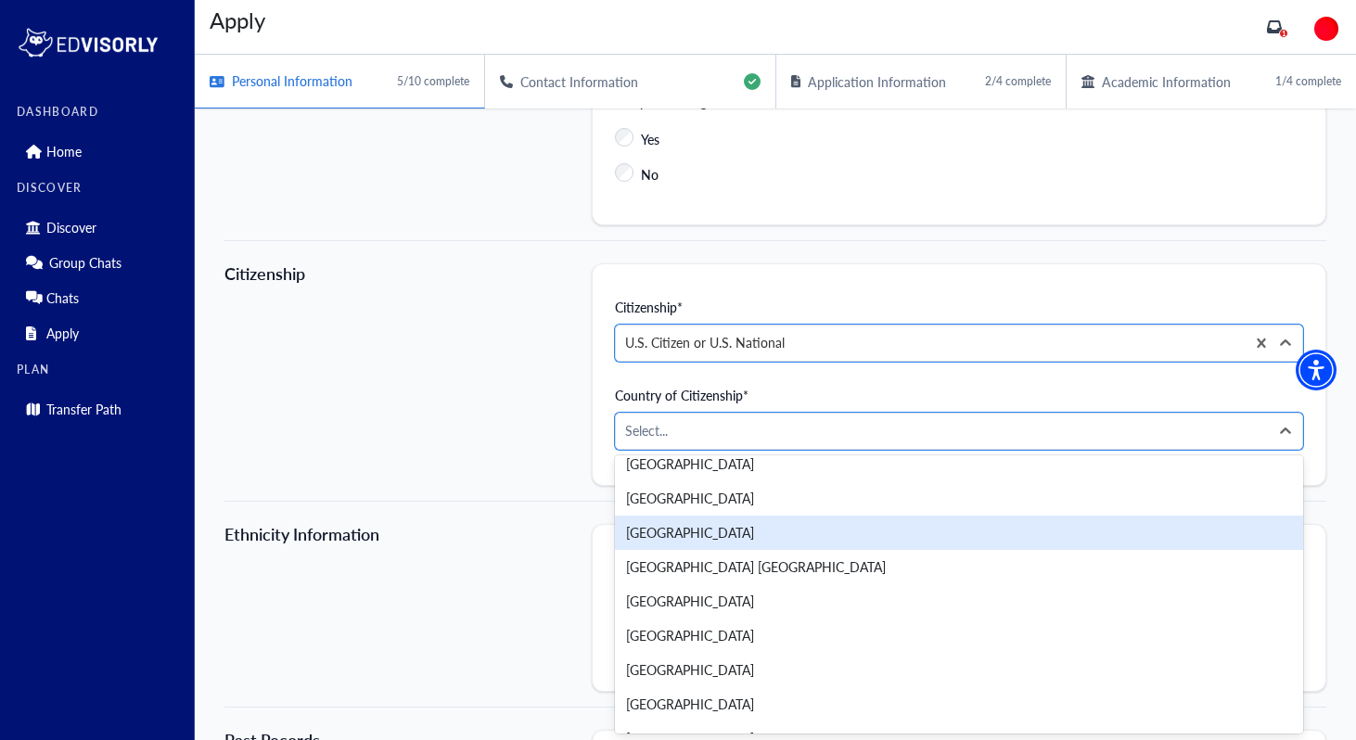
click at [695, 529] on div "[GEOGRAPHIC_DATA]" at bounding box center [959, 533] width 688 height 34
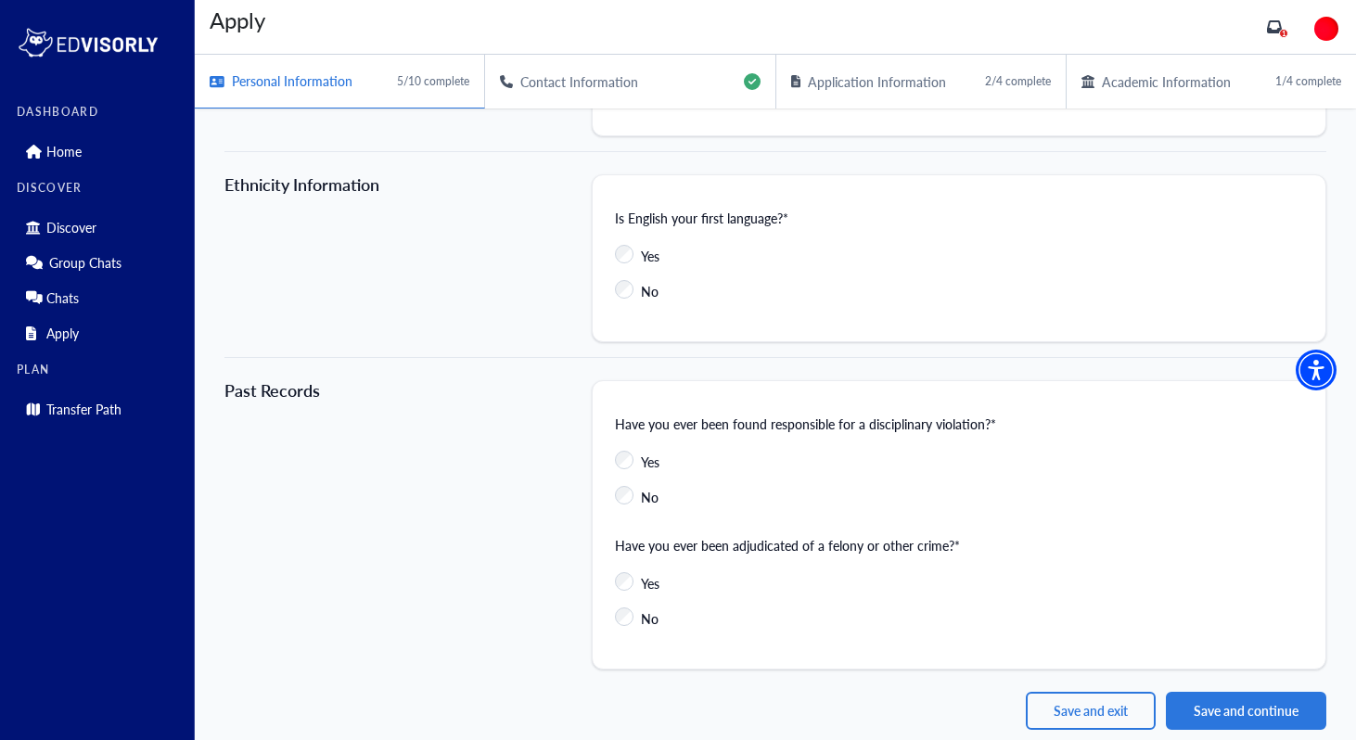
scroll to position [1415, 0]
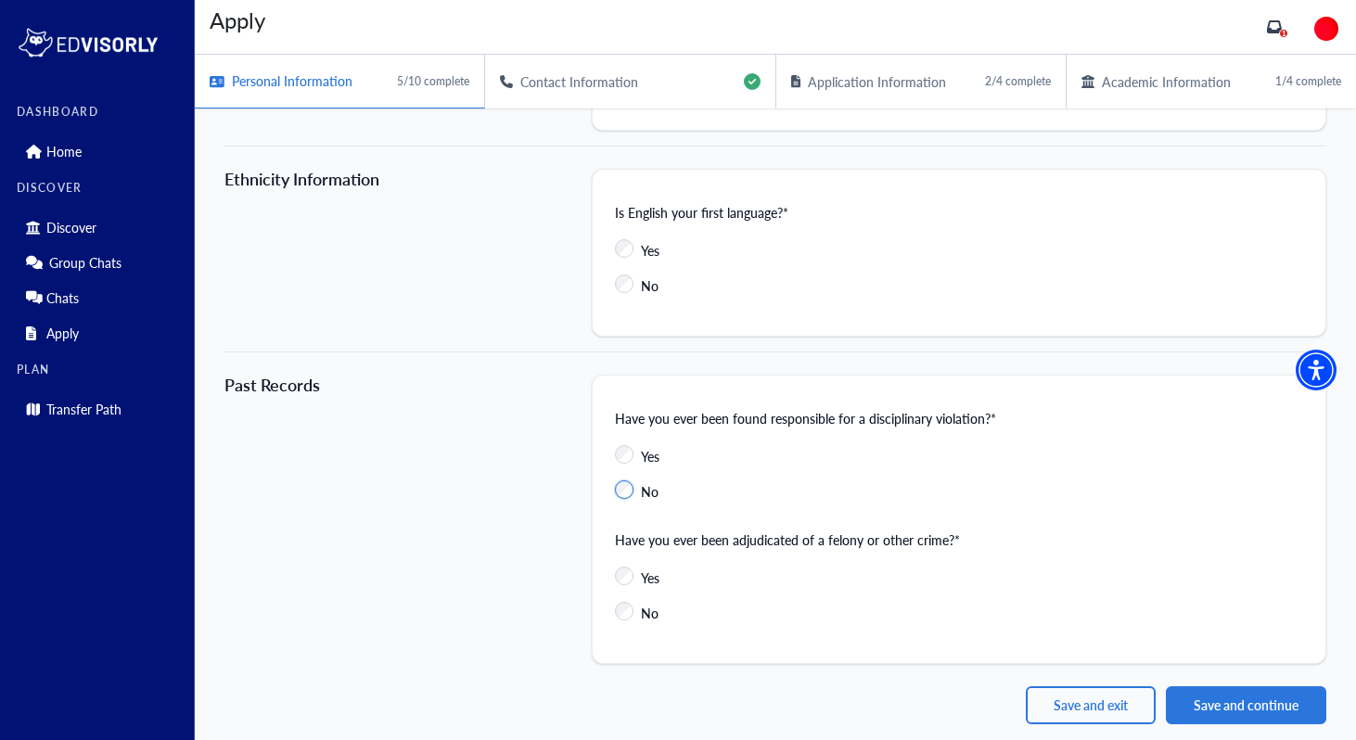
click at [636, 491] on label "No" at bounding box center [637, 487] width 44 height 33
click at [1221, 709] on button "Save and continue" at bounding box center [1246, 706] width 160 height 38
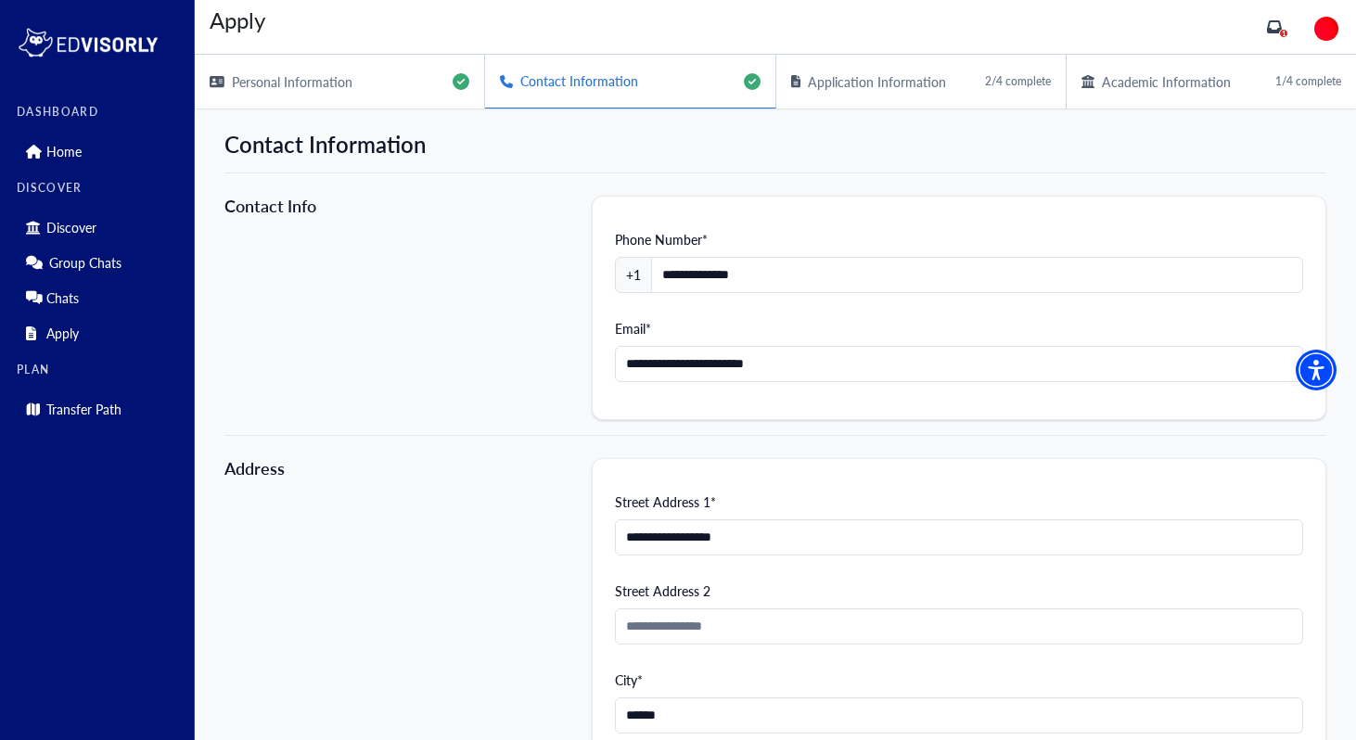
click at [951, 84] on div "Application Information 2/4 complete" at bounding box center [922, 82] width 290 height 54
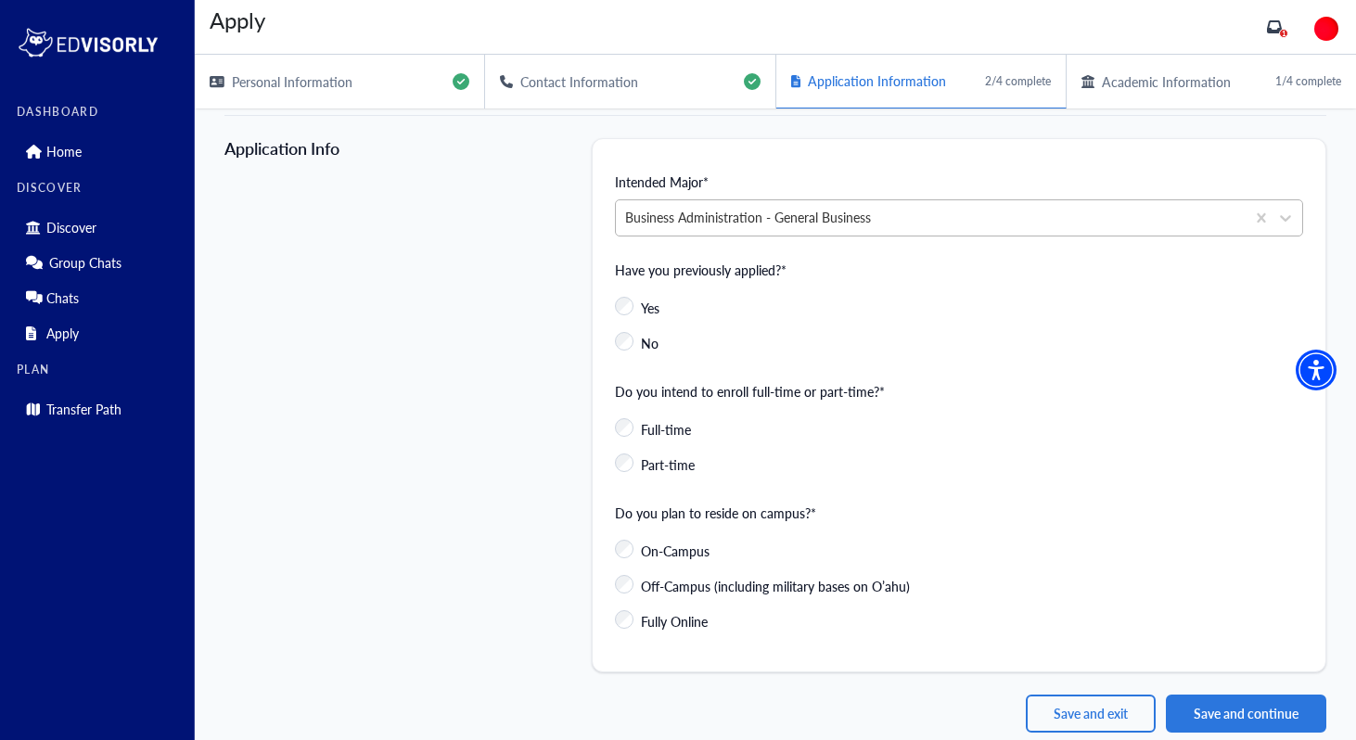
scroll to position [72, 0]
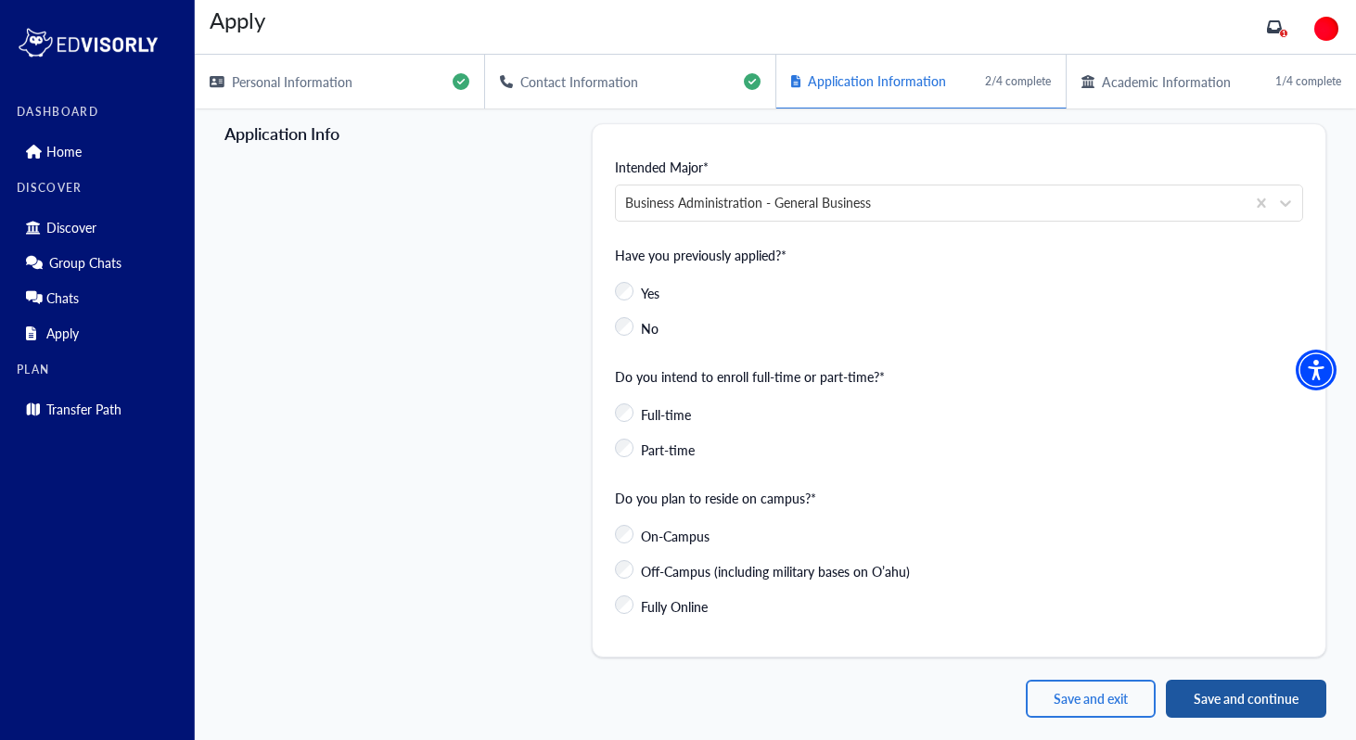
click at [1215, 693] on button "Save and continue" at bounding box center [1246, 699] width 160 height 38
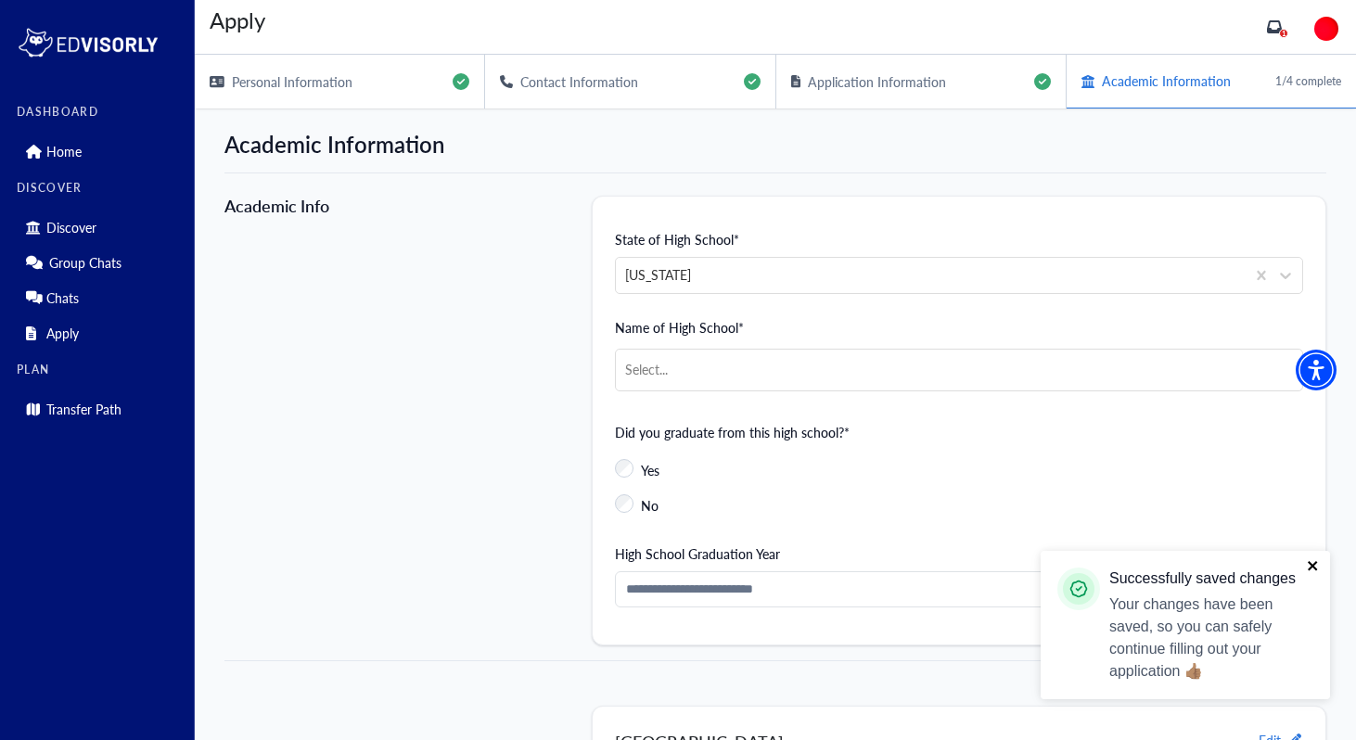
click at [1313, 567] on icon "close" at bounding box center [1312, 565] width 9 height 9
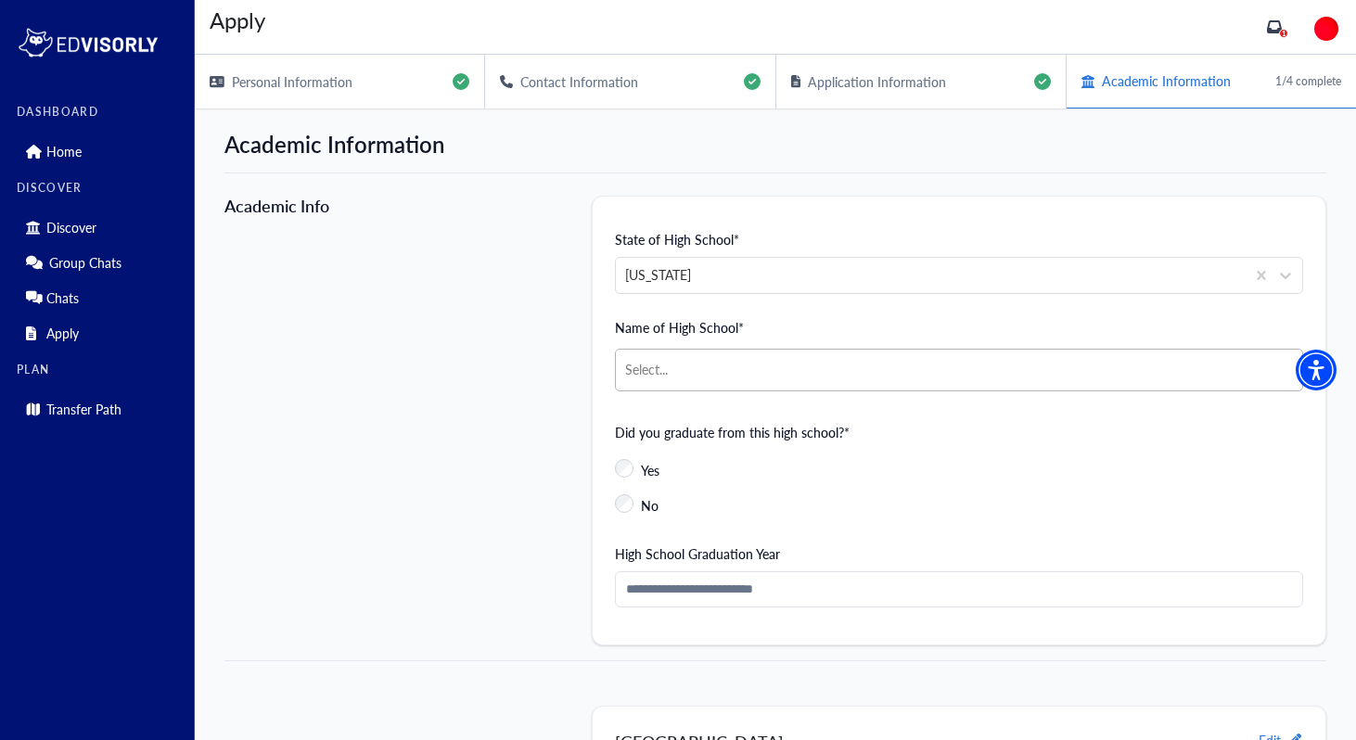
click at [980, 374] on div at bounding box center [959, 369] width 668 height 23
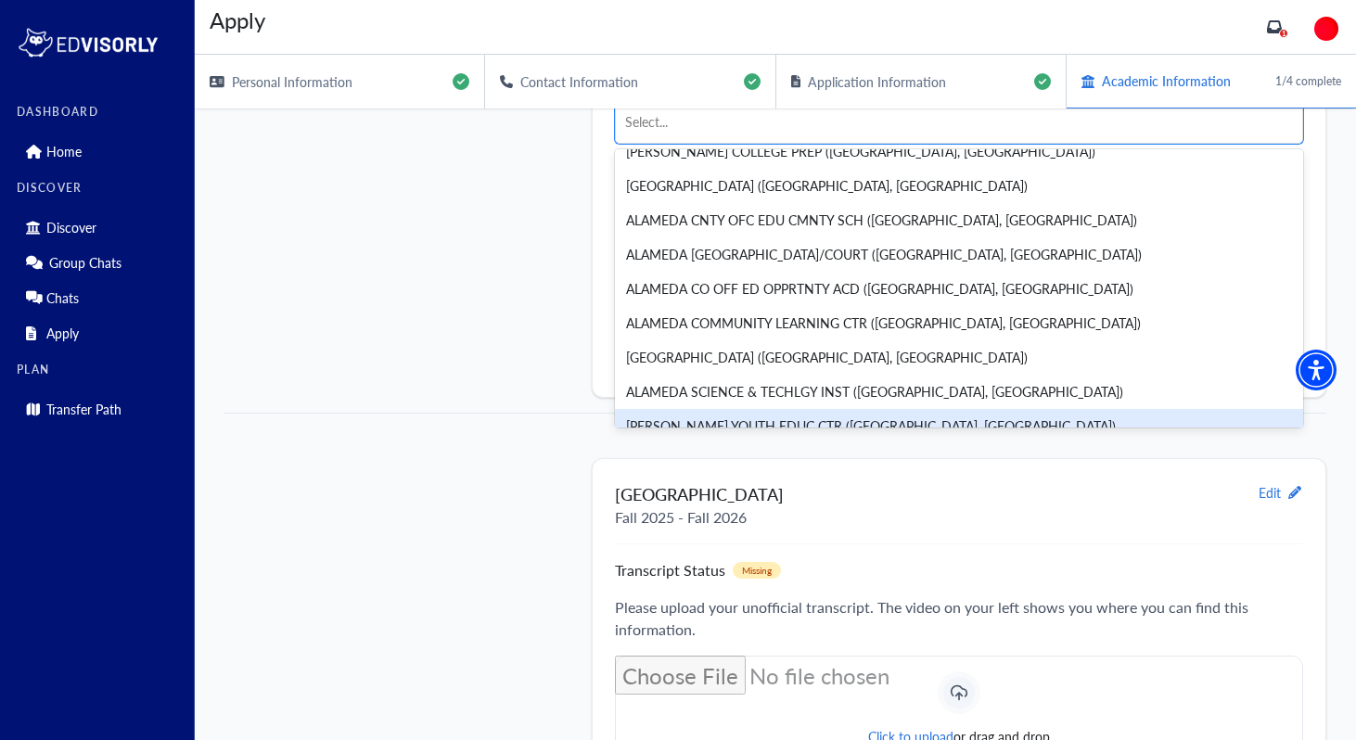
scroll to position [235, 0]
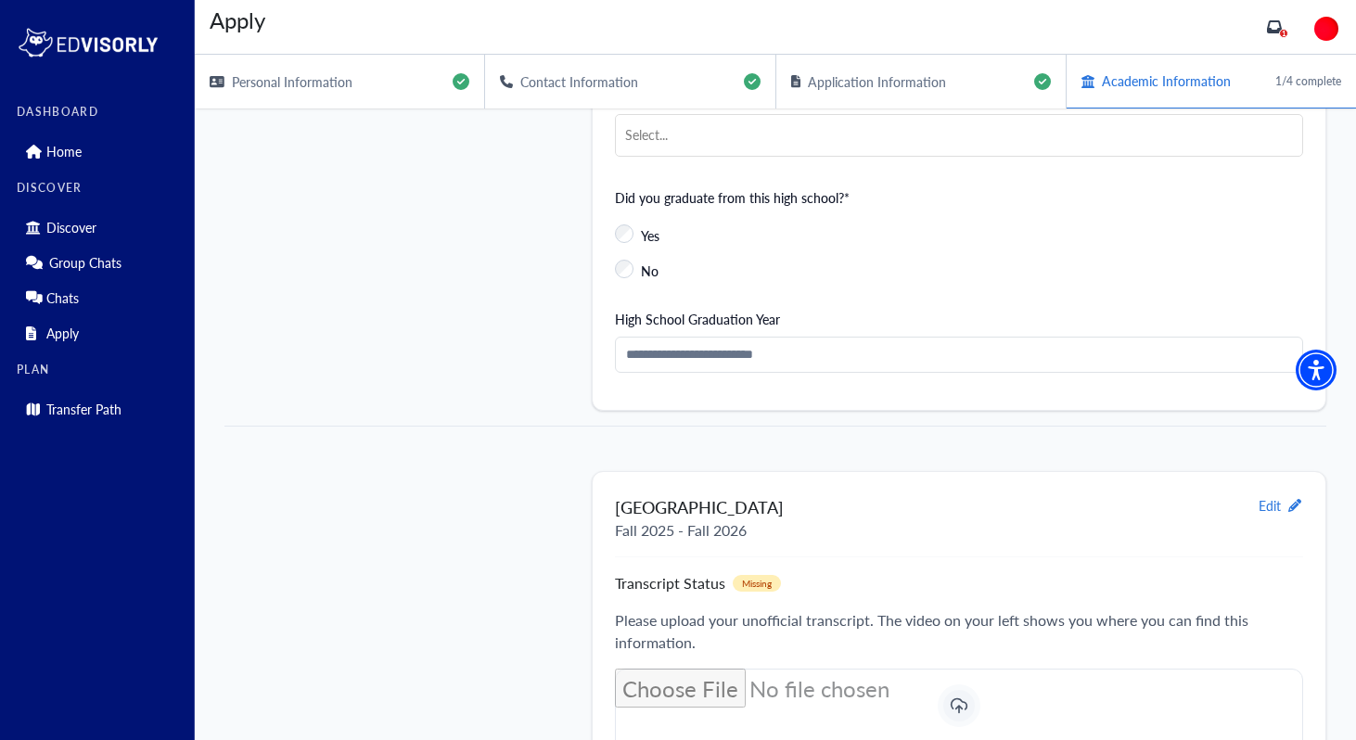
click at [430, 361] on div "Academic Info" at bounding box center [408, 186] width 367 height 450
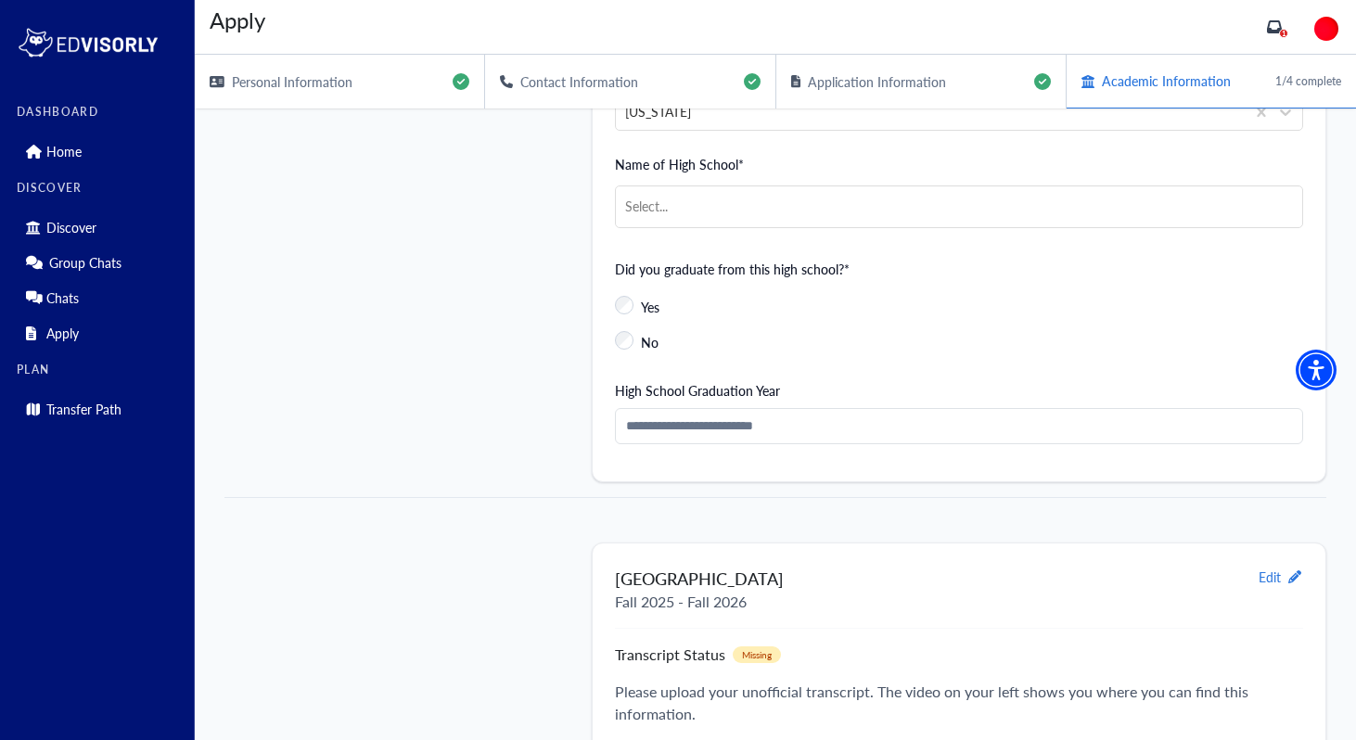
scroll to position [159, 0]
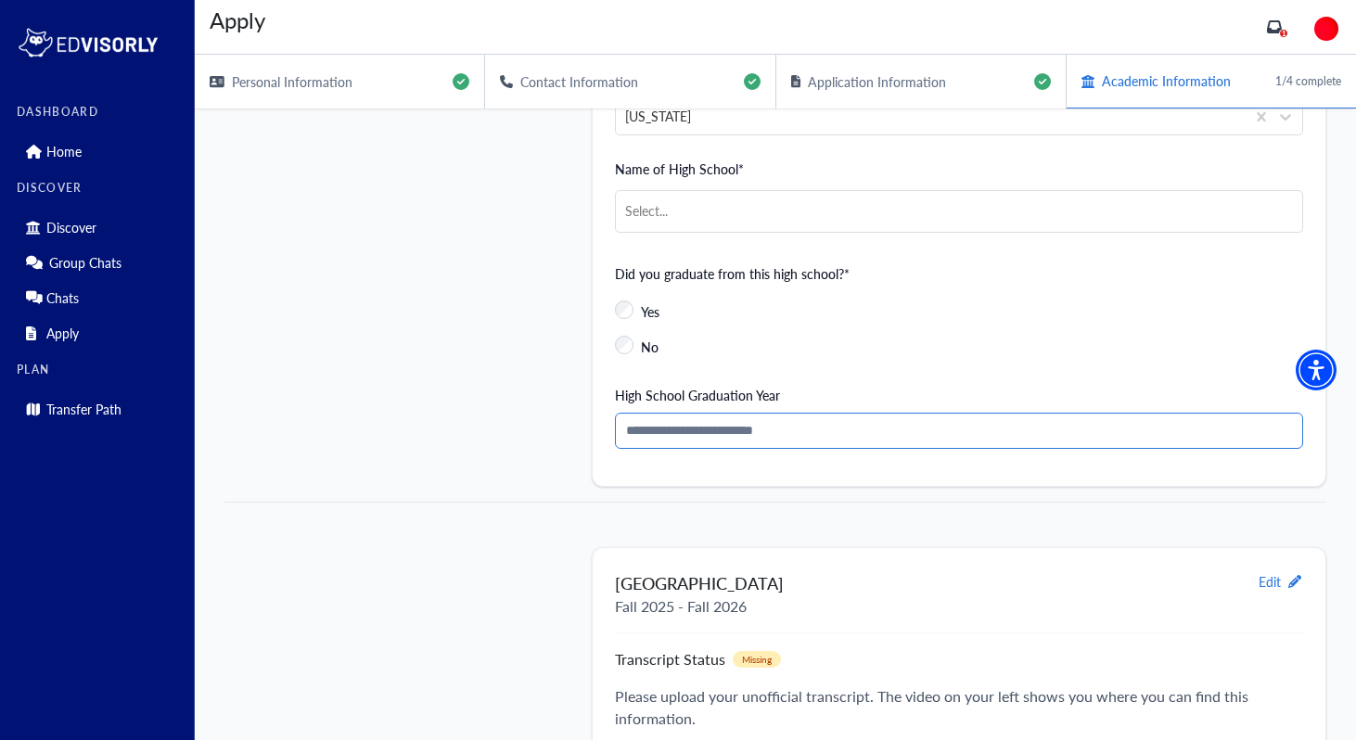
click at [761, 432] on input "High School Graduation Year" at bounding box center [959, 431] width 688 height 36
type input "****"
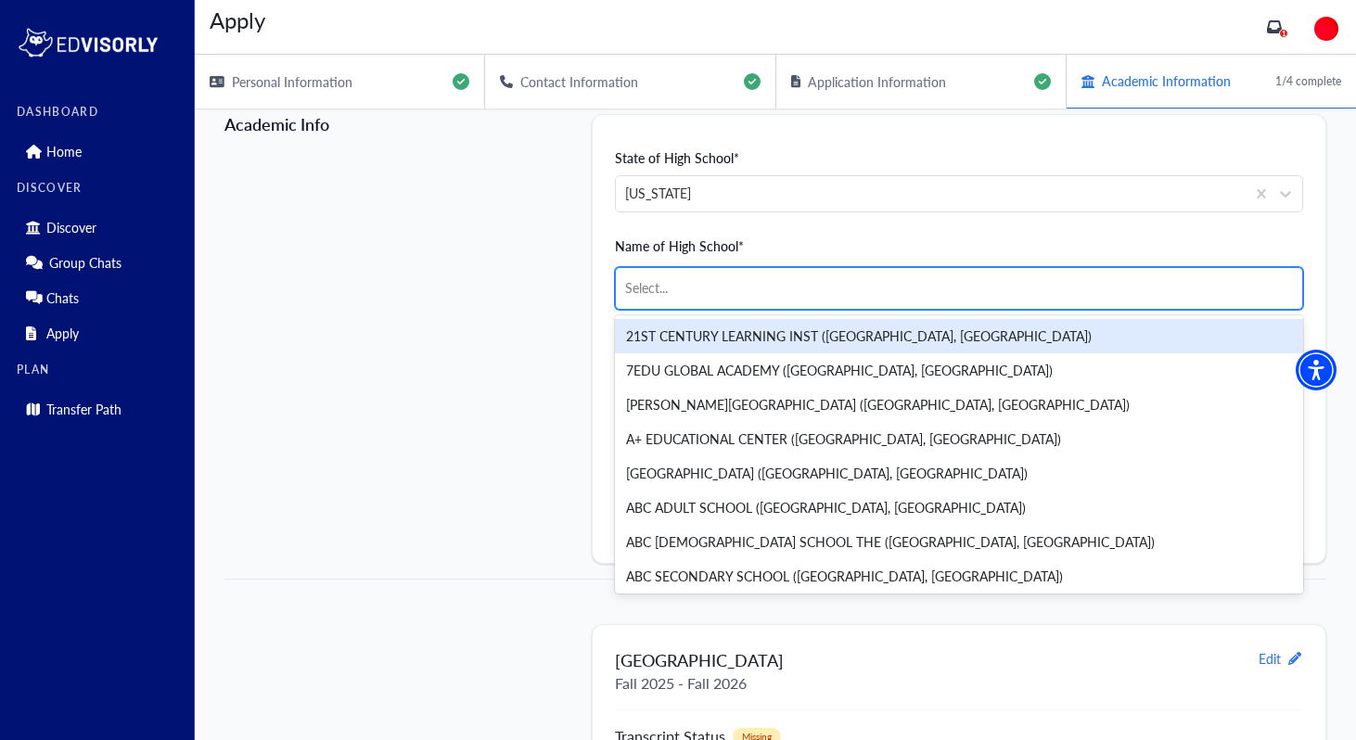
click at [681, 286] on div at bounding box center [959, 287] width 668 height 23
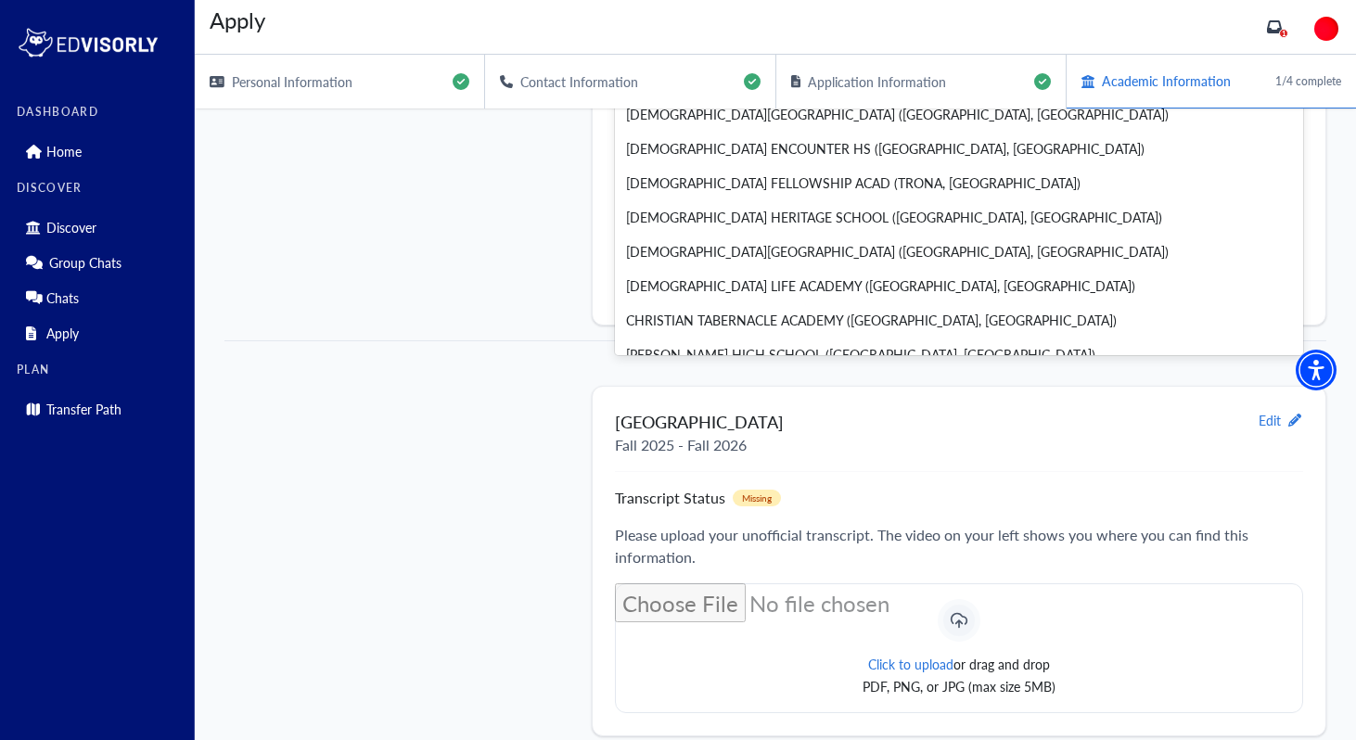
scroll to position [24023, 0]
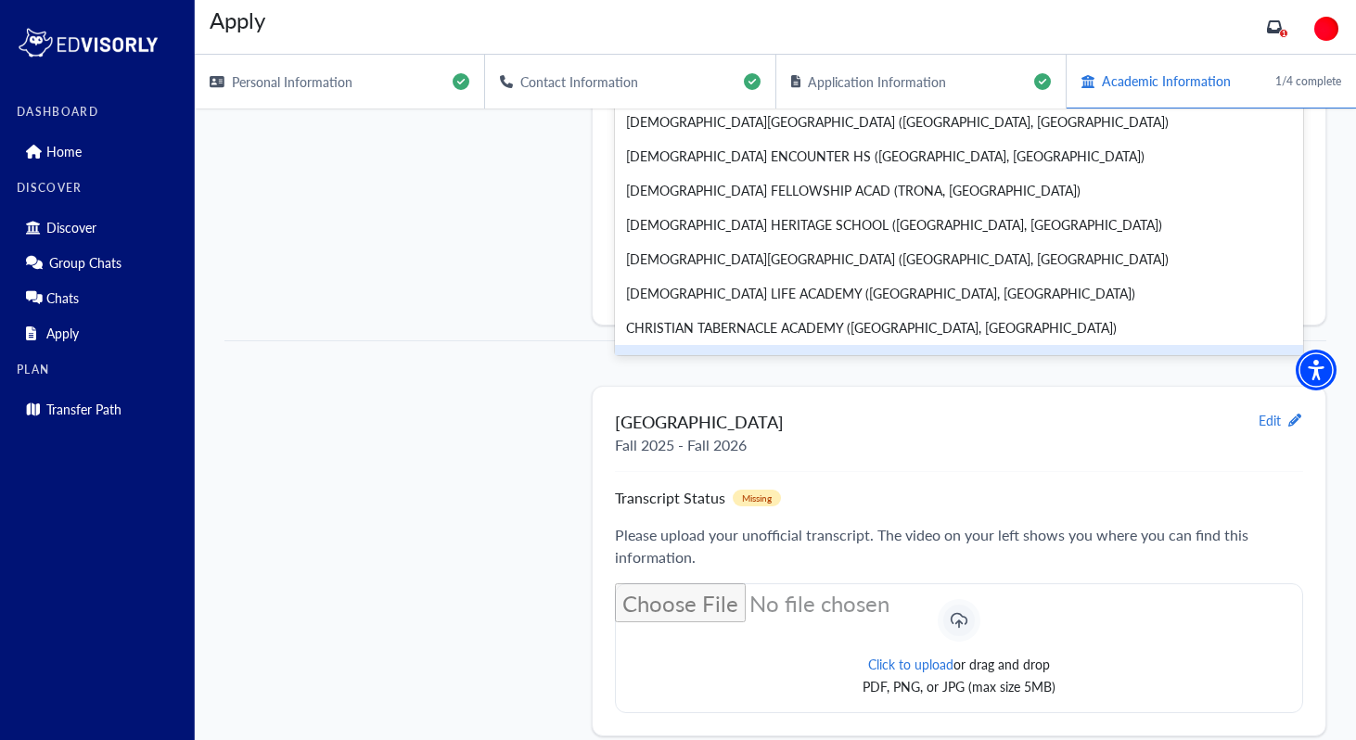
click at [789, 345] on div "[PERSON_NAME] HIGH SCHOOL ([GEOGRAPHIC_DATA], [GEOGRAPHIC_DATA])" at bounding box center [959, 362] width 688 height 34
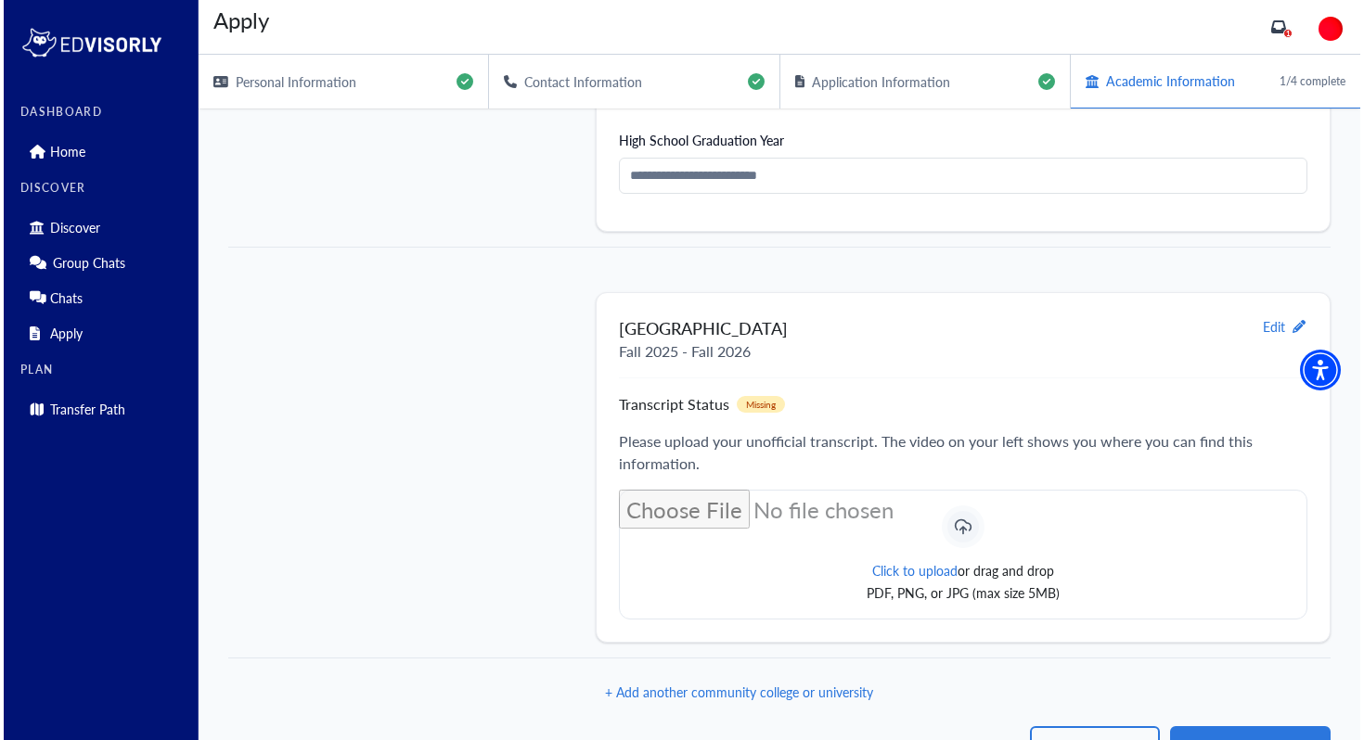
scroll to position [460, 0]
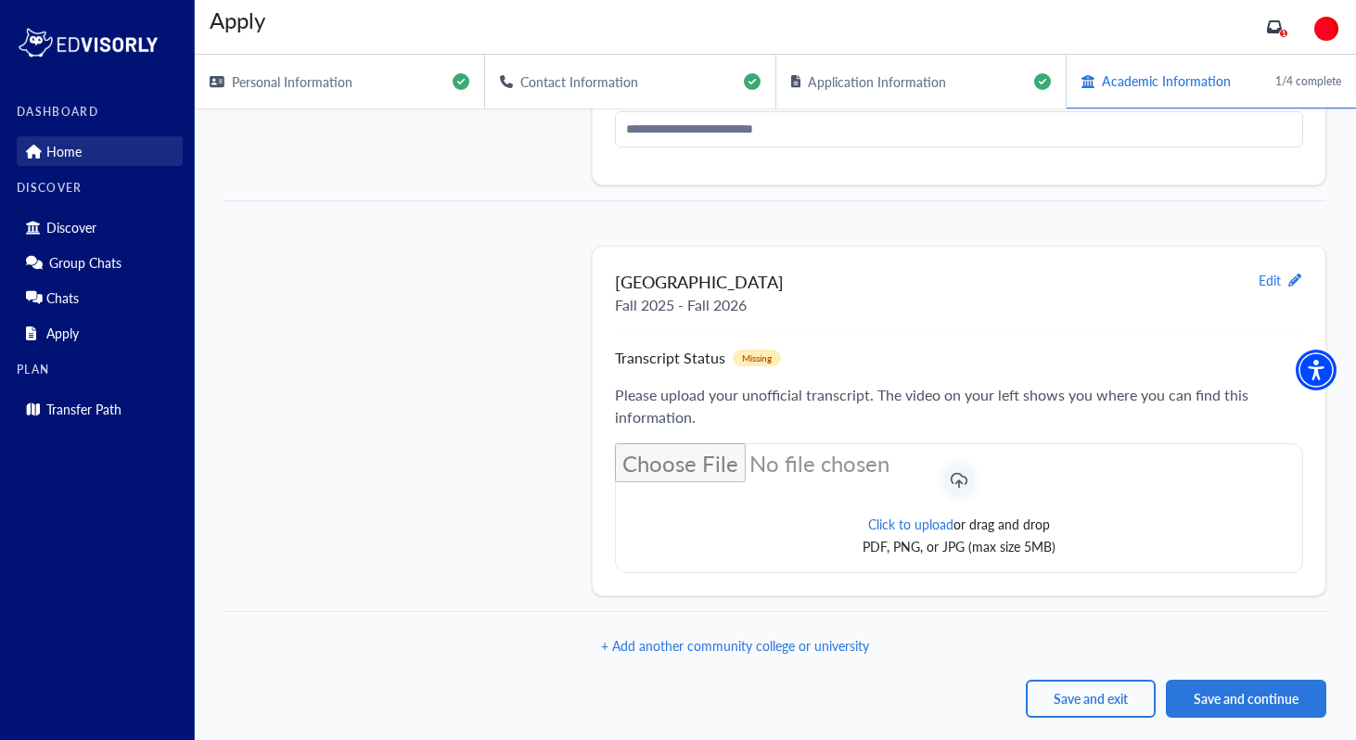
click at [109, 160] on link "Home" at bounding box center [100, 151] width 166 height 30
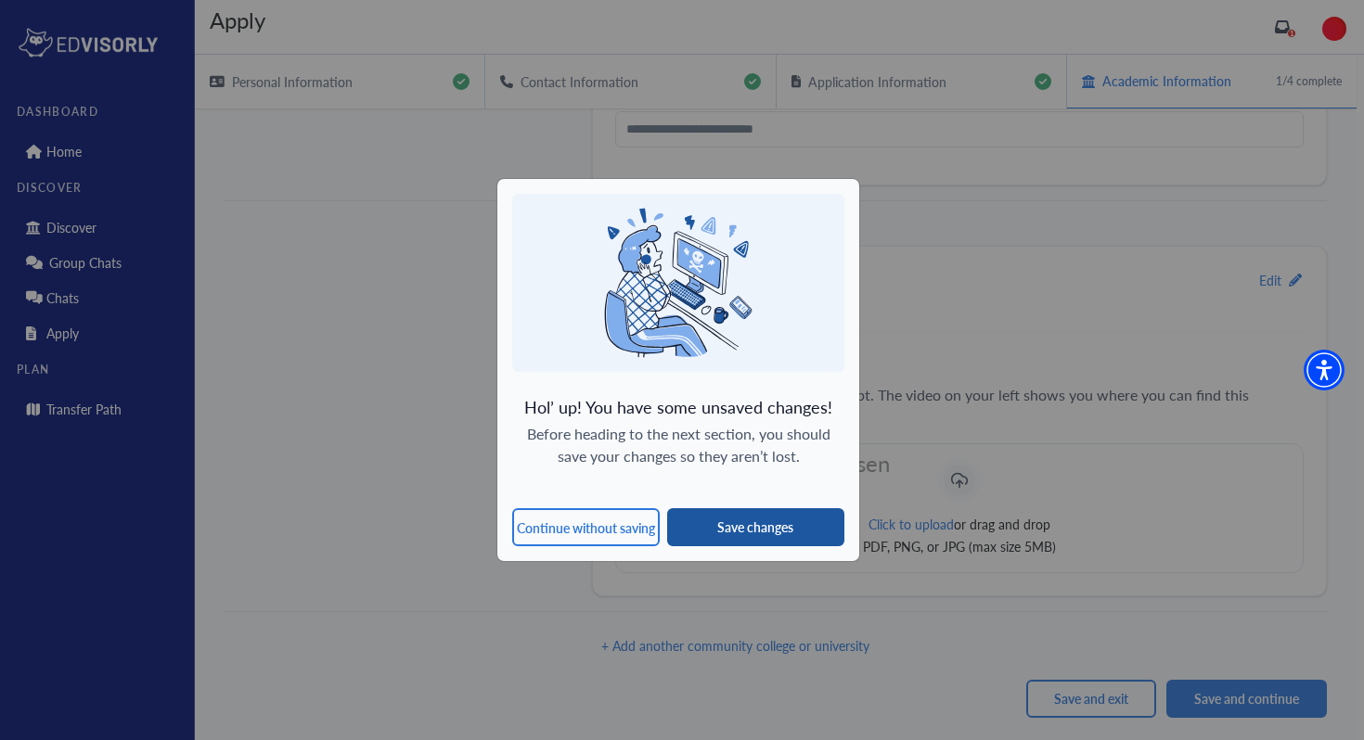
click at [746, 528] on button "Save changes" at bounding box center [755, 527] width 177 height 38
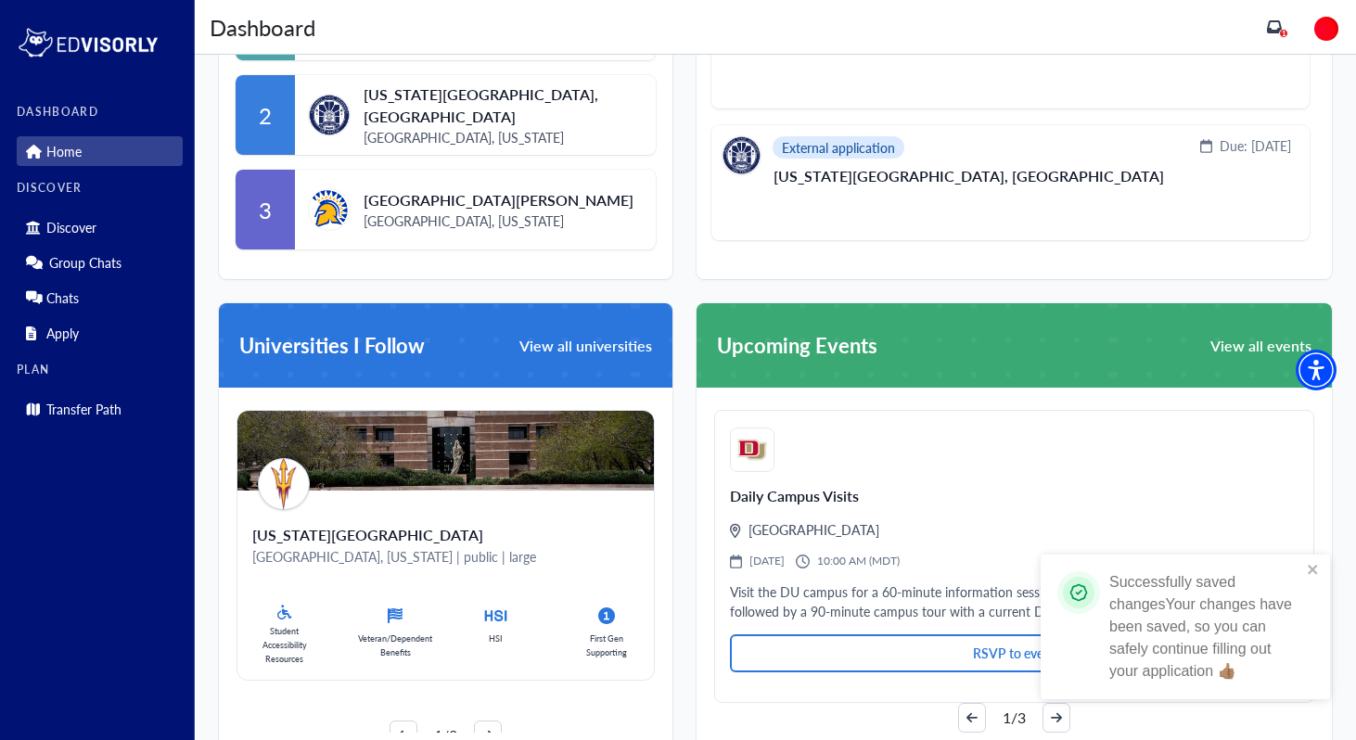
scroll to position [832, 0]
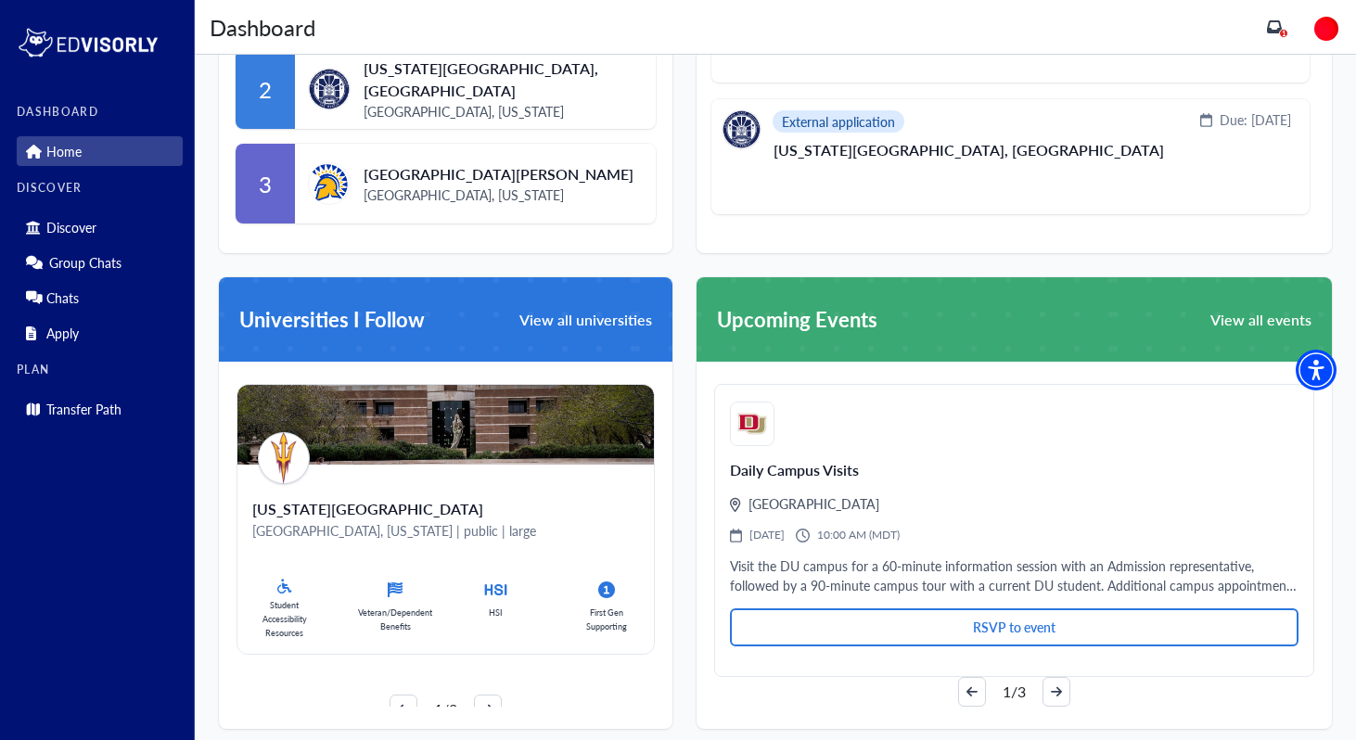
click at [558, 327] on span "View all universities" at bounding box center [586, 320] width 133 height 15
